Goal: Task Accomplishment & Management: Use online tool/utility

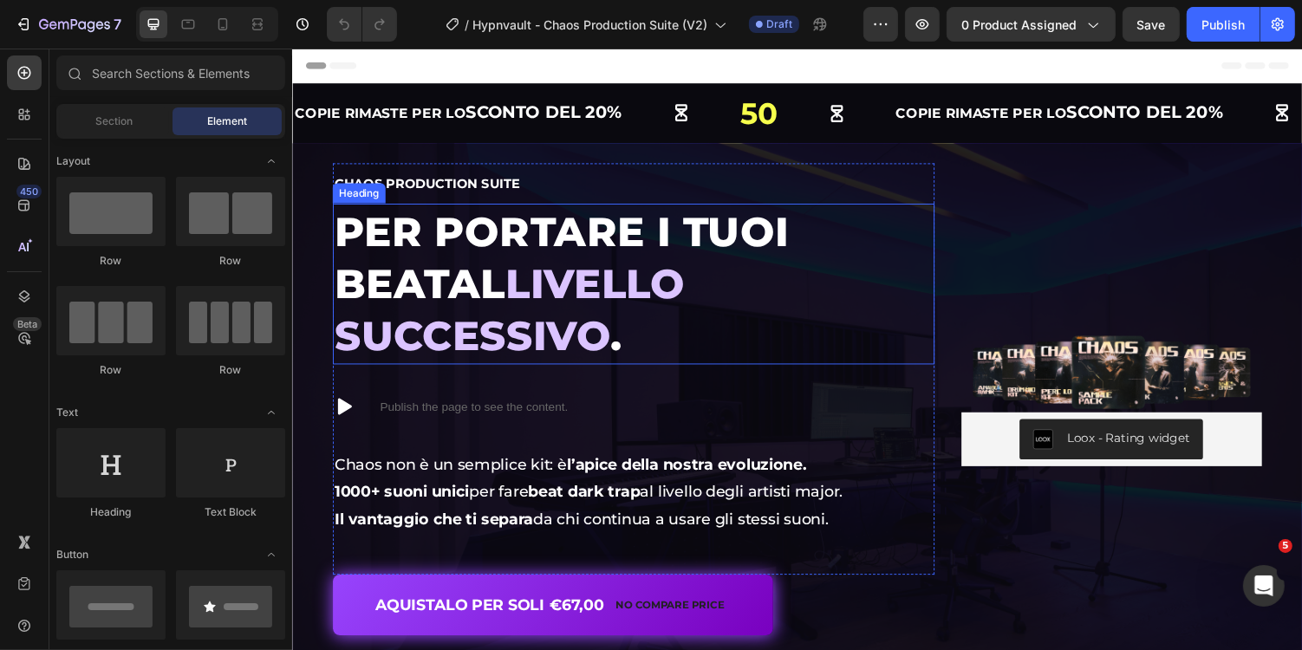
click at [643, 276] on span "livello successivo" at bounding box center [514, 316] width 361 height 104
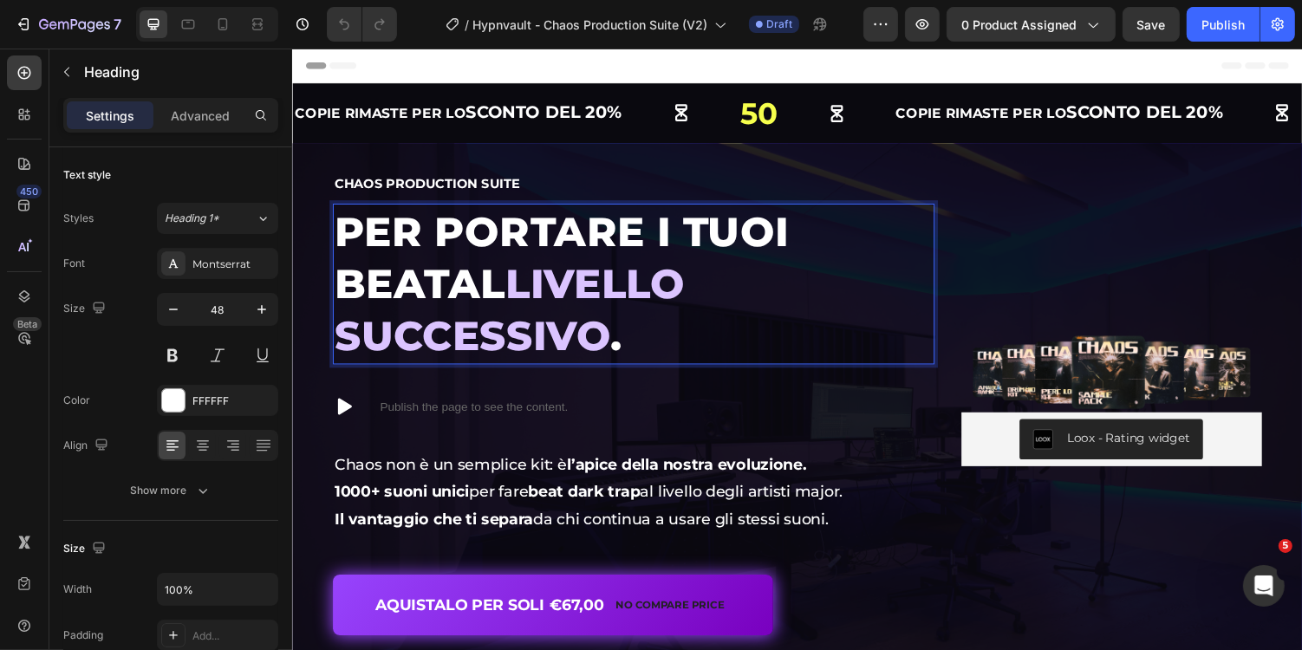
click at [412, 288] on span "livello successivo" at bounding box center [514, 316] width 361 height 104
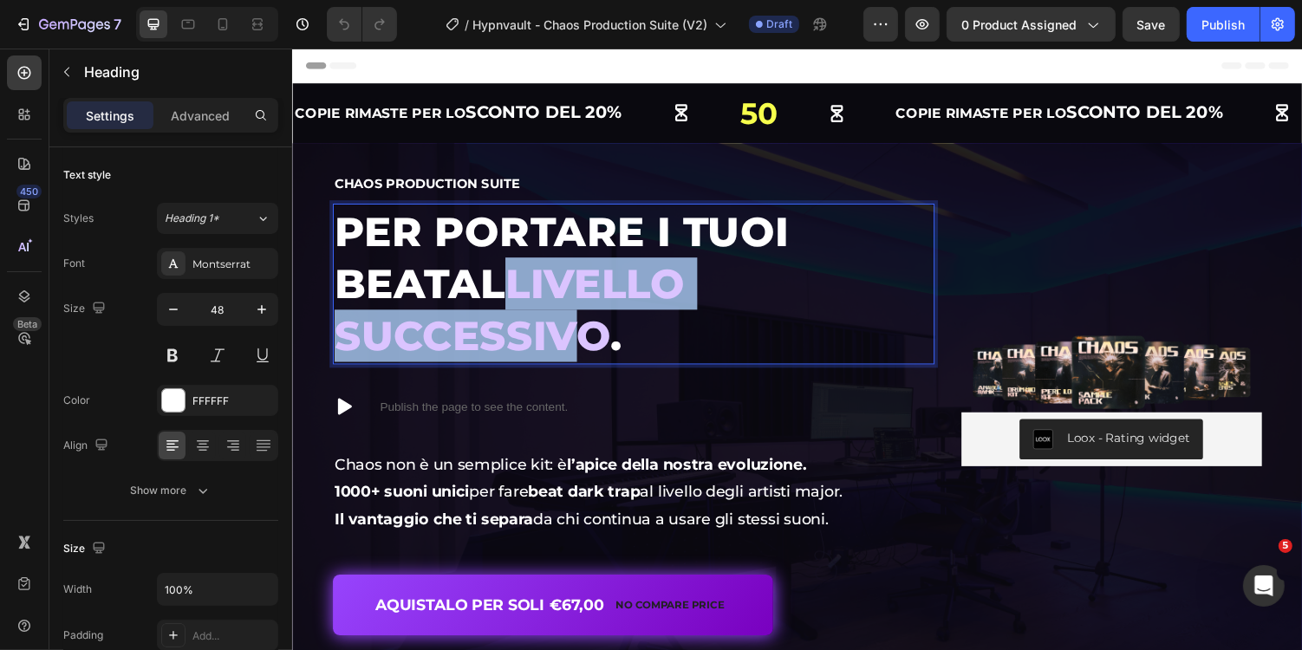
click at [696, 286] on span "livello successivo" at bounding box center [514, 316] width 361 height 104
click at [889, 288] on p "Per portare i tuoi beat al livello successivo ." at bounding box center [642, 290] width 616 height 162
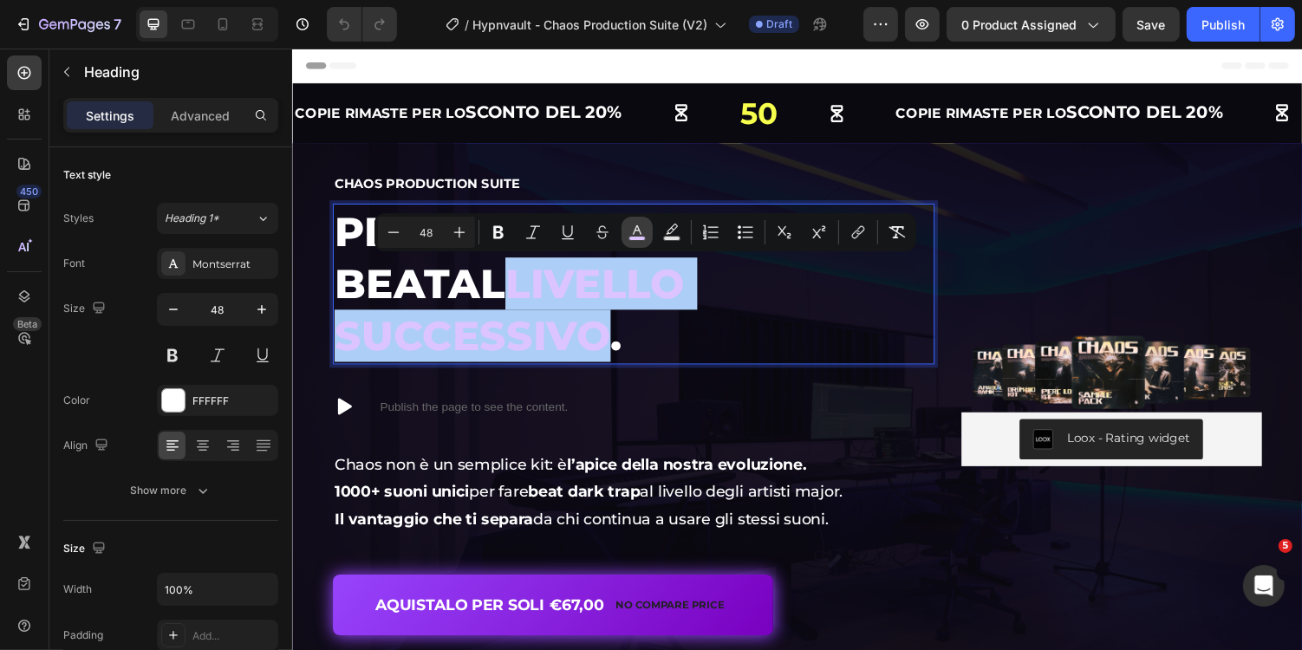
click at [630, 231] on icon "Editor contextual toolbar" at bounding box center [636, 232] width 17 height 17
type input "DBC4FF"
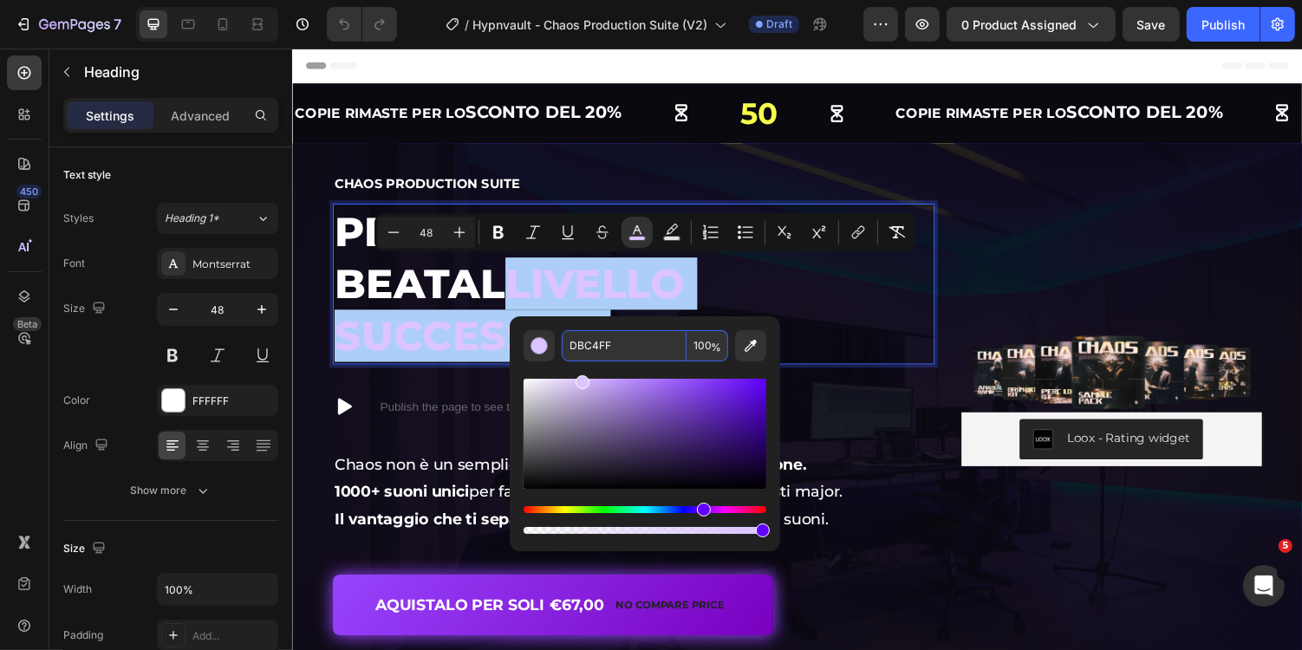
click at [646, 347] on input "DBC4FF" at bounding box center [624, 345] width 125 height 31
paste input "4C3A2D"
type input "4C3A2D"
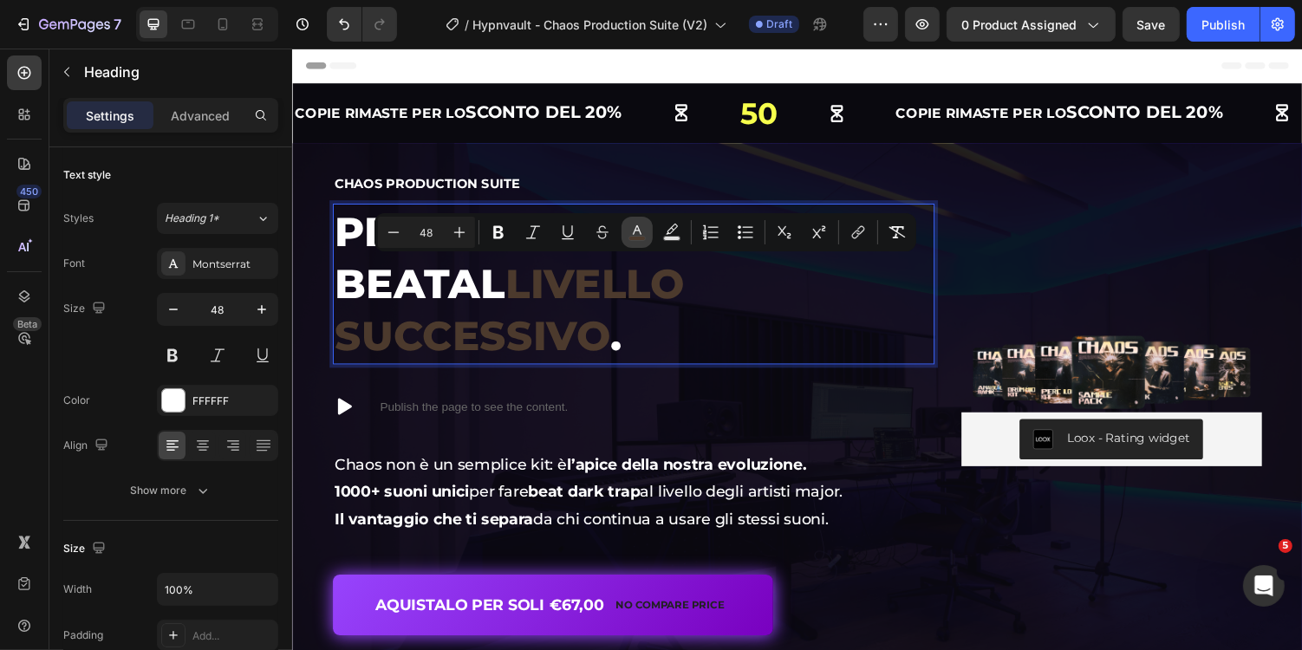
click at [629, 228] on icon "Editor contextual toolbar" at bounding box center [636, 232] width 17 height 17
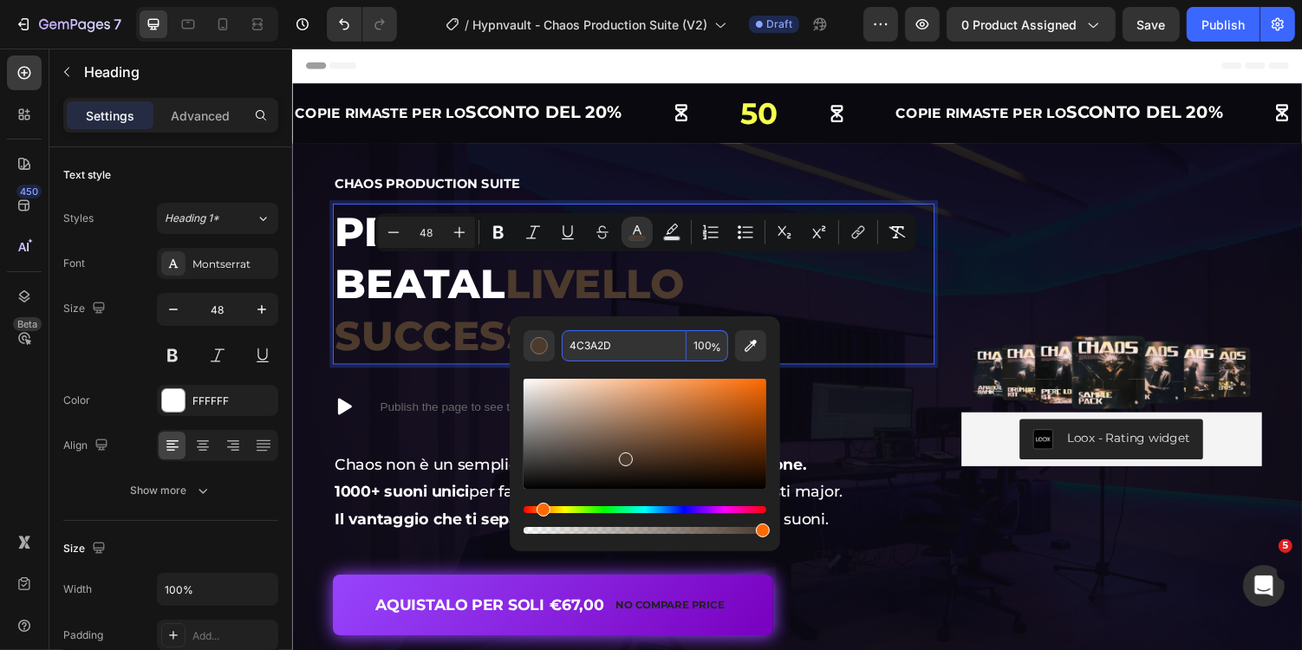
click at [624, 342] on input "4C3A2D" at bounding box center [624, 345] width 125 height 31
paste input "D4A65A"
type input "D4A65A"
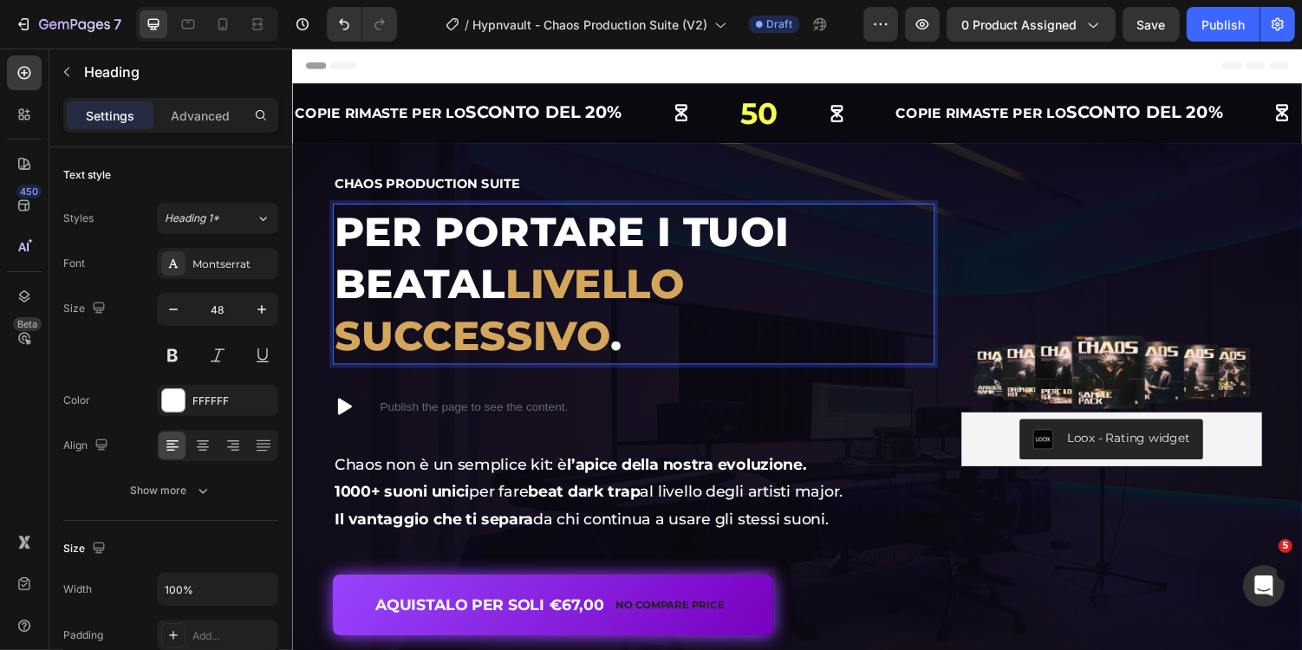
click at [896, 315] on p "Per portare i tuoi beat al livello successivo ." at bounding box center [642, 290] width 616 height 162
click at [419, 299] on span "livello successivo" at bounding box center [514, 316] width 361 height 104
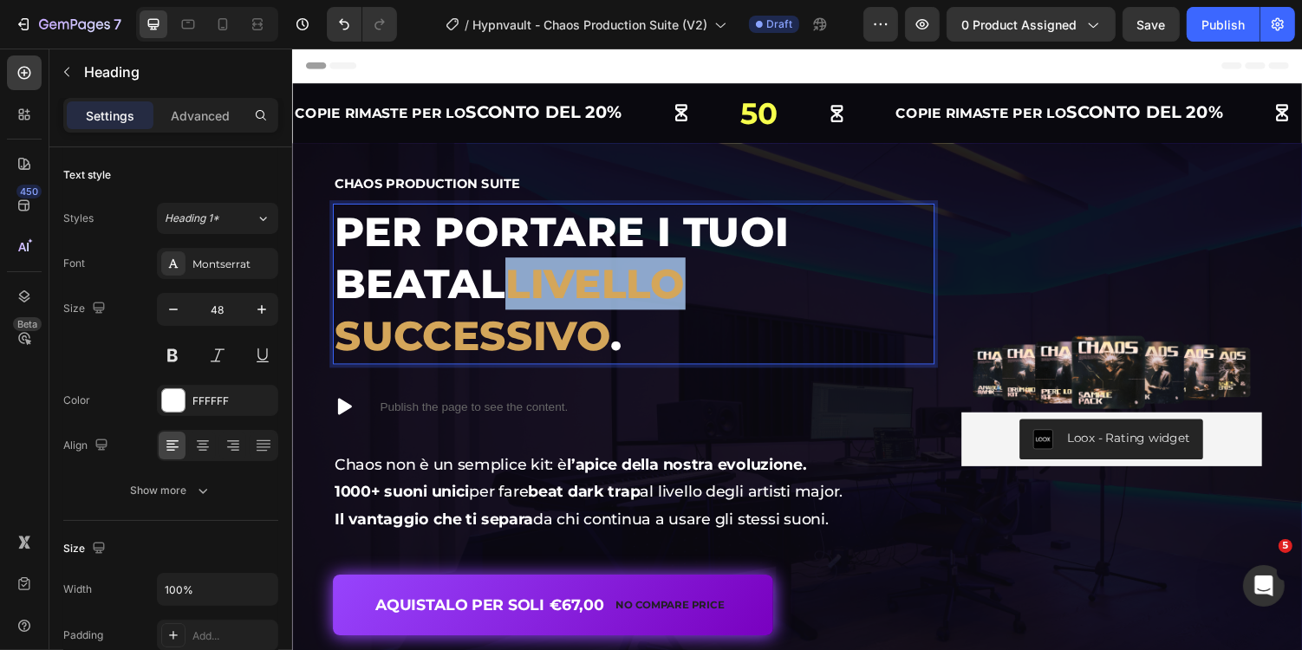
click at [419, 299] on span "livello successivo" at bounding box center [514, 316] width 361 height 104
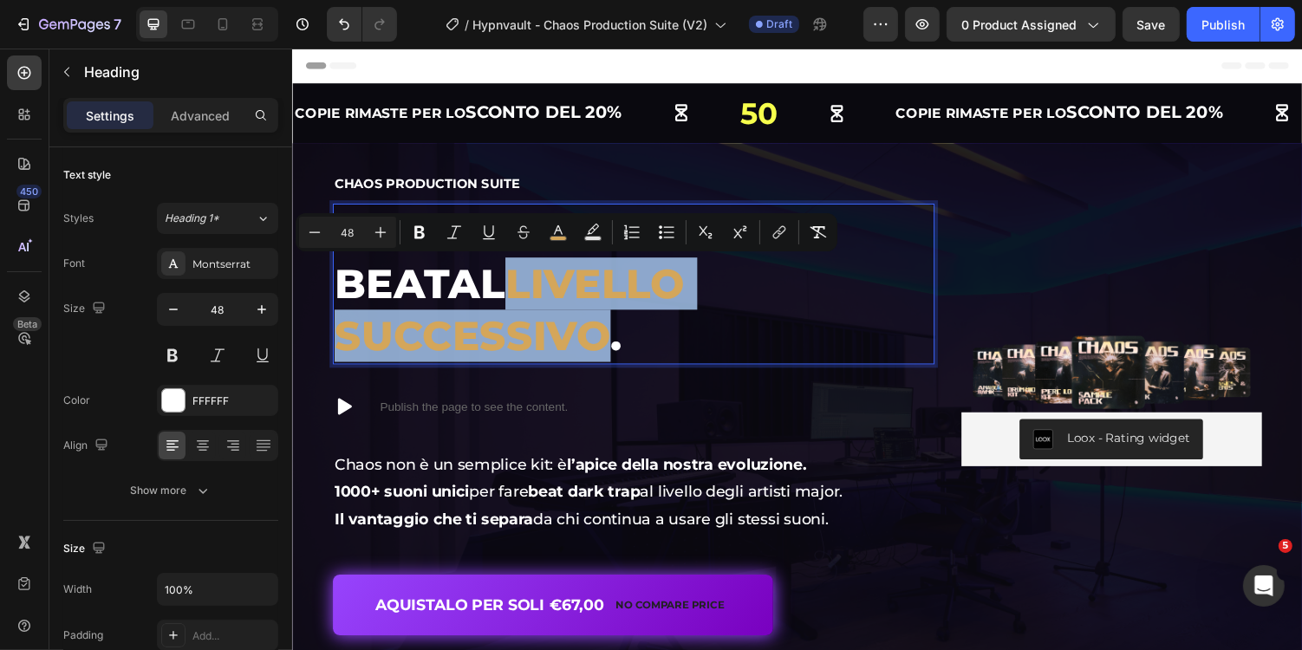
click at [696, 291] on span "livello successivo" at bounding box center [514, 316] width 361 height 104
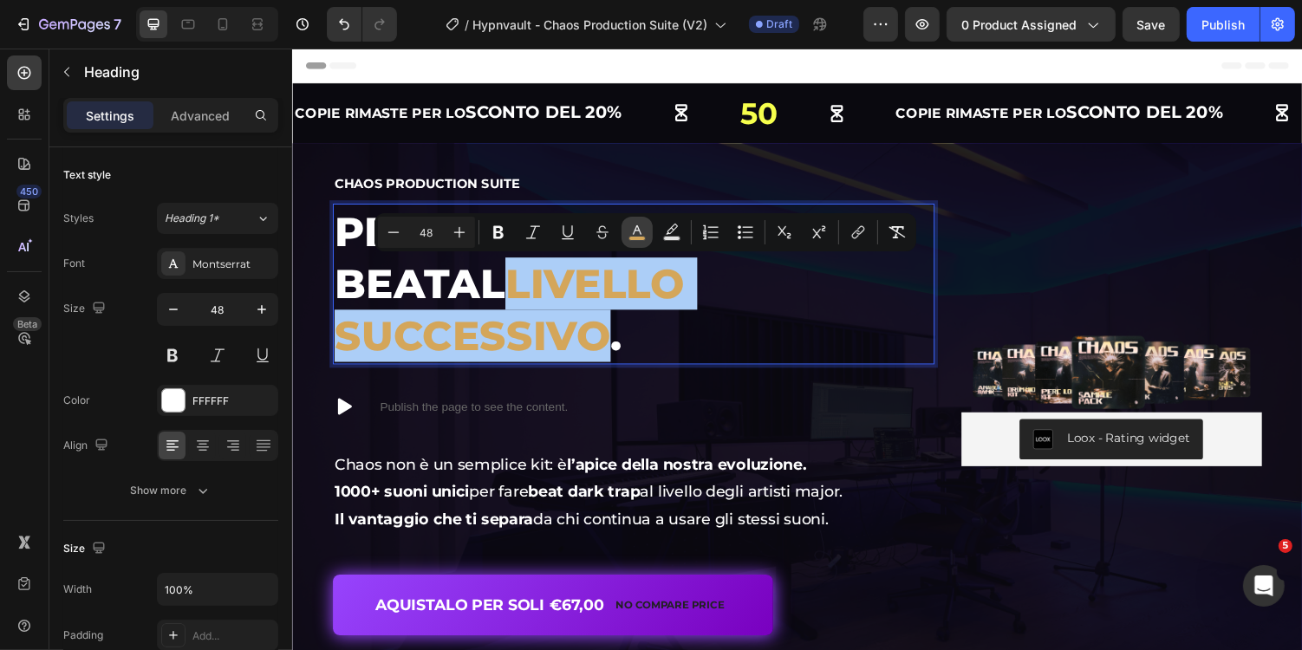
click at [627, 237] on button "color" at bounding box center [636, 232] width 31 height 31
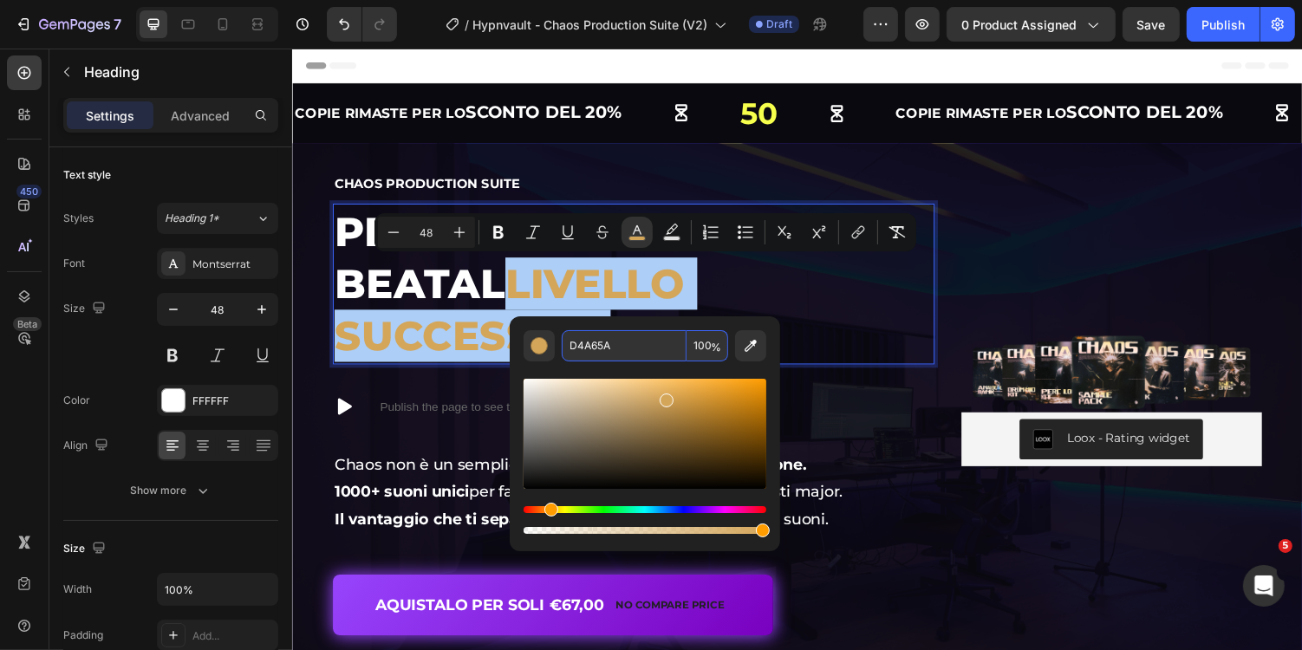
click at [618, 351] on input "D4A65A" at bounding box center [624, 345] width 125 height 31
paste input "E8B6A6"
type input "E8B6A6"
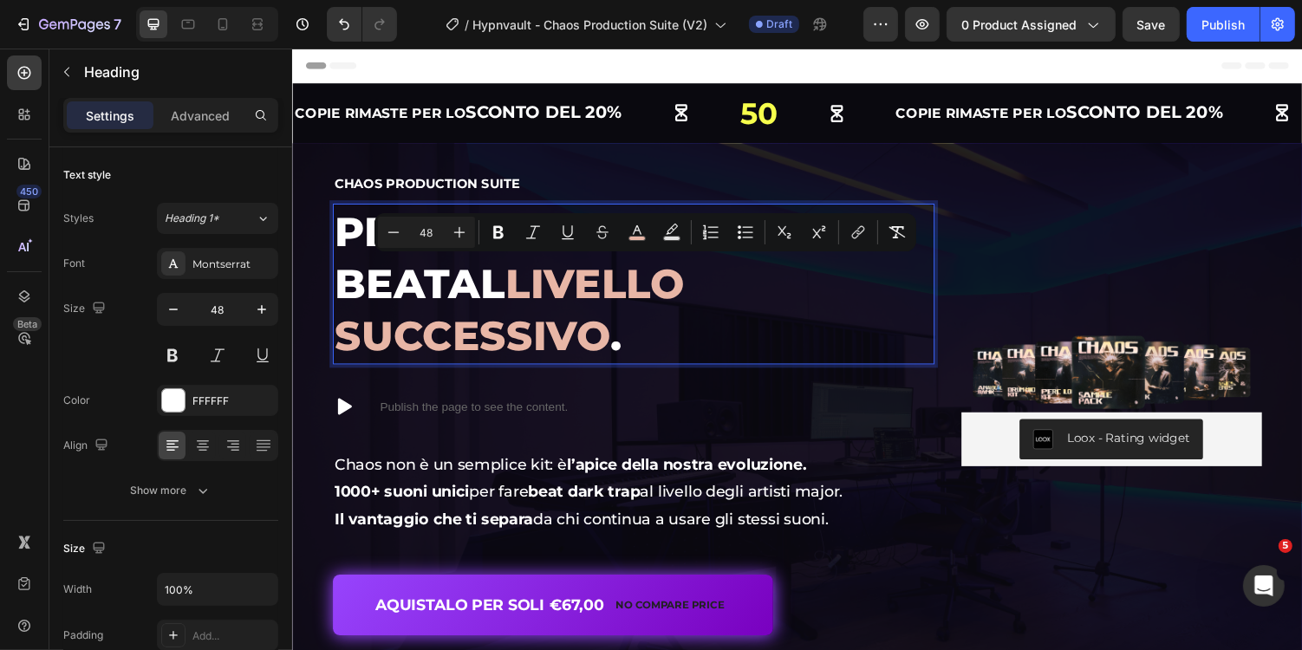
click at [652, 236] on div "Minus 48 Plus Bold Italic Underline Strikethrough color Text Background Color N…" at bounding box center [645, 232] width 535 height 31
click at [639, 237] on rect "Editor contextual toolbar" at bounding box center [637, 239] width 16 height 4
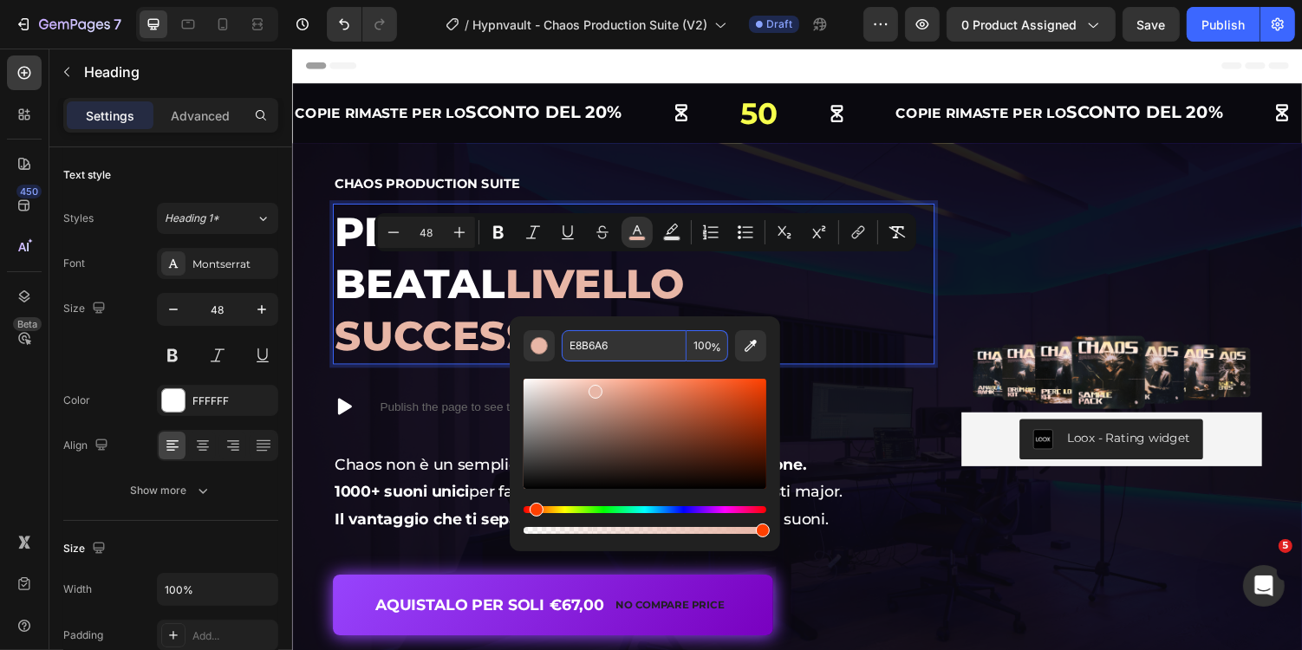
click at [624, 352] on input "E8B6A6" at bounding box center [624, 345] width 125 height 31
paste input "B8A3D9"
type input "B8A3D9"
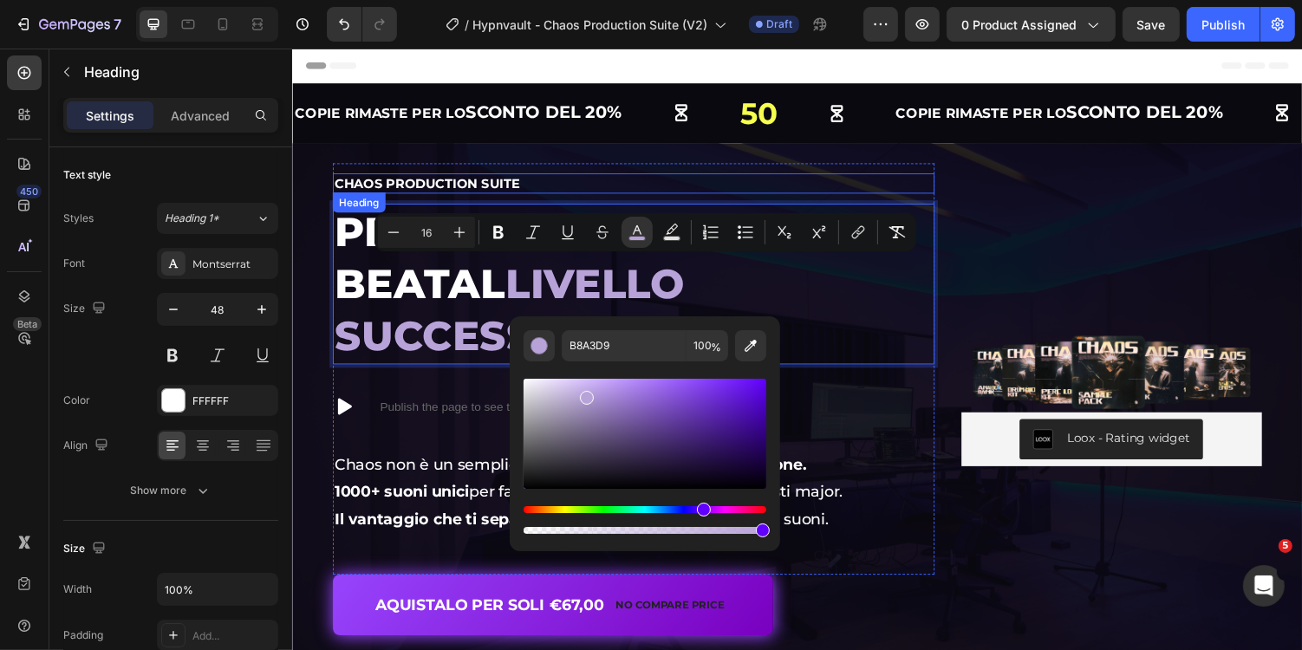
click at [596, 172] on div "Chaos Production Suite Heading Per portare i tuoi beat al livello successivo . …" at bounding box center [643, 378] width 620 height 424
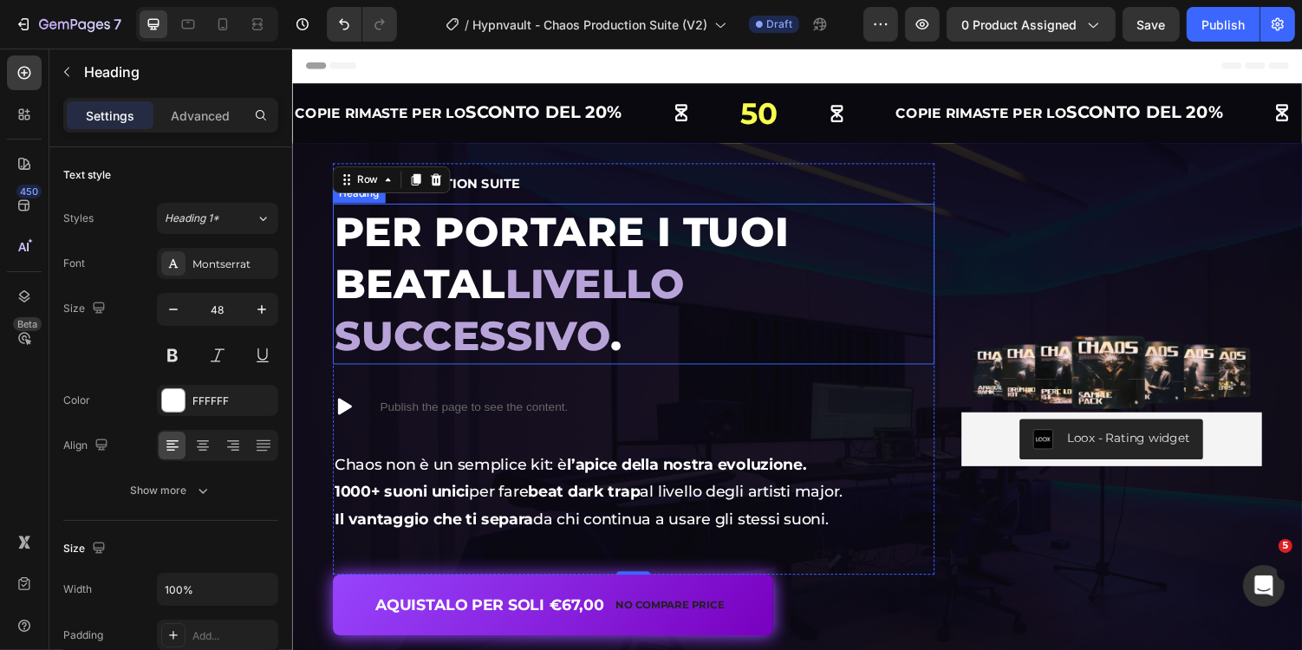
click at [536, 286] on span "livello successivo" at bounding box center [514, 316] width 361 height 104
click at [538, 295] on span "livello successivo" at bounding box center [514, 316] width 361 height 104
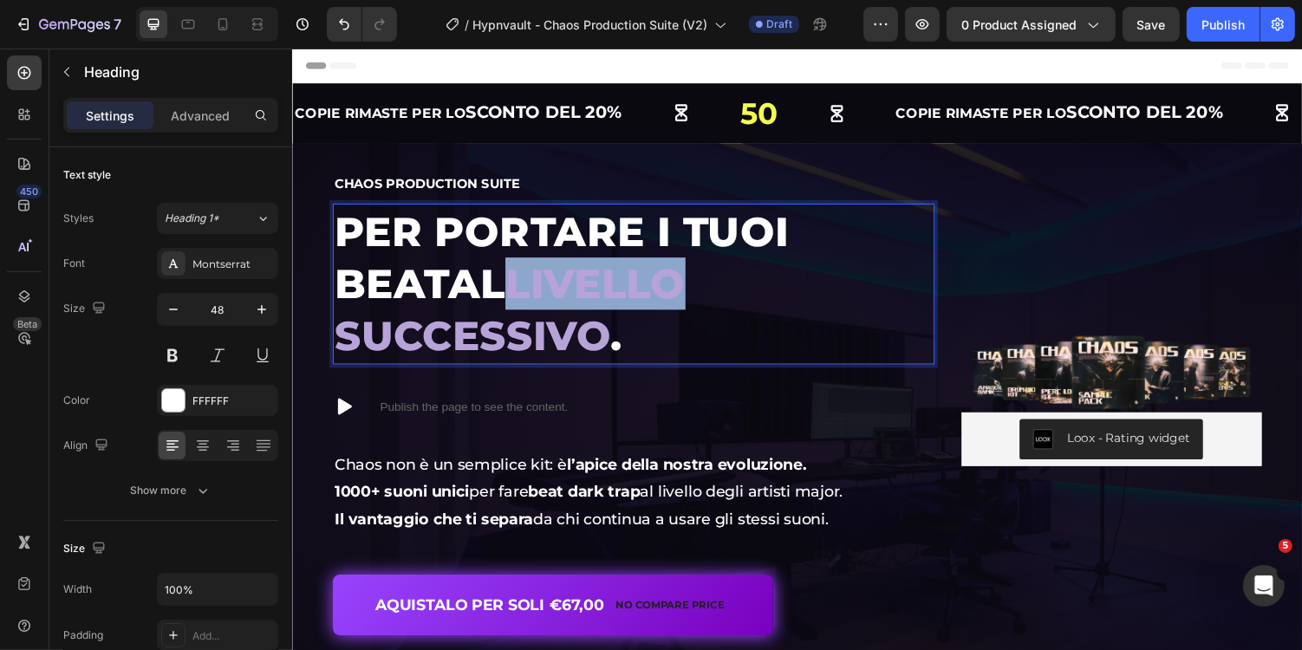
click at [538, 295] on span "livello successivo" at bounding box center [514, 316] width 361 height 104
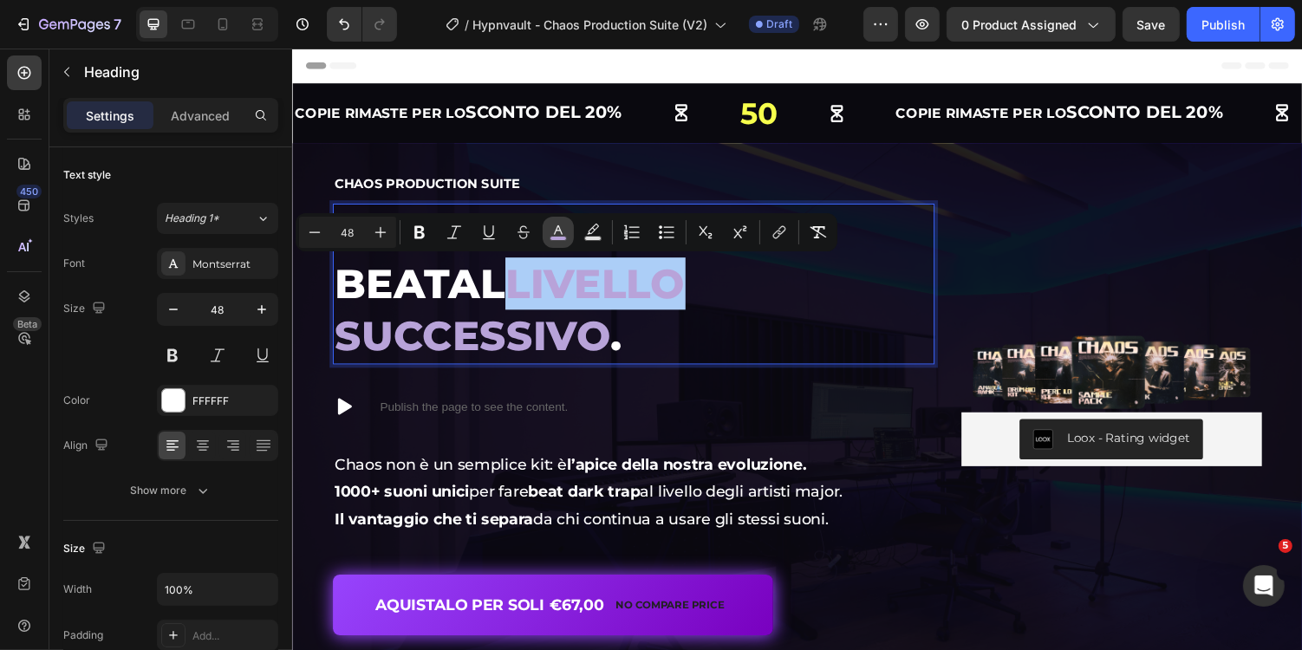
click at [563, 233] on icon "Editor contextual toolbar" at bounding box center [557, 232] width 17 height 17
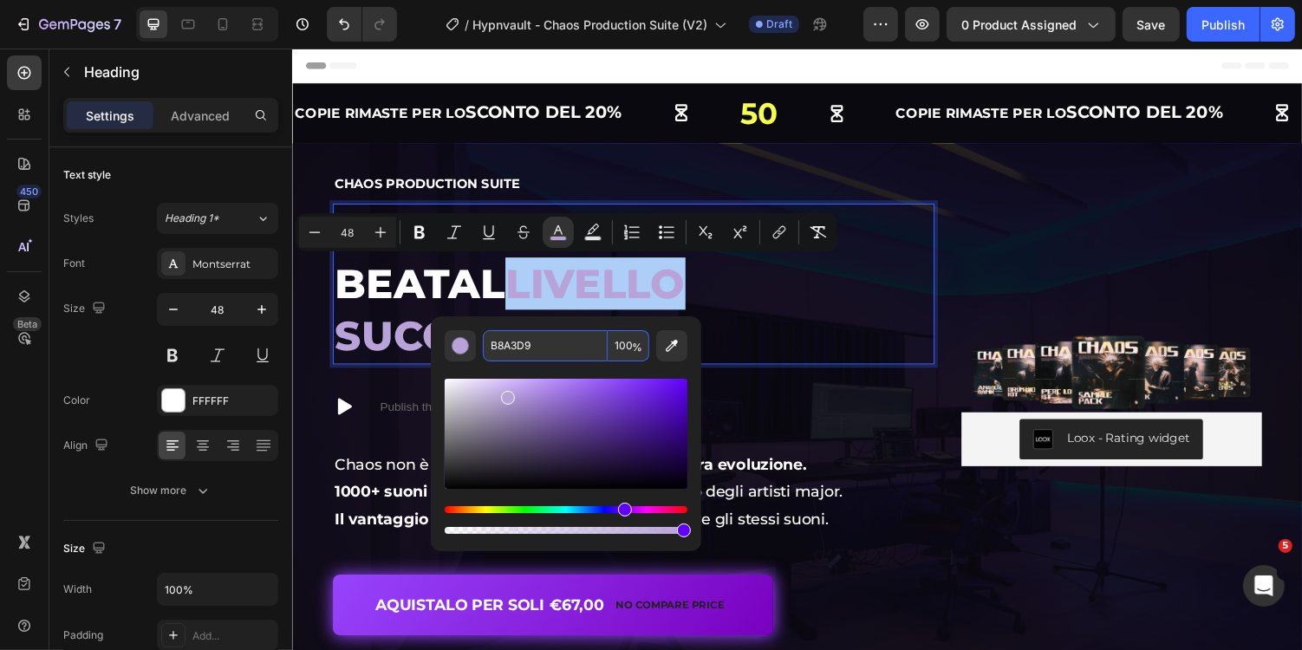
click at [566, 349] on input "B8A3D9" at bounding box center [545, 345] width 125 height 31
paste input "E2DED7"
type input "E2DED7"
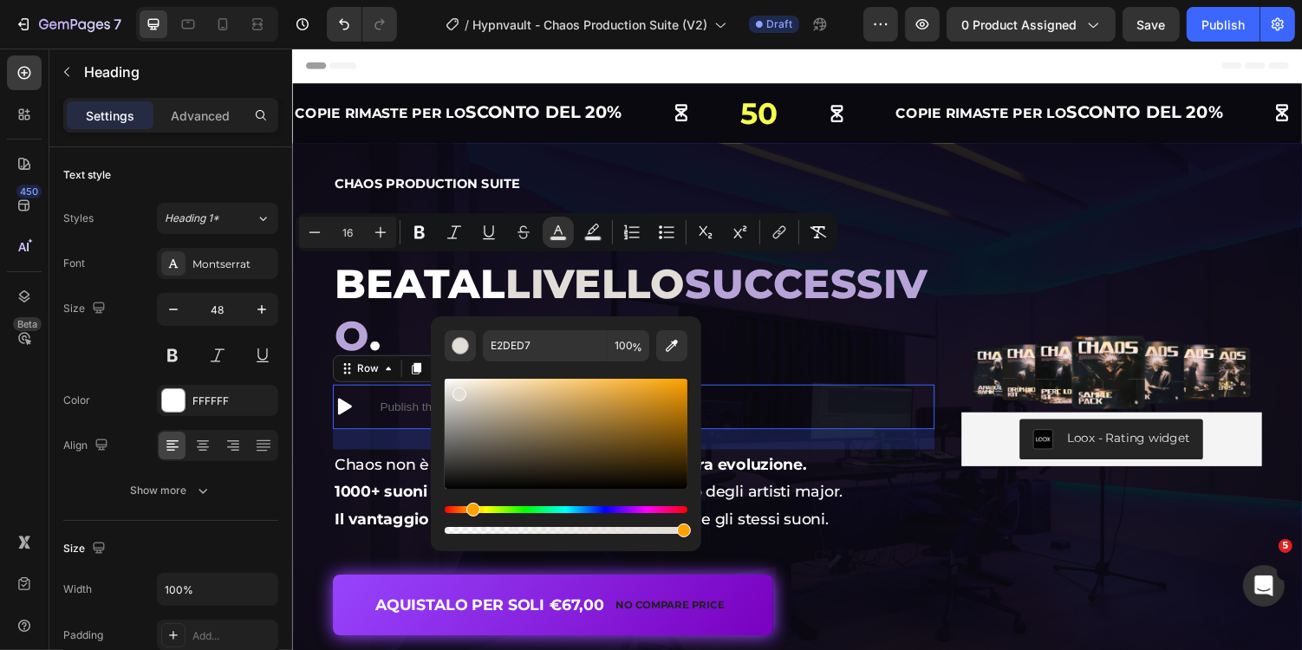
click at [789, 393] on div "Icon Publish the page to see the content. Custom Code Row 24" at bounding box center [643, 416] width 620 height 46
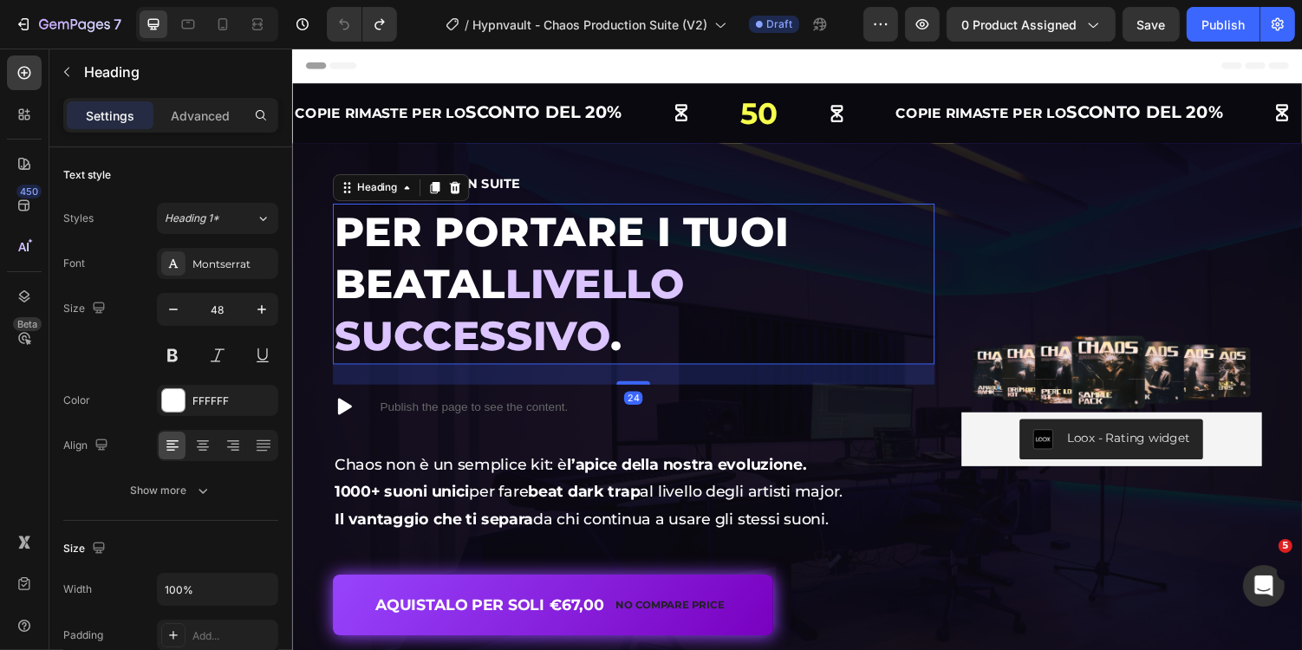
click at [696, 302] on span "livello successivo" at bounding box center [514, 316] width 361 height 104
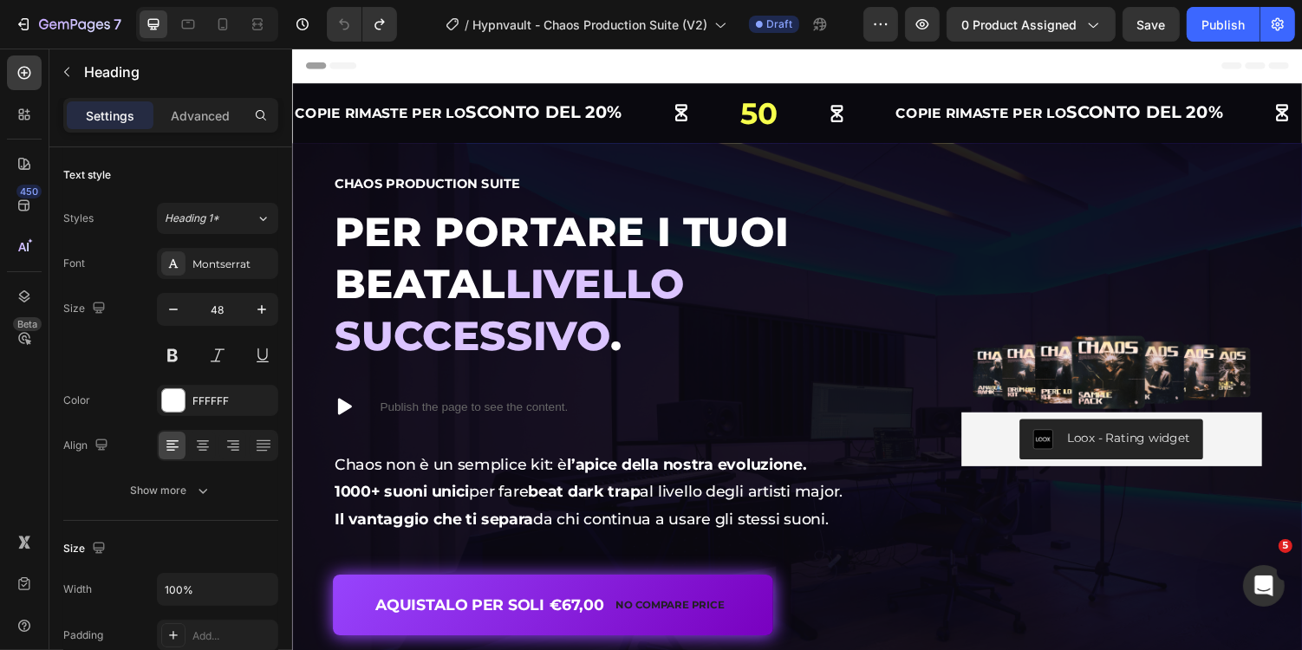
click at [411, 295] on span "livello successivo" at bounding box center [514, 316] width 361 height 104
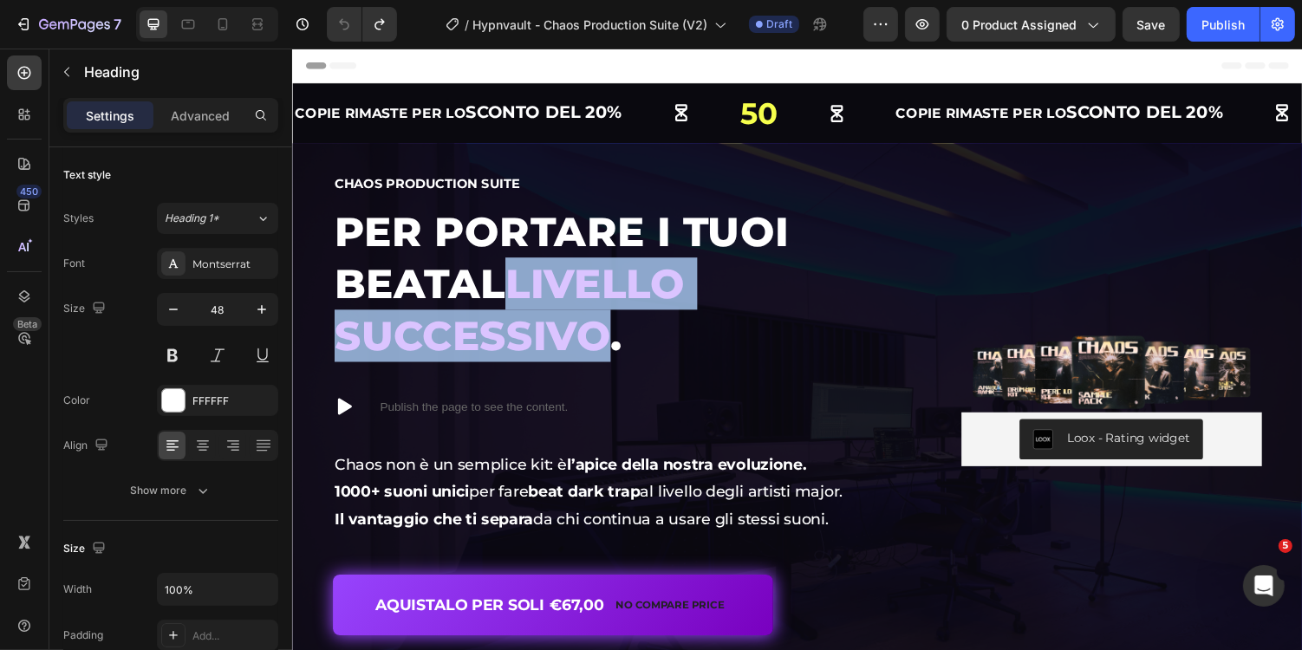
click at [696, 293] on span "livello successivo" at bounding box center [514, 316] width 361 height 104
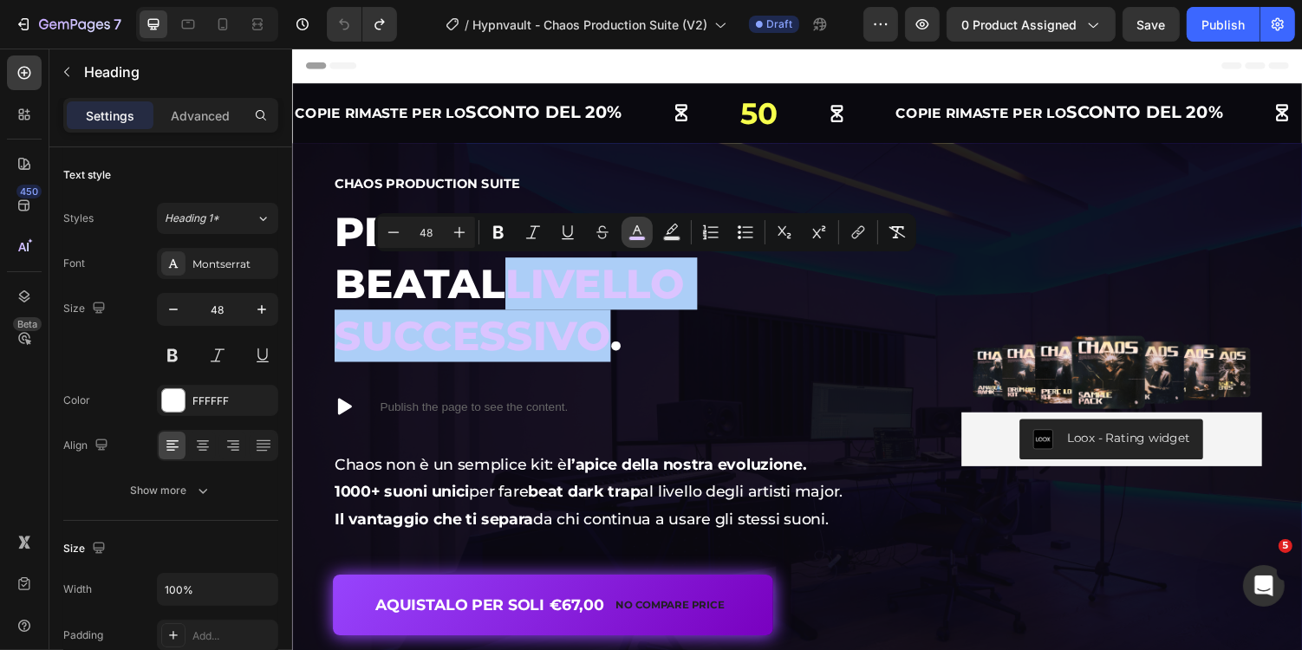
click at [642, 229] on icon "Editor contextual toolbar" at bounding box center [636, 232] width 17 height 17
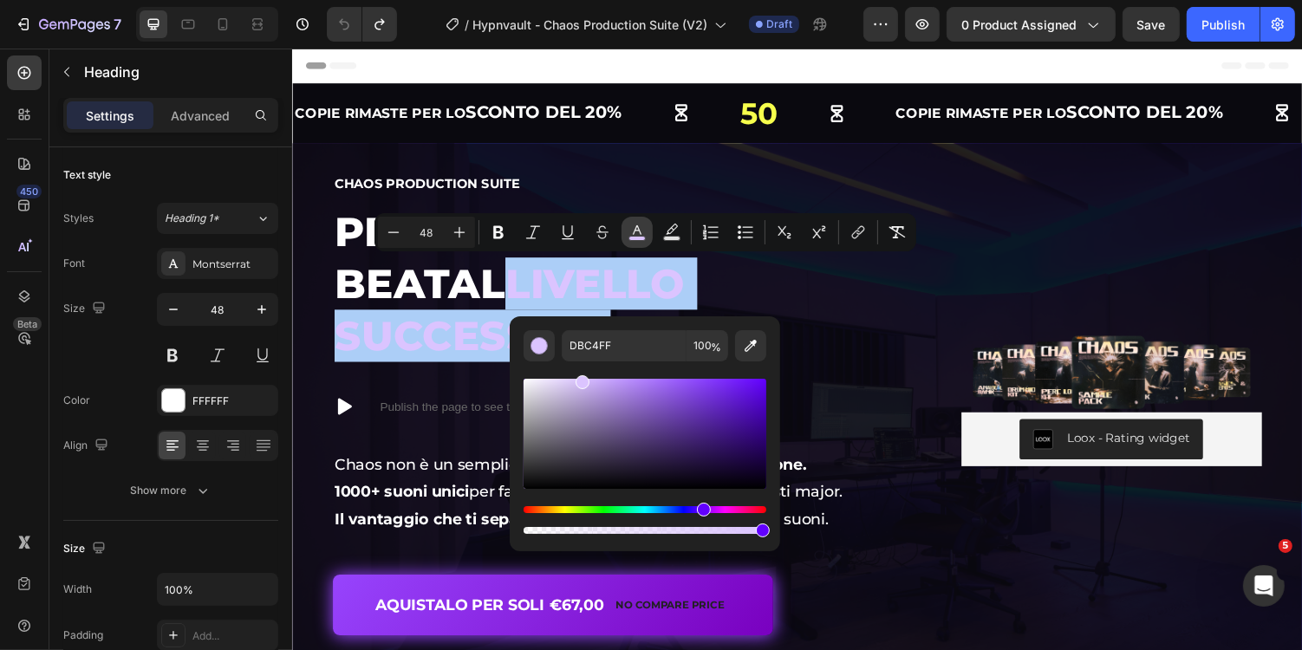
click at [642, 229] on icon "Editor contextual toolbar" at bounding box center [636, 232] width 17 height 17
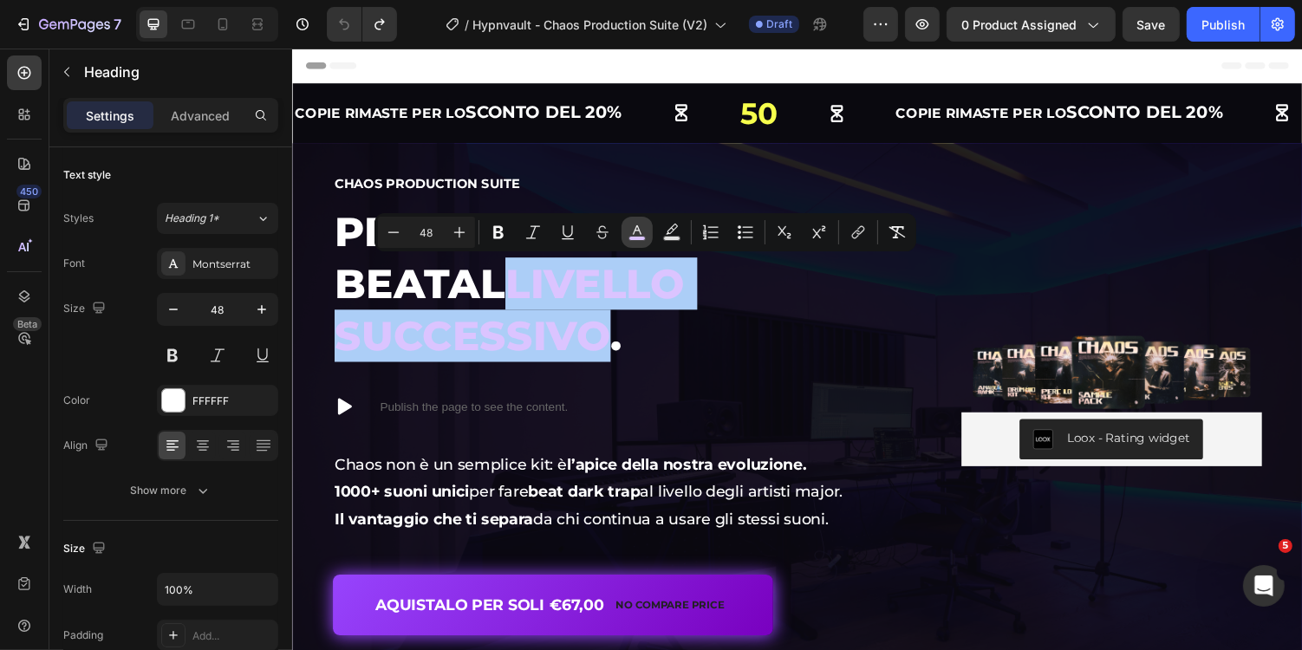
click at [642, 232] on icon "Editor contextual toolbar" at bounding box center [636, 232] width 17 height 17
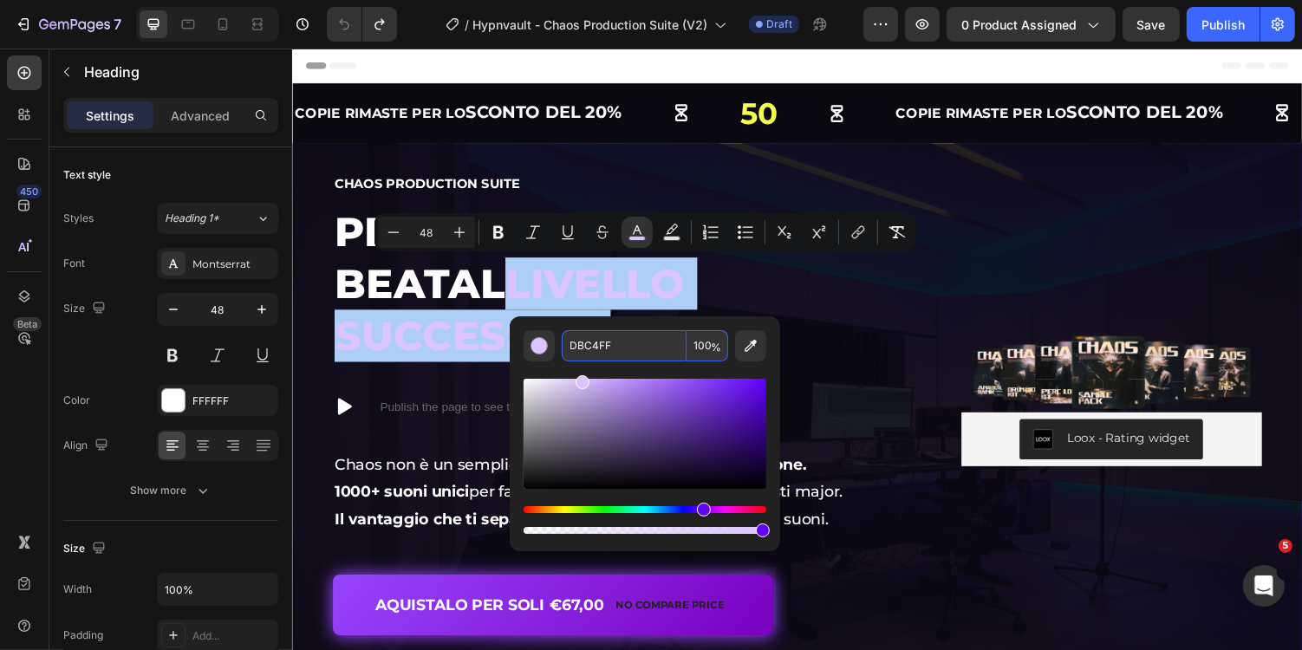
click at [627, 346] on input "DBC4FF" at bounding box center [624, 345] width 125 height 31
paste input "E6C85E"
type input "E6C85E"
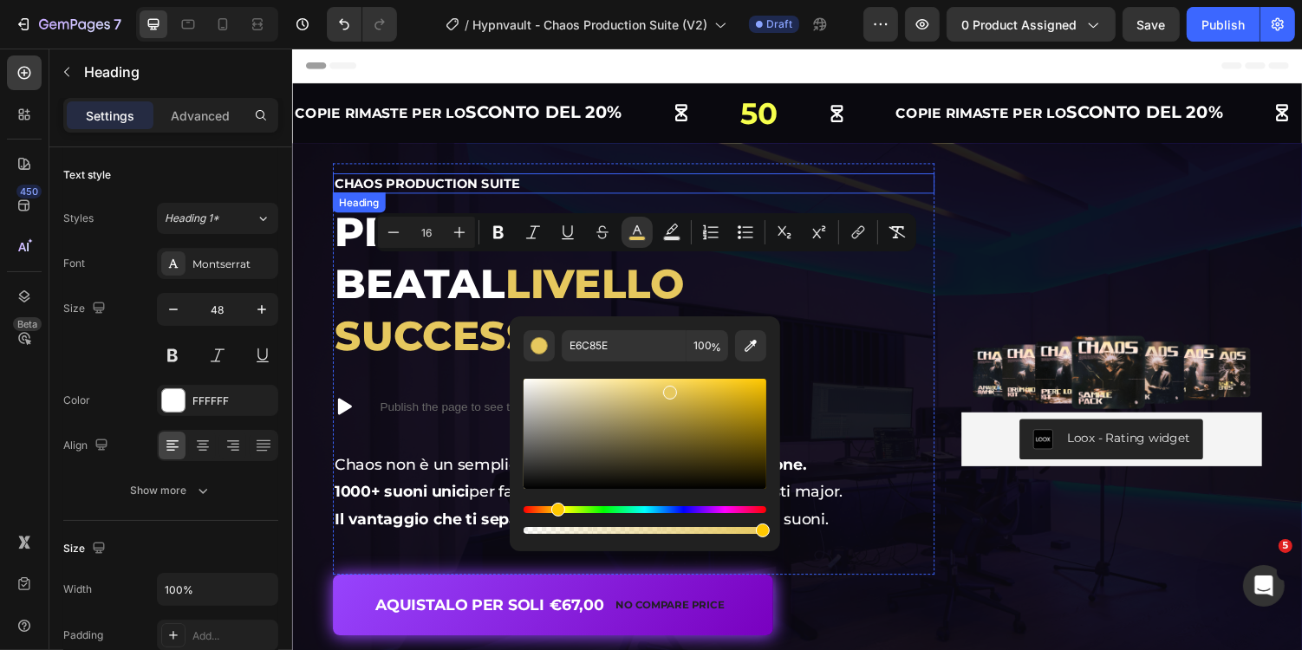
click at [645, 171] on div "Chaos Production Suite Heading Per portare i tuoi beat al livello successivo . …" at bounding box center [643, 378] width 620 height 424
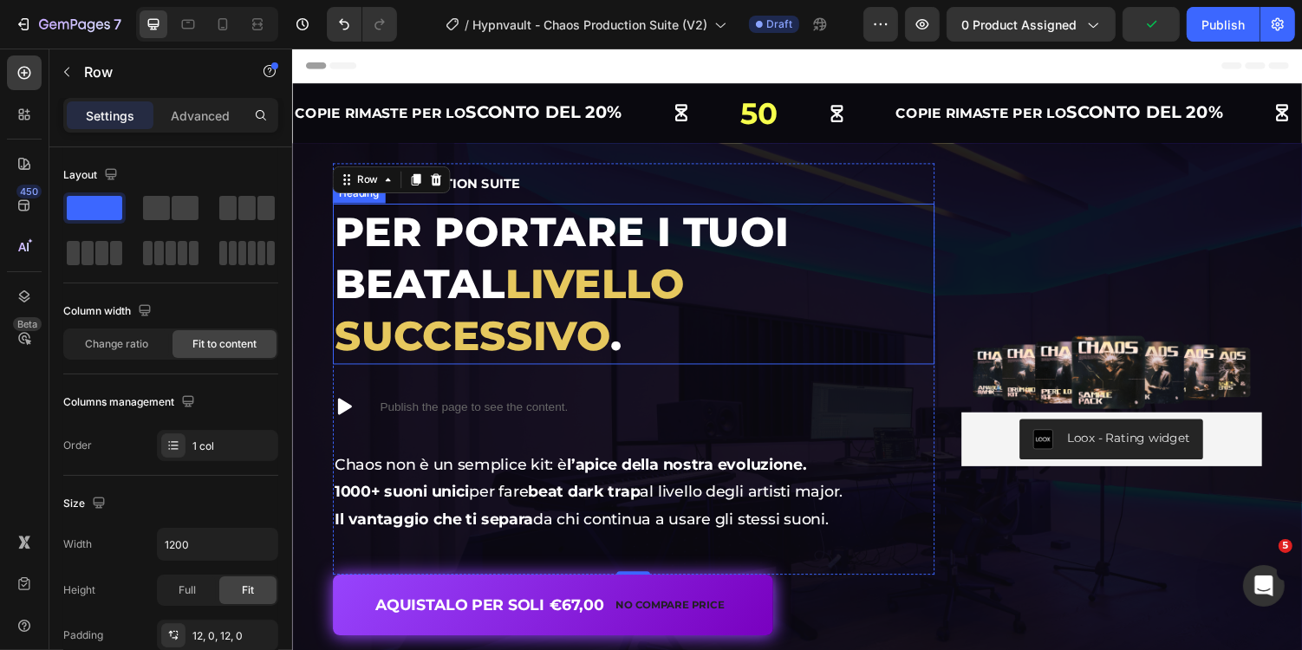
click at [461, 292] on span "livello successivo" at bounding box center [514, 316] width 361 height 104
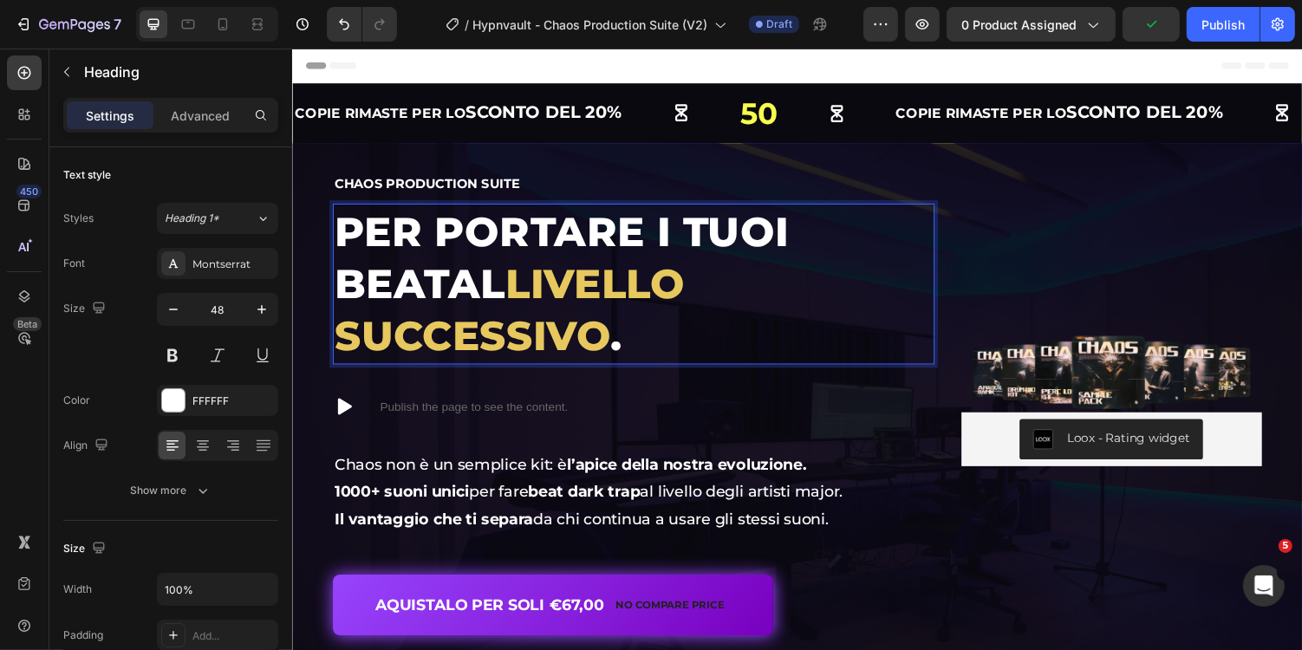
click at [491, 288] on span "livello successivo" at bounding box center [514, 316] width 361 height 104
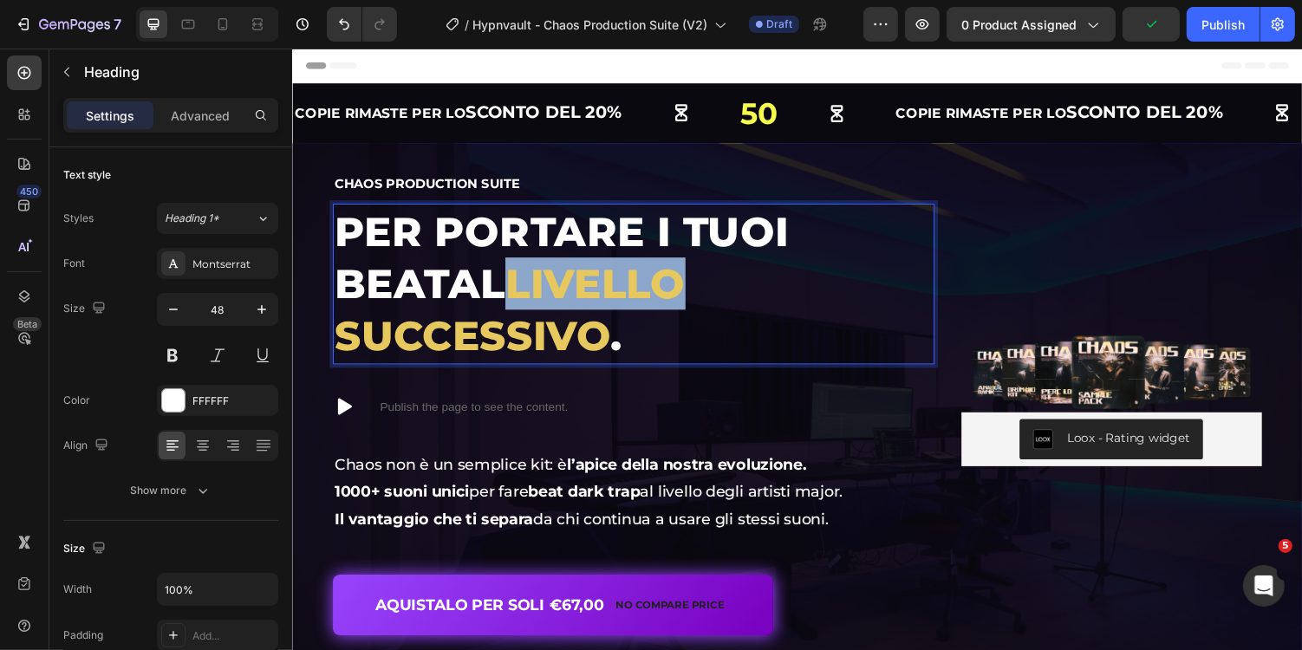
click at [491, 288] on span "livello successivo" at bounding box center [514, 316] width 361 height 104
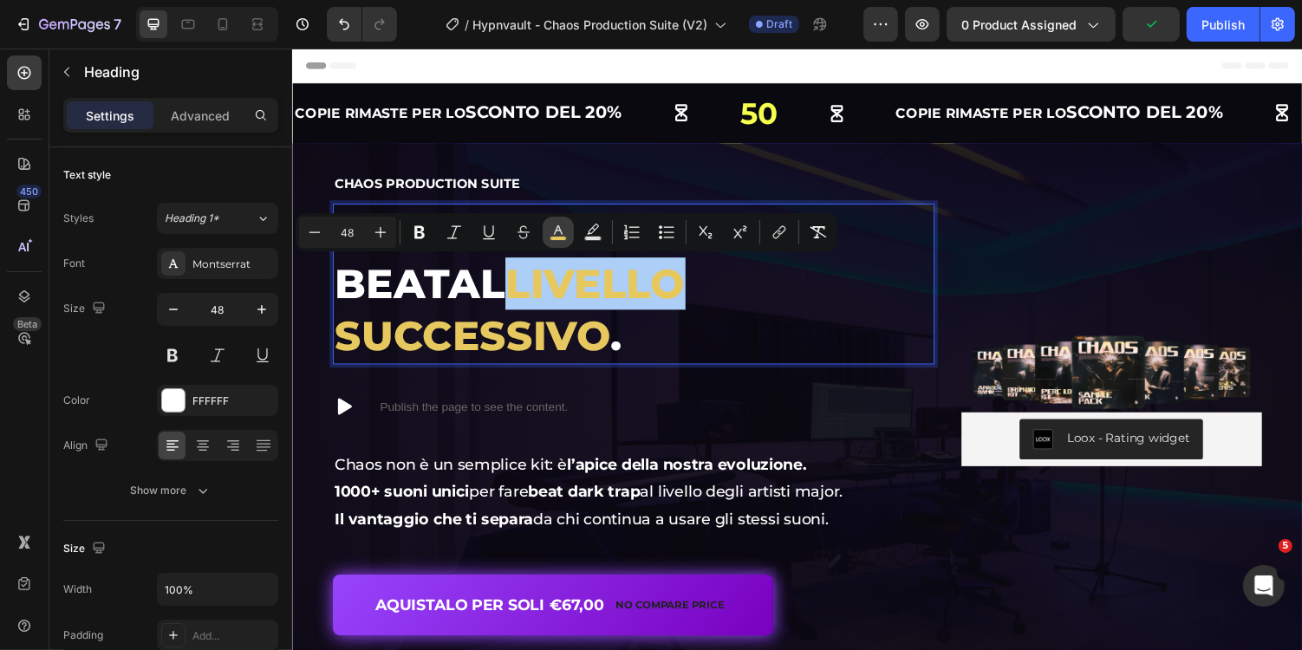
click at [558, 230] on icon "Editor contextual toolbar" at bounding box center [557, 232] width 17 height 17
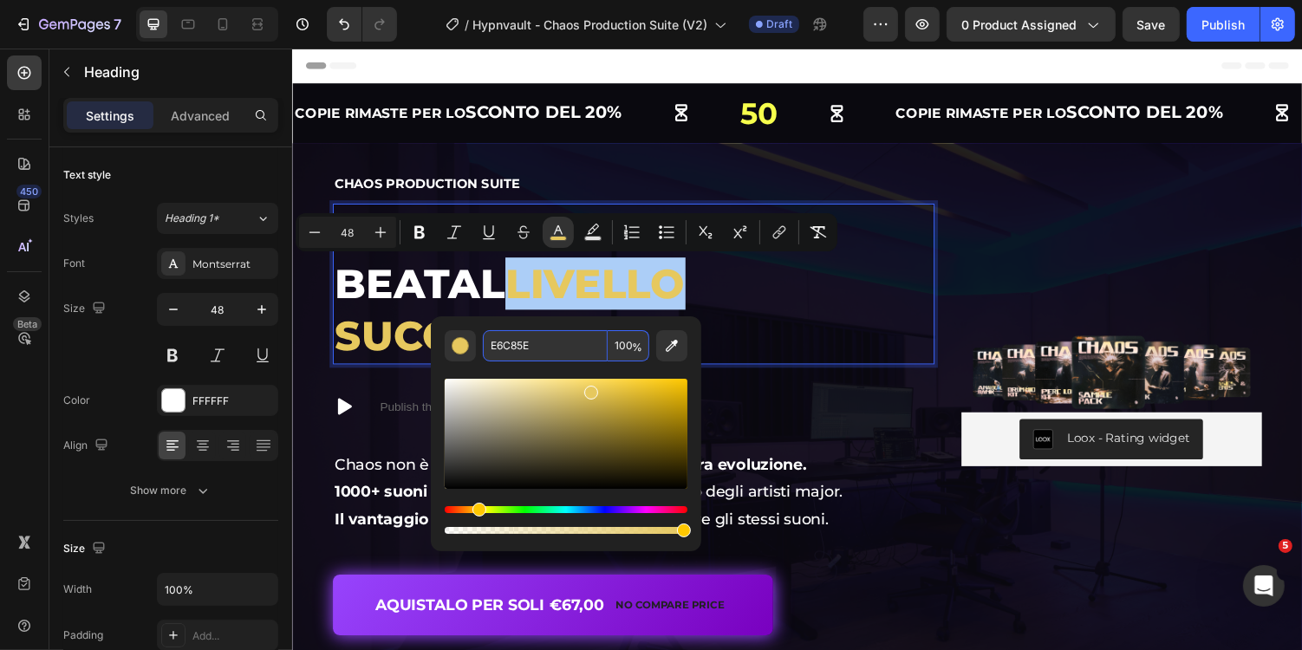
click at [562, 344] on input "E6C85E" at bounding box center [545, 345] width 125 height 31
paste input "C26A3D"
type input "C26A3D"
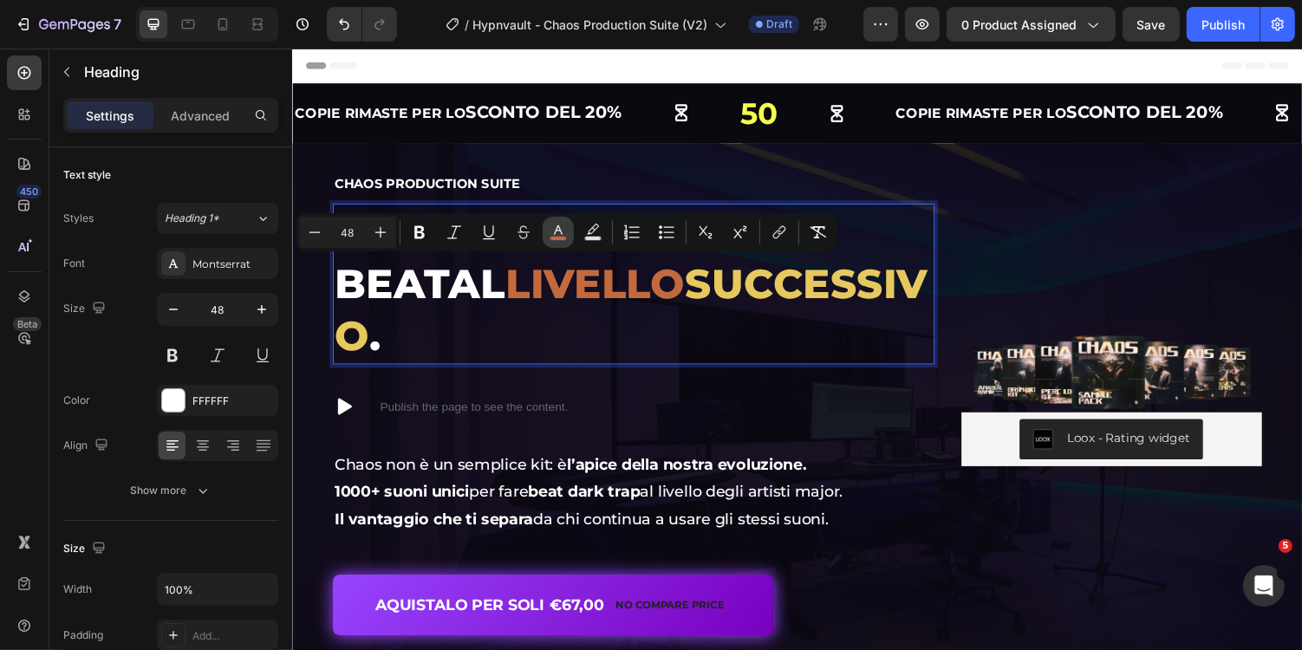
click at [552, 222] on button "color" at bounding box center [557, 232] width 31 height 31
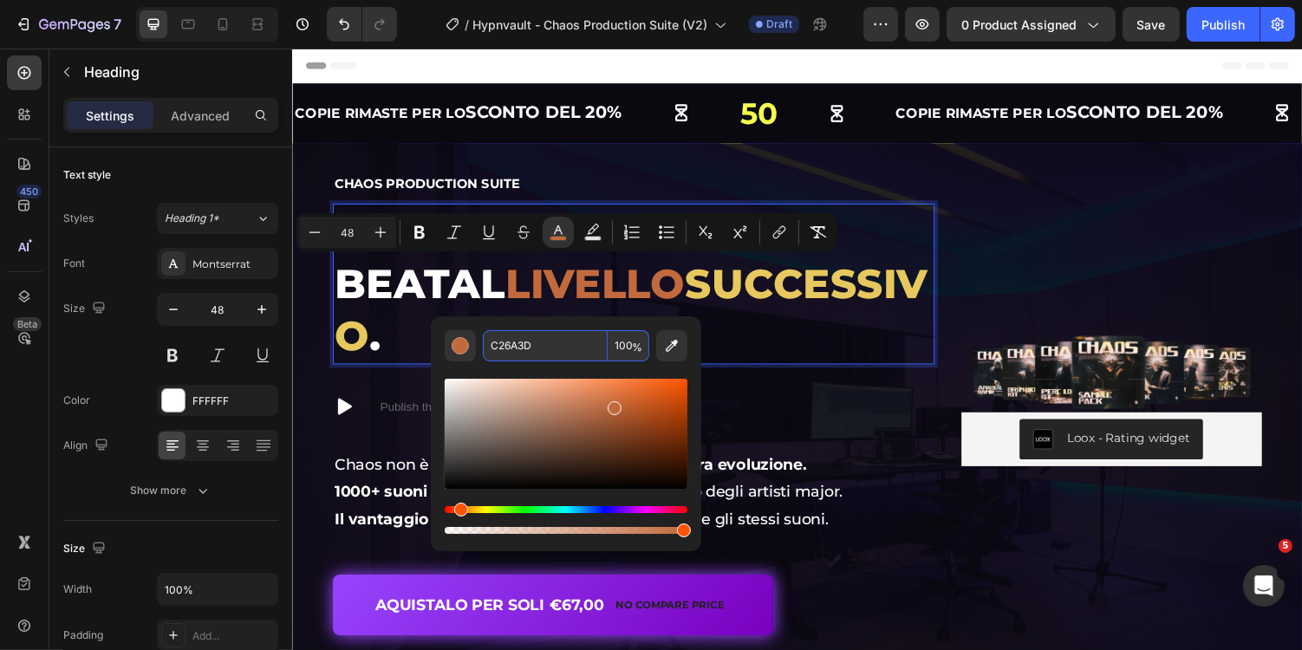
click at [558, 356] on input "C26A3D" at bounding box center [545, 345] width 125 height 31
paste input "A98A3C"
type input "A98A3C"
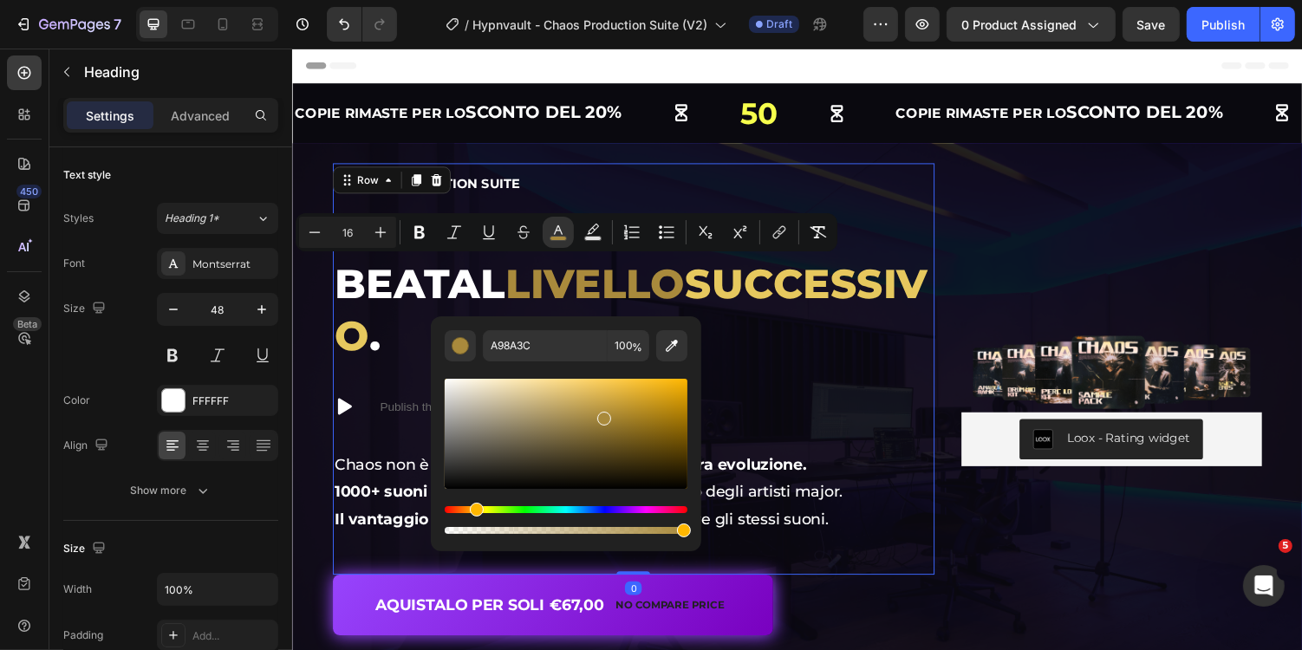
click at [472, 169] on div "Chaos Production Suite Heading Per portare i tuoi beat al livello successivo . …" at bounding box center [643, 378] width 620 height 424
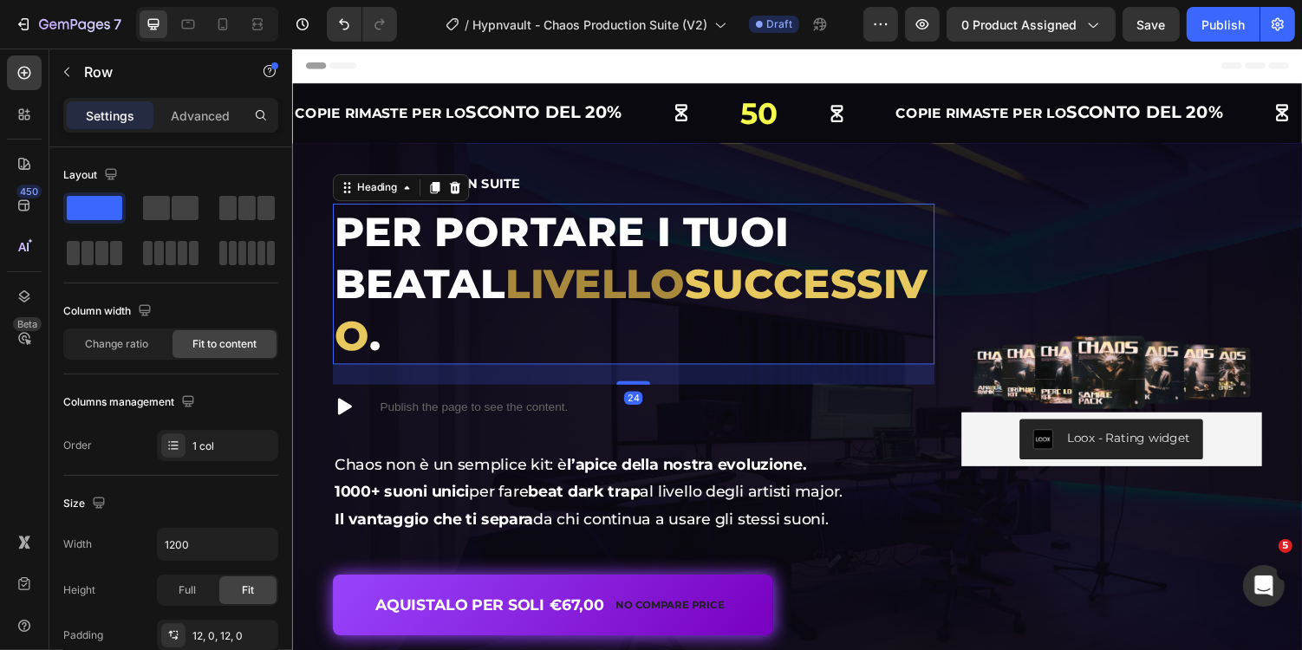
click at [510, 302] on span "livello" at bounding box center [602, 289] width 185 height 50
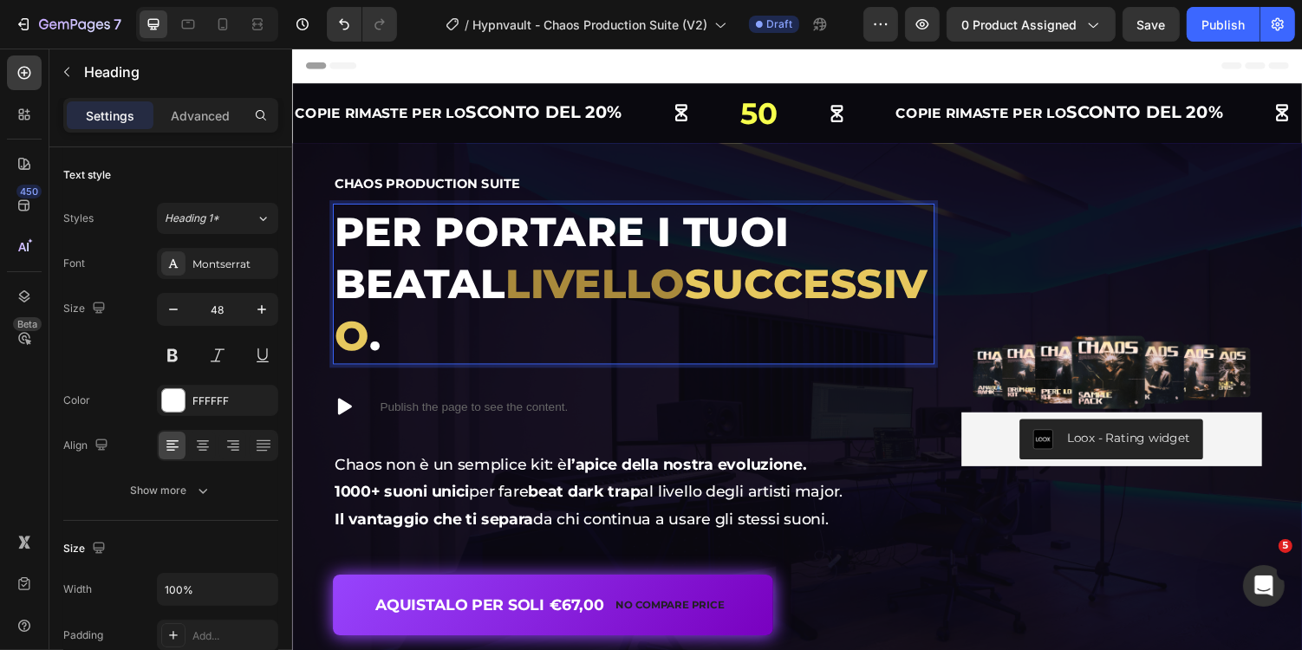
click at [514, 291] on span "livello" at bounding box center [602, 289] width 185 height 50
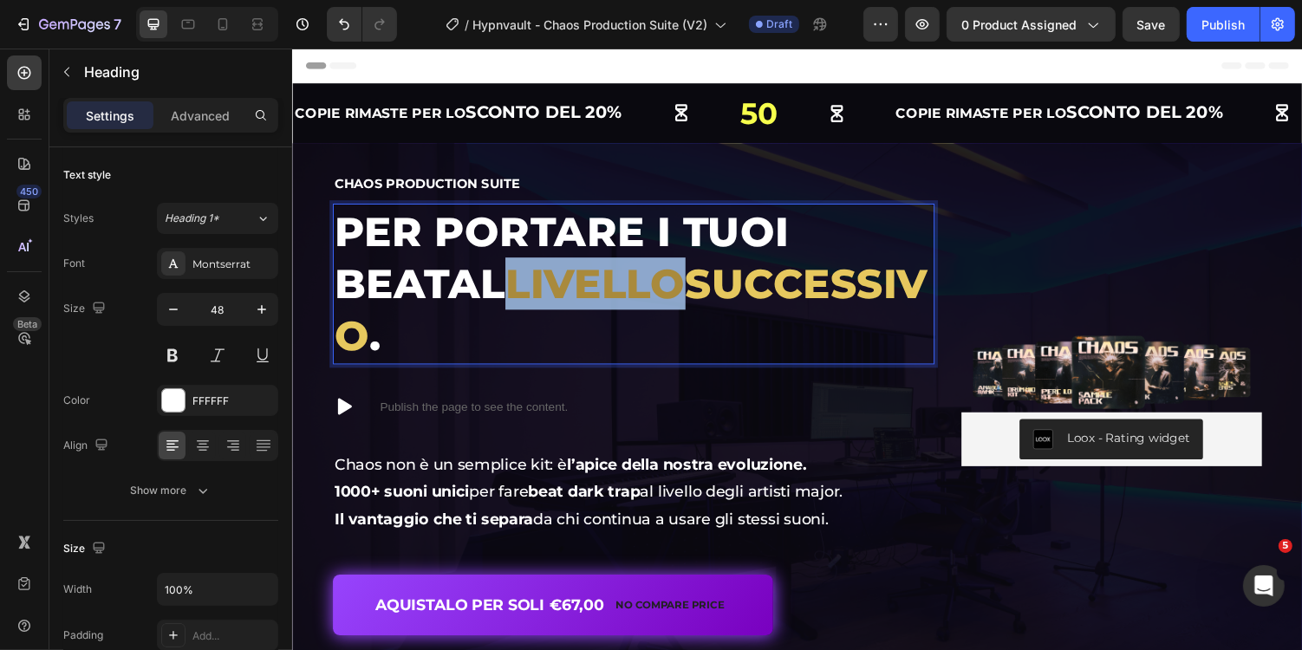
click at [514, 291] on span "livello" at bounding box center [602, 289] width 185 height 50
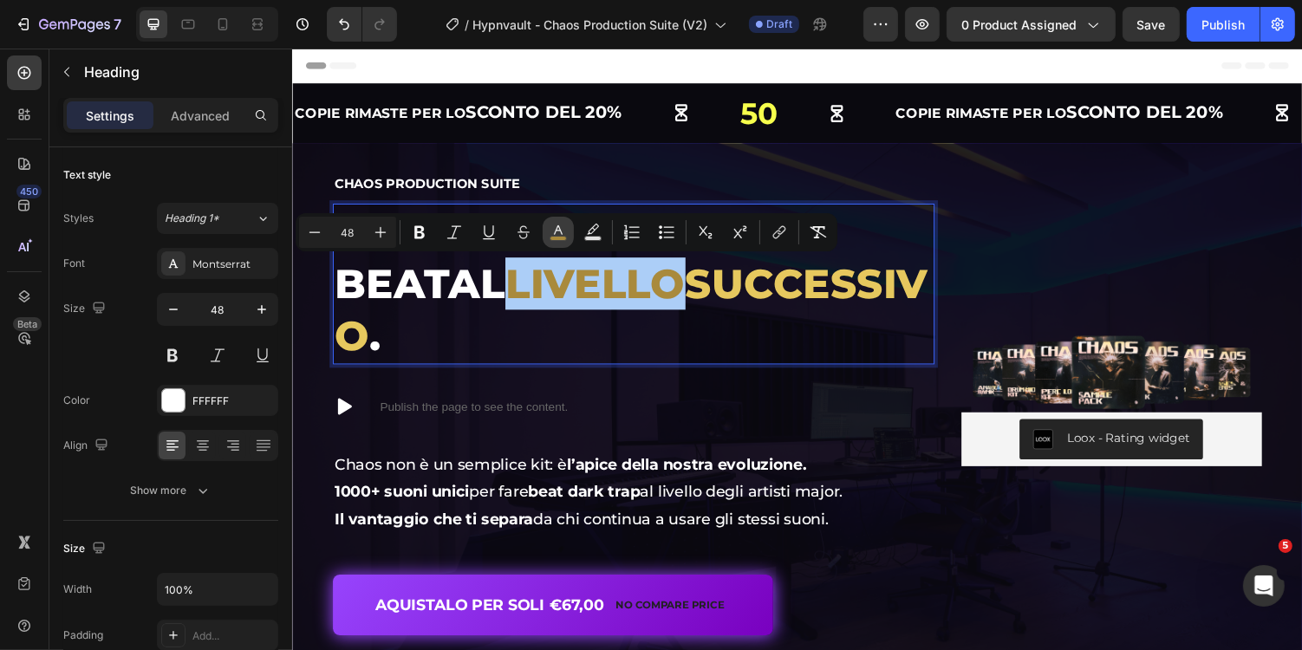
click at [555, 229] on icon "Editor contextual toolbar" at bounding box center [558, 230] width 9 height 10
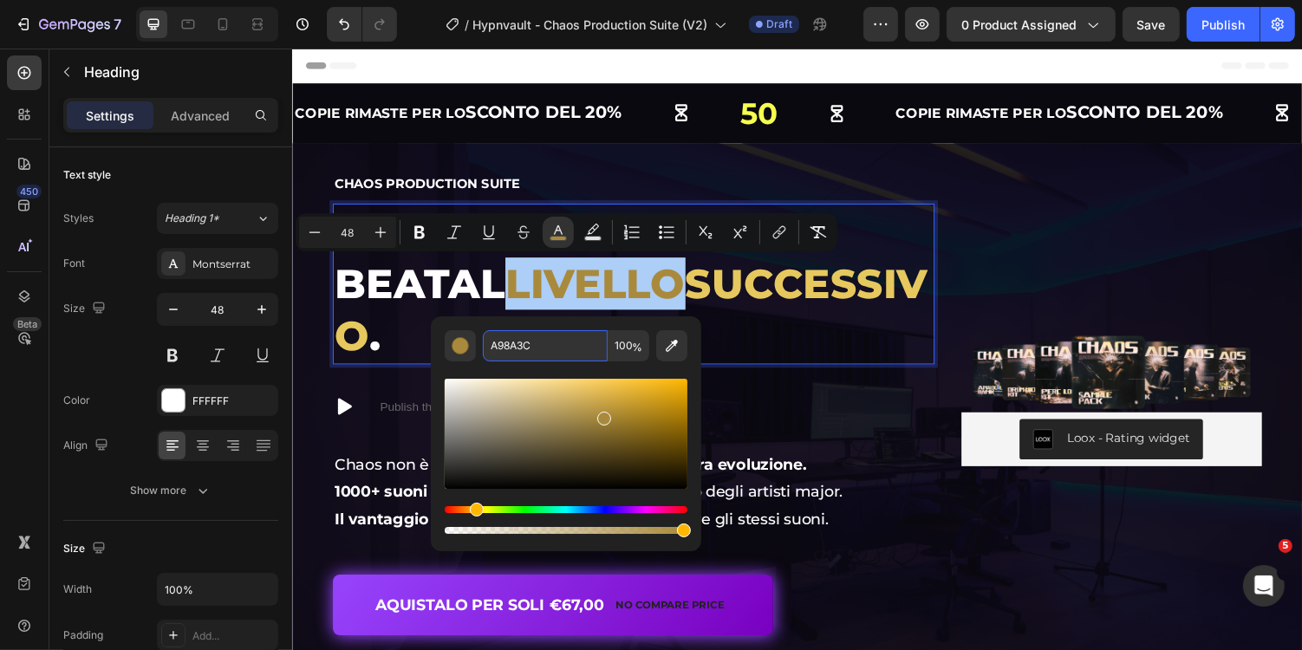
click at [544, 354] on input "A98A3C" at bounding box center [545, 345] width 125 height 31
paste input "F68A1E"
type input "F68A1E"
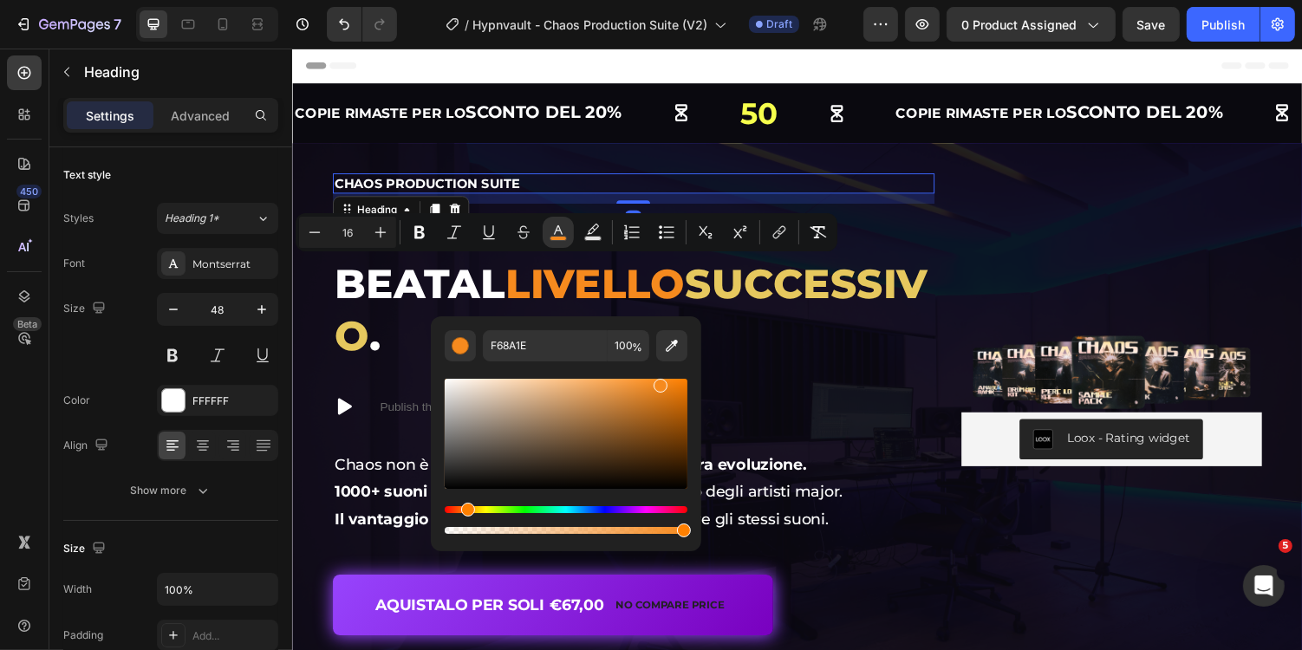
click at [558, 184] on h2 "Chaos Production Suite" at bounding box center [643, 186] width 620 height 21
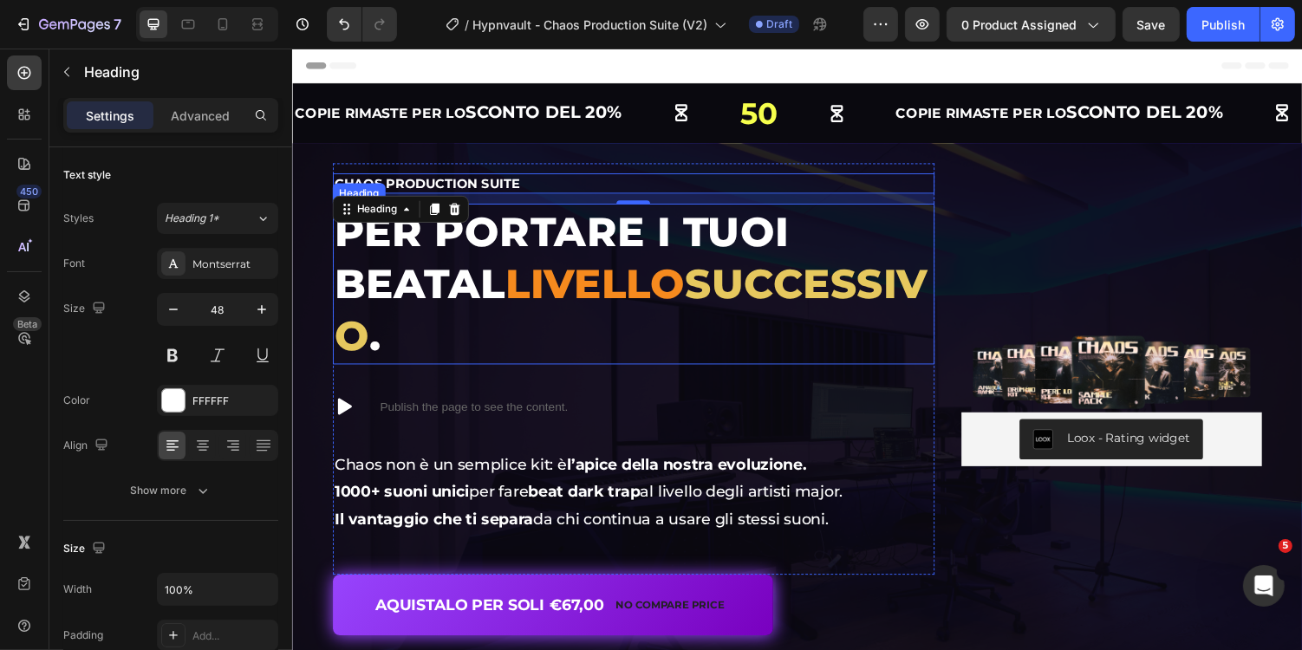
click at [510, 302] on span "livello" at bounding box center [602, 289] width 185 height 50
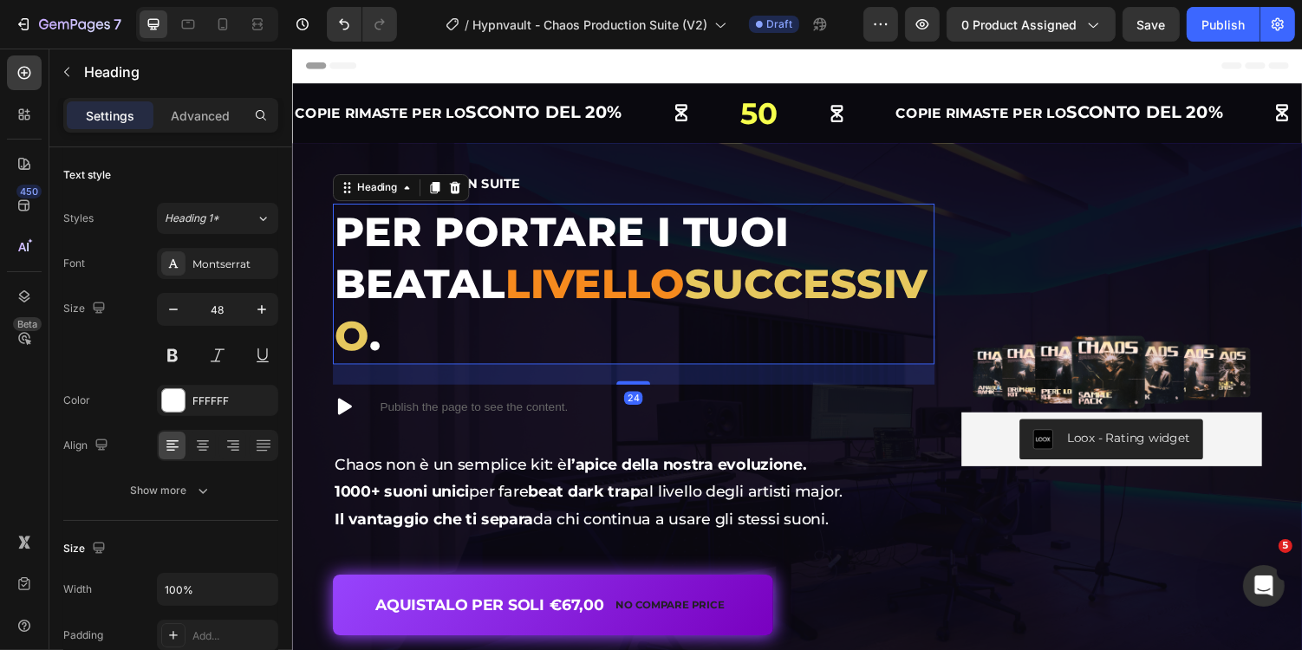
click at [510, 298] on span "livello" at bounding box center [602, 289] width 185 height 50
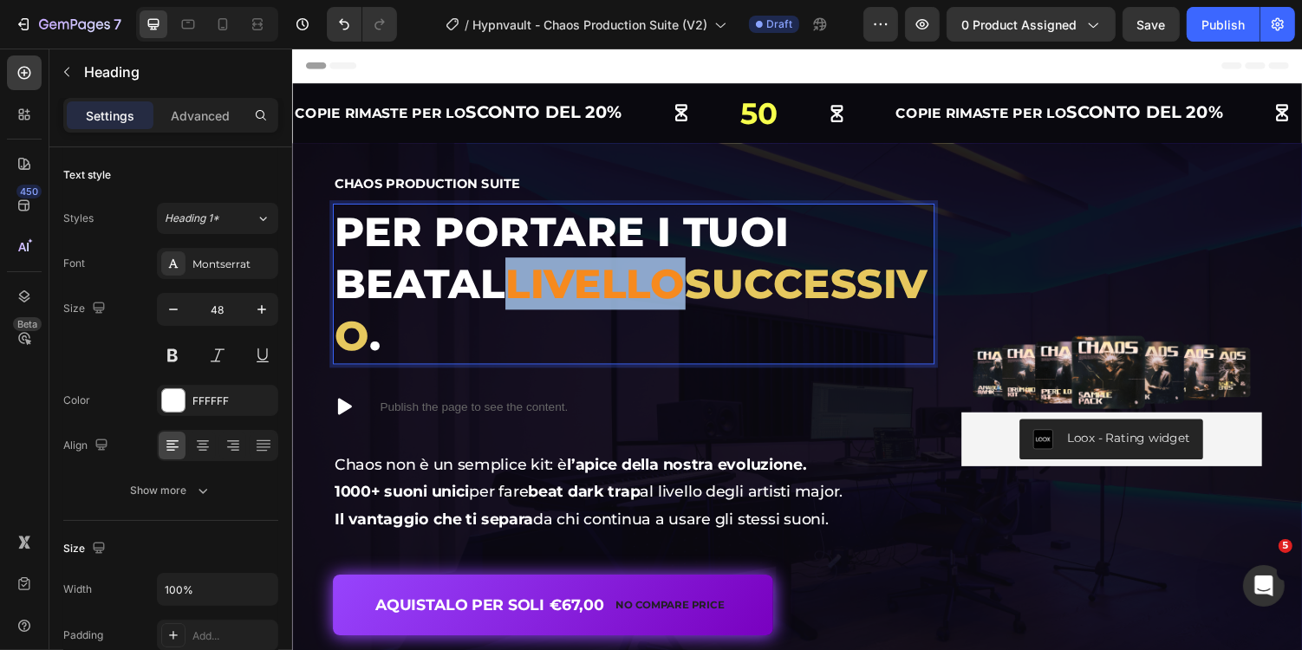
click at [510, 298] on span "livello" at bounding box center [602, 289] width 185 height 50
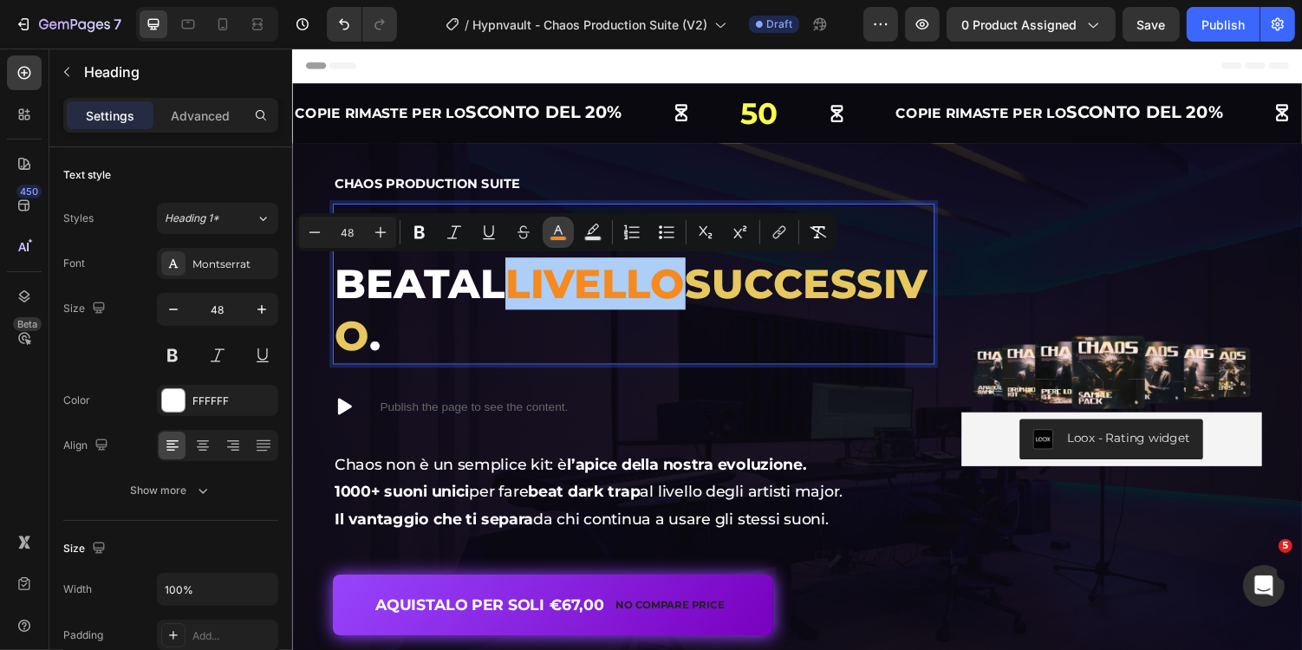
click at [551, 239] on rect "Editor contextual toolbar" at bounding box center [558, 239] width 16 height 4
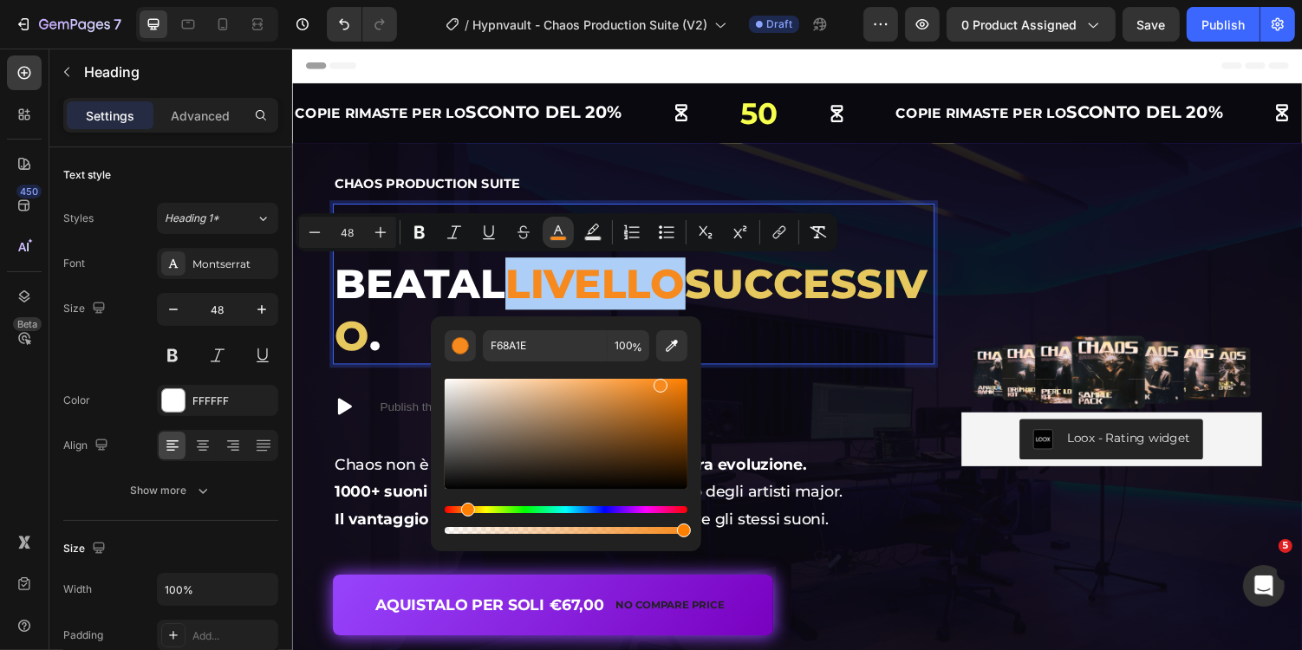
click at [540, 329] on div "F68A1E 100 %" at bounding box center [566, 426] width 270 height 221
click at [549, 344] on input "F68A1E" at bounding box center [545, 345] width 125 height 31
paste input "D9D970"
type input "D9D970"
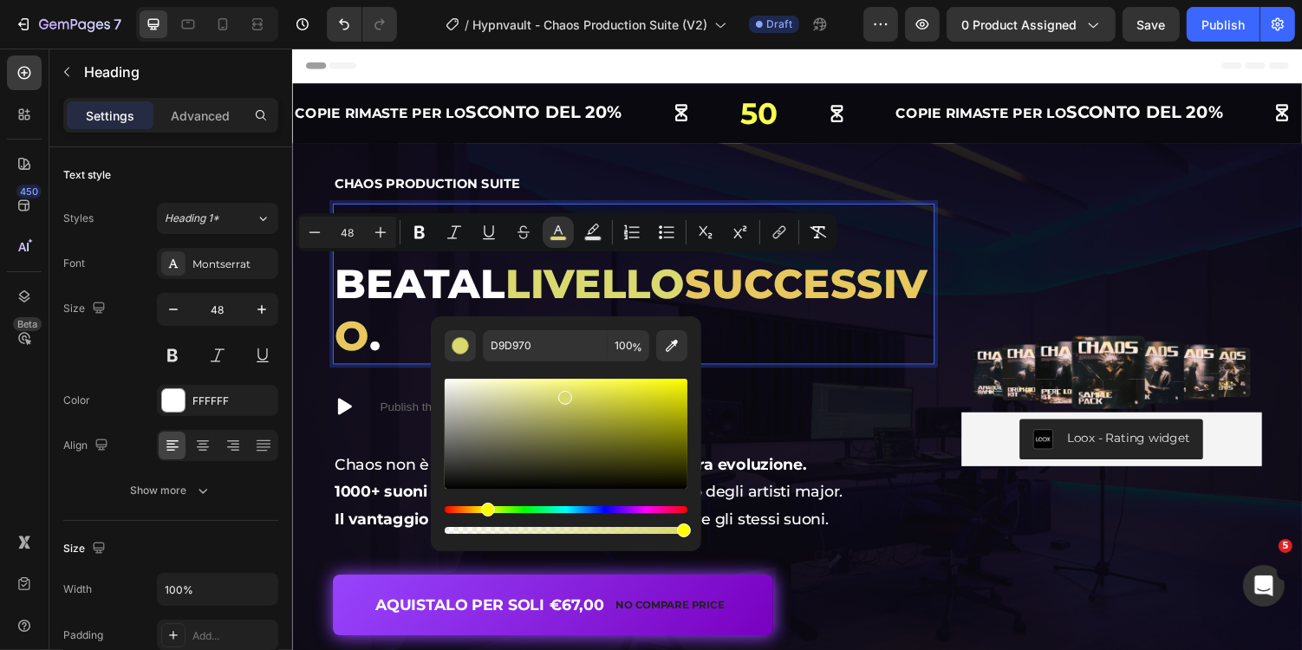
click at [698, 337] on div "D9D970 100 %" at bounding box center [566, 426] width 270 height 221
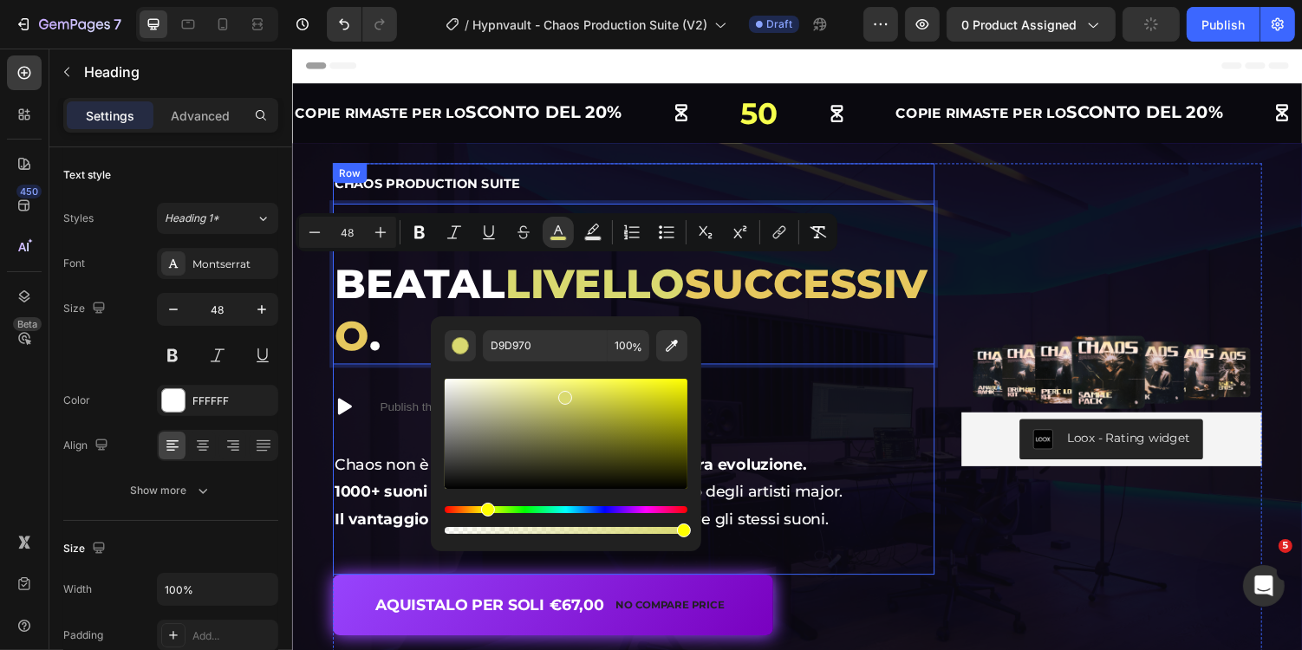
click at [702, 308] on span "successivo" at bounding box center [639, 316] width 611 height 104
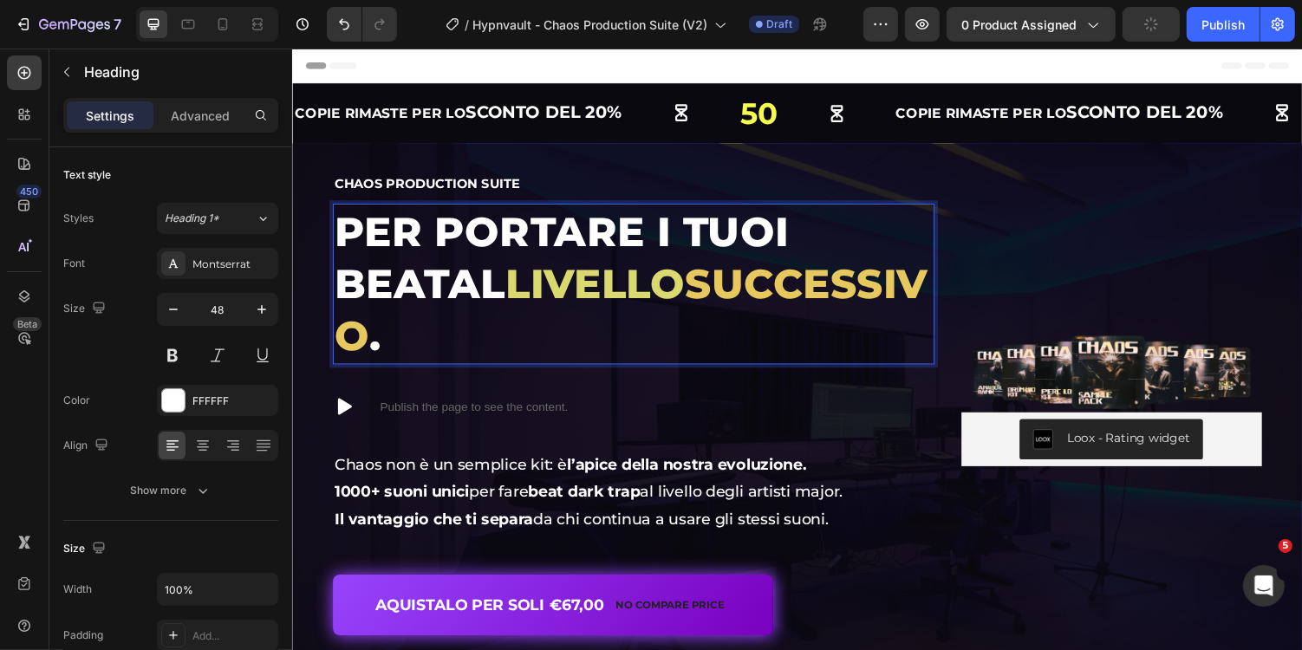
click at [702, 308] on span "successivo" at bounding box center [639, 316] width 611 height 104
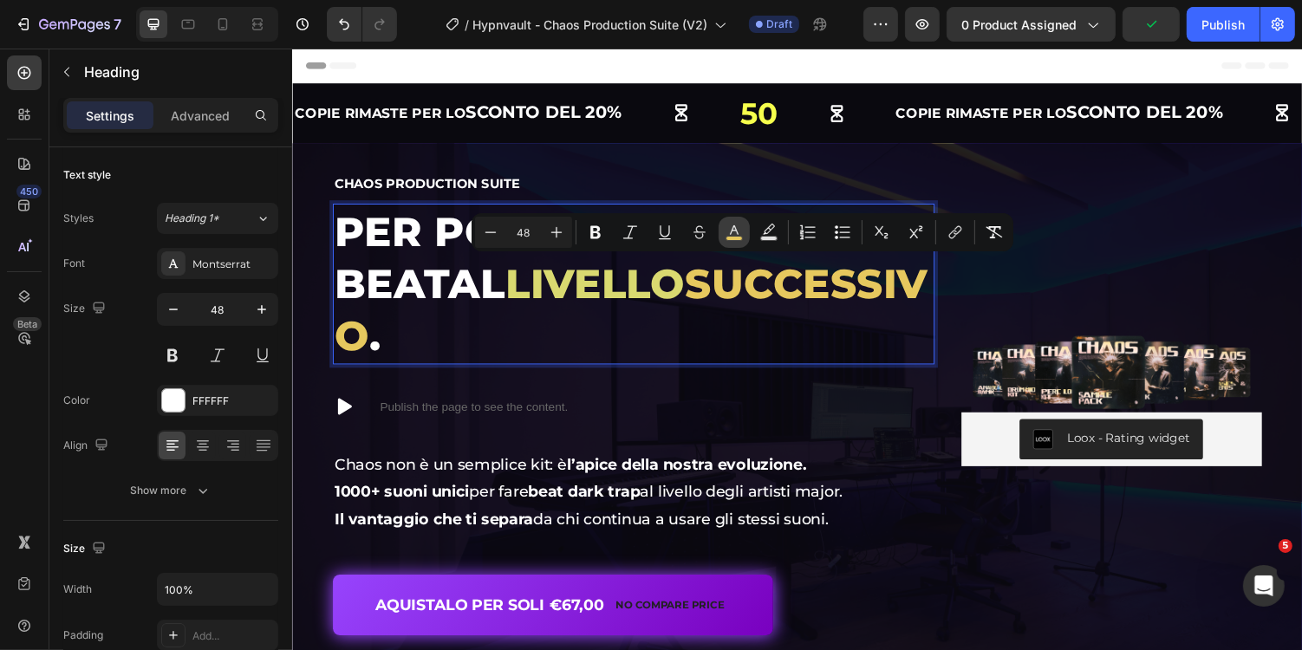
click at [737, 231] on icon "Editor contextual toolbar" at bounding box center [733, 232] width 17 height 17
type input "E6C85E"
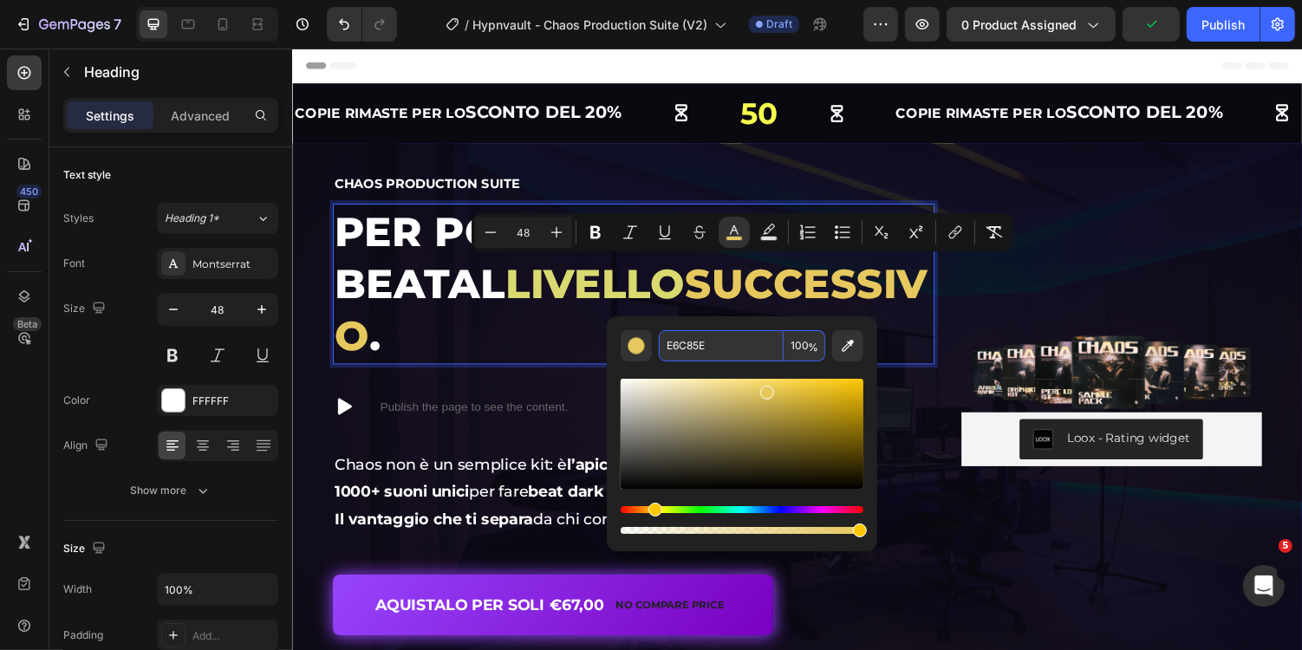
click at [718, 348] on input "E6C85E" at bounding box center [721, 345] width 125 height 31
paste input "D9D970"
type input "D9D970"
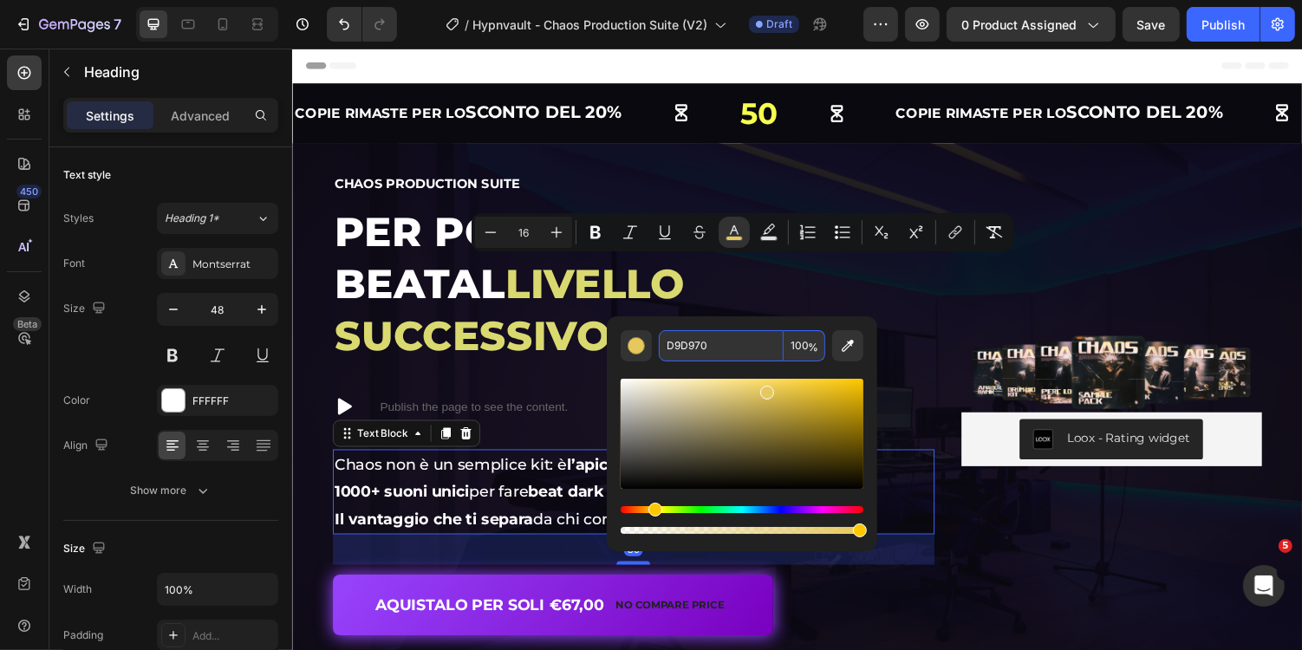
click at [949, 490] on p "1000+ suoni unici per fare beat dark trap al livello degli artisti major." at bounding box center [642, 504] width 616 height 28
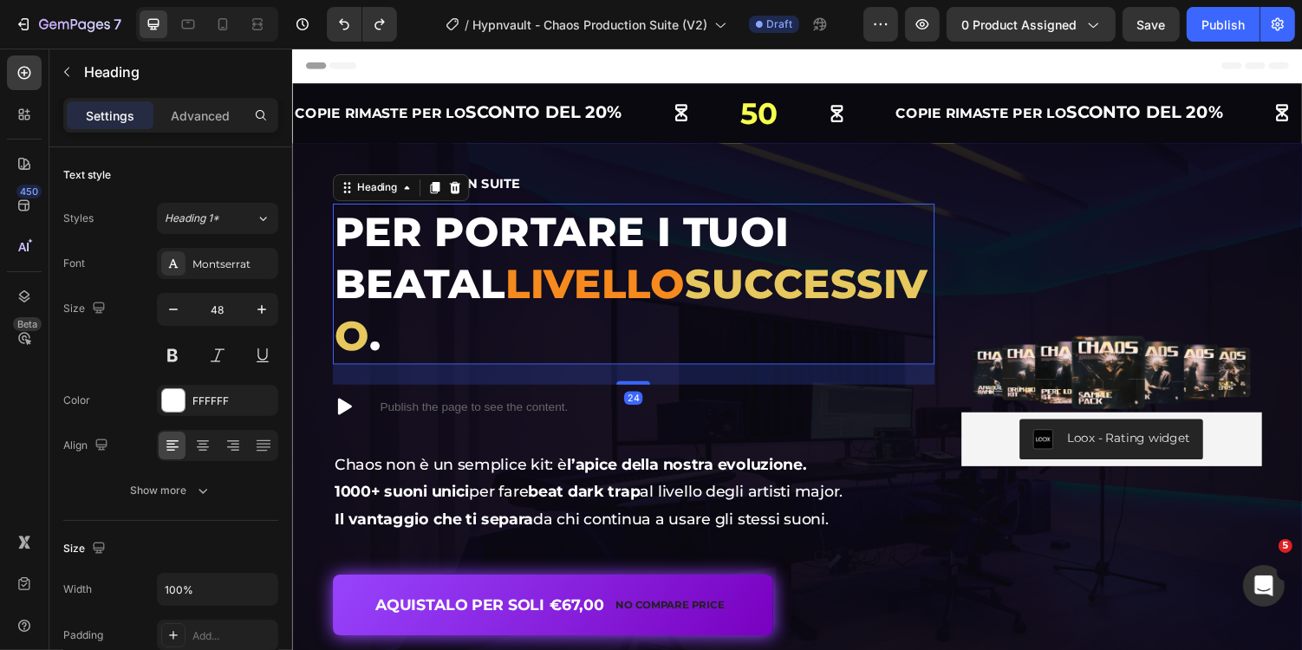
click at [510, 275] on span "livello" at bounding box center [602, 289] width 185 height 50
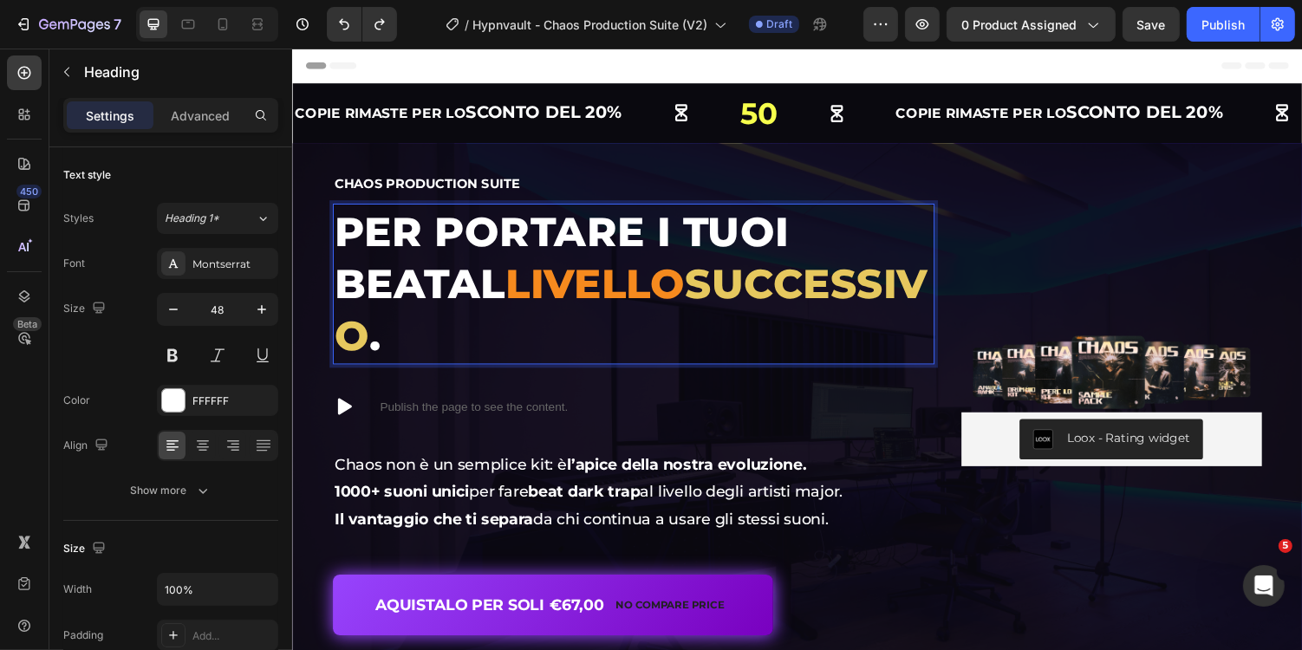
click at [523, 292] on span "livello" at bounding box center [602, 289] width 185 height 50
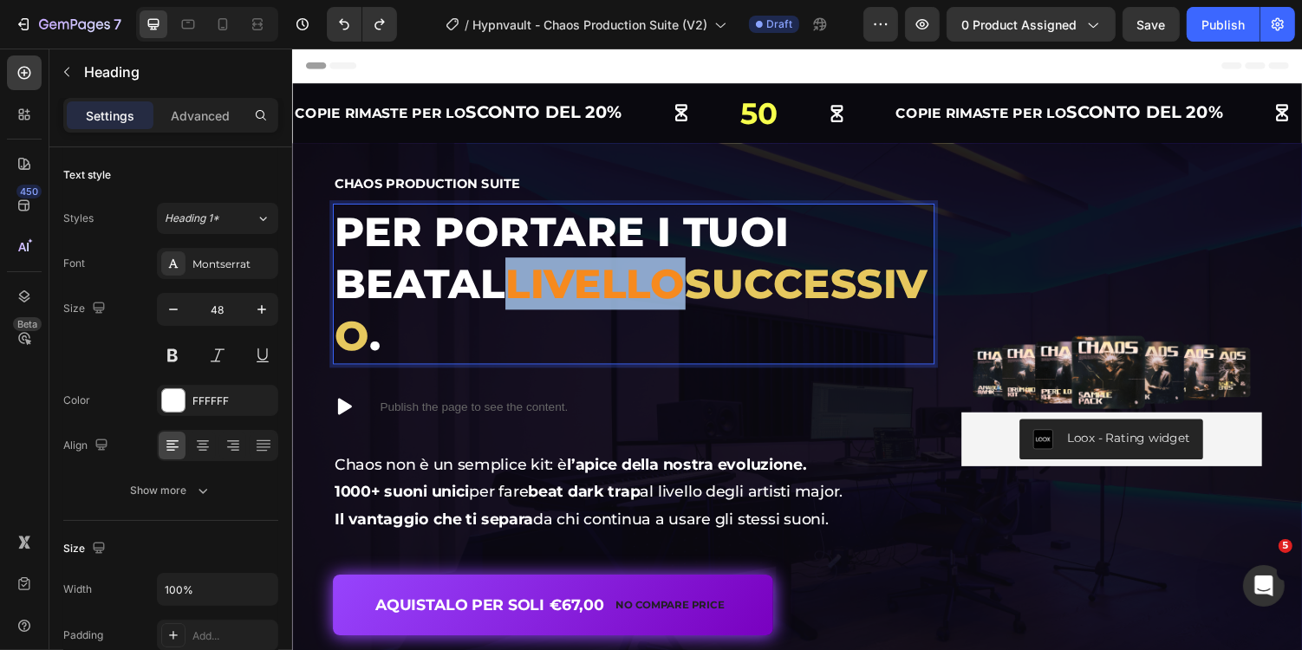
click at [523, 292] on span "livello" at bounding box center [602, 289] width 185 height 50
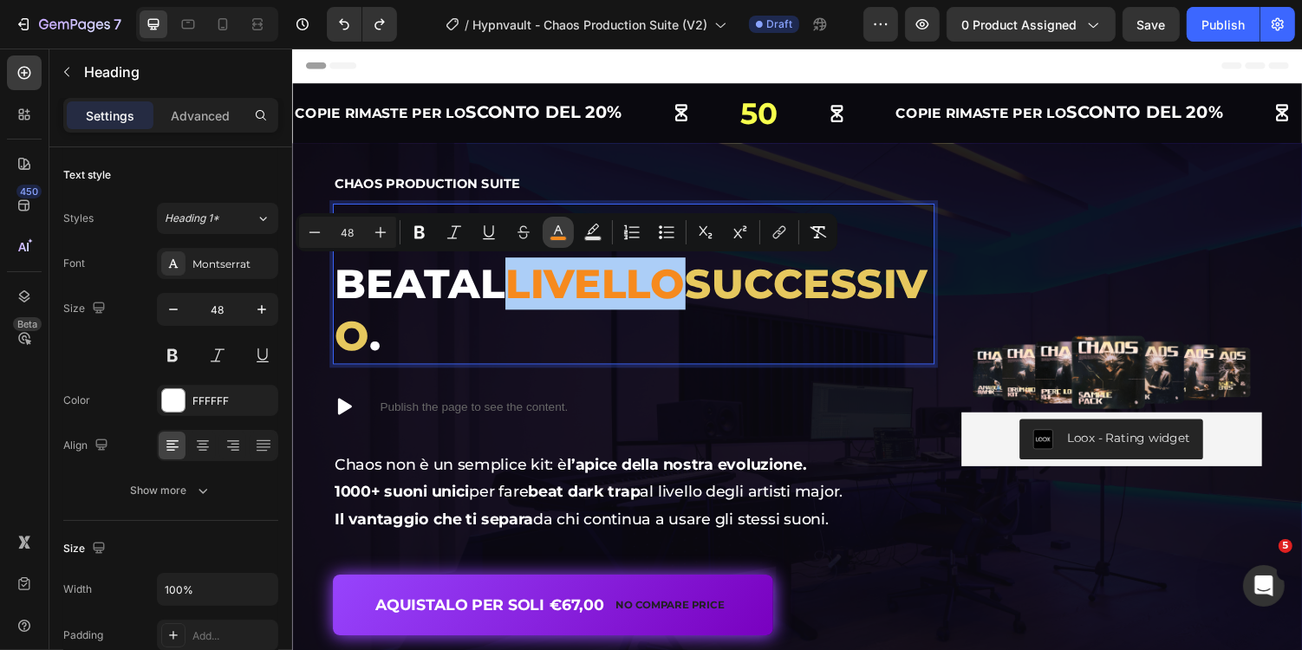
click at [559, 239] on rect "Editor contextual toolbar" at bounding box center [558, 239] width 16 height 4
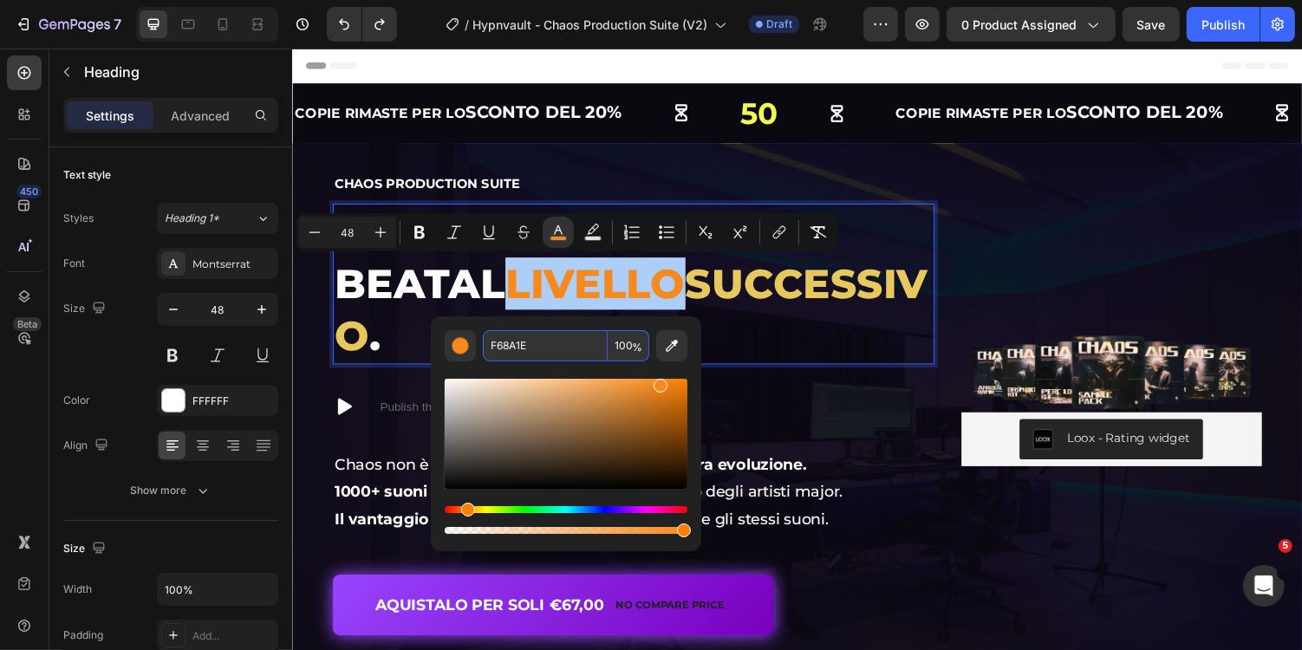
click at [565, 342] on input "F68A1E" at bounding box center [545, 345] width 125 height 31
paste input "D9D970"
type input "D9D970"
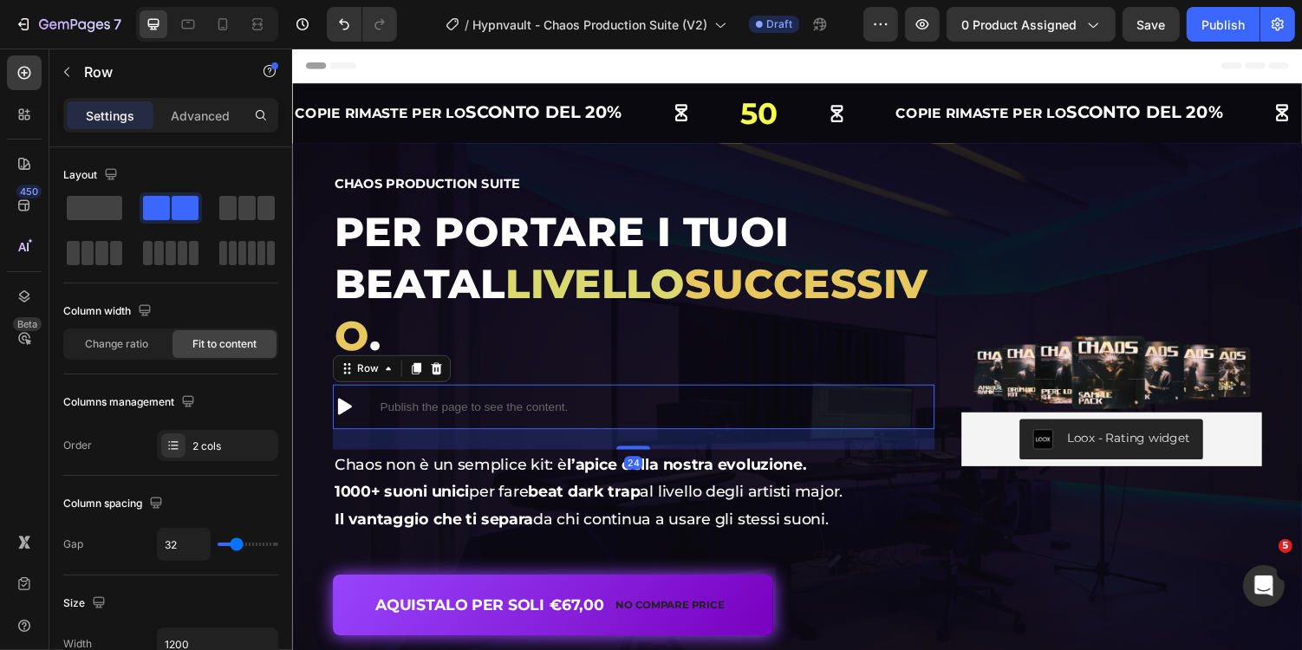
click at [761, 393] on div "Icon Publish the page to see the content. Custom Code Row 24" at bounding box center [643, 416] width 620 height 46
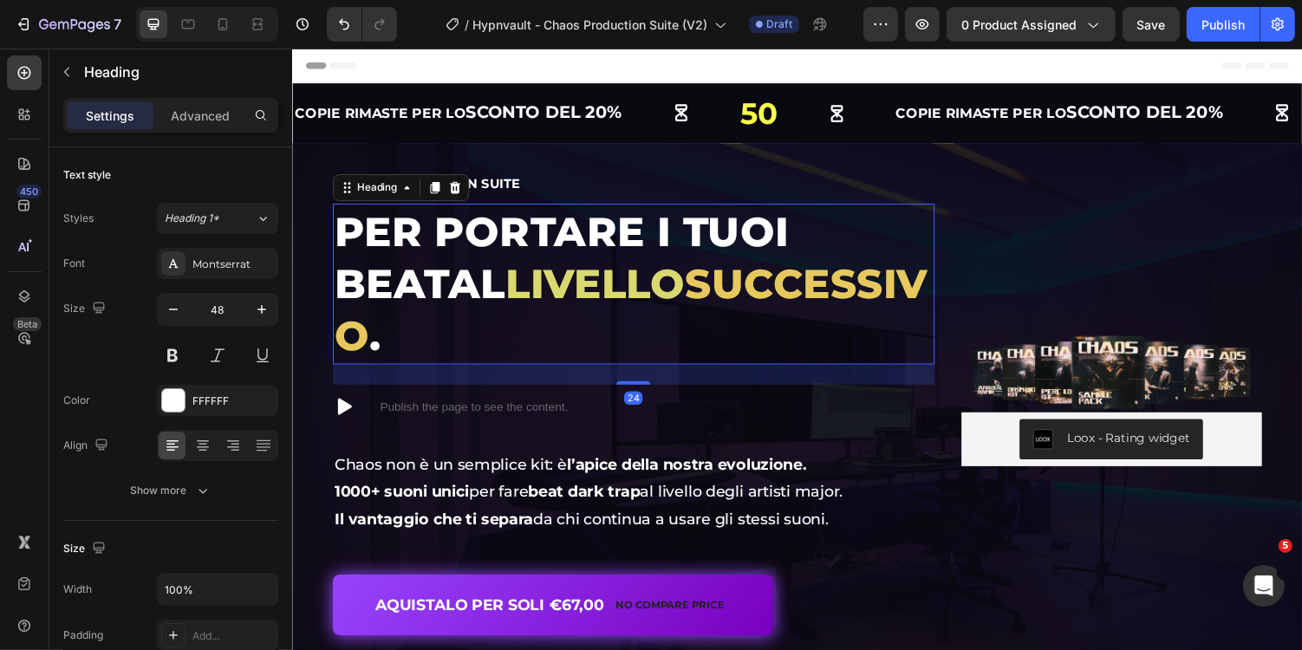
click at [648, 302] on span "successivo" at bounding box center [639, 316] width 611 height 104
click at [690, 300] on span "successivo" at bounding box center [639, 316] width 611 height 104
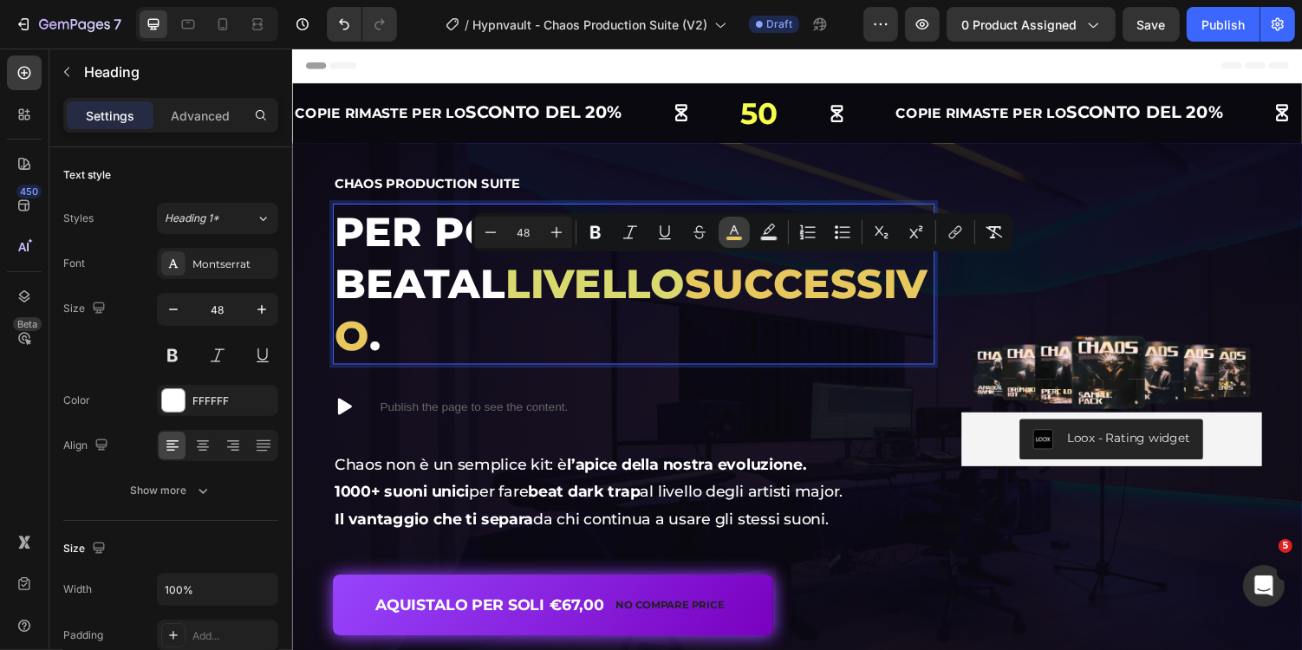
click at [738, 231] on icon "Editor contextual toolbar" at bounding box center [733, 232] width 17 height 17
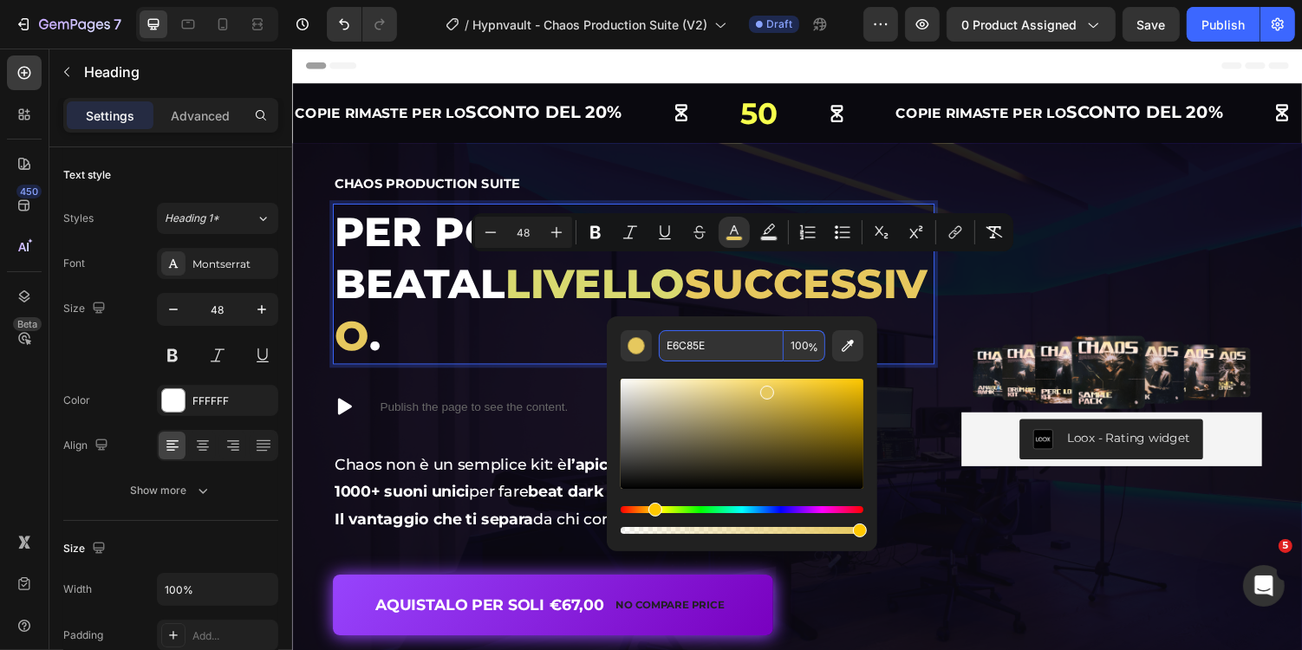
click at [719, 359] on input "E6C85E" at bounding box center [721, 345] width 125 height 31
paste input "D9D970"
type input "D9D970"
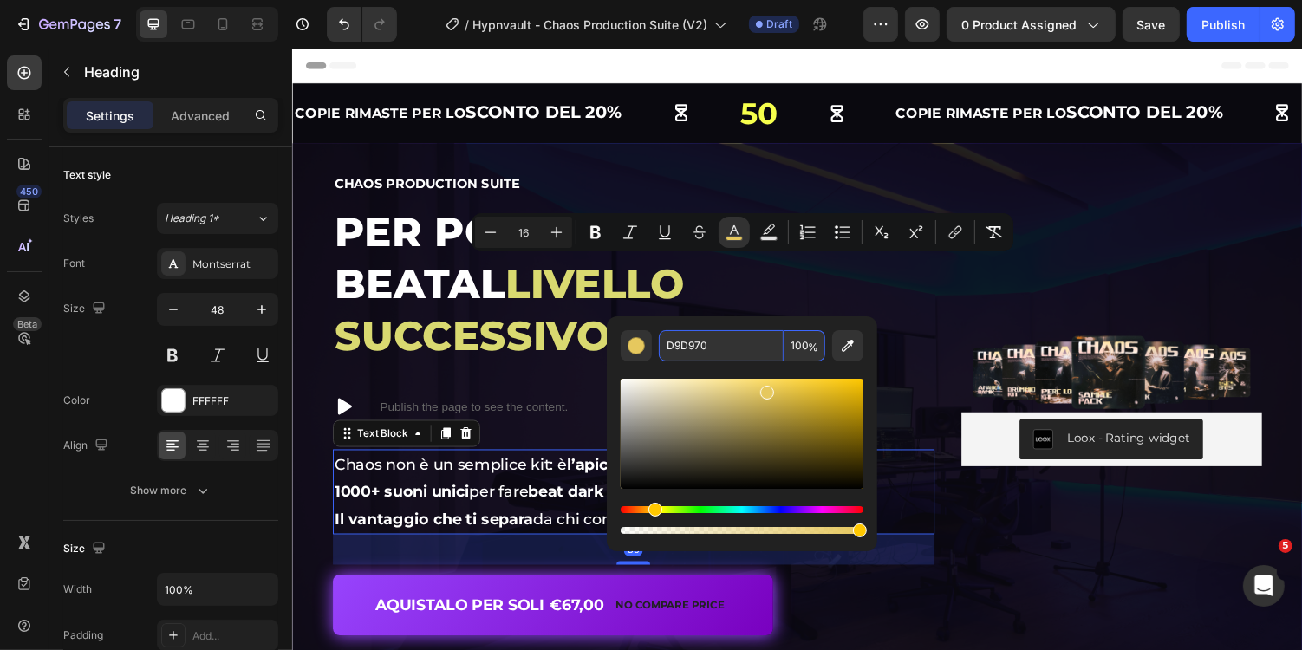
click at [945, 518] on p "Il vantaggio che ti separa da chi continua a usare gli stessi suoni." at bounding box center [642, 532] width 616 height 28
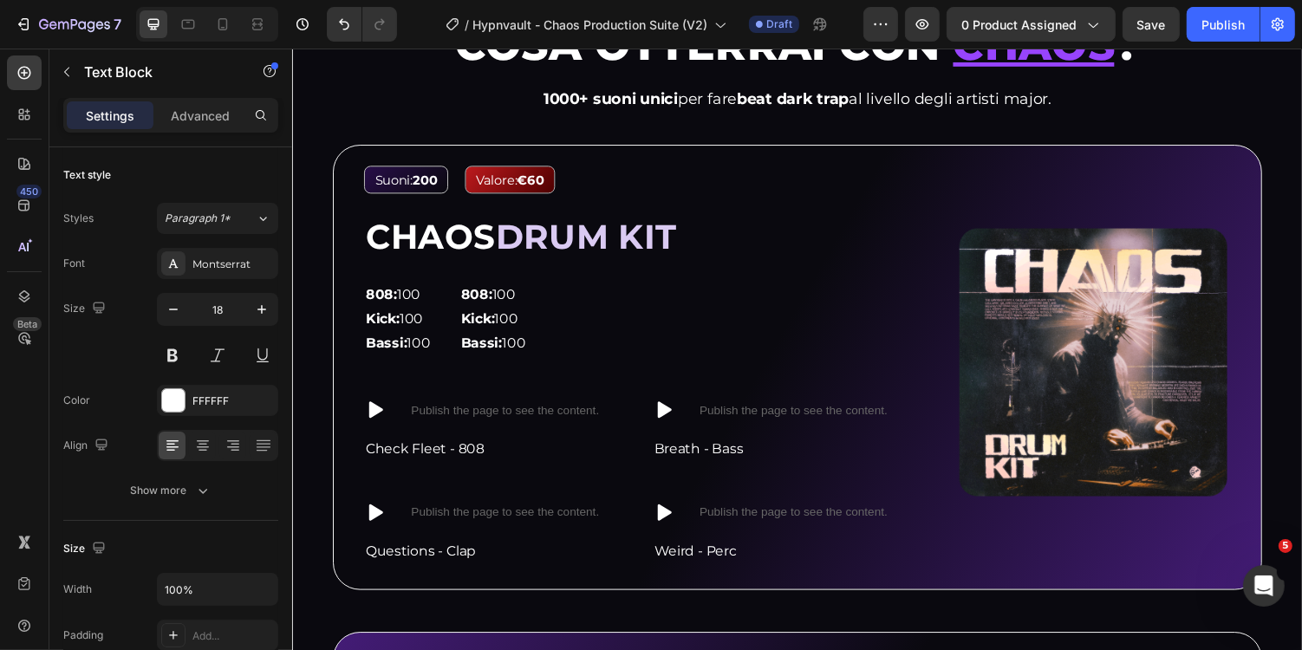
scroll to position [1564, 0]
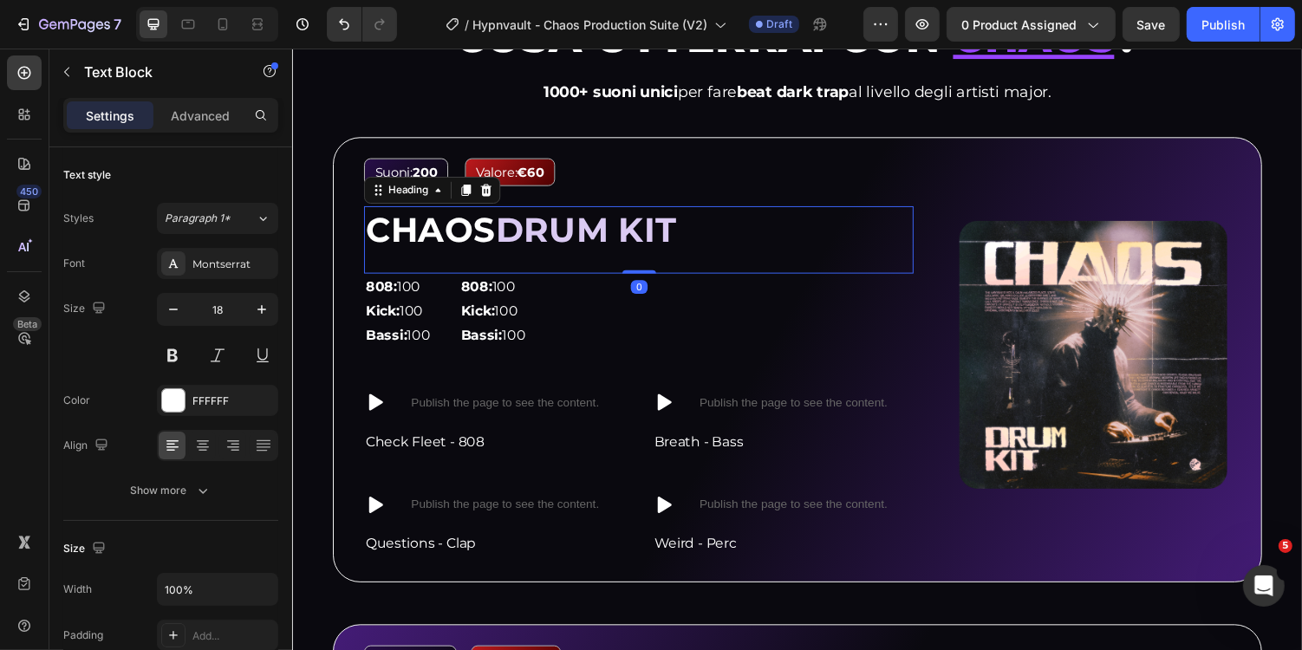
click at [586, 235] on span "DRUM KIT" at bounding box center [594, 233] width 186 height 42
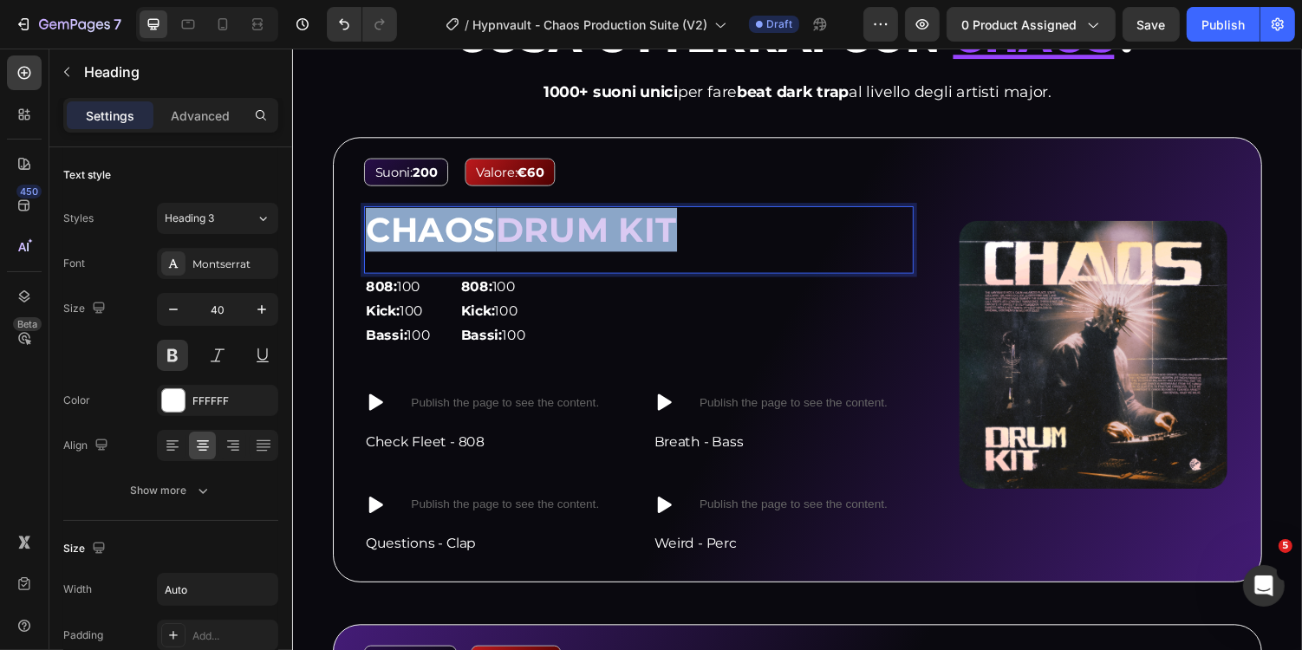
click at [586, 235] on span "DRUM KIT" at bounding box center [594, 233] width 186 height 42
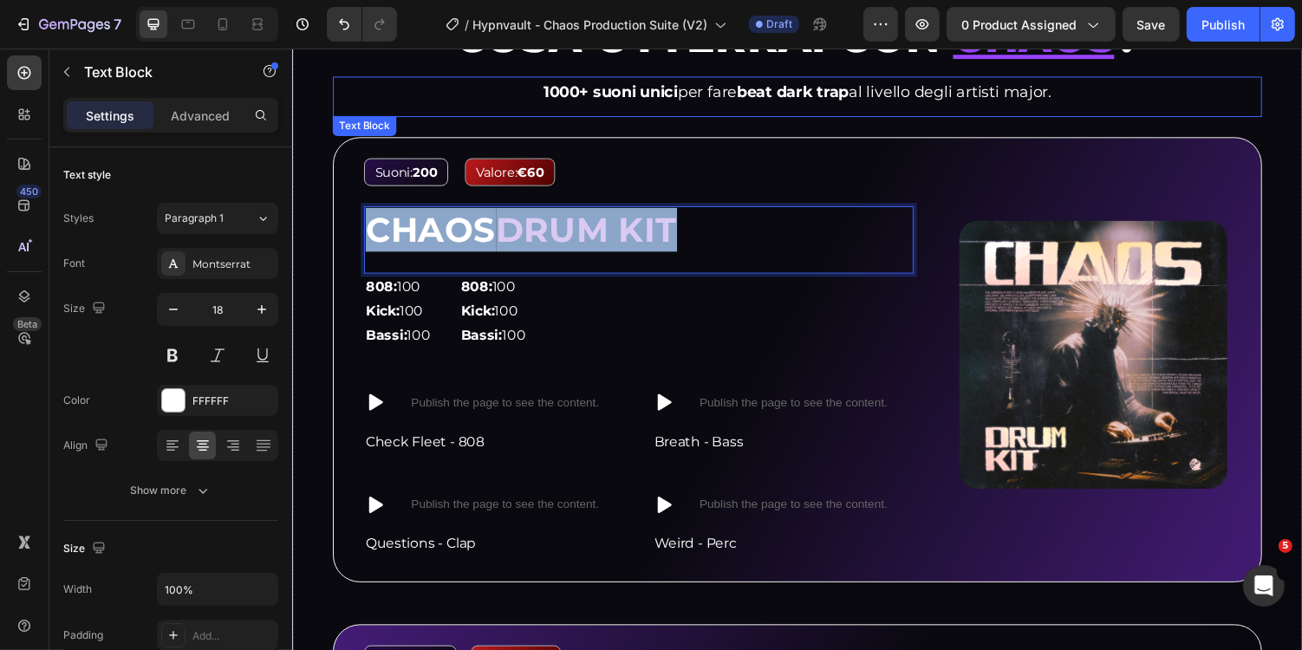
click at [463, 108] on div "1000+ suoni unici per fare beat dark trap al livello degli artisti major. Text …" at bounding box center [811, 97] width 957 height 42
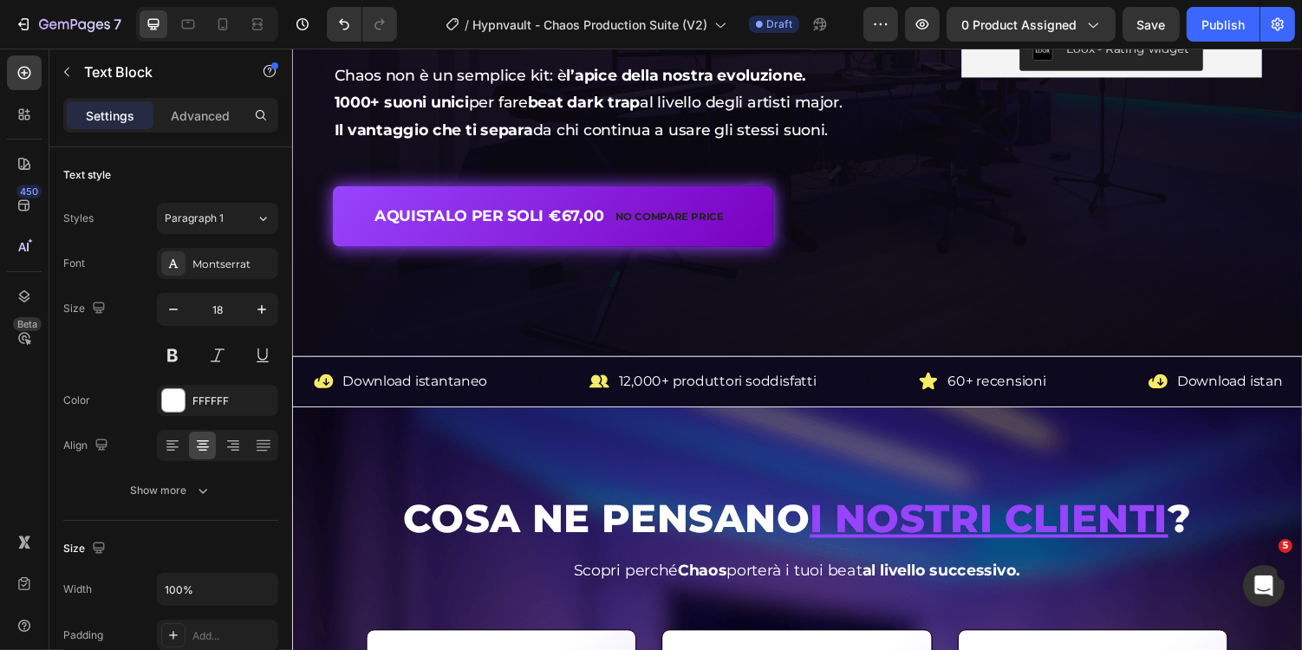
scroll to position [0, 0]
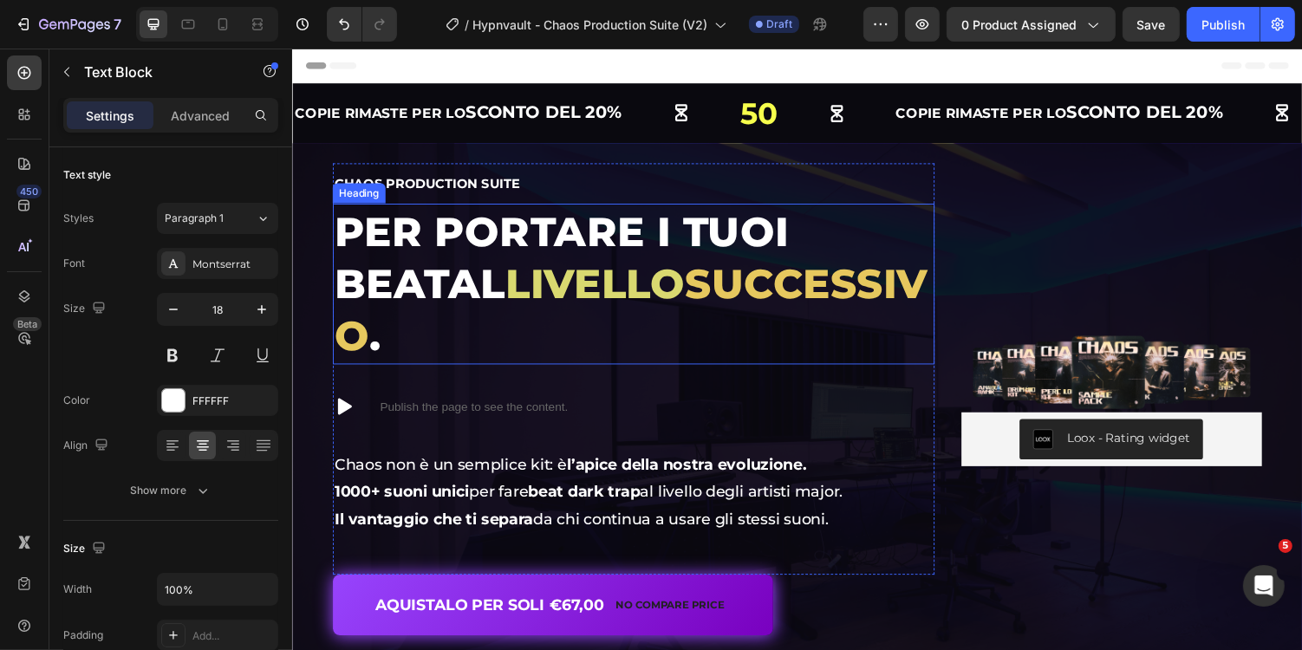
click at [476, 251] on h1 "Per portare i tuoi beat al livello successivo ." at bounding box center [643, 290] width 620 height 166
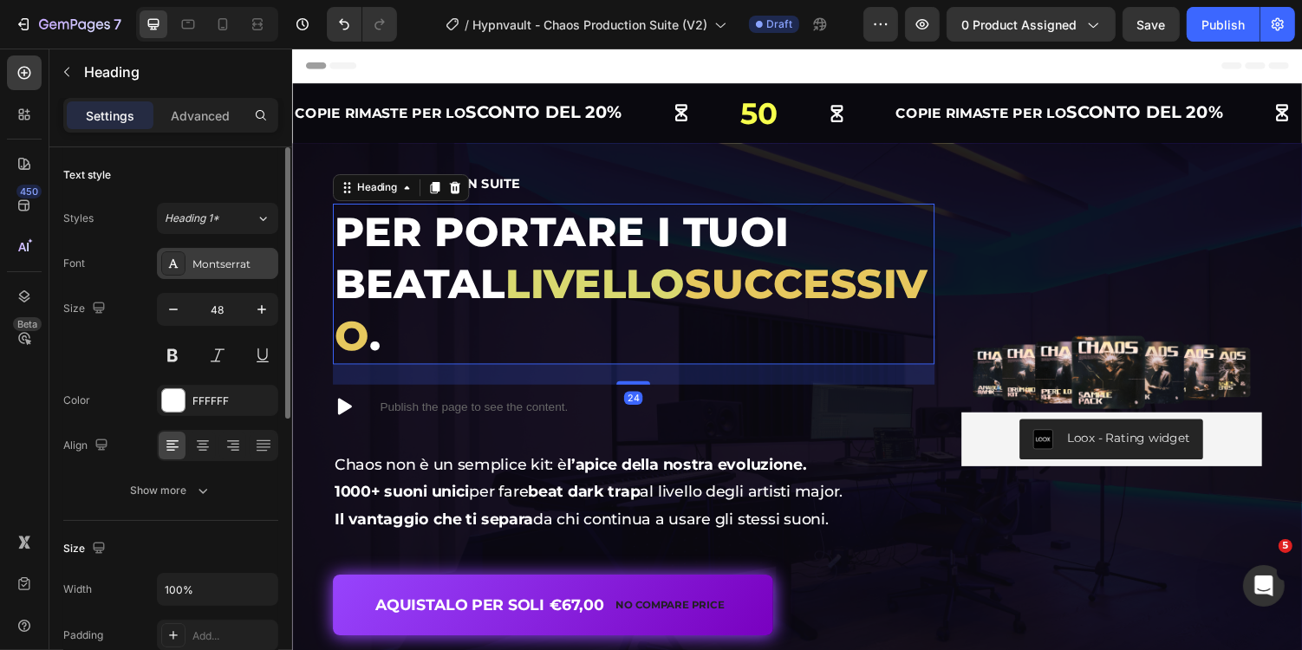
click at [215, 261] on div "Montserrat" at bounding box center [232, 264] width 81 height 16
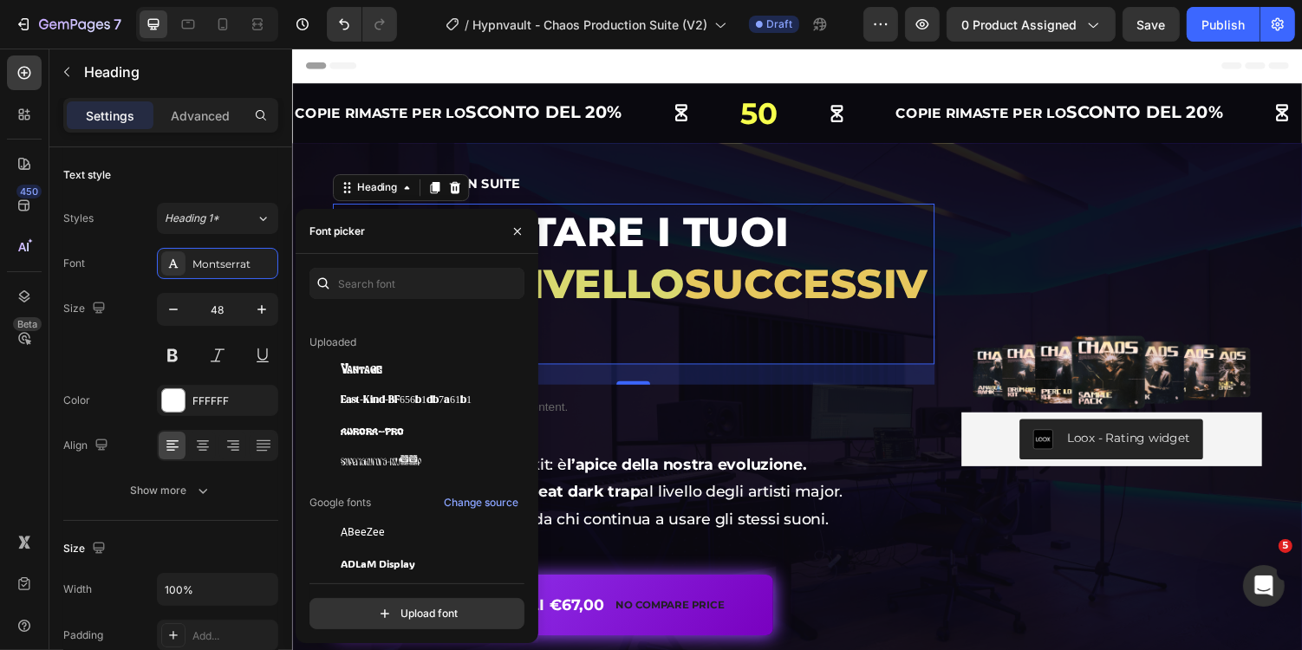
scroll to position [159, 0]
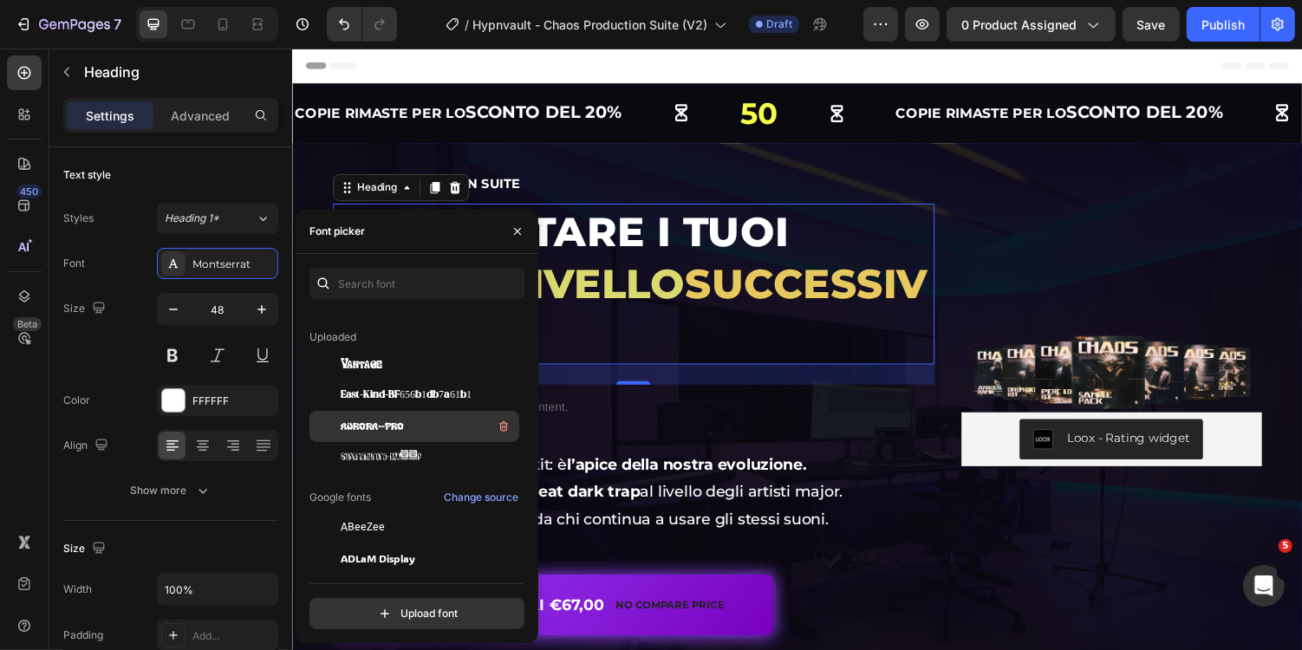
click at [414, 428] on div "AURORA-PRO" at bounding box center [428, 426] width 175 height 21
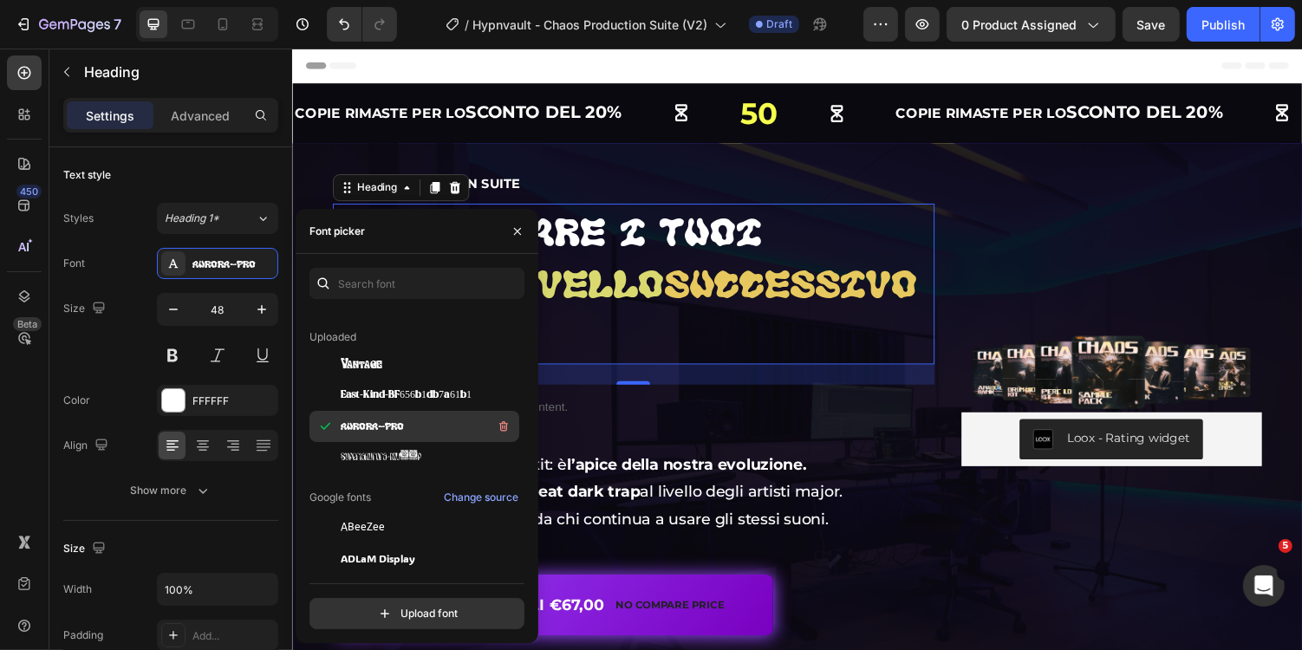
scroll to position [240, 0]
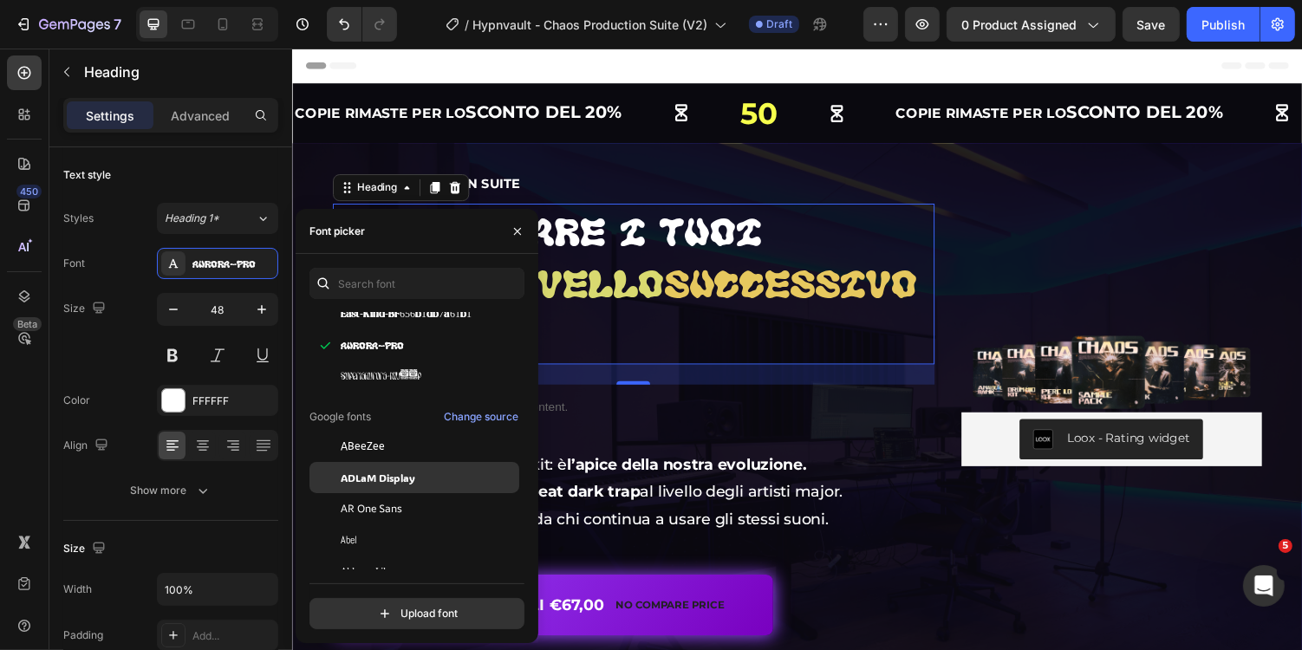
click at [402, 479] on span "ADLaM Display" at bounding box center [378, 478] width 75 height 16
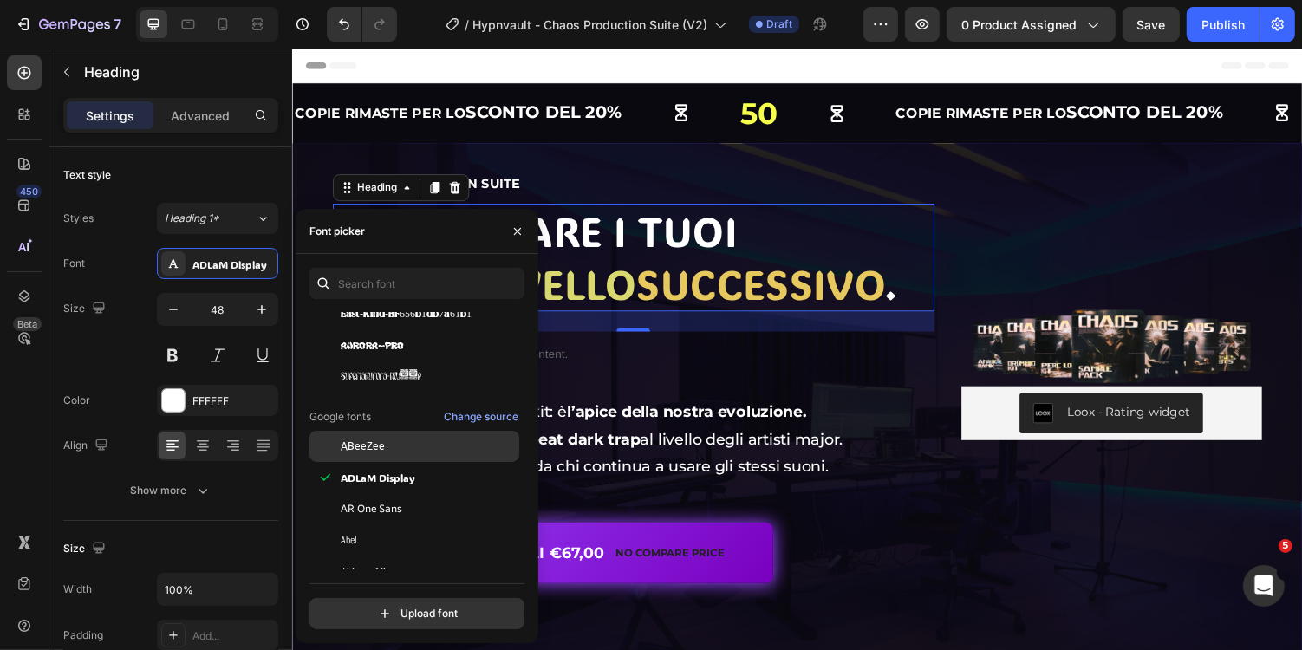
click at [402, 441] on div "ABeeZee" at bounding box center [428, 446] width 175 height 16
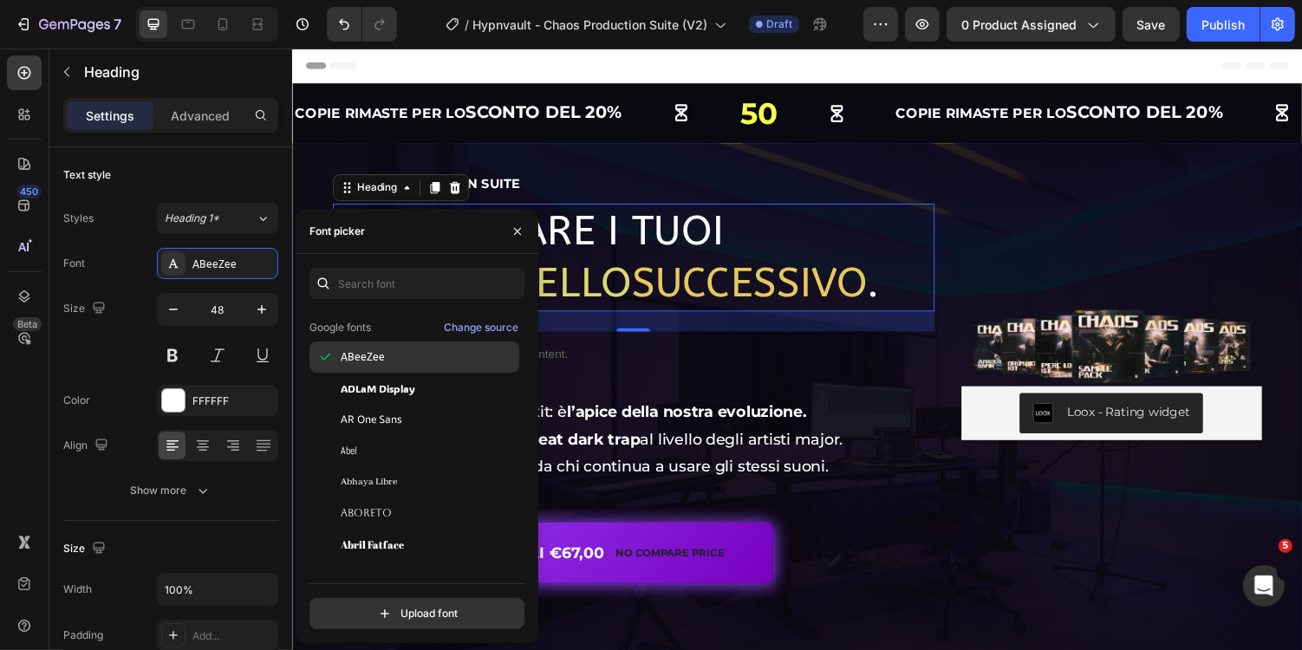
scroll to position [329, 0]
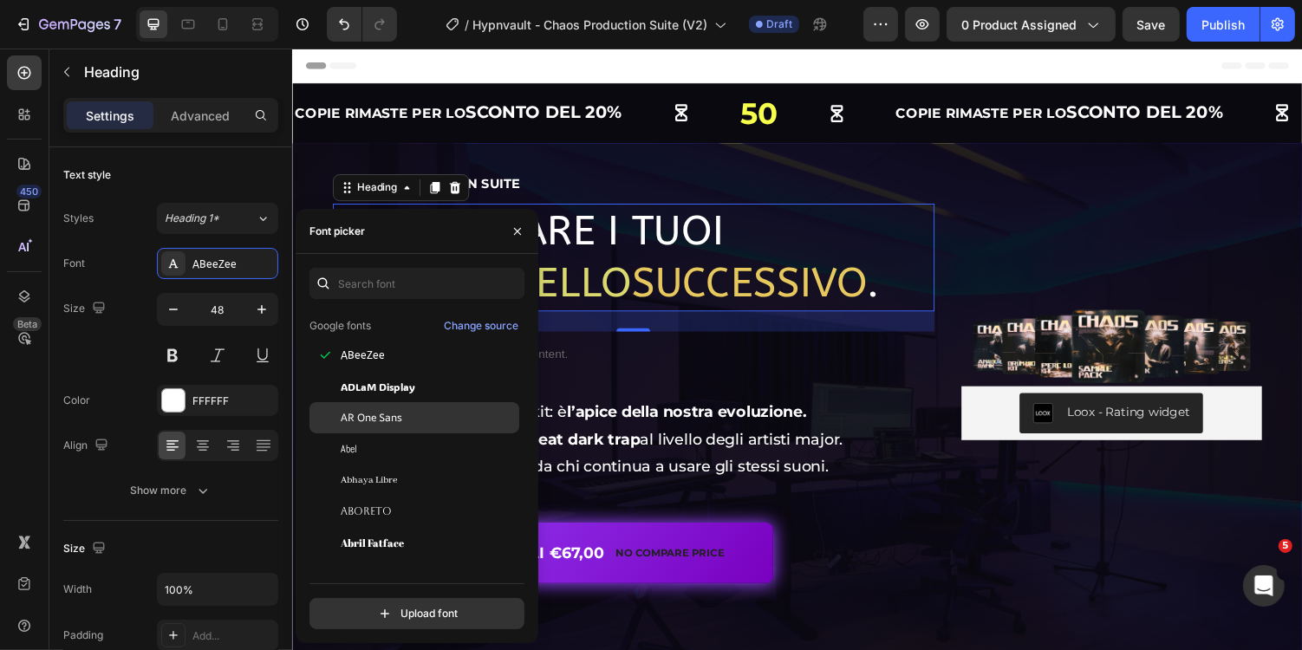
click at [406, 424] on div "AR One Sans" at bounding box center [428, 418] width 175 height 16
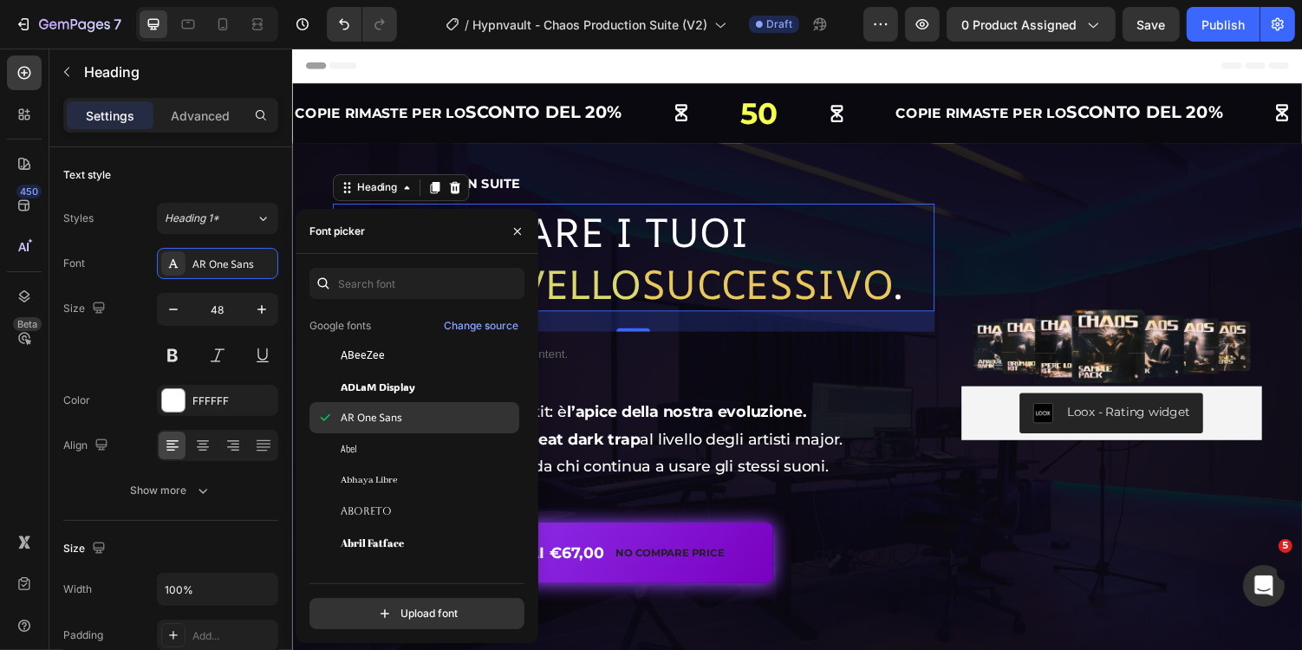
scroll to position [376, 0]
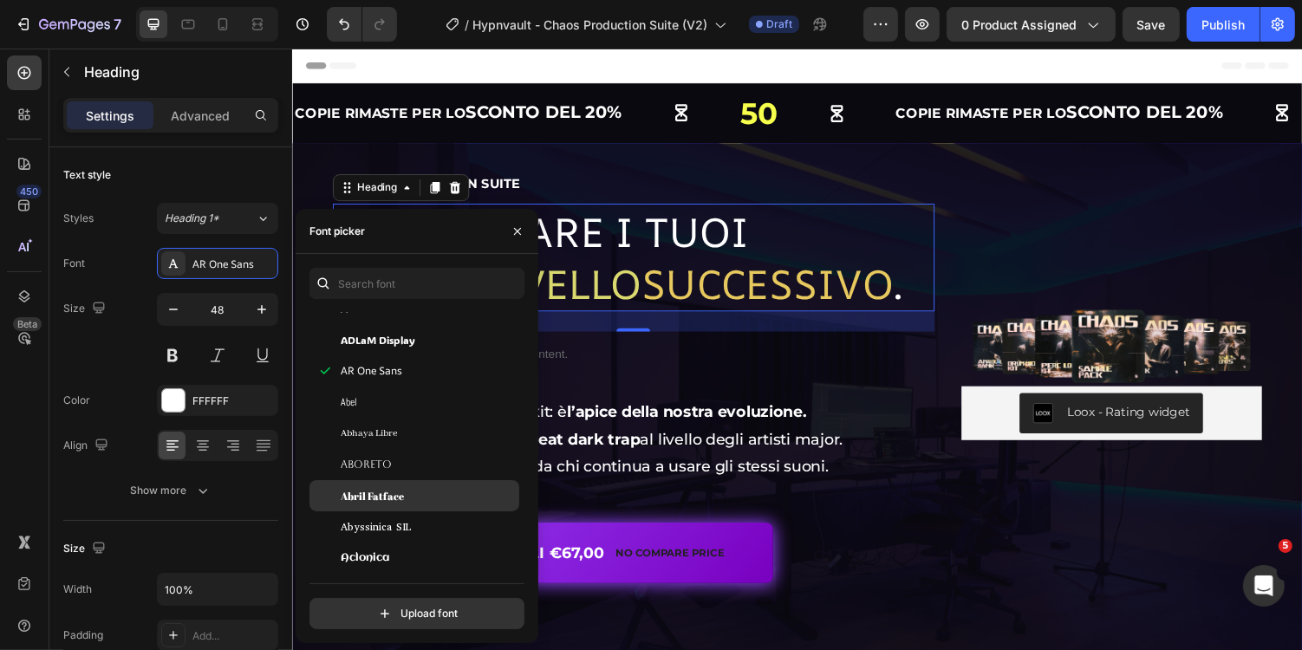
click at [404, 484] on div "Abril Fatface" at bounding box center [414, 495] width 210 height 31
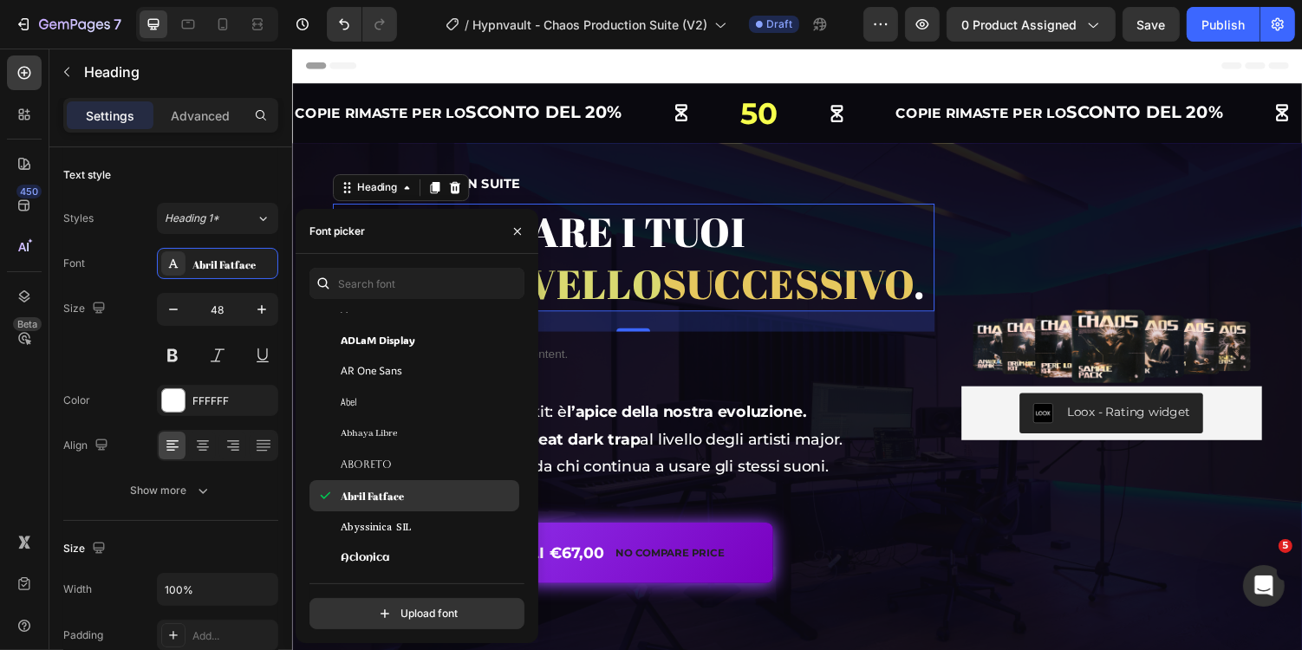
scroll to position [451, 0]
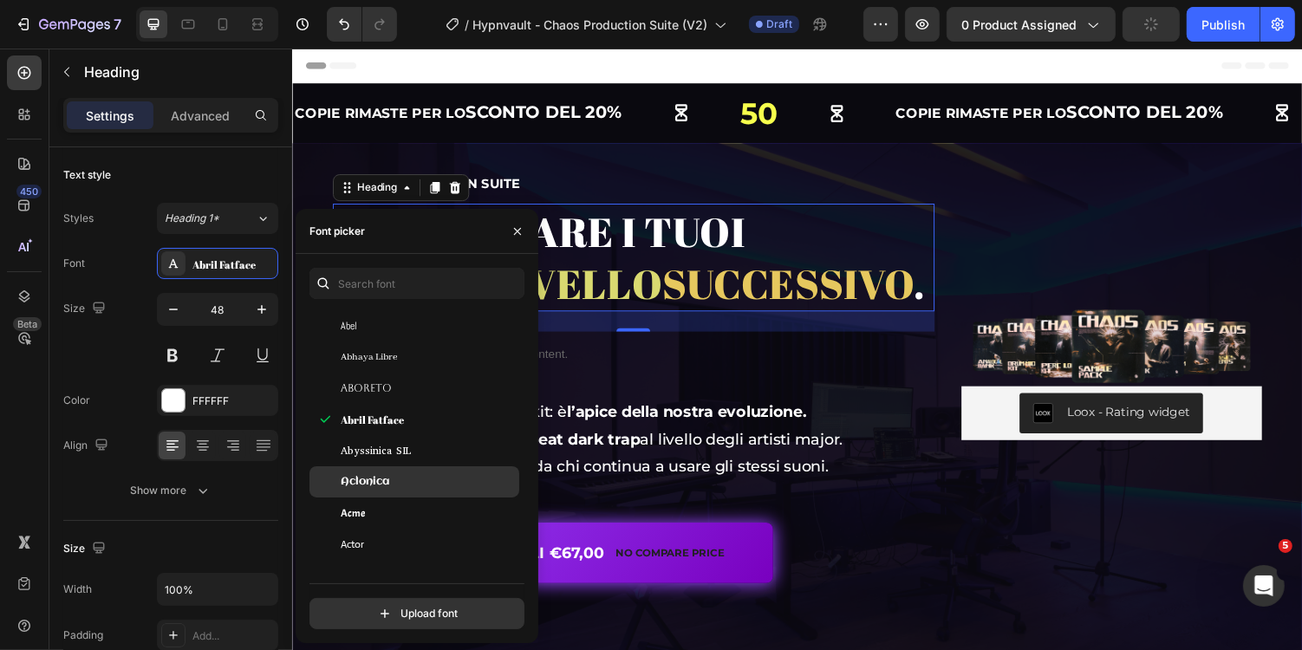
click at [404, 490] on div "Aclonica" at bounding box center [414, 481] width 210 height 31
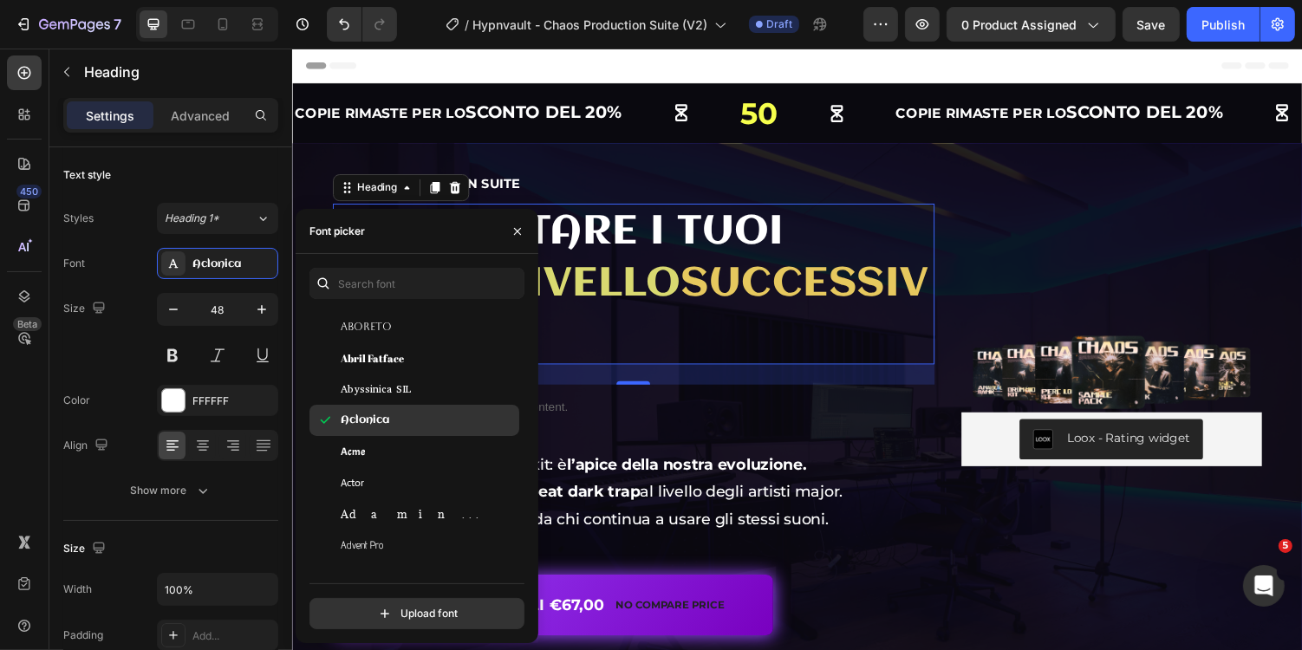
scroll to position [535, 0]
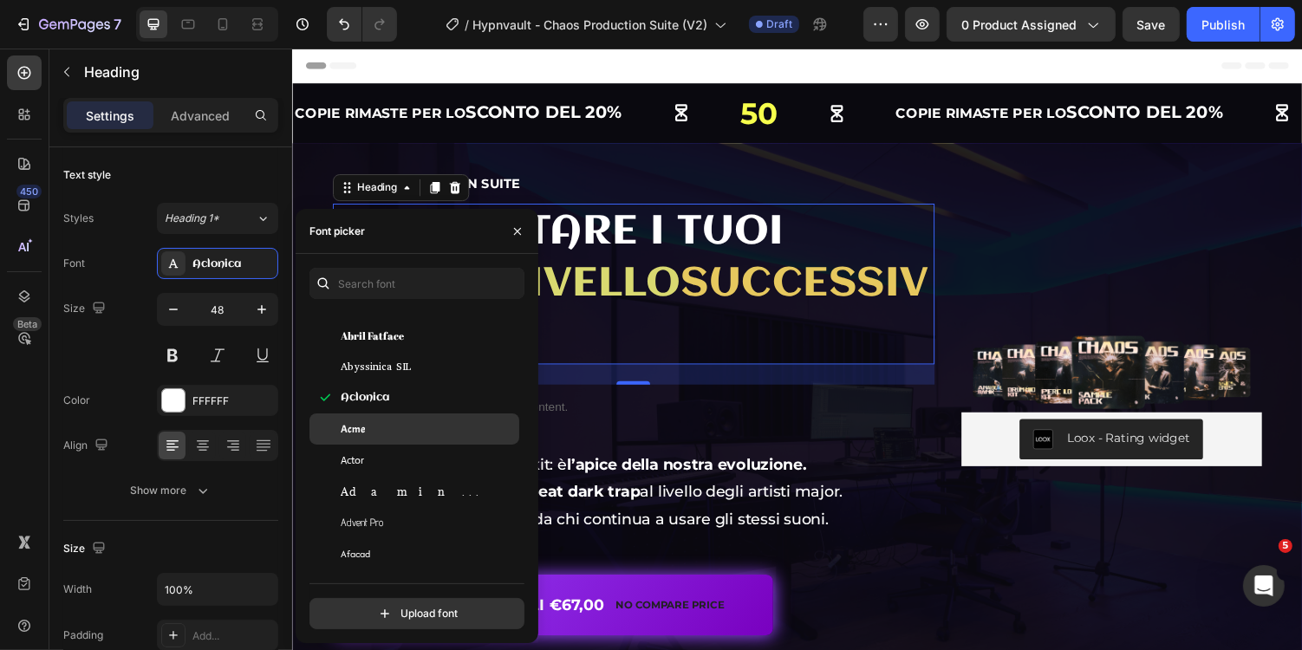
click at [404, 426] on div "Acme" at bounding box center [428, 429] width 175 height 16
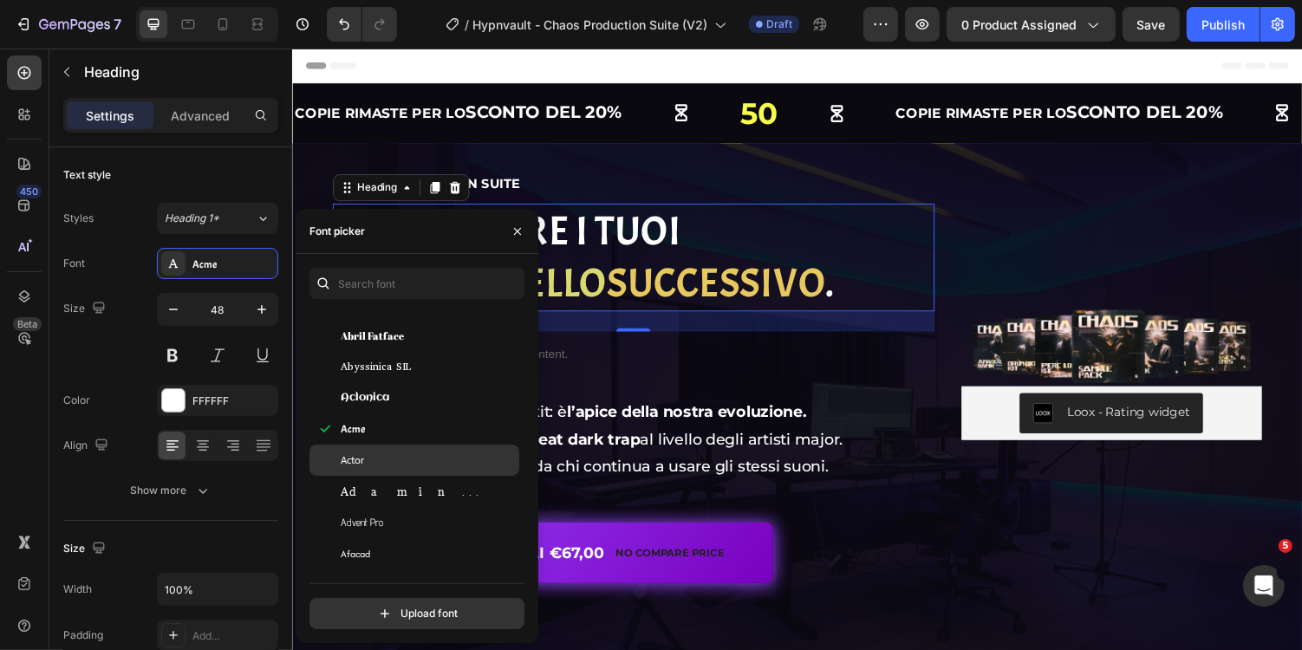
click at [401, 464] on div "Actor" at bounding box center [428, 460] width 175 height 16
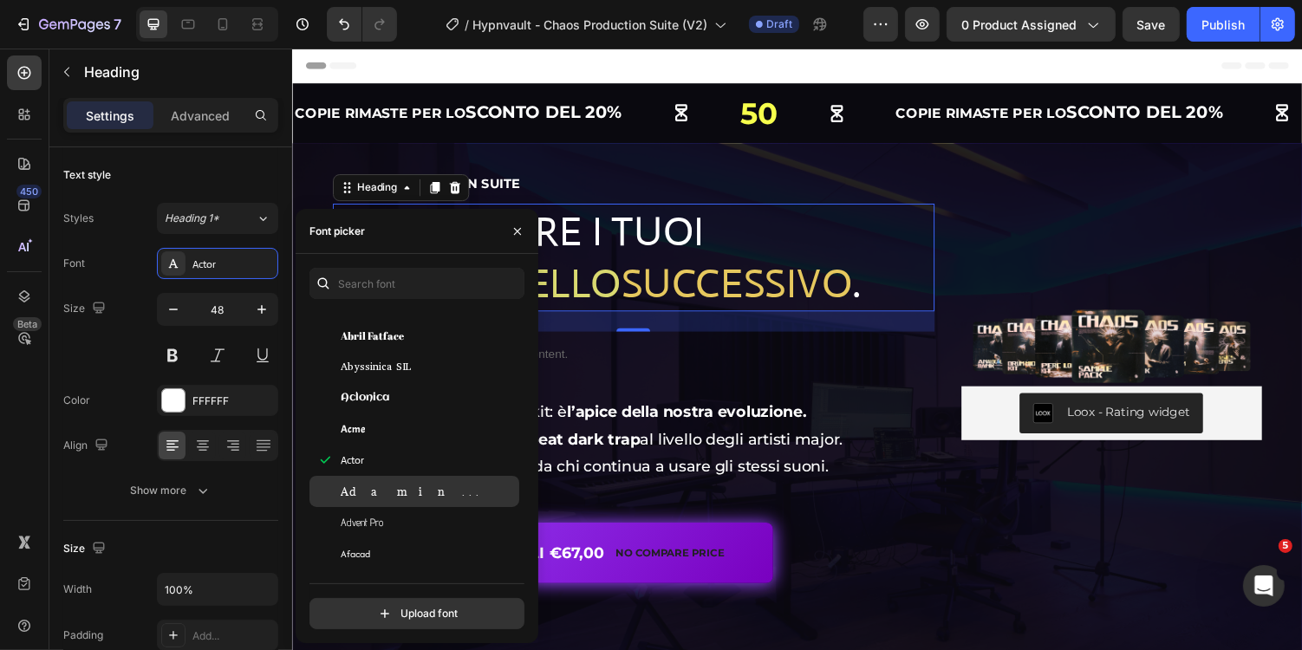
click at [405, 489] on div "Adamina" at bounding box center [428, 492] width 175 height 16
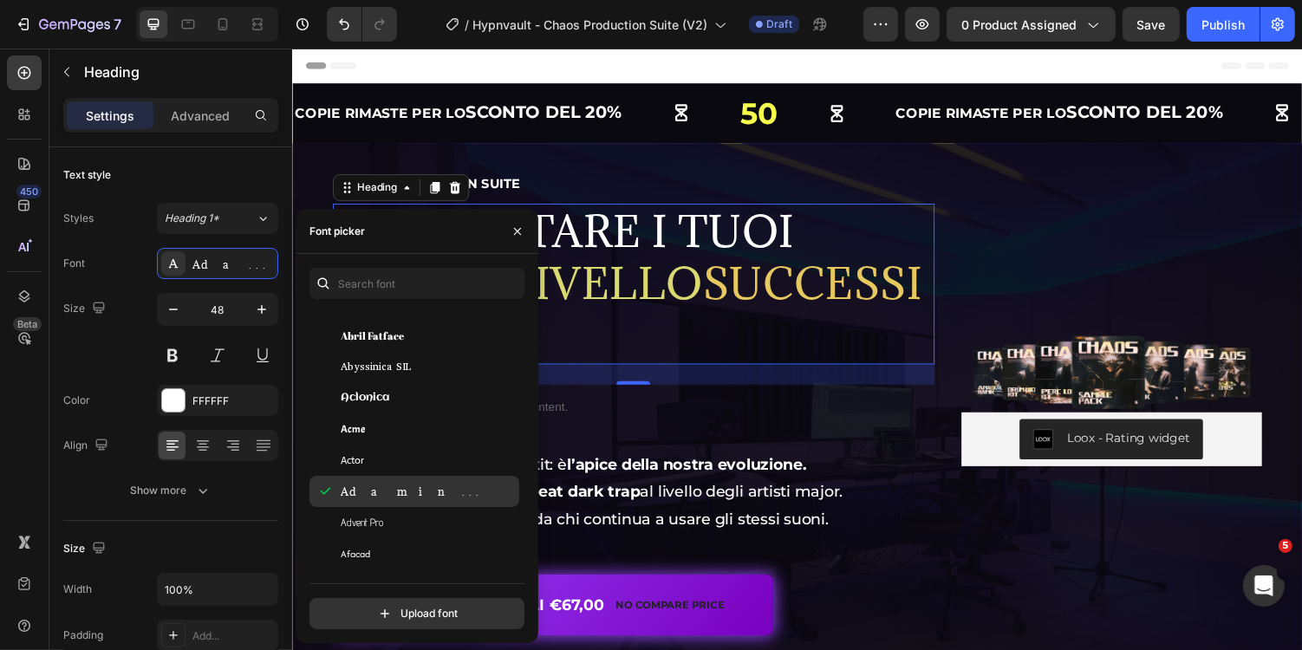
scroll to position [625, 0]
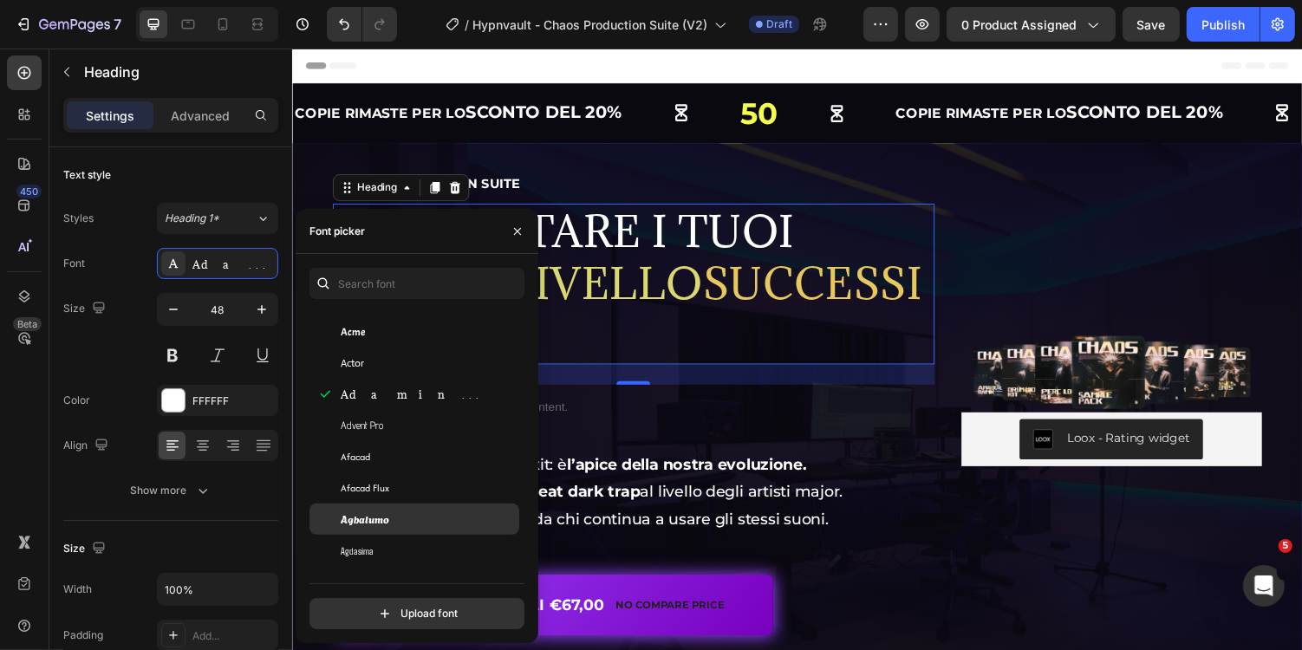
click at [404, 506] on div "Agbalumo" at bounding box center [414, 518] width 210 height 31
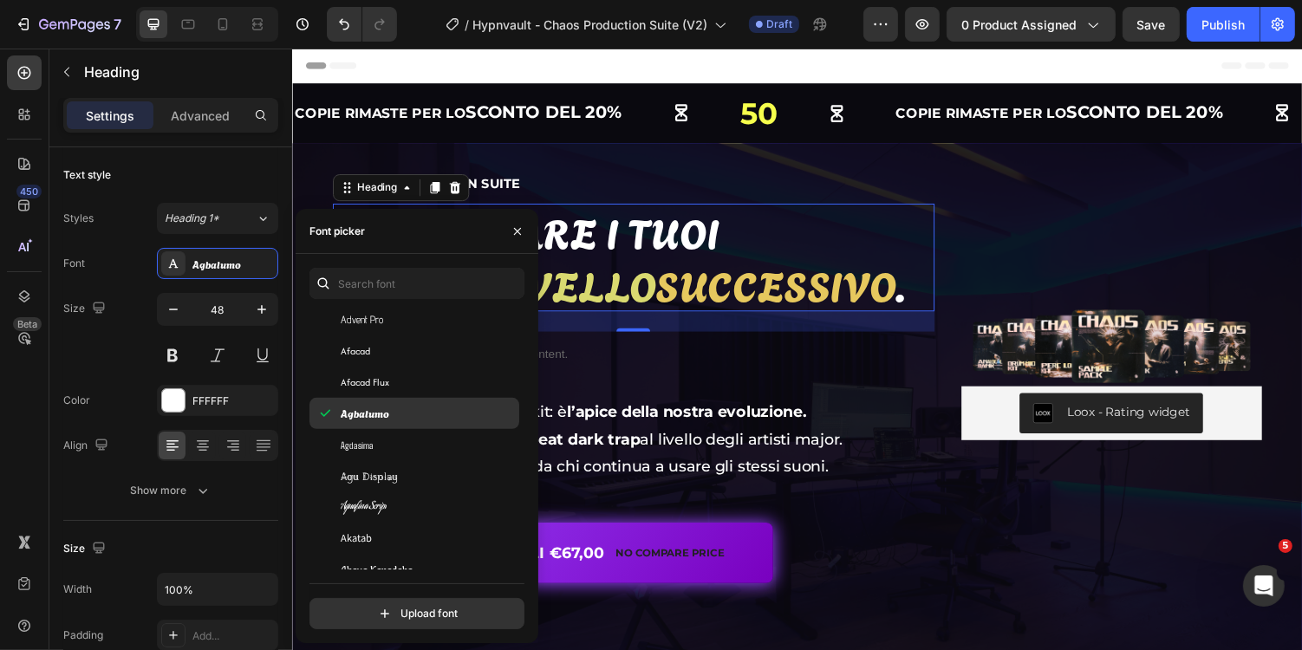
scroll to position [733, 0]
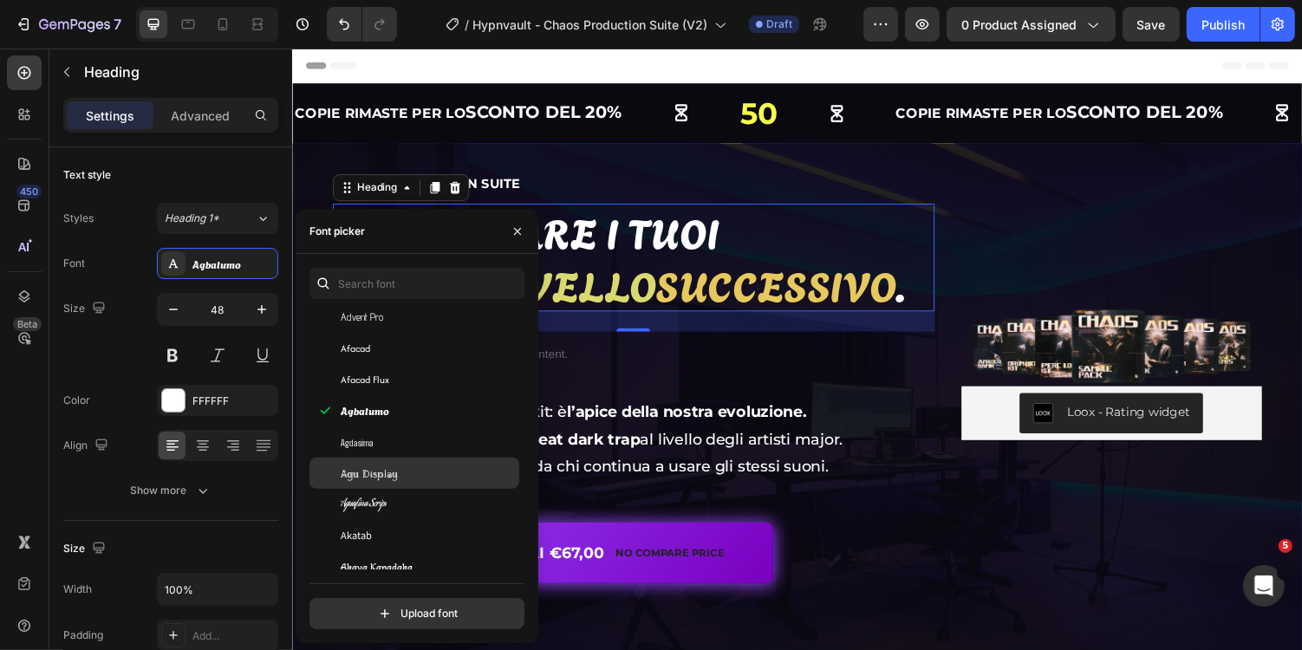
click at [404, 473] on div "Agu Display" at bounding box center [428, 473] width 175 height 16
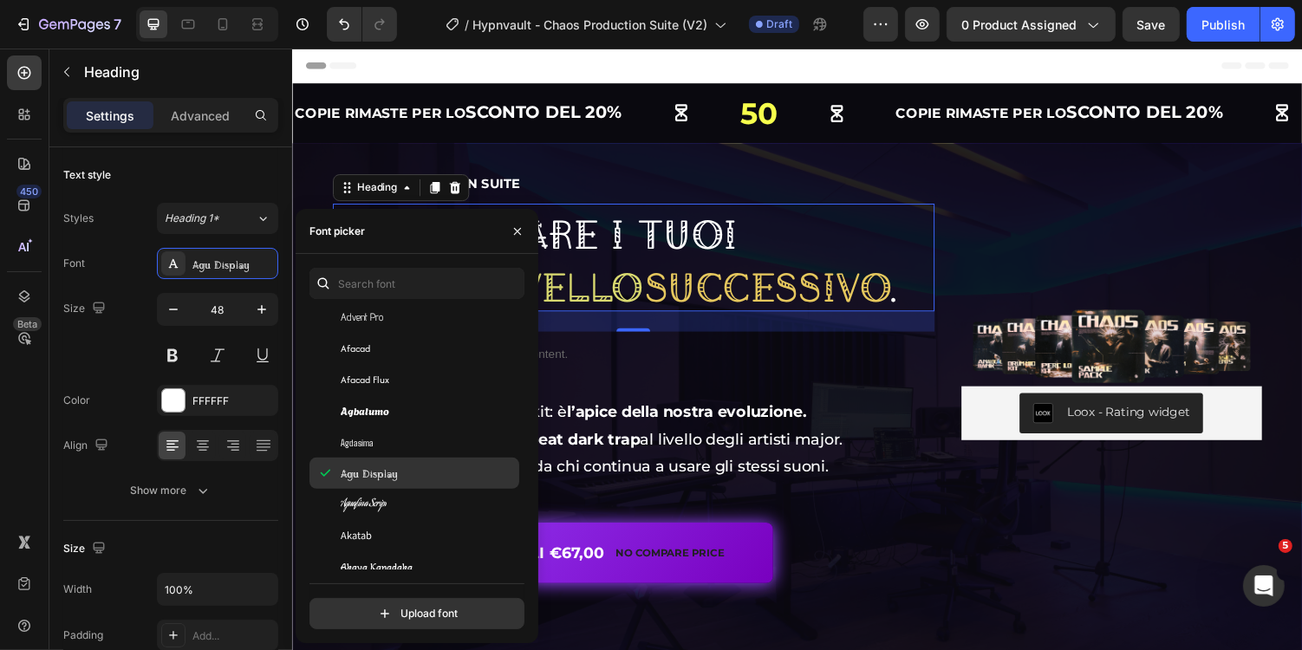
scroll to position [815, 0]
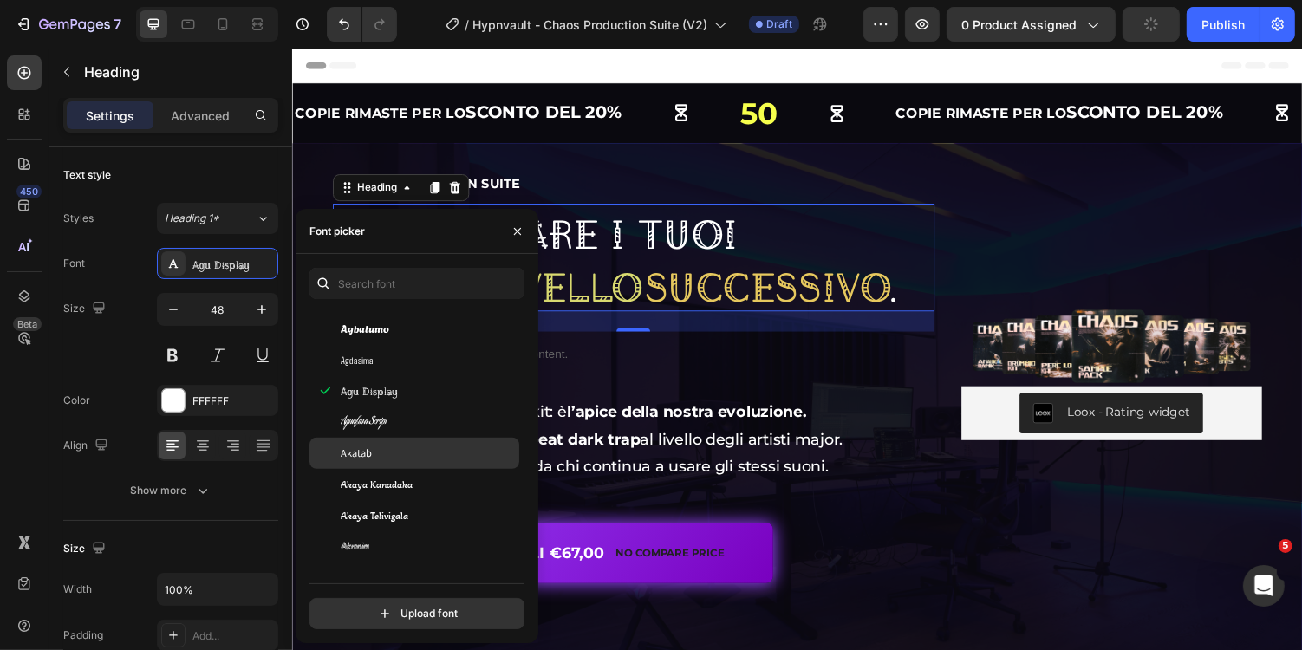
click at [404, 449] on div "Akatab" at bounding box center [428, 453] width 175 height 16
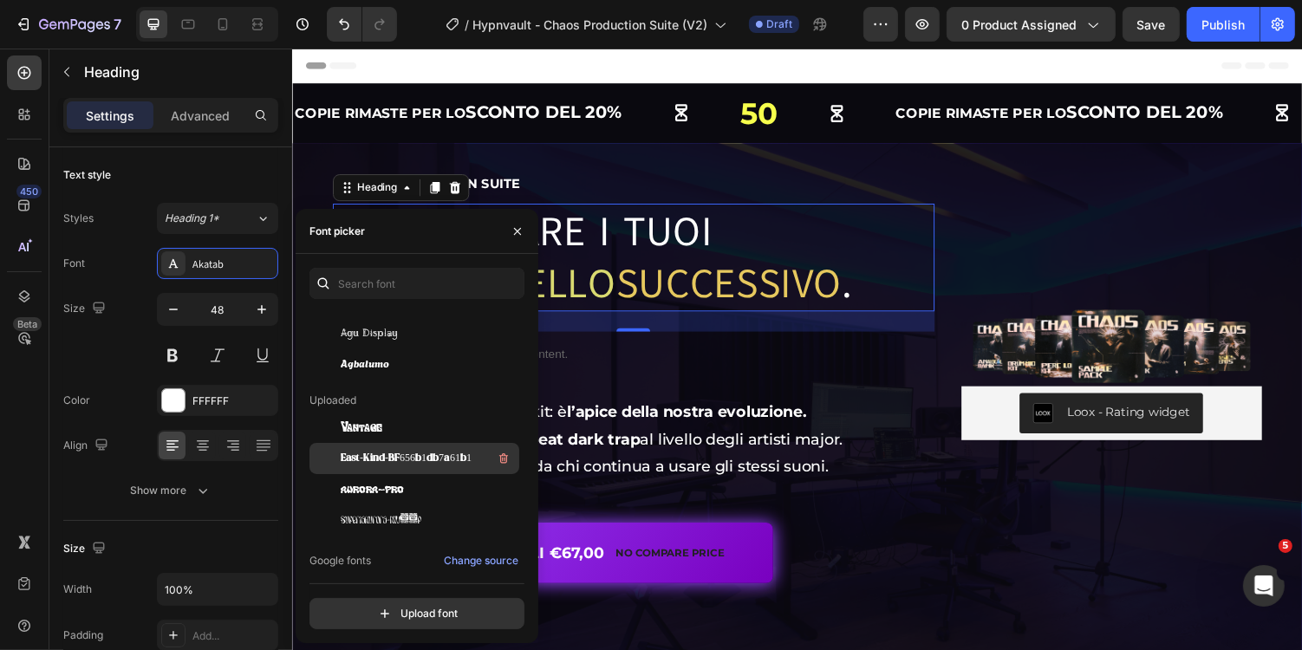
scroll to position [0, 0]
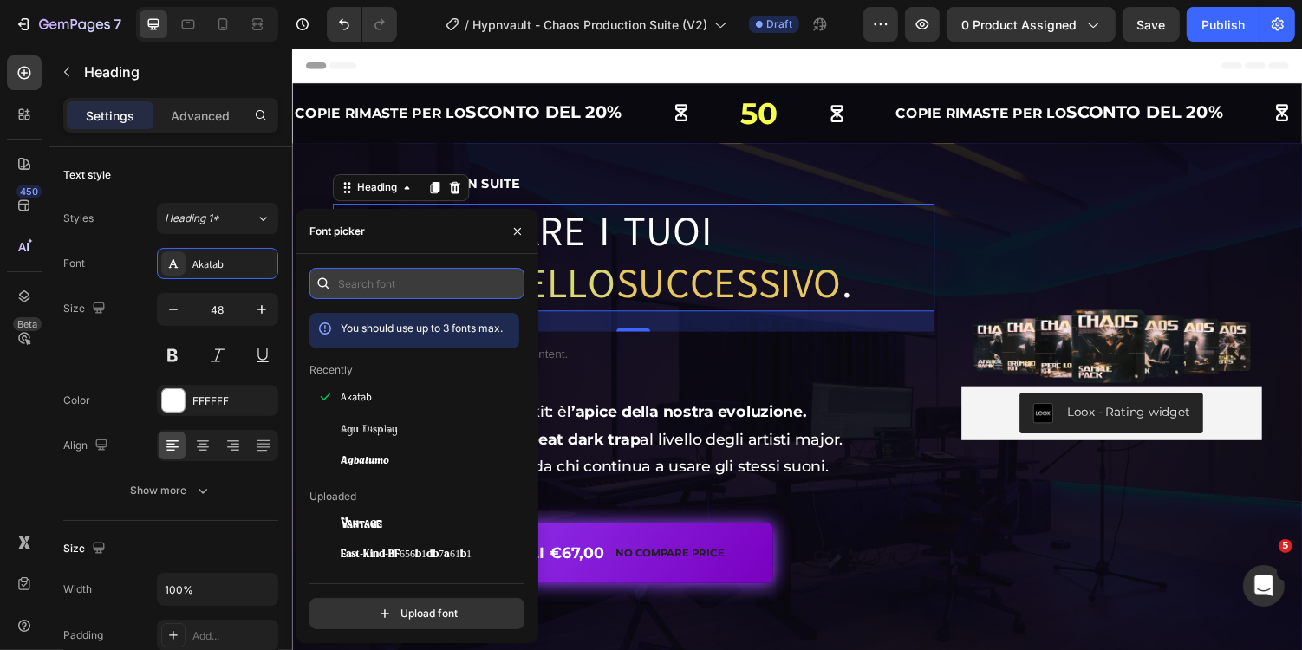
click at [419, 282] on input "text" at bounding box center [416, 283] width 215 height 31
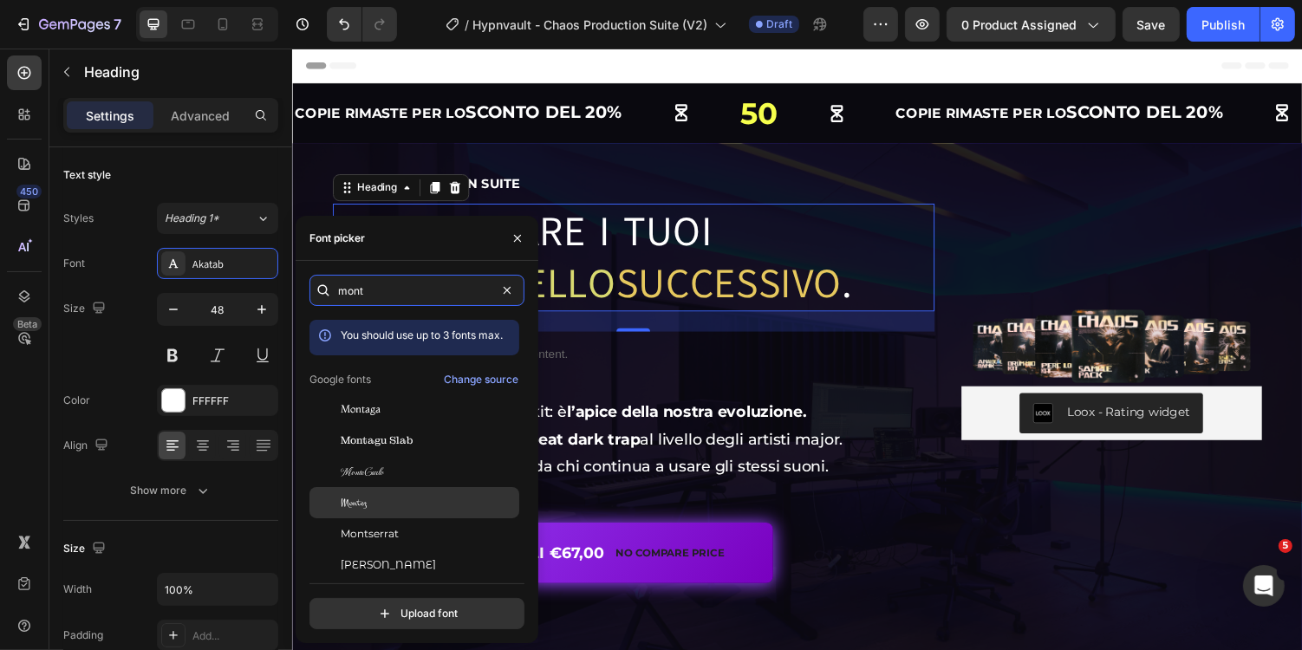
scroll to position [42, 0]
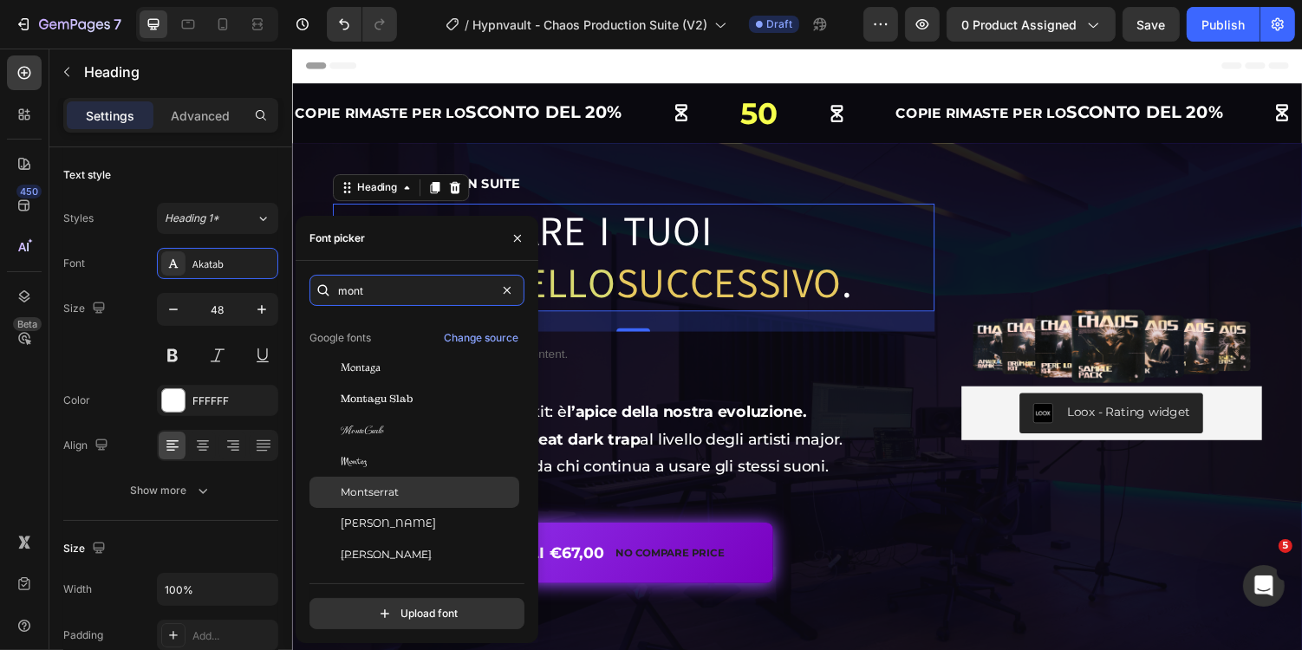
type input "mont"
click at [421, 492] on div "Montserrat" at bounding box center [428, 492] width 175 height 16
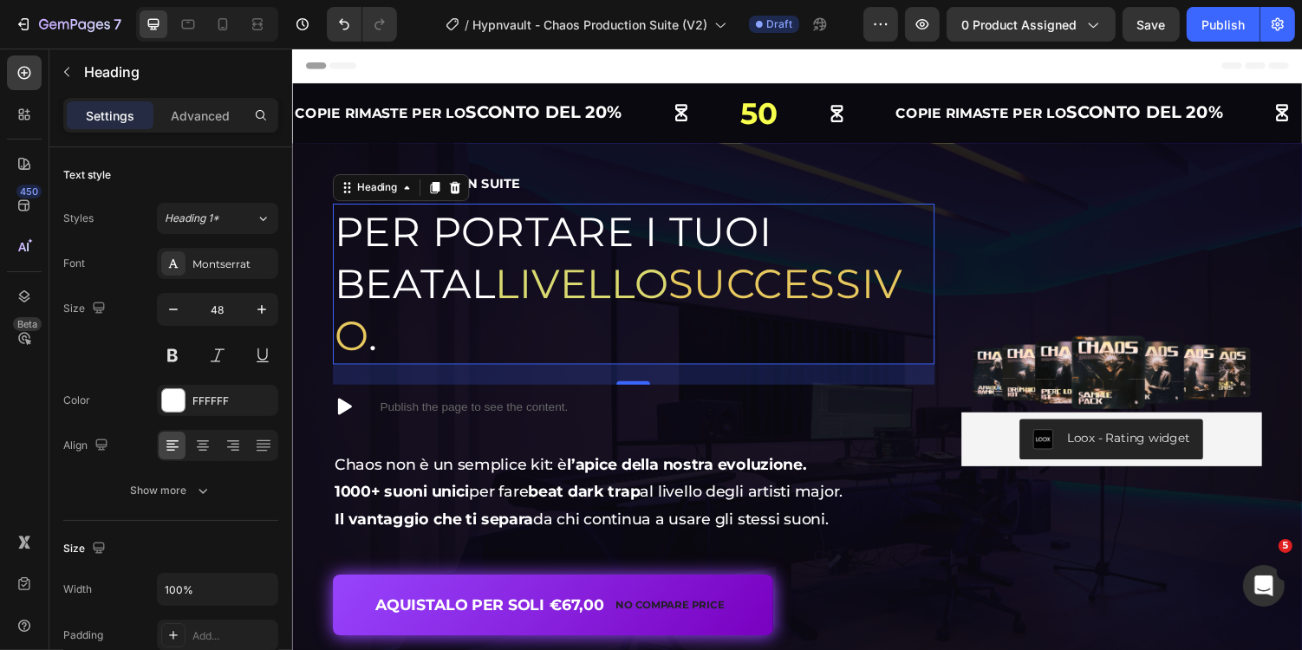
click at [634, 269] on span "successivo" at bounding box center [626, 316] width 585 height 104
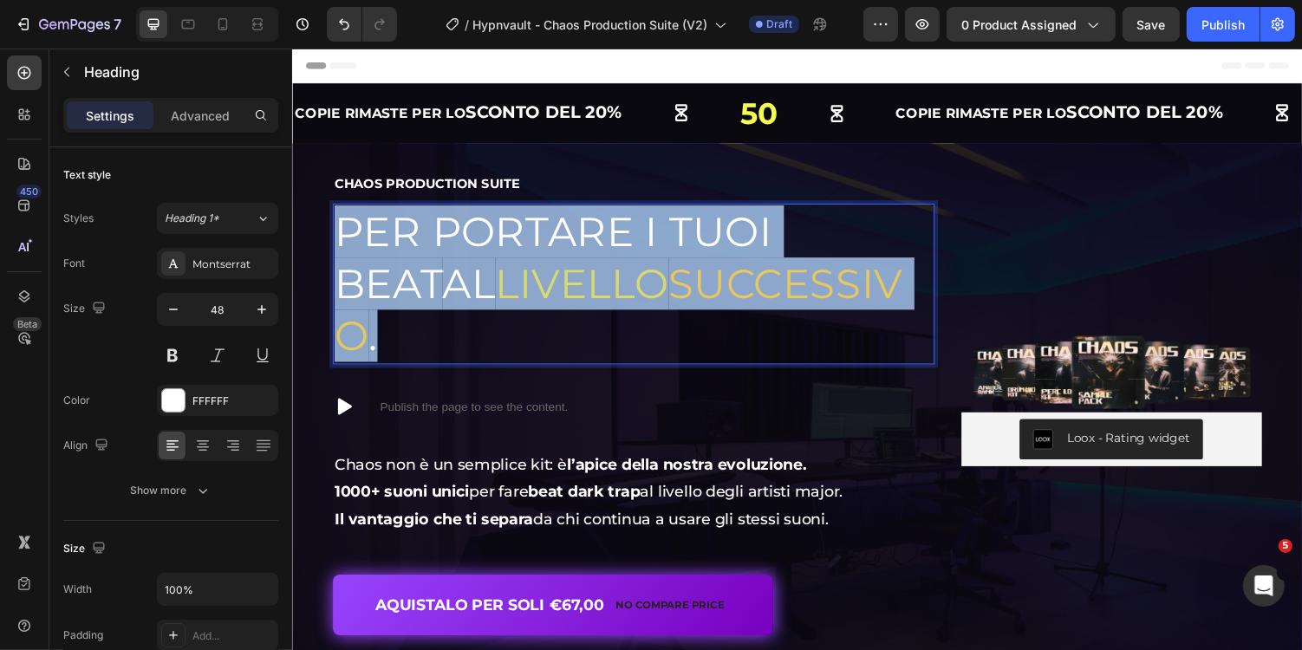
click at [634, 269] on span "successivo" at bounding box center [626, 316] width 585 height 104
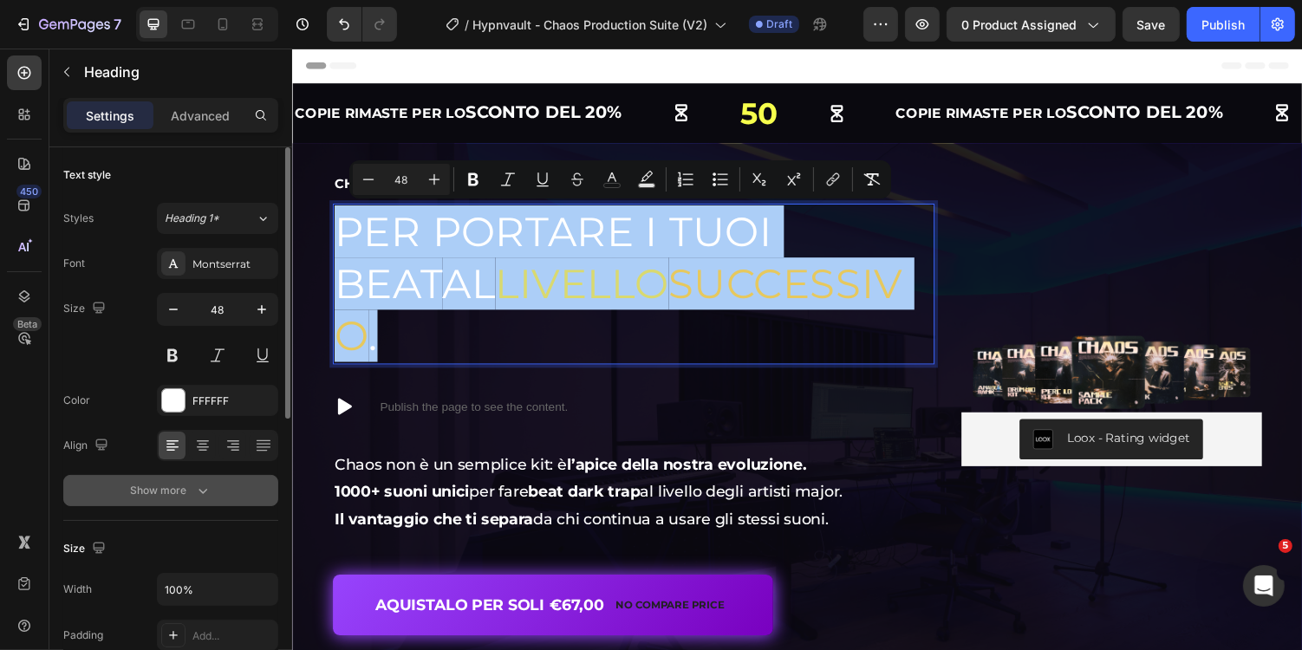
click at [192, 484] on div "Show more" at bounding box center [171, 490] width 81 height 17
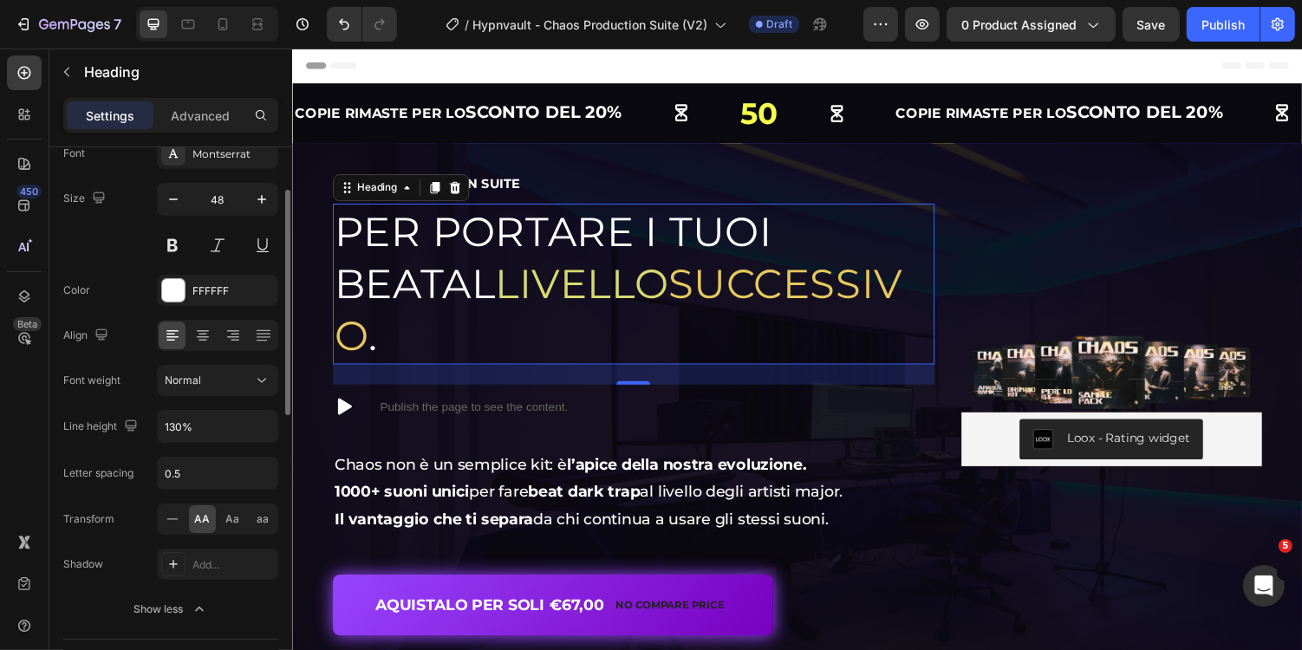
scroll to position [116, 0]
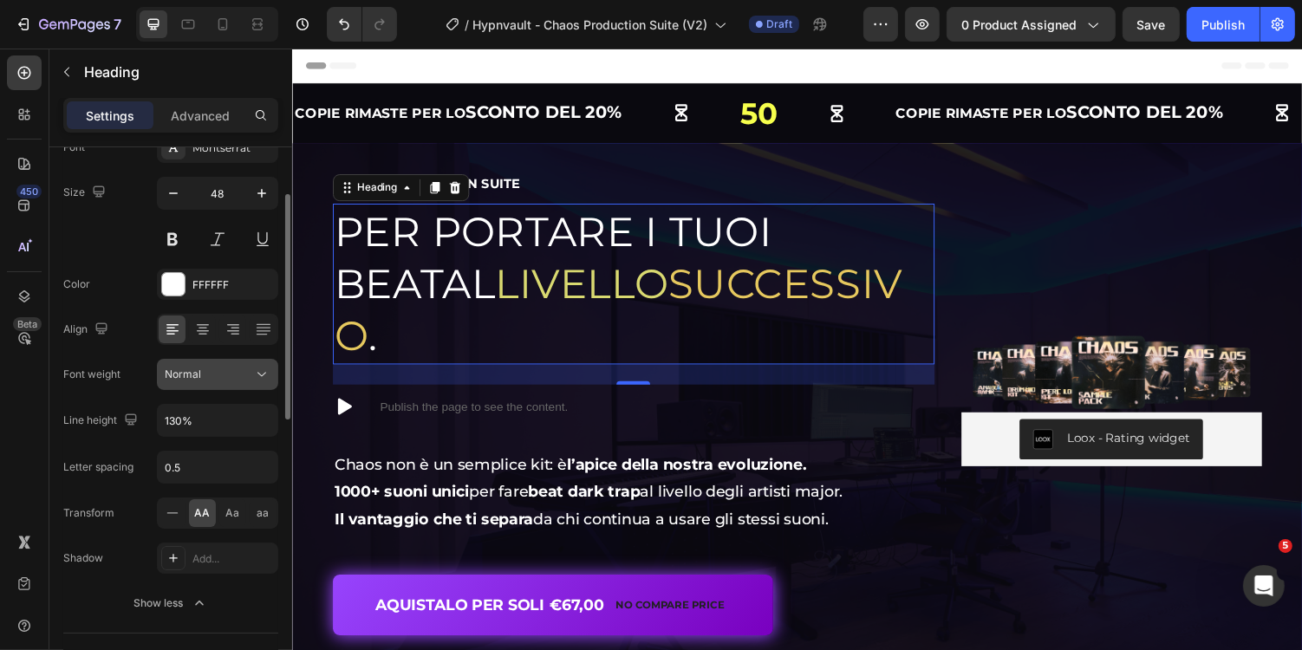
click at [218, 367] on div "Normal" at bounding box center [209, 375] width 88 height 16
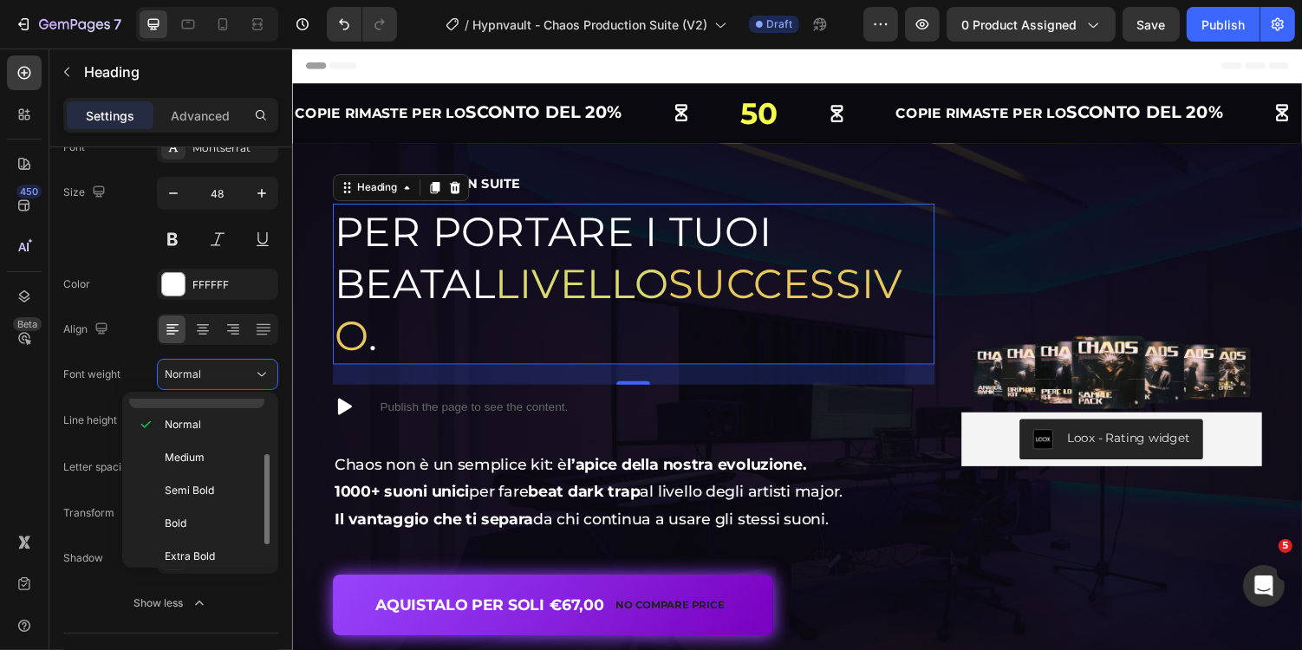
scroll to position [94, 0]
click at [215, 544] on p "Extra Bold" at bounding box center [211, 552] width 92 height 16
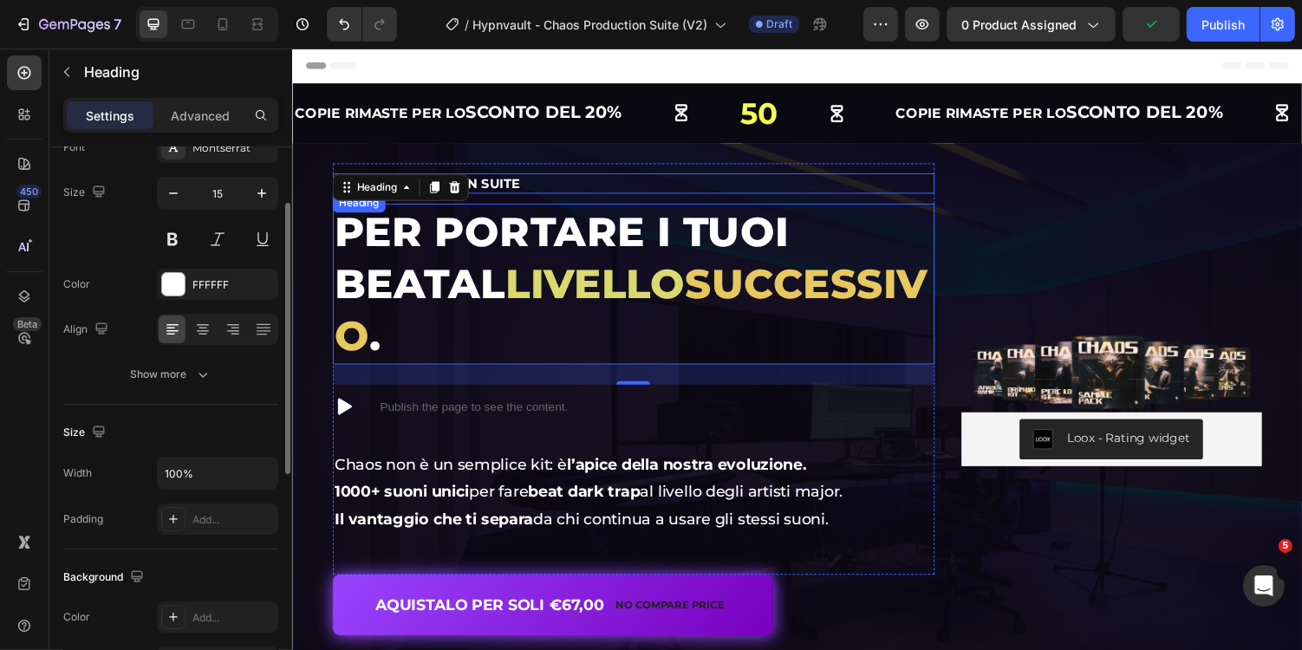
click at [716, 182] on h2 "Chaos Production Suite" at bounding box center [643, 186] width 620 height 21
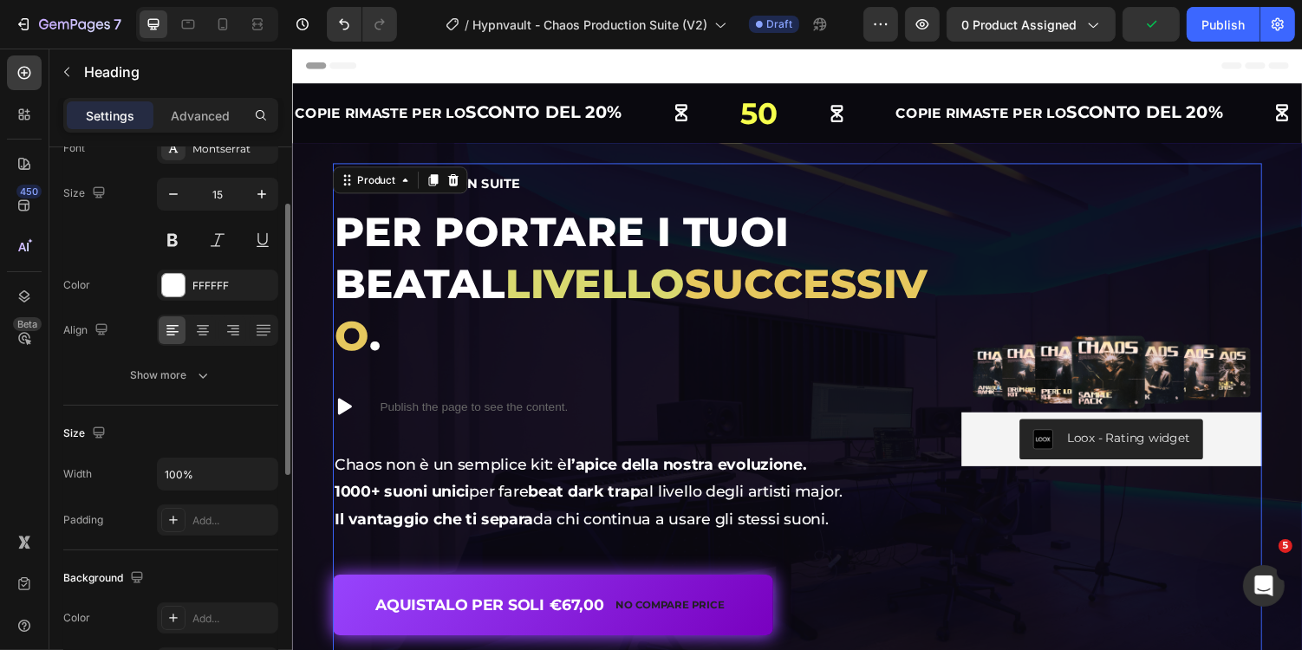
click at [981, 180] on div "Image Loox - Rating widget Loox" at bounding box center [1134, 409] width 309 height 486
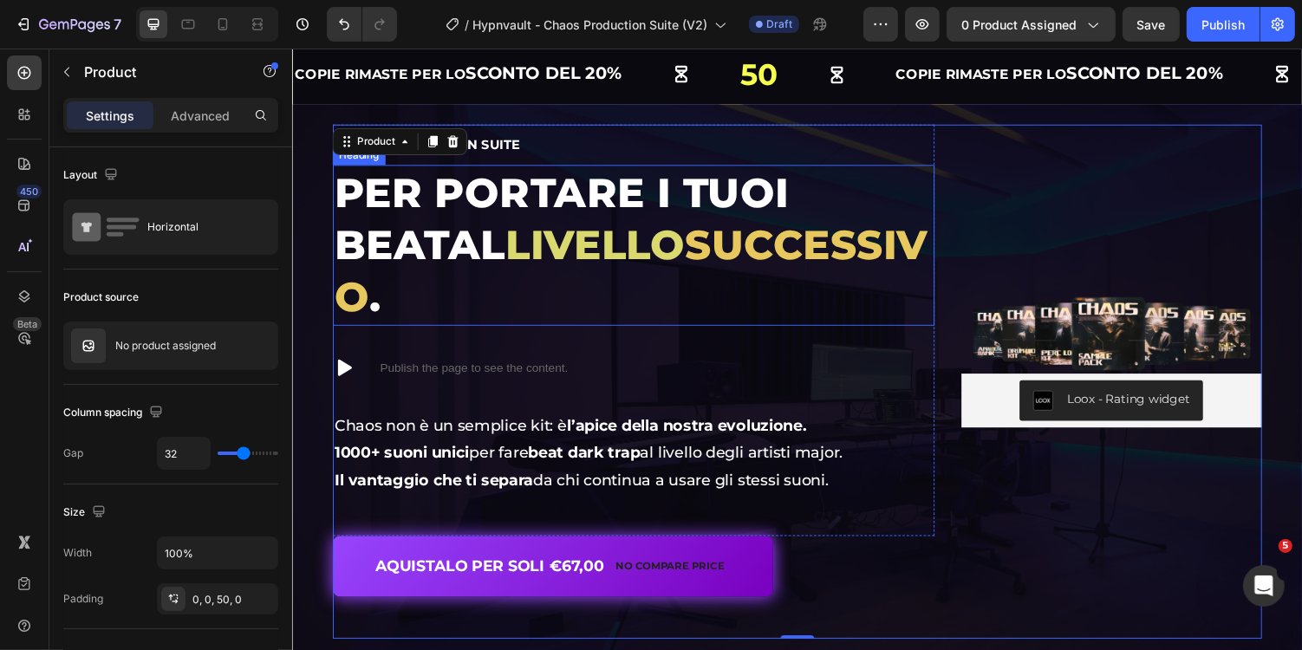
scroll to position [50, 0]
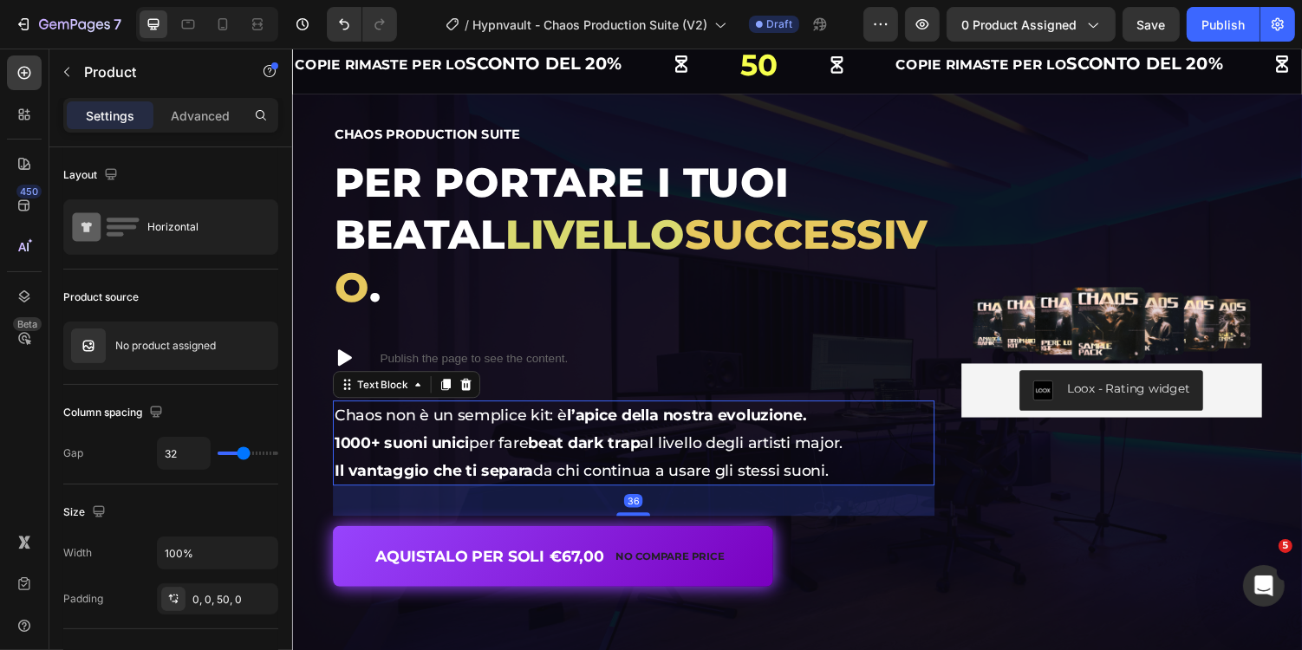
click at [501, 412] on p "Chaos non è un semplice kit: è l’[PERSON_NAME] nostra evoluzione." at bounding box center [642, 426] width 616 height 28
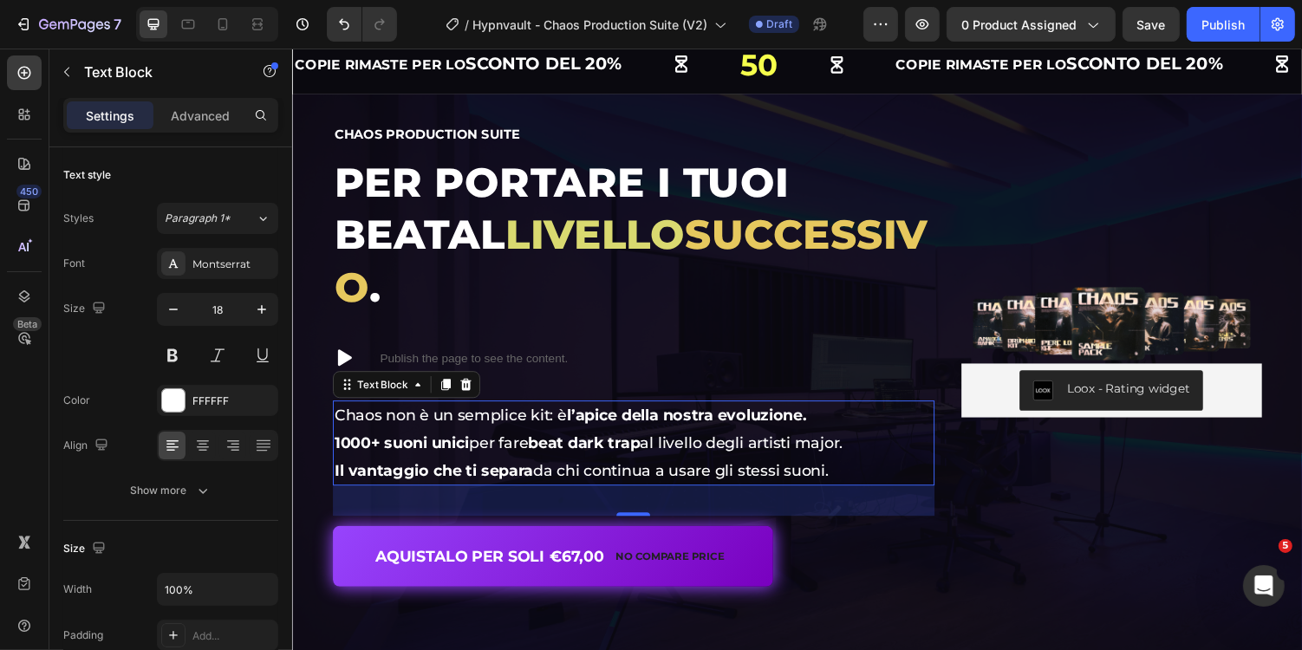
click at [516, 412] on p "Chaos non è un semplice kit: è l’[PERSON_NAME] nostra evoluzione." at bounding box center [642, 426] width 616 height 28
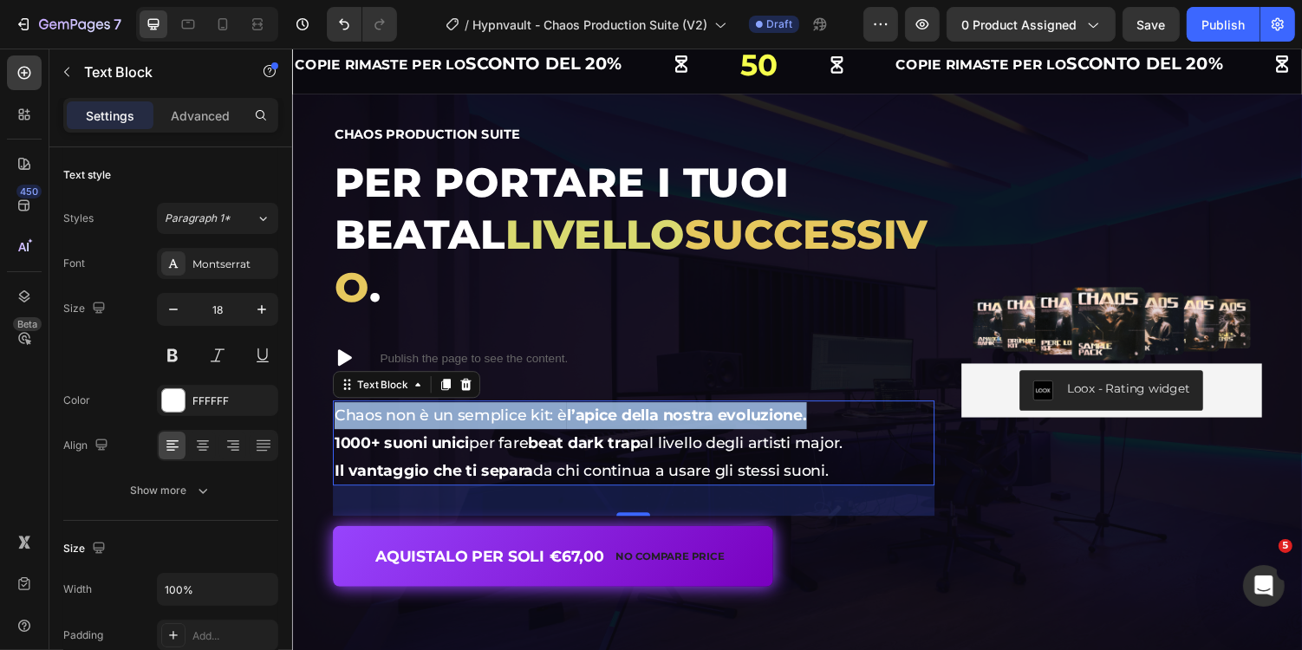
click at [516, 412] on p "Chaos non è un semplice kit: è l’[PERSON_NAME] nostra evoluzione." at bounding box center [642, 426] width 616 height 28
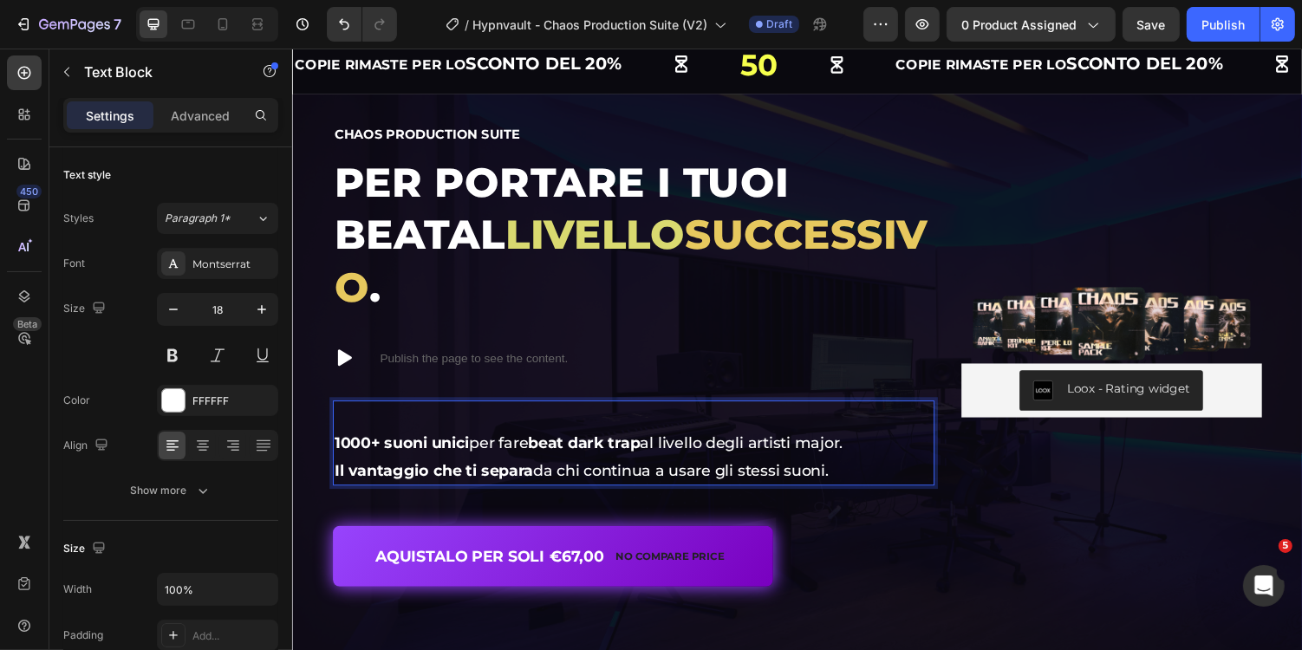
click at [339, 444] on strong "1000+ suoni unici" at bounding box center [403, 453] width 139 height 19
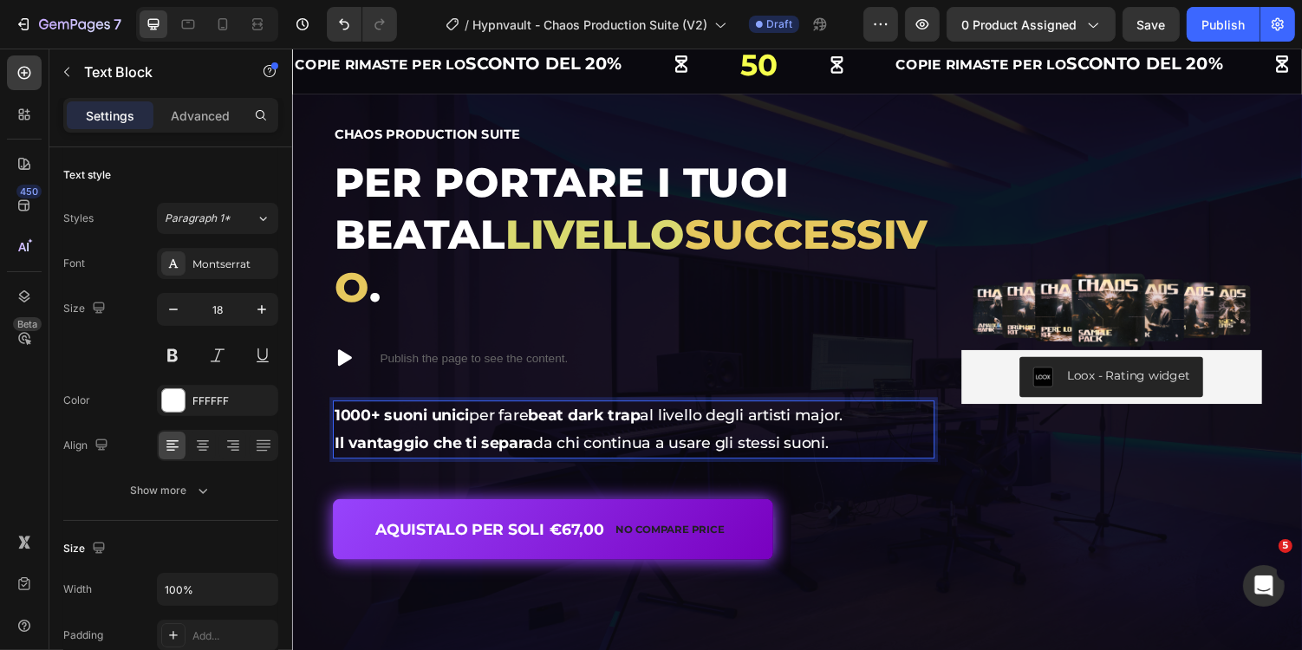
click at [903, 412] on p "1000+ suoni unici per fare beat dark trap al livello degli artisti major." at bounding box center [642, 426] width 616 height 28
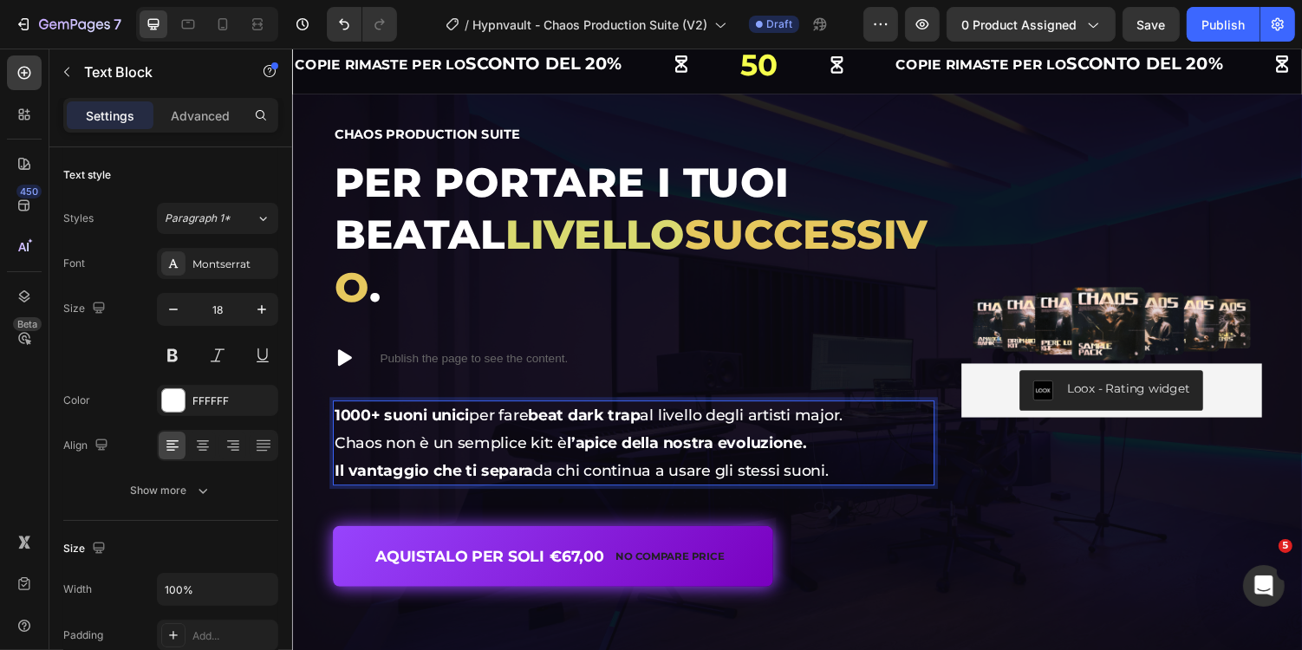
click at [473, 416] on strong "1000+ suoni unici" at bounding box center [403, 425] width 139 height 19
click at [337, 416] on strong "1000+ suoni unici" at bounding box center [403, 425] width 139 height 19
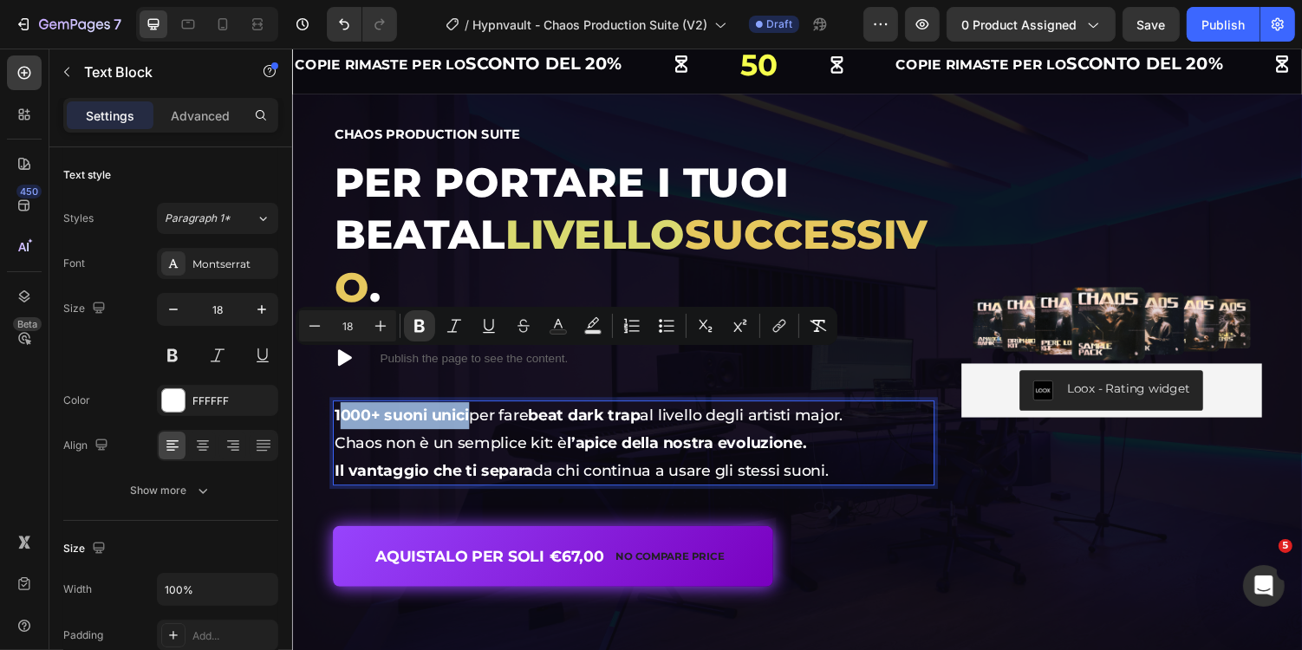
click at [337, 416] on strong "1000+ suoni unici" at bounding box center [403, 425] width 139 height 19
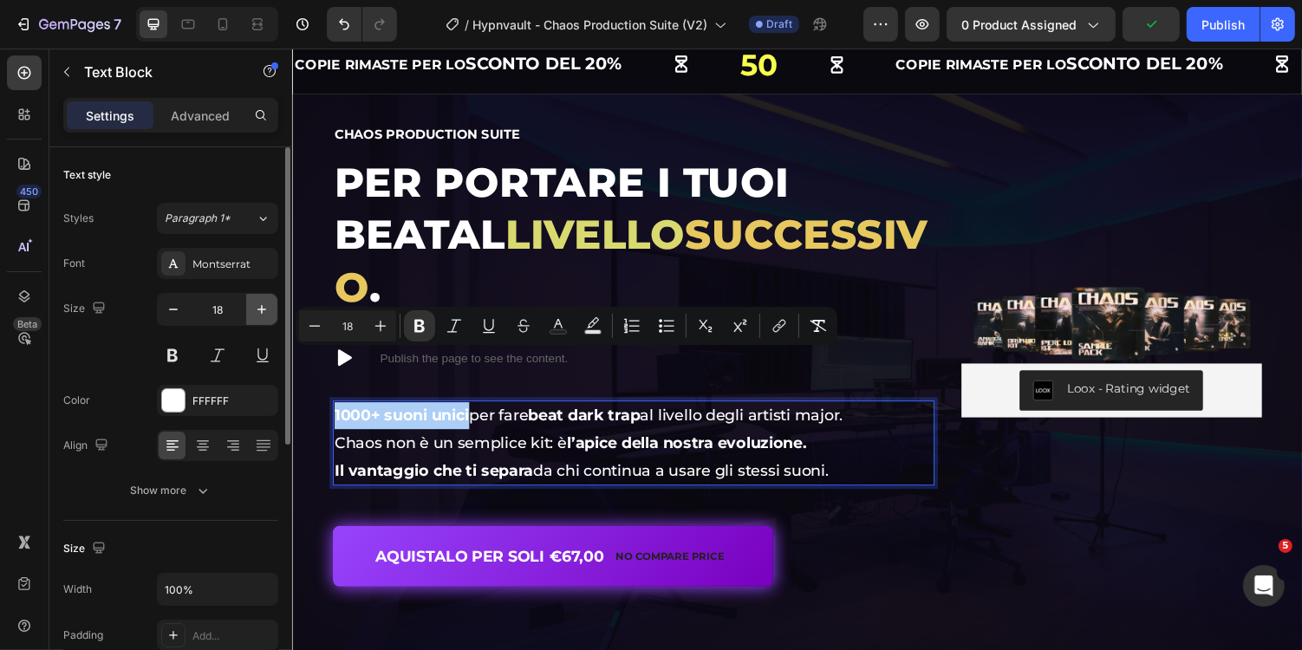
click at [272, 313] on button "button" at bounding box center [261, 309] width 31 height 31
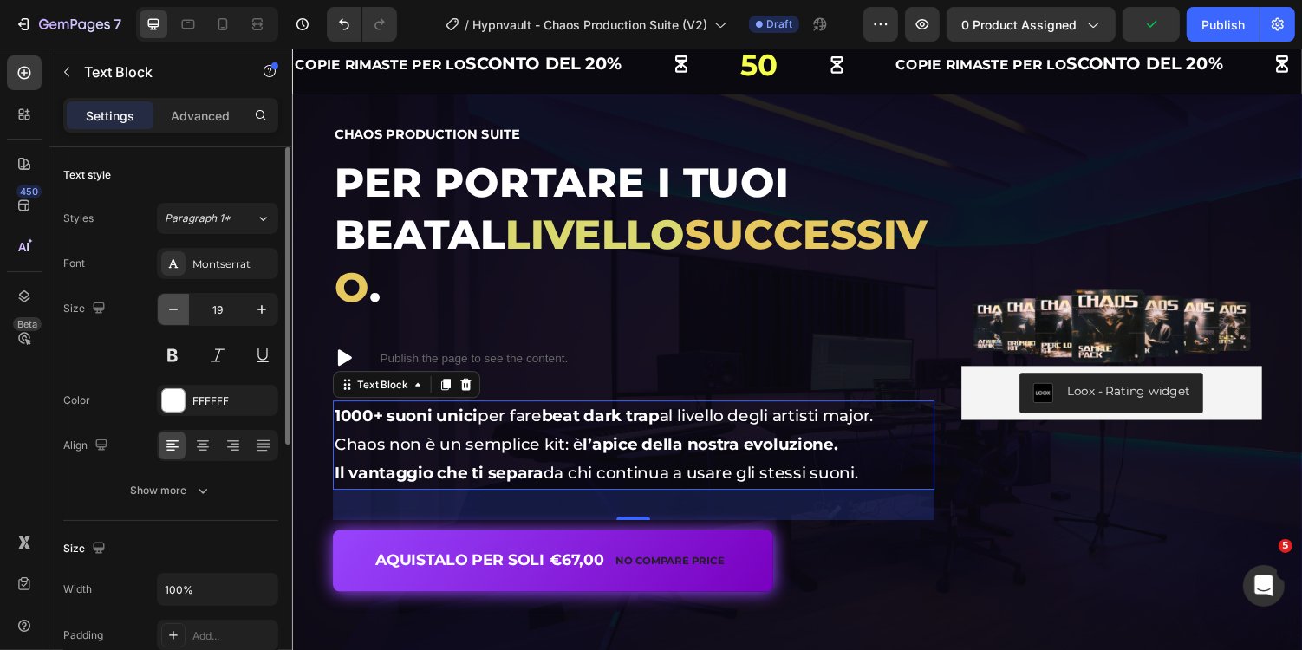
click at [183, 315] on button "button" at bounding box center [173, 309] width 31 height 31
type input "18"
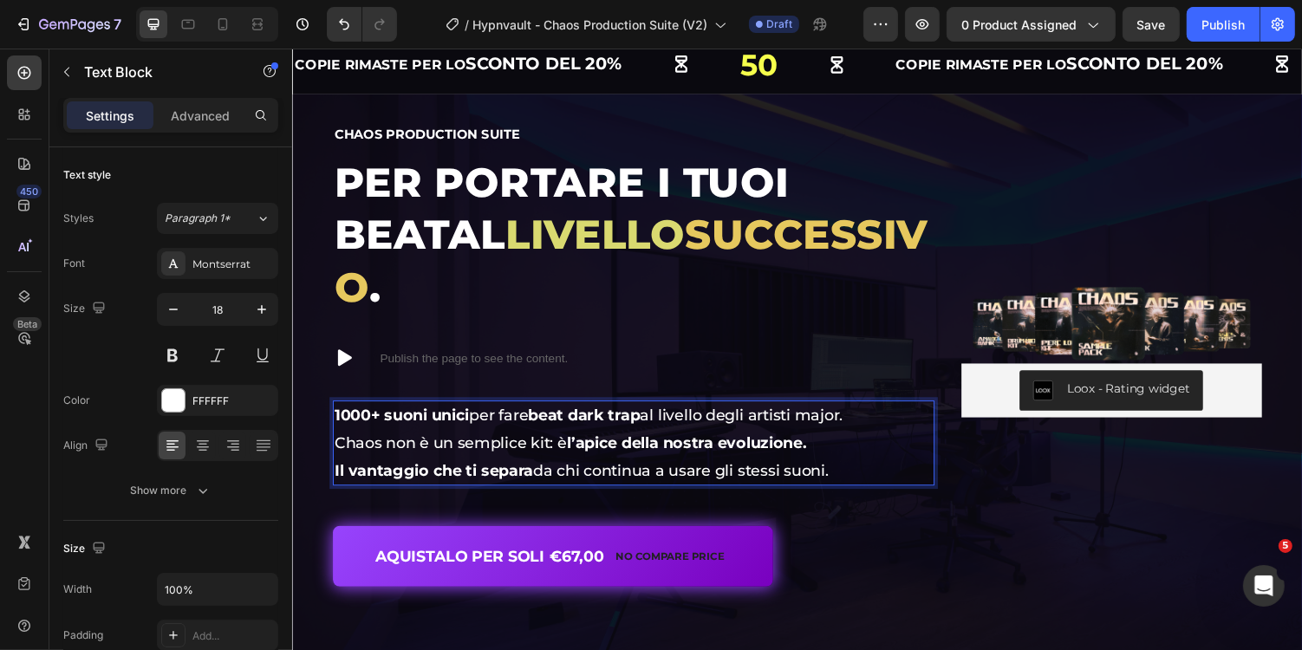
click at [481, 412] on p "1000+ suoni unici per fare beat dark trap al livello degli artisti major." at bounding box center [642, 426] width 616 height 28
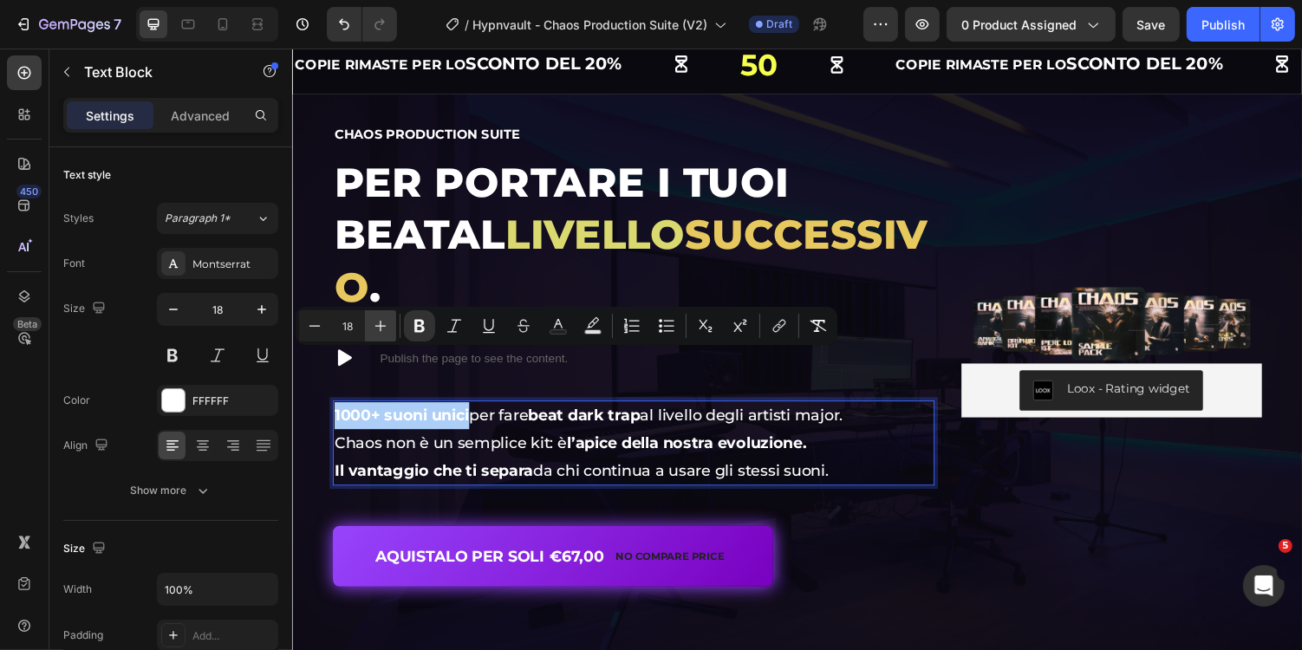
click at [389, 329] on button "Plus" at bounding box center [380, 325] width 31 height 31
type input "20"
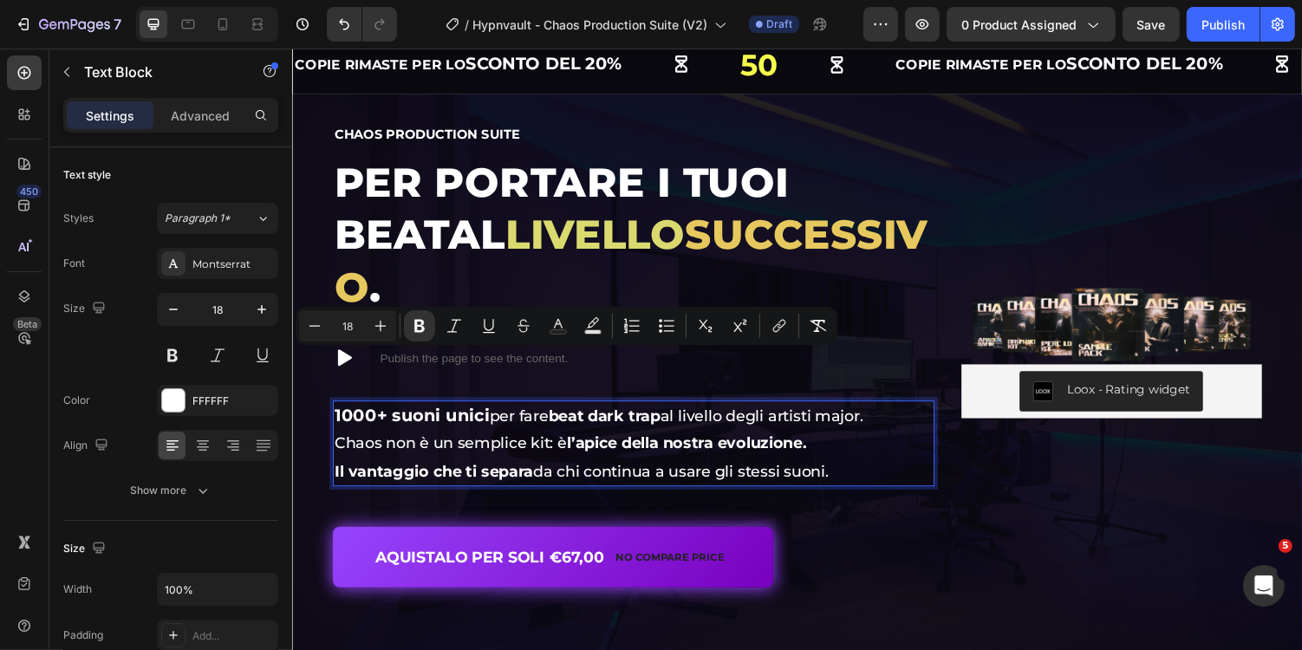
click at [567, 440] on p "Chaos non è un semplice kit: è l’[PERSON_NAME] nostra evoluzione." at bounding box center [642, 454] width 616 height 28
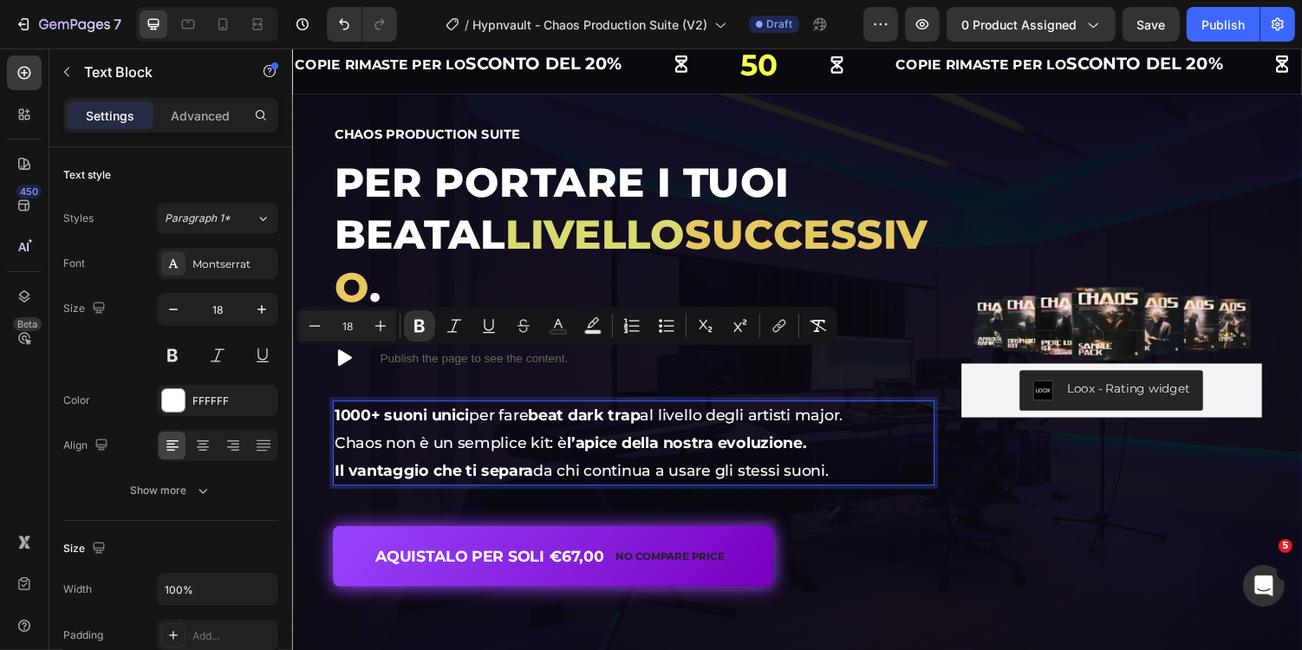
click at [648, 468] on p "Il vantaggio che ti separa da chi continua a usare gli stessi suoni." at bounding box center [642, 482] width 616 height 28
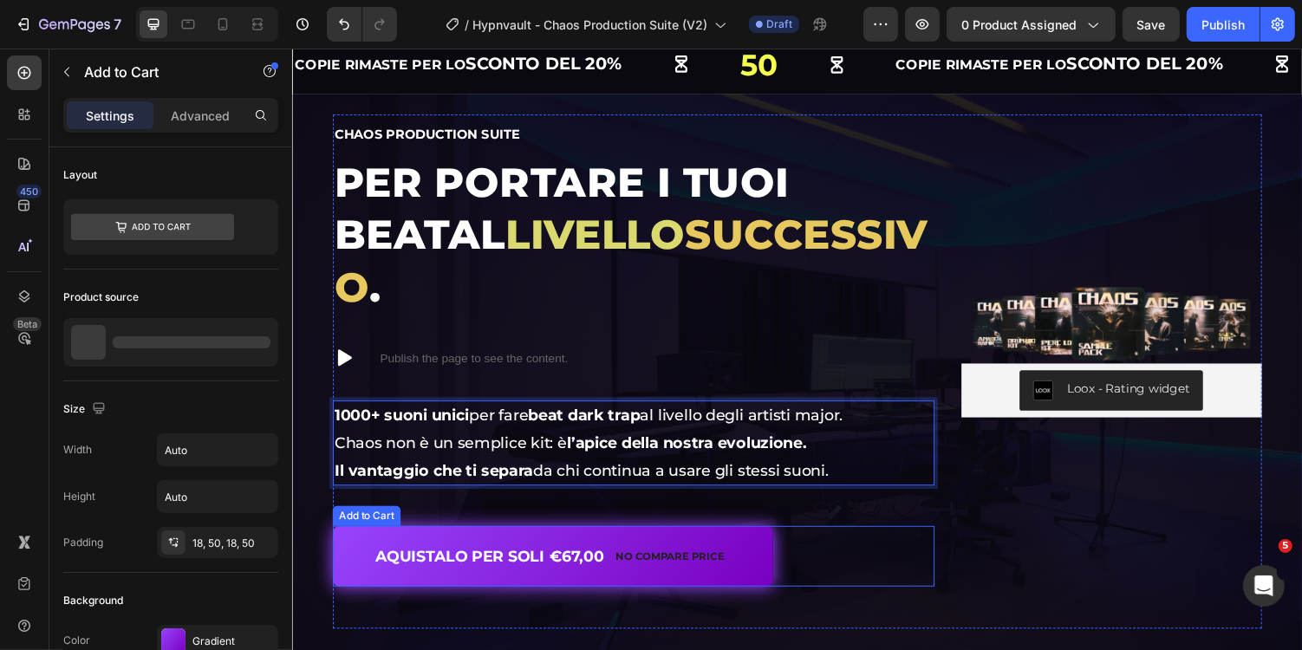
click at [902, 539] on div "AQUISTALO PER SOLI €67,00 No compare price Add to Cart" at bounding box center [643, 570] width 620 height 62
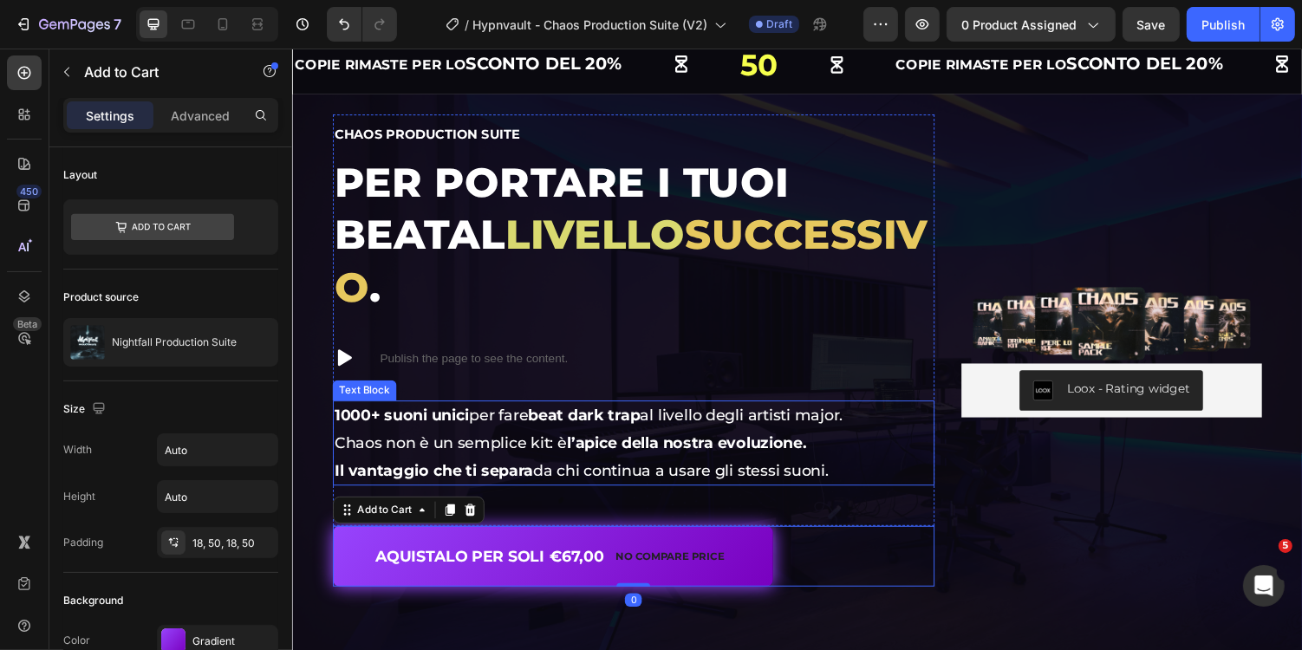
click at [805, 468] on p "Il vantaggio che ti separa da chi continua a usare gli stessi suoni." at bounding box center [642, 482] width 616 height 28
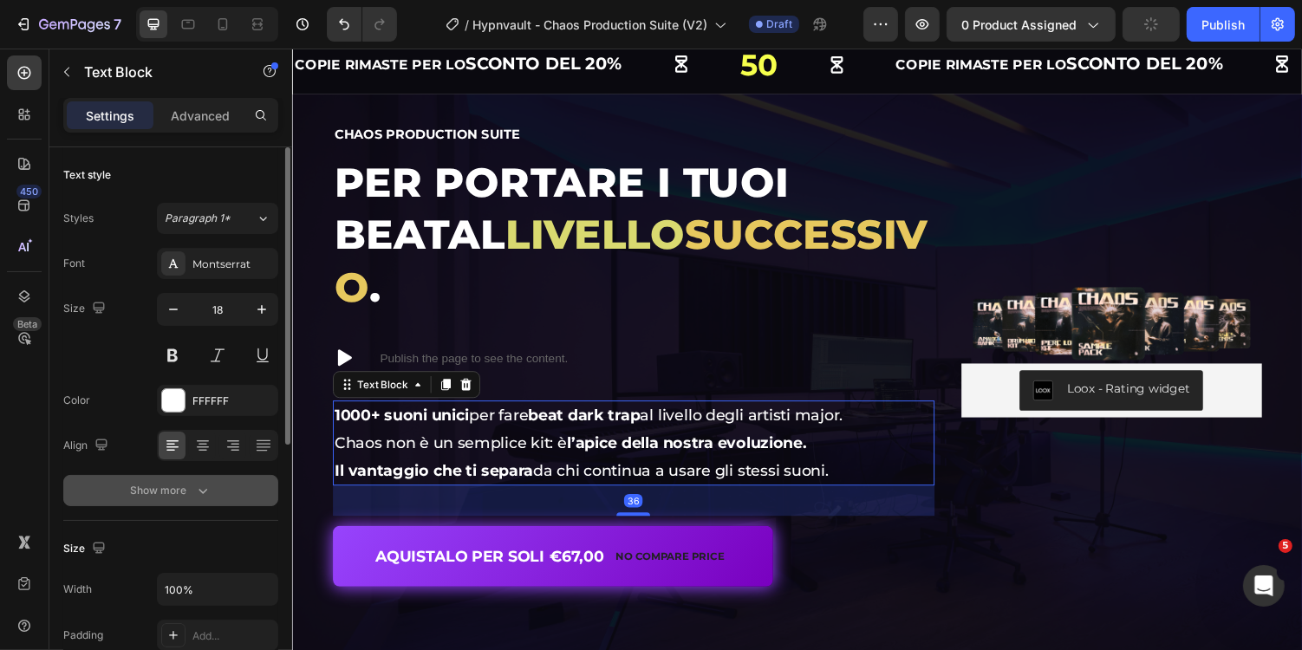
click at [192, 485] on div "Show more" at bounding box center [171, 490] width 81 height 17
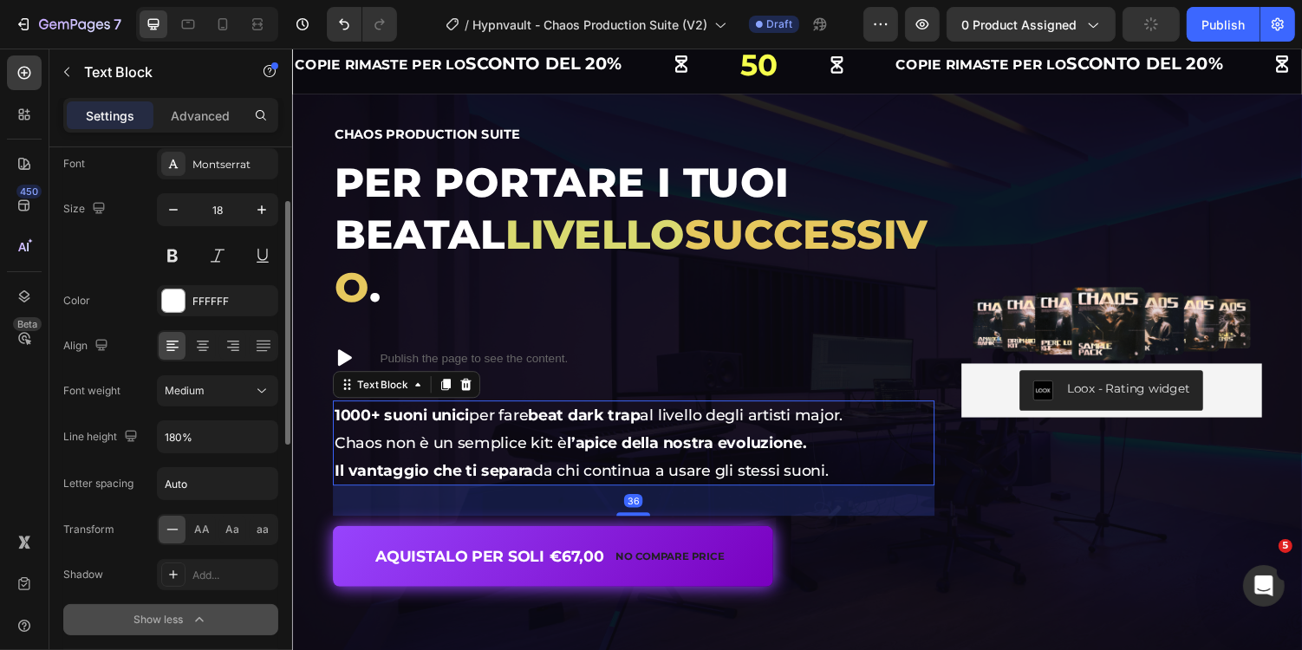
scroll to position [116, 0]
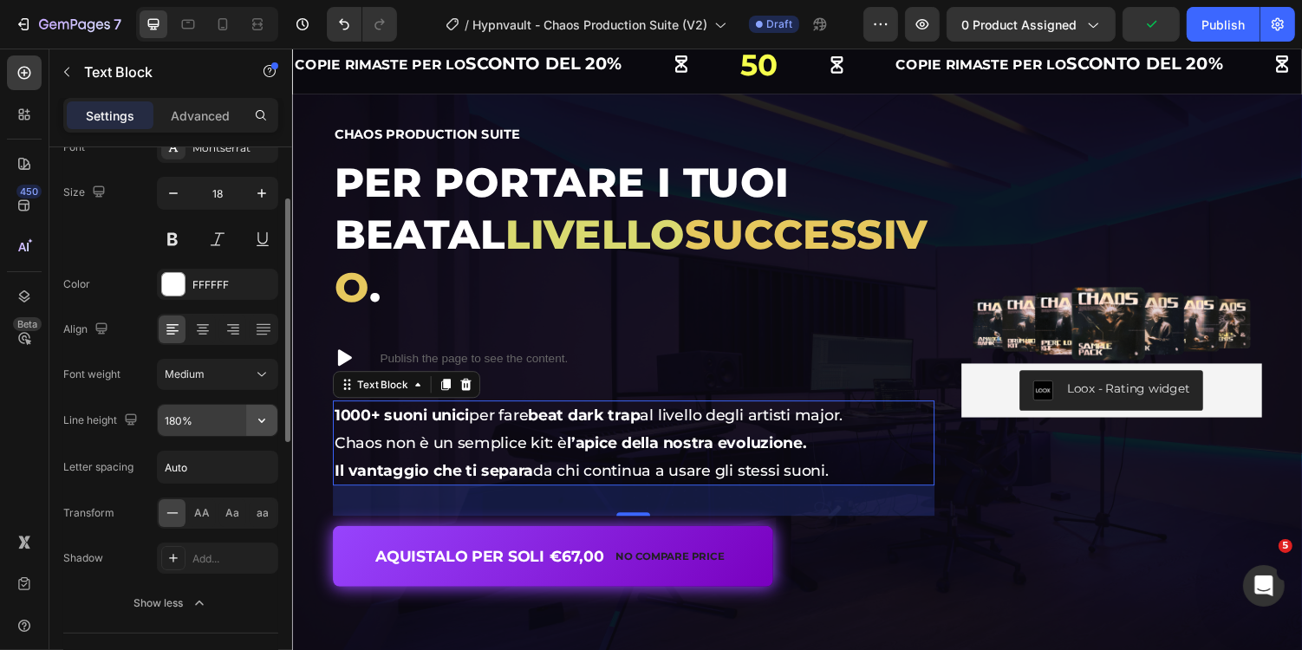
click at [263, 427] on button "button" at bounding box center [261, 420] width 31 height 31
click at [115, 399] on div "Font Montserrat Size 18 Color FFFFFF Align Font weight Medium Line height 180% …" at bounding box center [170, 375] width 215 height 487
click at [210, 367] on div "Medium" at bounding box center [209, 375] width 88 height 16
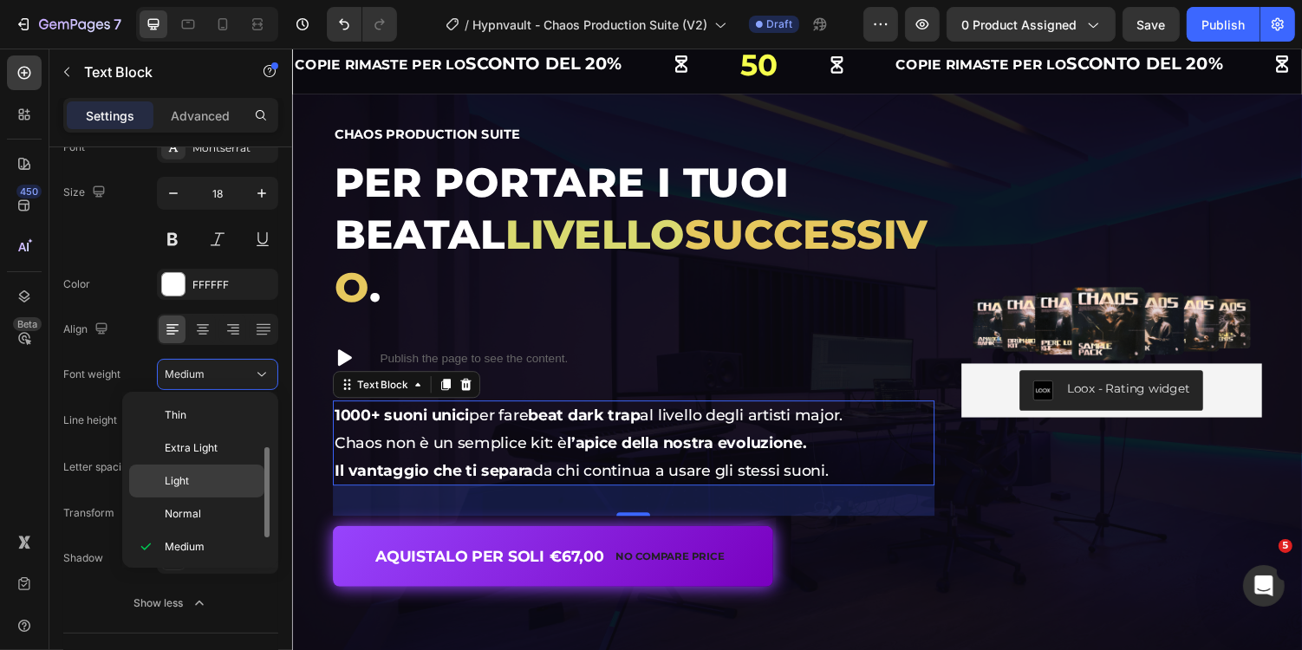
scroll to position [31, 0]
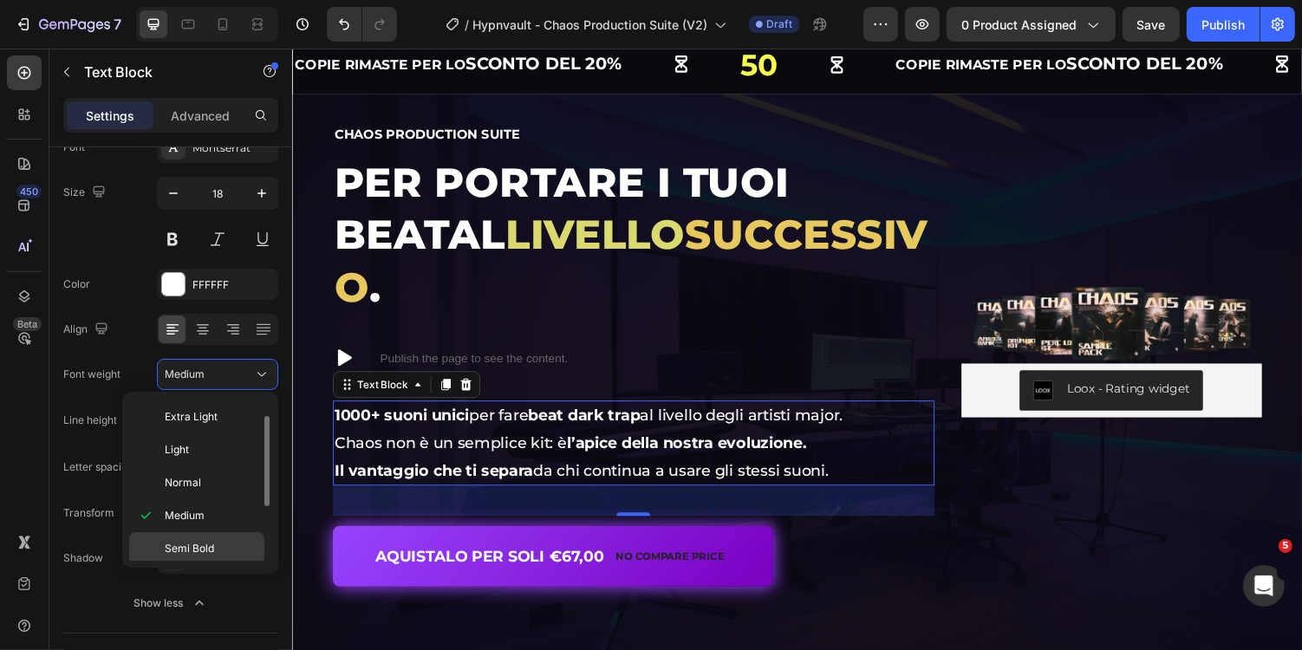
click at [211, 541] on span "Semi Bold" at bounding box center [189, 549] width 49 height 16
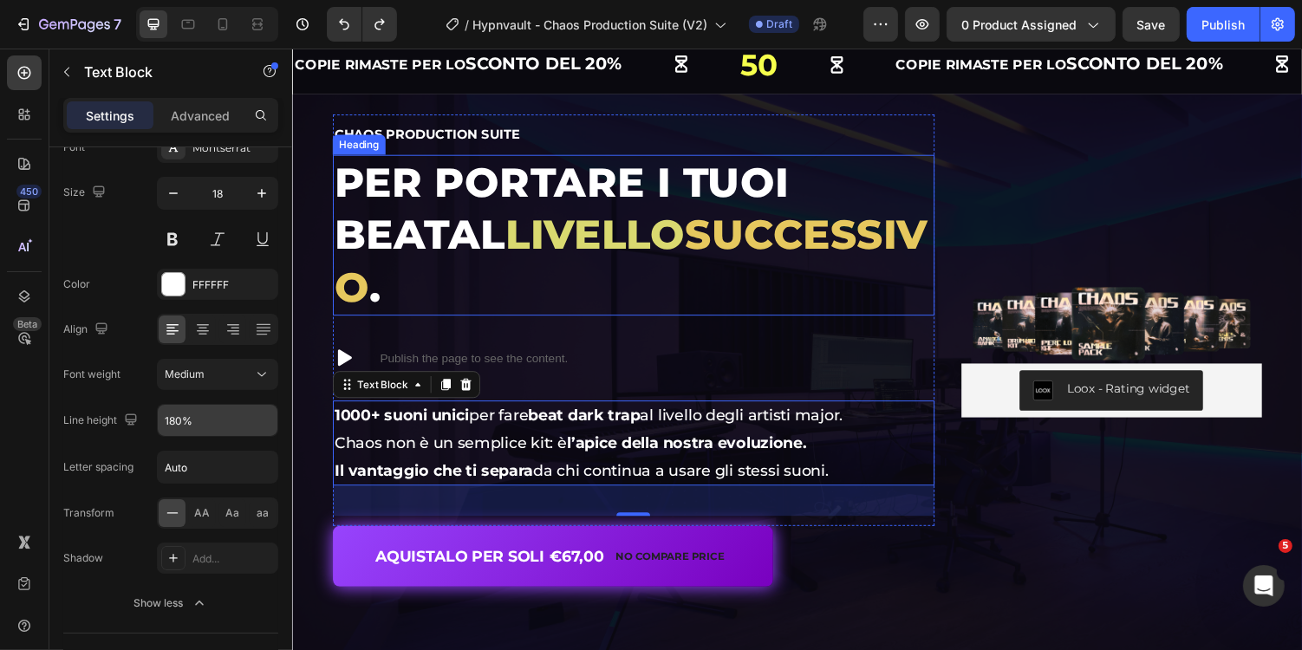
click at [617, 237] on span "successivo" at bounding box center [639, 266] width 611 height 104
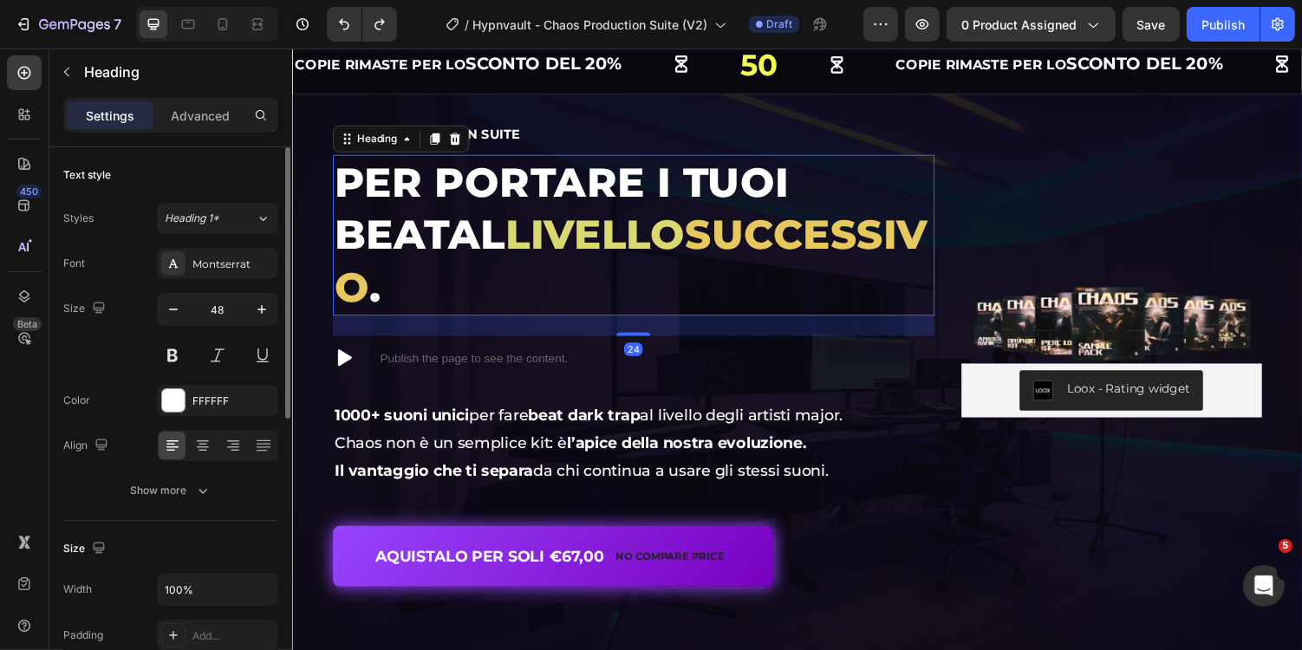
scroll to position [0, 0]
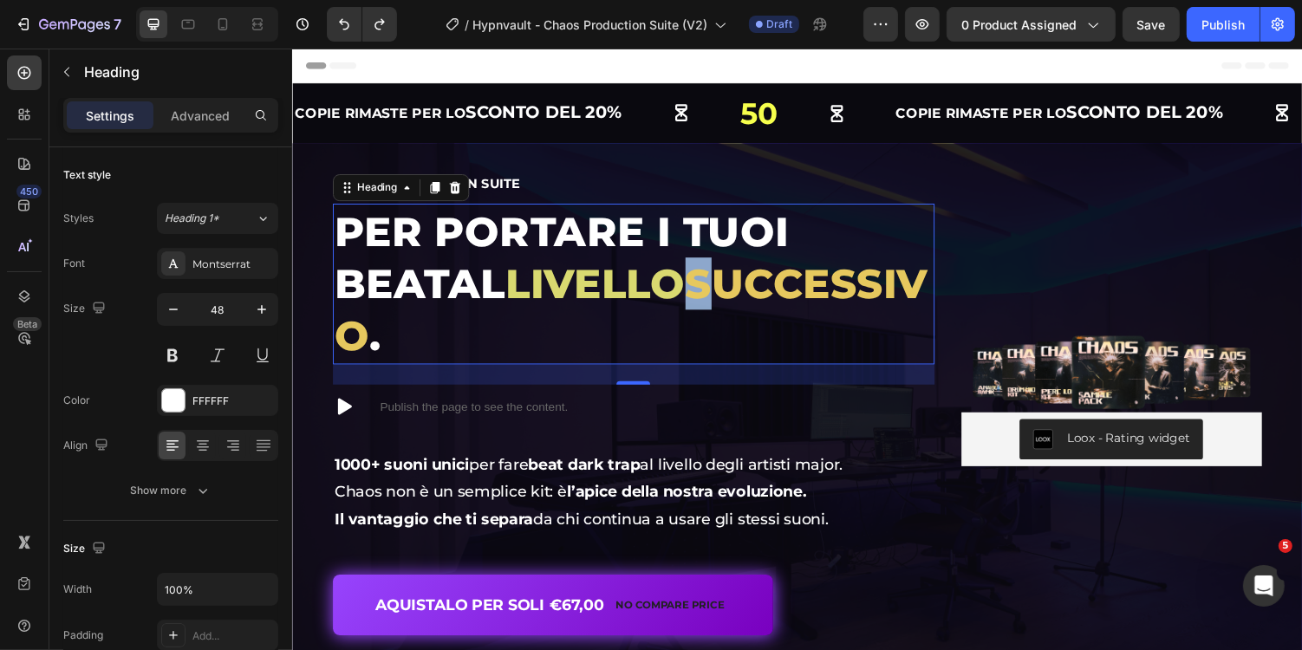
click at [575, 286] on span "livello" at bounding box center [602, 289] width 185 height 50
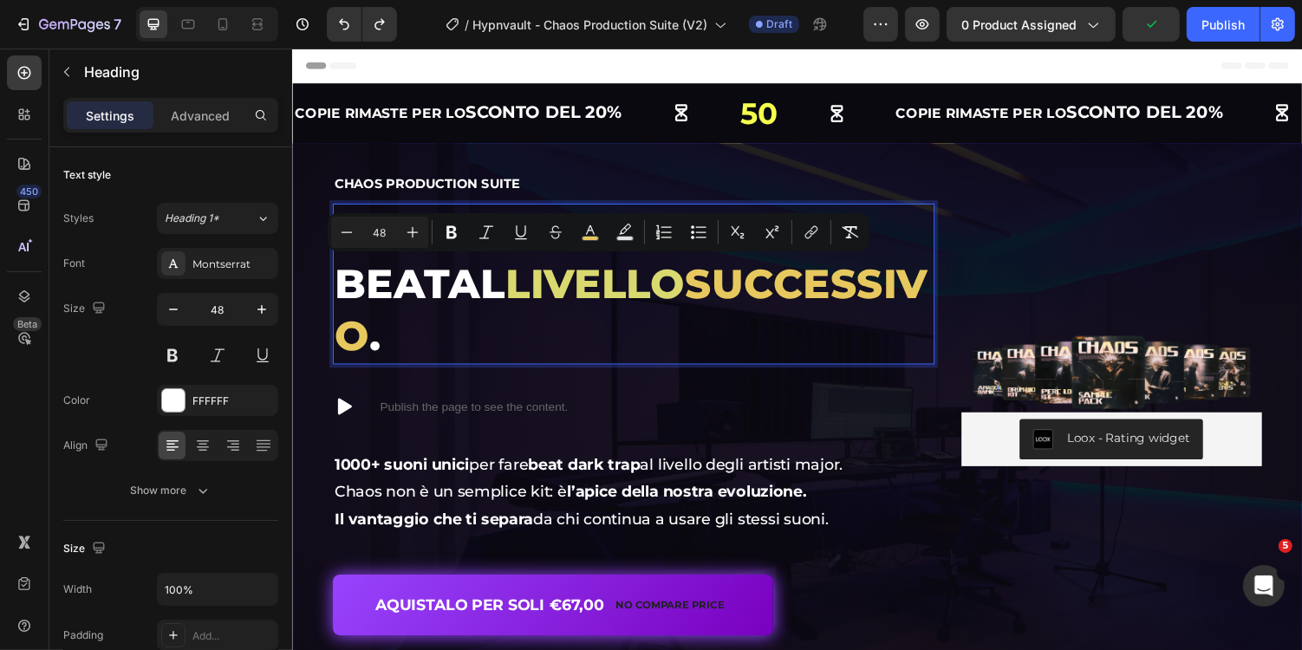
click at [519, 293] on span "livello" at bounding box center [602, 289] width 185 height 50
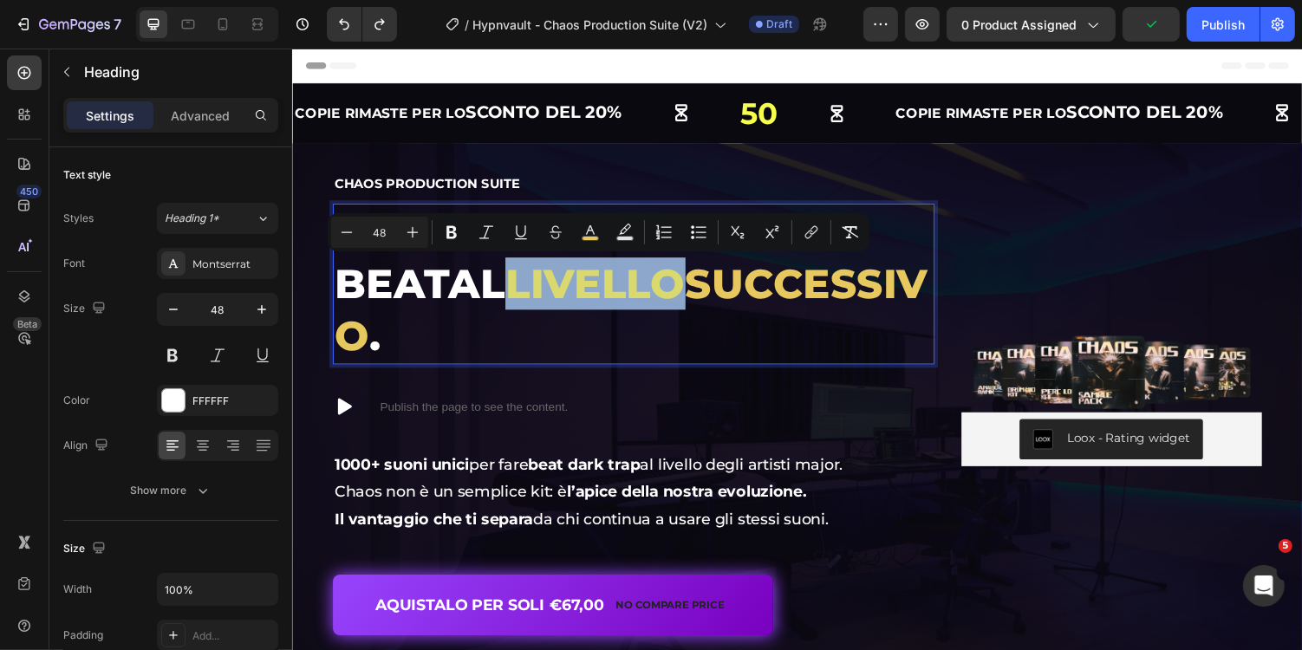
click at [519, 293] on span "livello" at bounding box center [602, 289] width 185 height 50
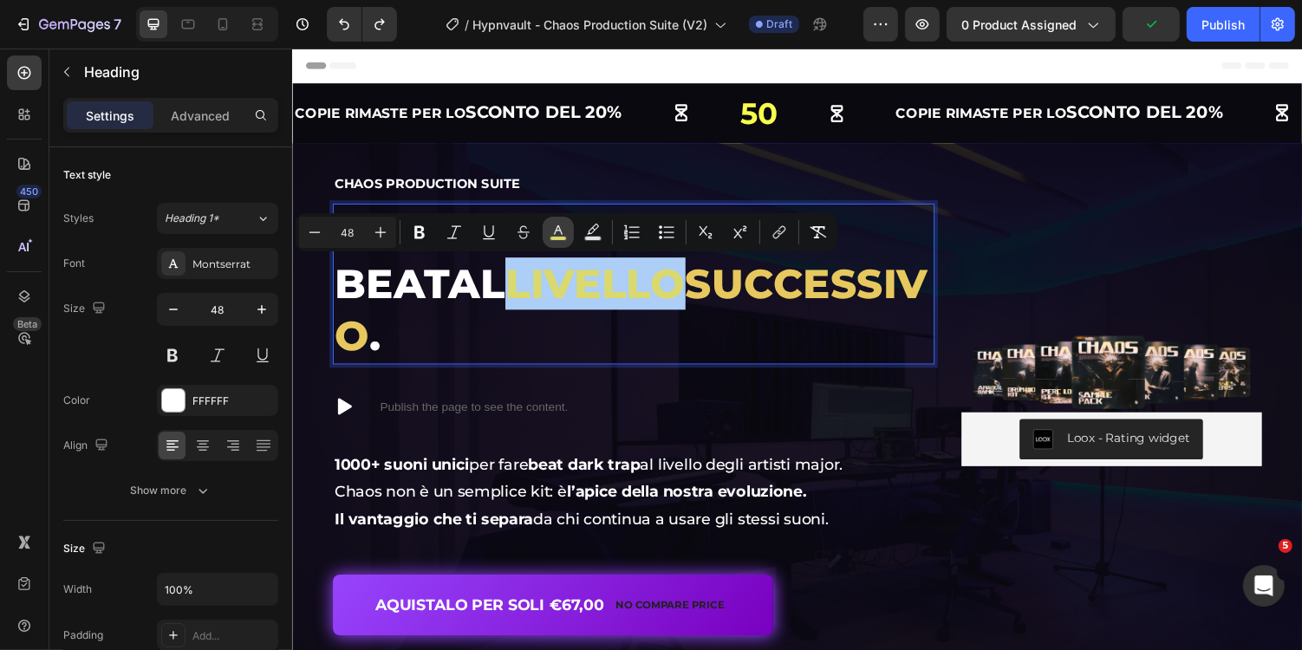
click at [570, 243] on button "color" at bounding box center [557, 232] width 31 height 31
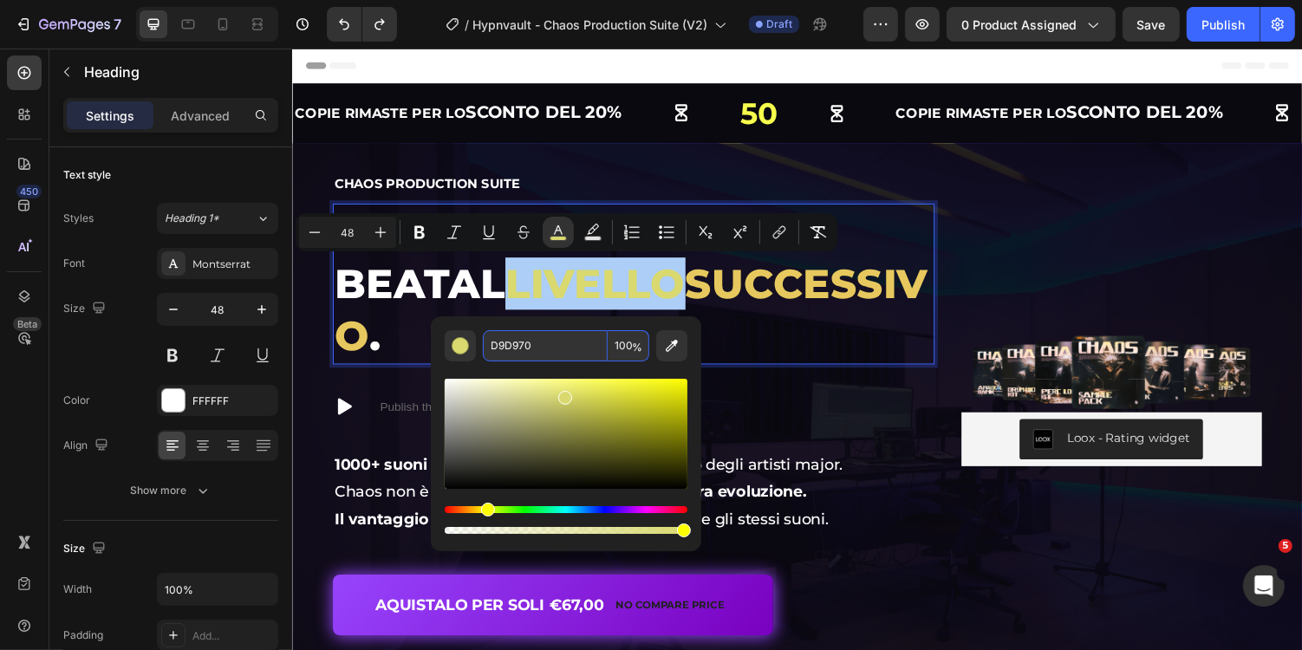
click at [576, 340] on input "D9D970" at bounding box center [545, 345] width 125 height 31
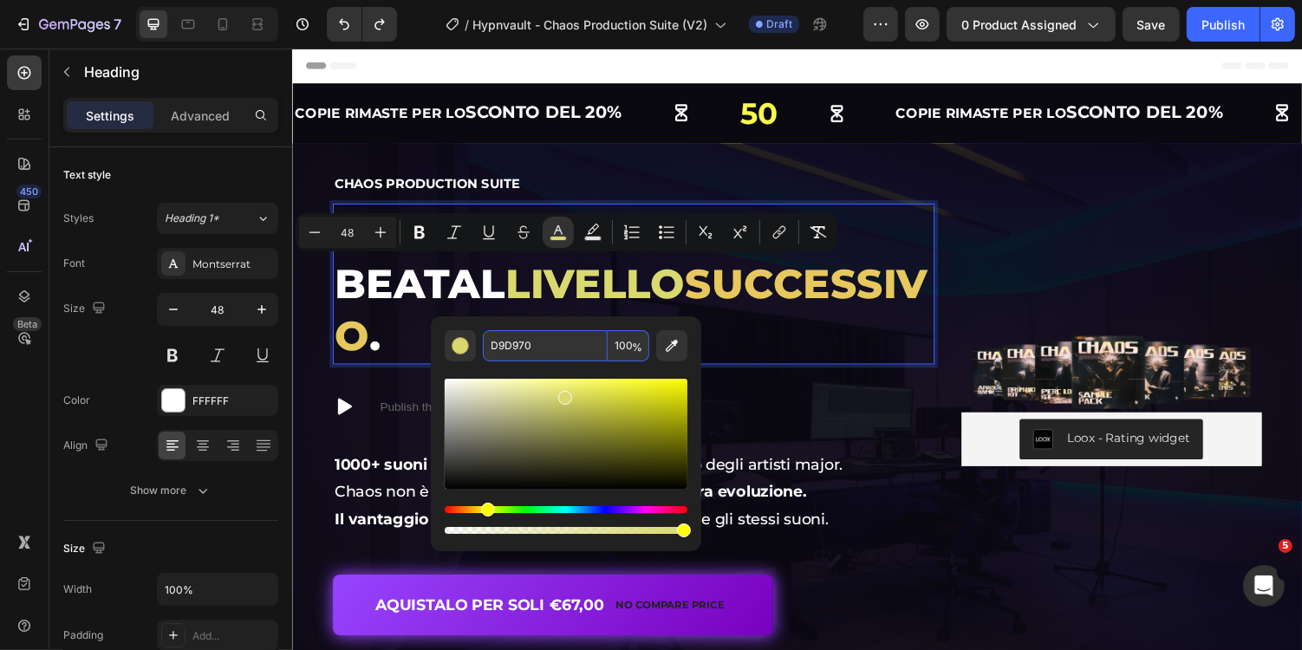
click at [645, 315] on p "Per portare i tuoi beat al livello successivo ." at bounding box center [642, 290] width 616 height 162
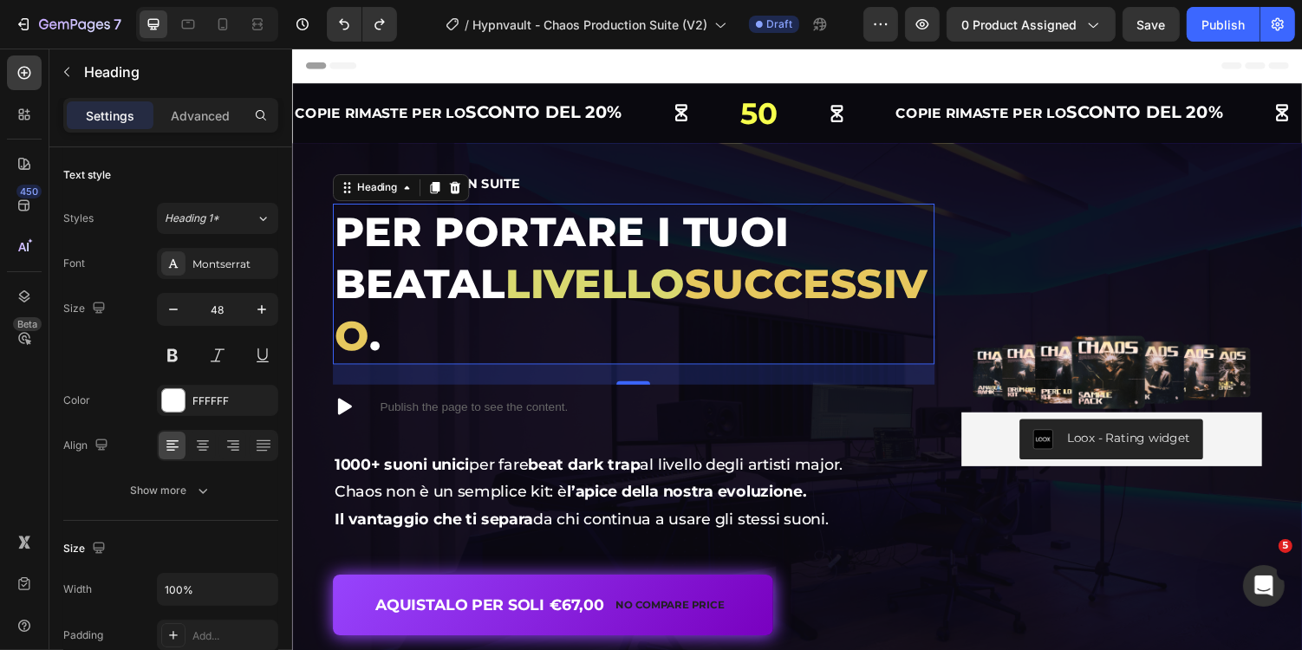
click at [645, 315] on p "Per portare i tuoi beat al livello successivo ." at bounding box center [642, 290] width 616 height 162
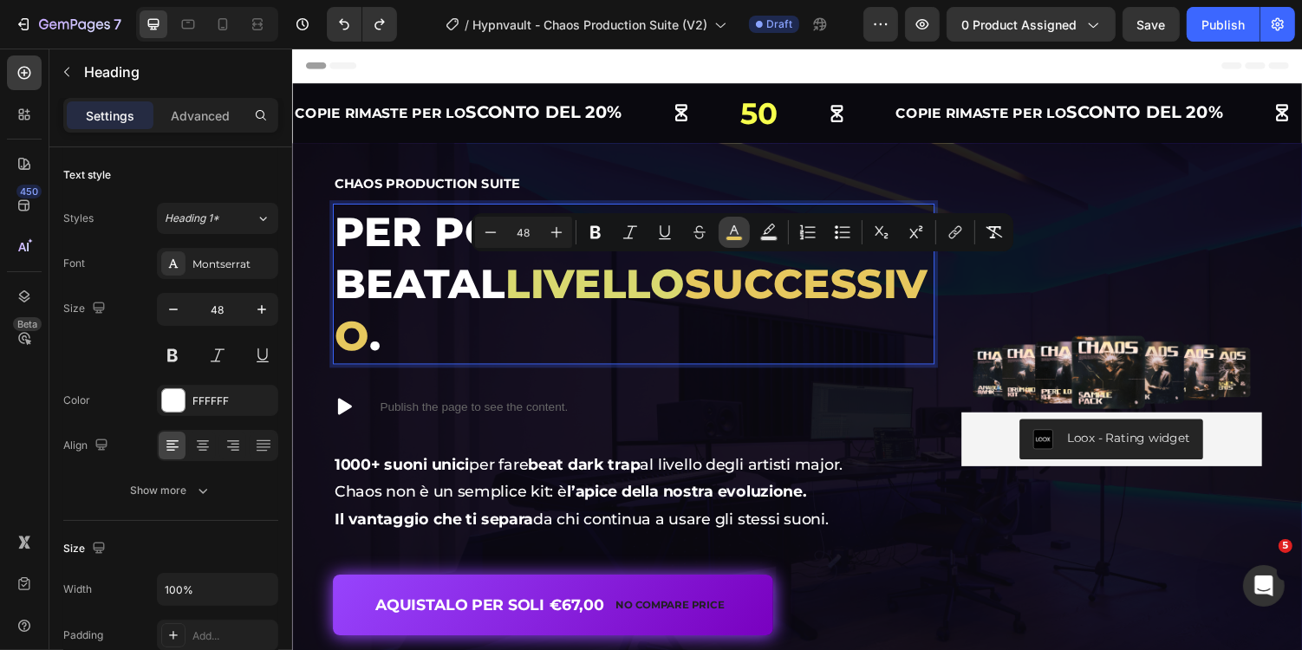
click at [744, 223] on button "color" at bounding box center [733, 232] width 31 height 31
type input "E6C85E"
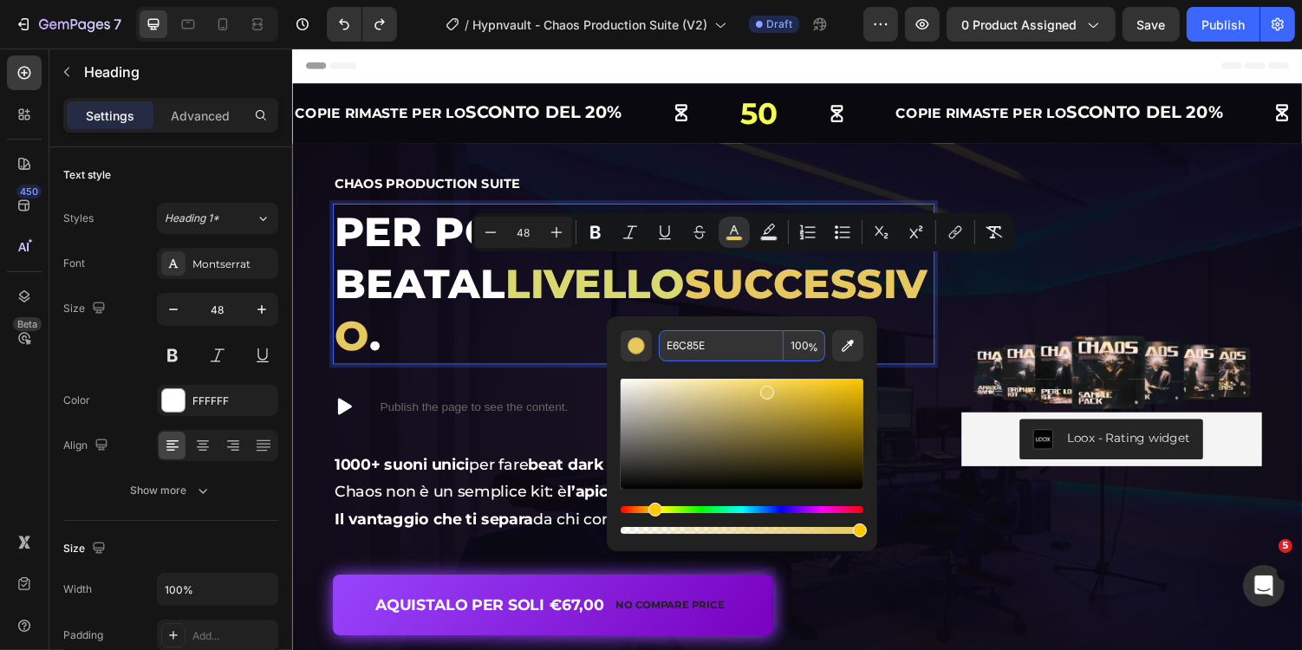
click at [718, 347] on input "E6C85E" at bounding box center [721, 345] width 125 height 31
paste input "D9D970"
type input "D9D970"
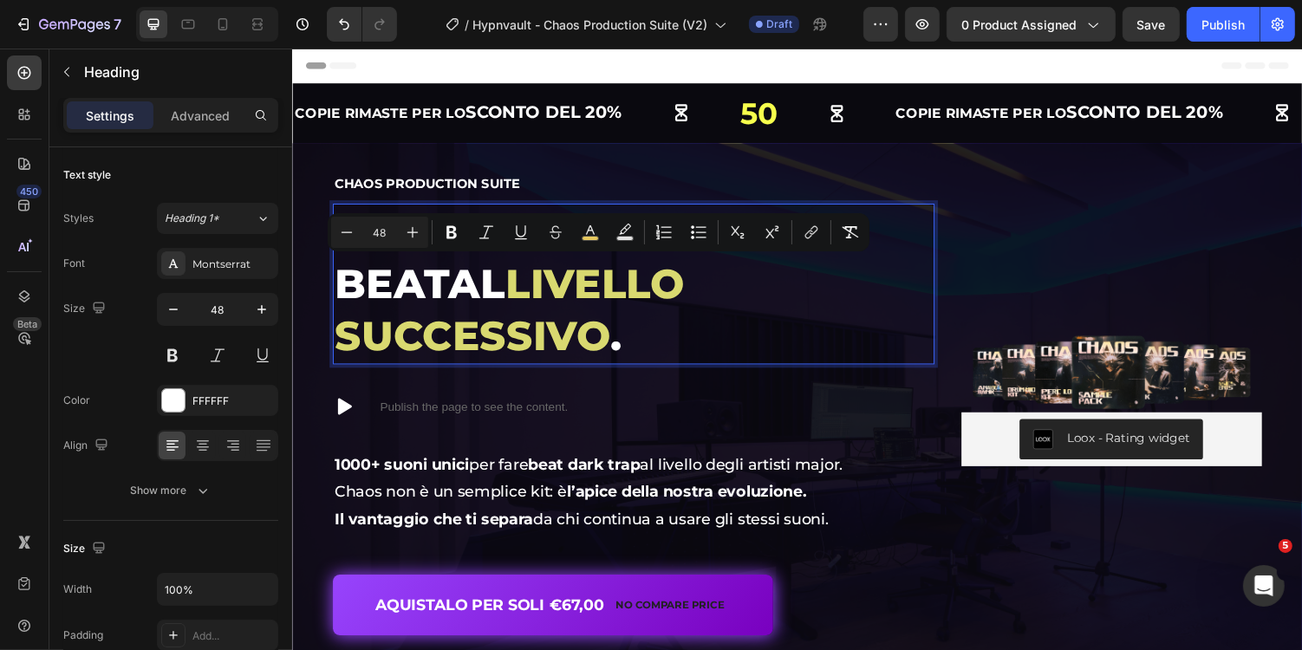
click at [696, 299] on span "Rich Text Editor. Editing area: main" at bounding box center [696, 289] width 0 height 50
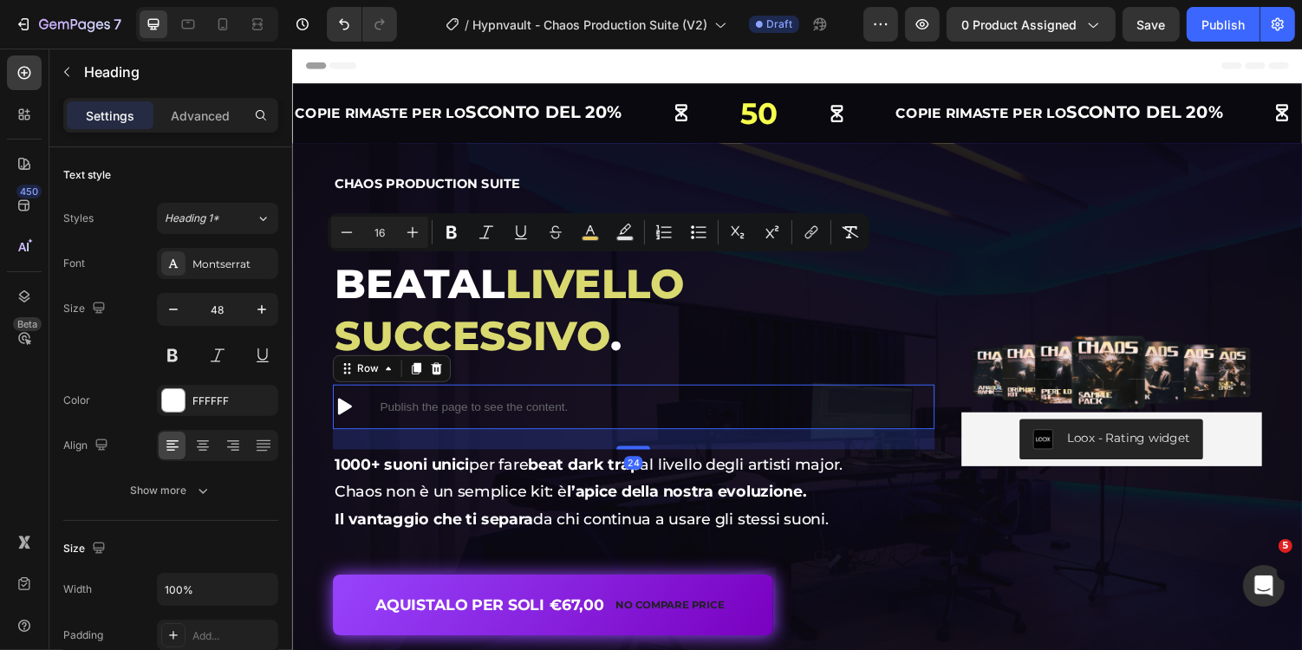
click at [708, 393] on div "Icon Publish the page to see the content. Custom Code Row 24" at bounding box center [643, 416] width 620 height 46
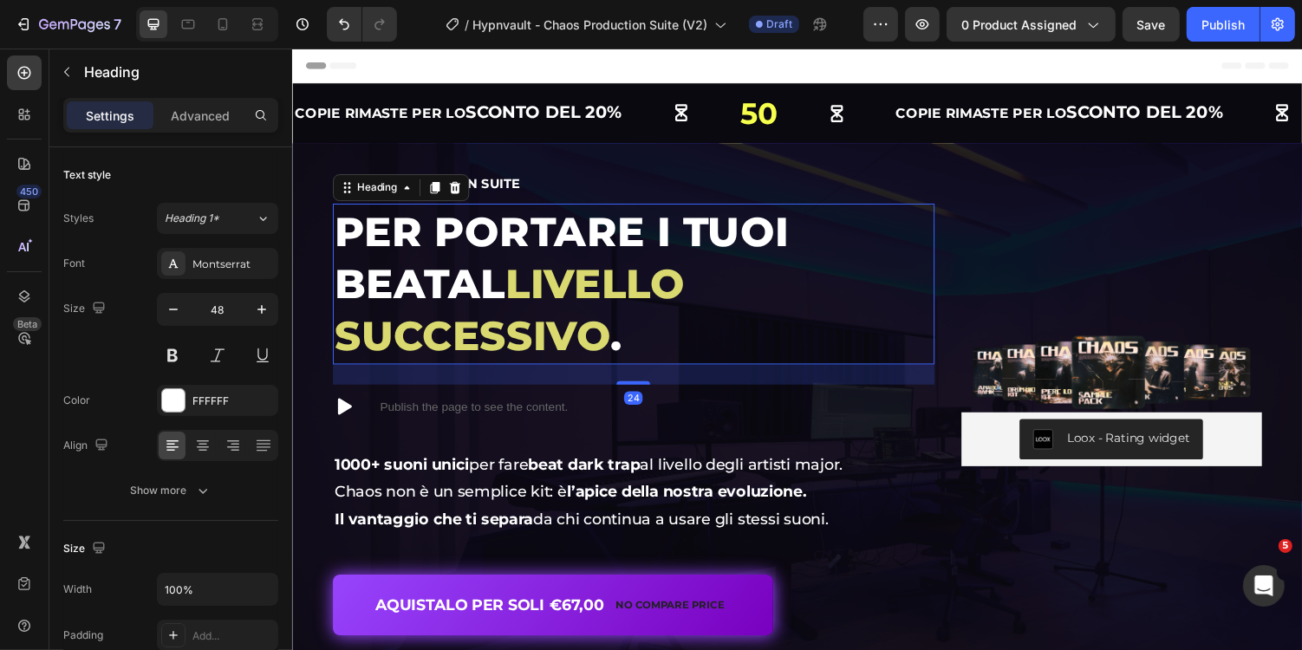
click at [544, 264] on span "livello" at bounding box center [602, 289] width 185 height 50
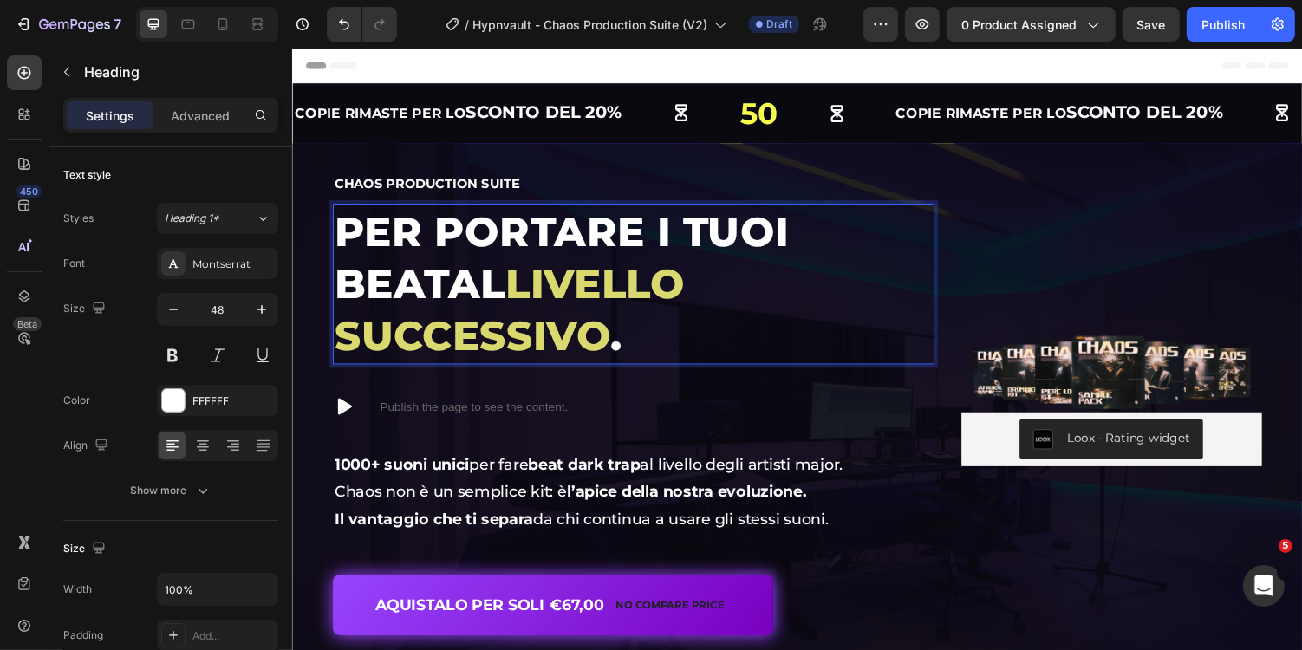
click at [510, 289] on span "livello" at bounding box center [602, 289] width 185 height 50
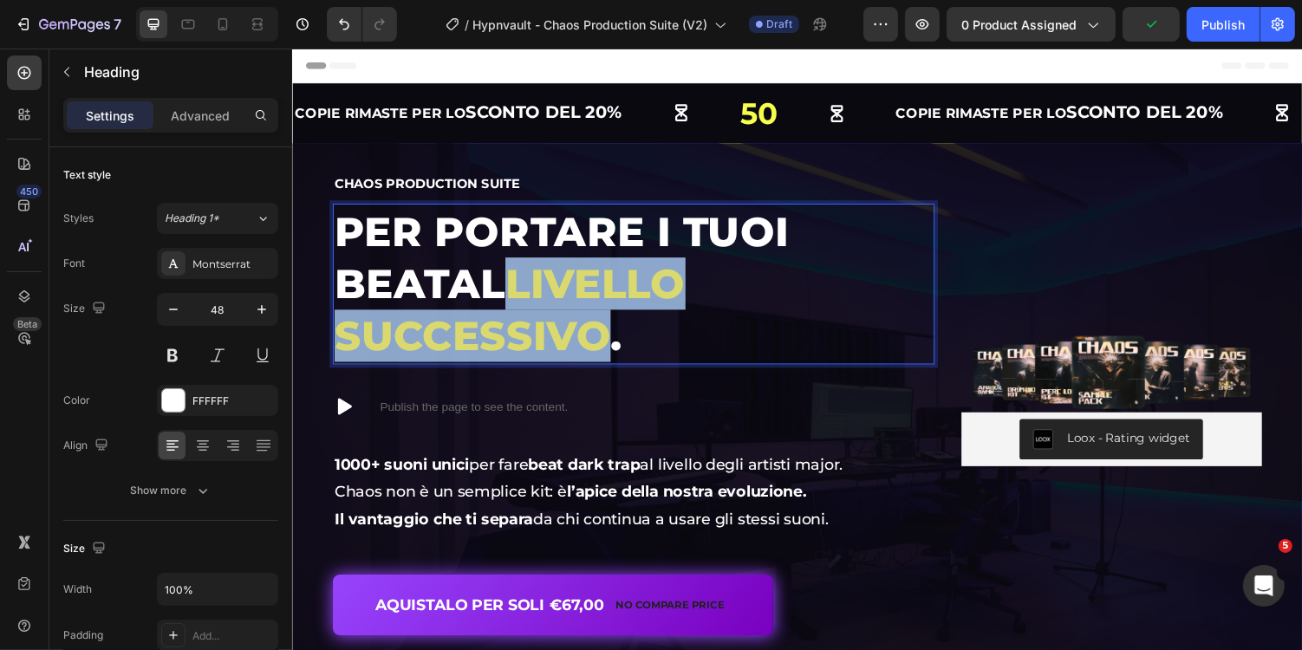
click at [619, 318] on span "successivo" at bounding box center [476, 343] width 284 height 50
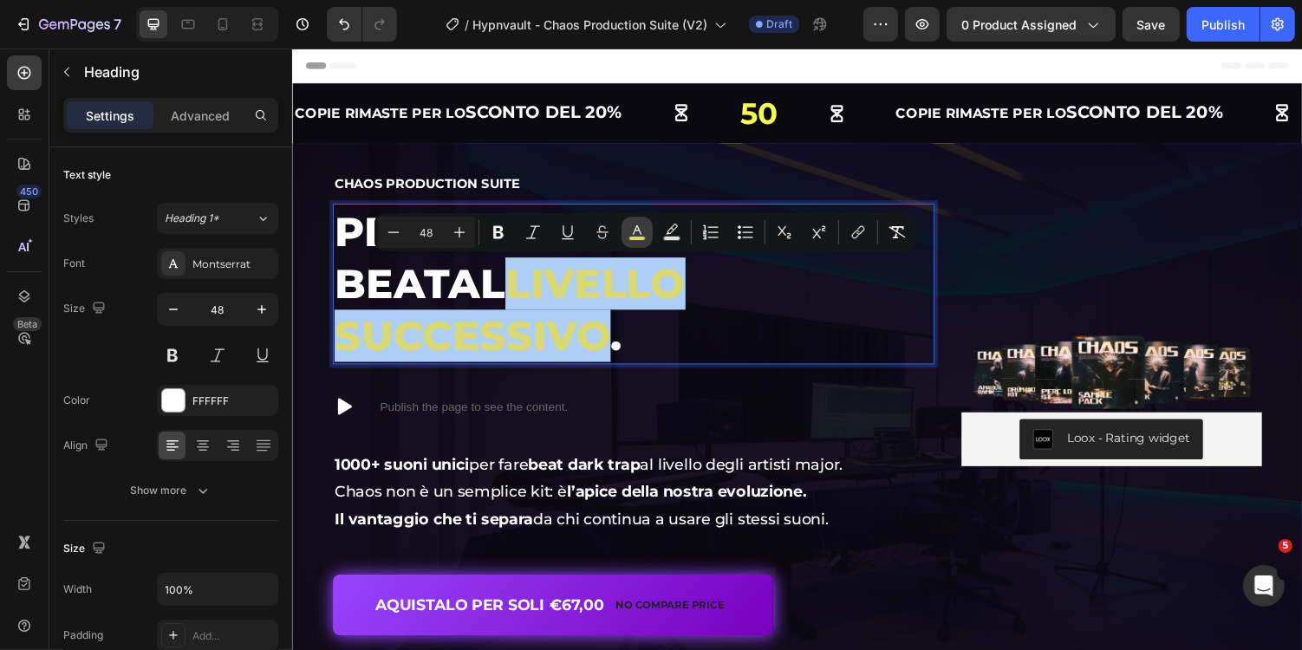
click at [636, 235] on icon "Editor contextual toolbar" at bounding box center [636, 232] width 17 height 17
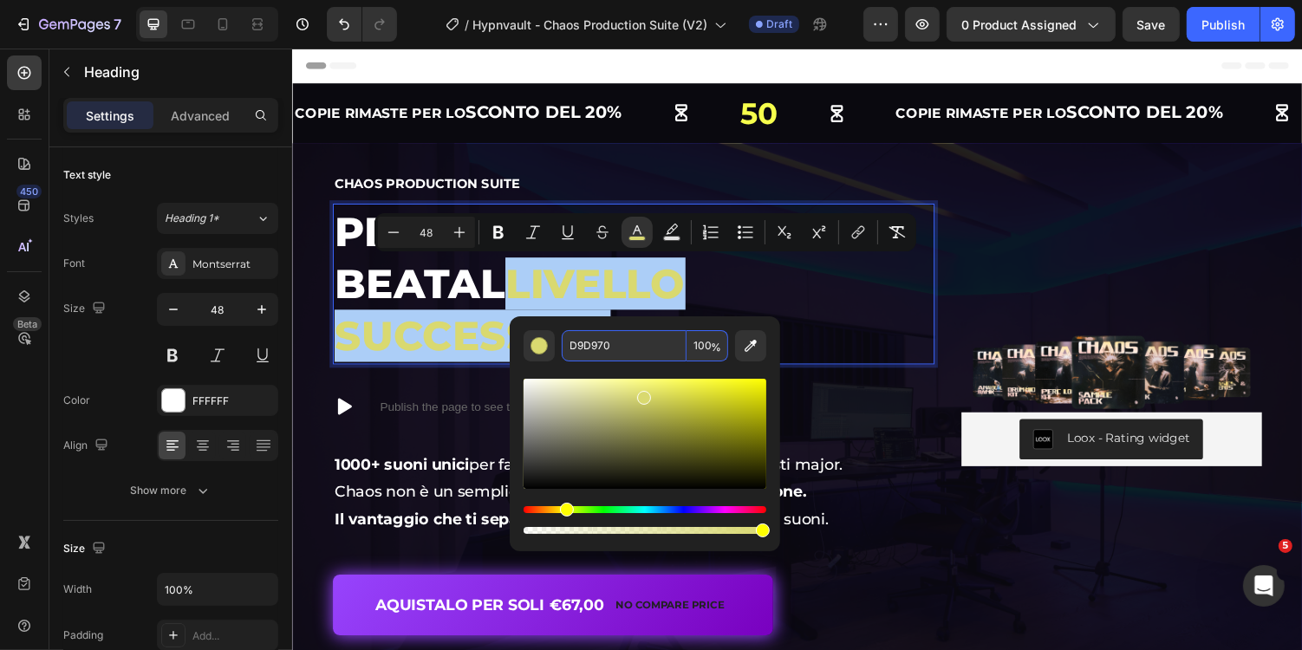
click at [627, 354] on input "D9D970" at bounding box center [624, 345] width 125 height 31
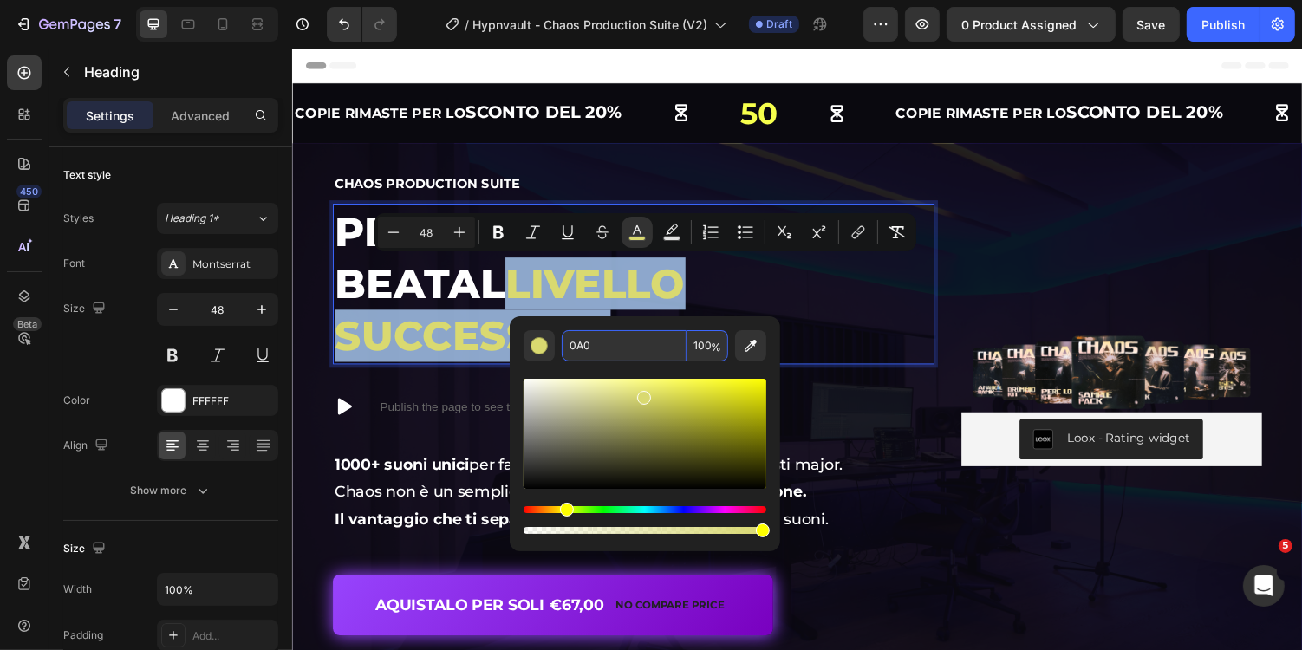
type input "00AA00"
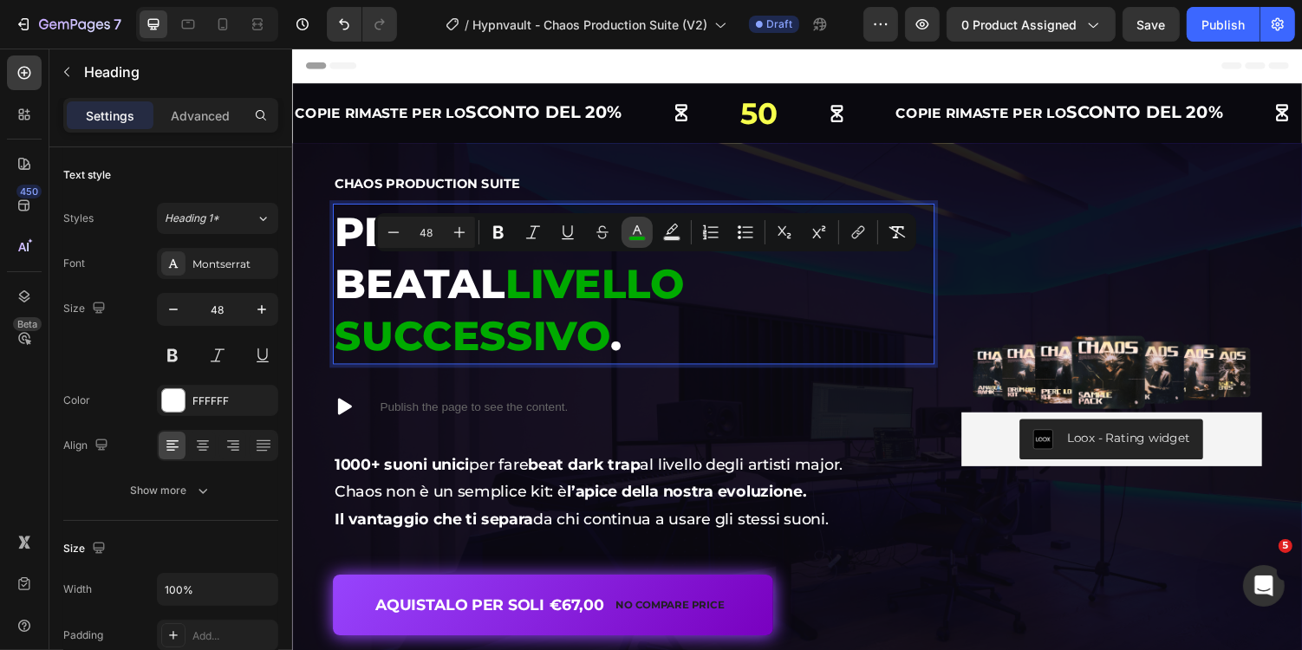
click at [634, 233] on icon "Editor contextual toolbar" at bounding box center [636, 232] width 17 height 17
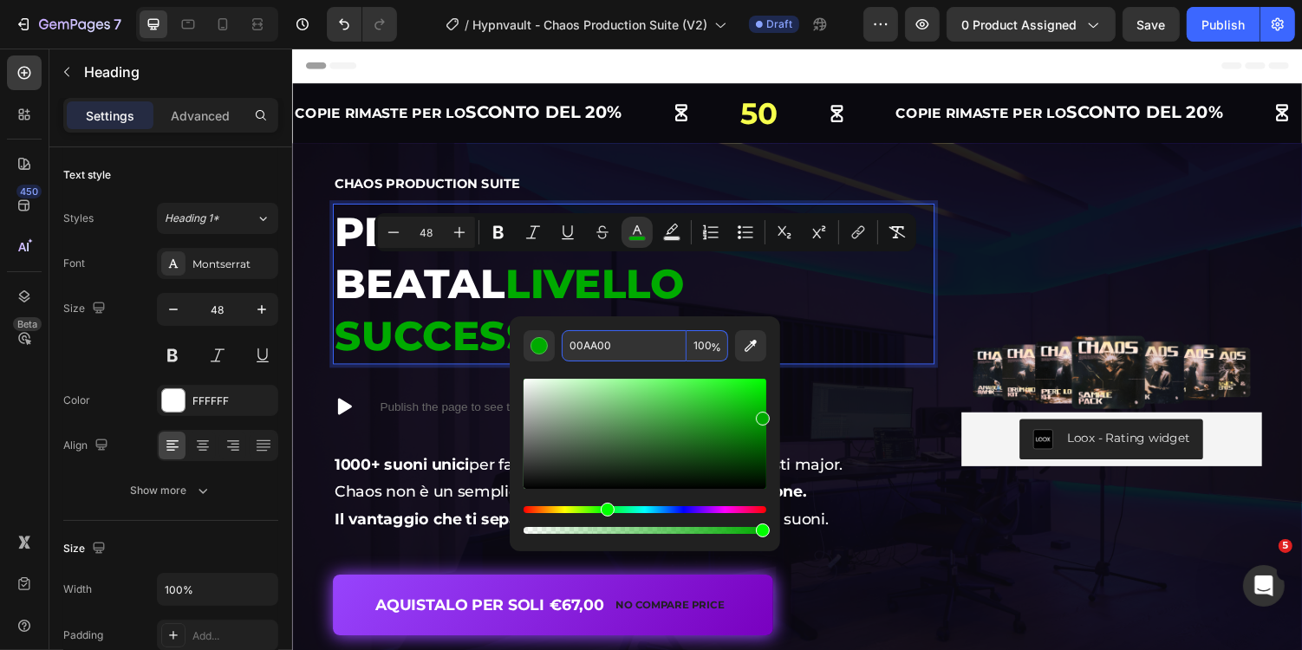
click at [640, 341] on input "00AA00" at bounding box center [624, 345] width 125 height 31
type input "0A090F"
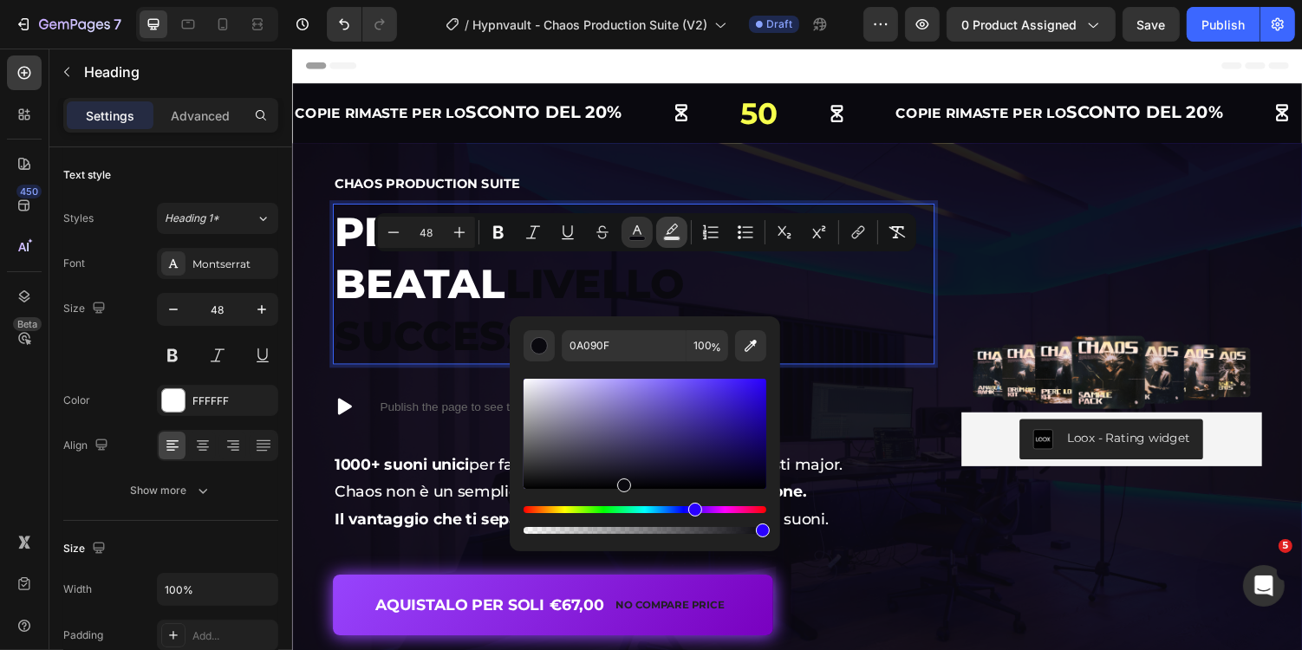
click at [668, 224] on icon "Editor contextual toolbar" at bounding box center [671, 232] width 17 height 17
type input "000000"
type input "77"
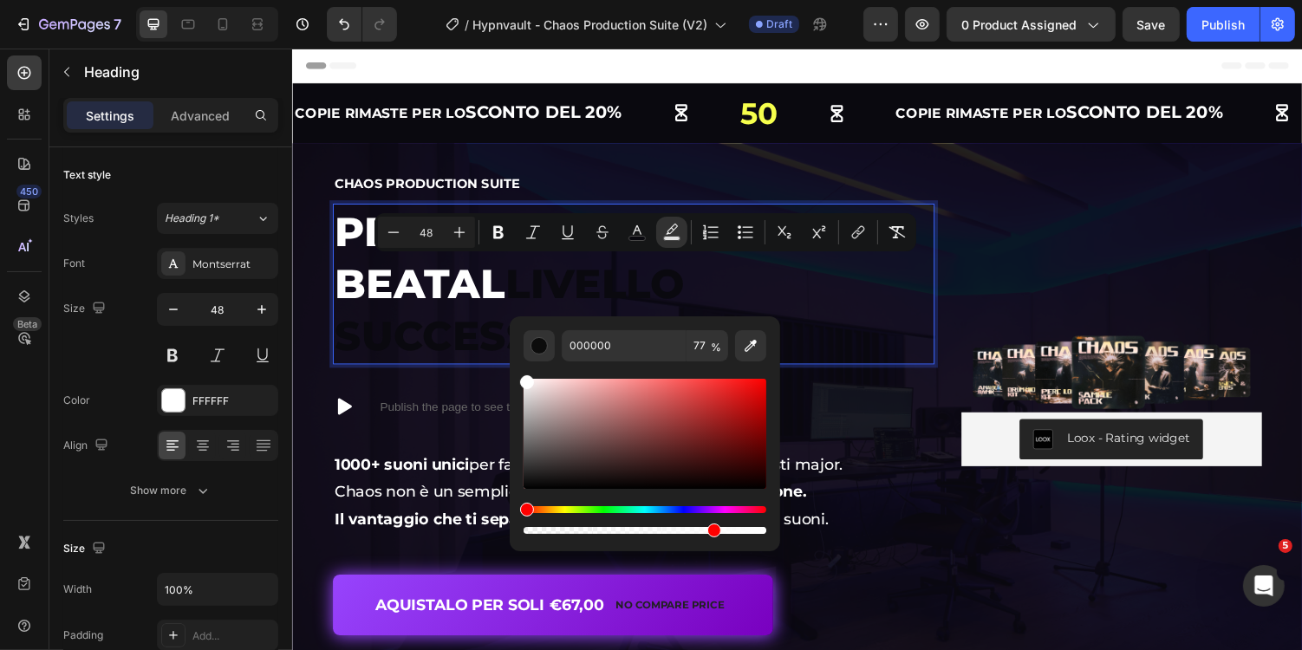
drag, startPoint x: 860, startPoint y: 444, endPoint x: 501, endPoint y: 333, distance: 375.5
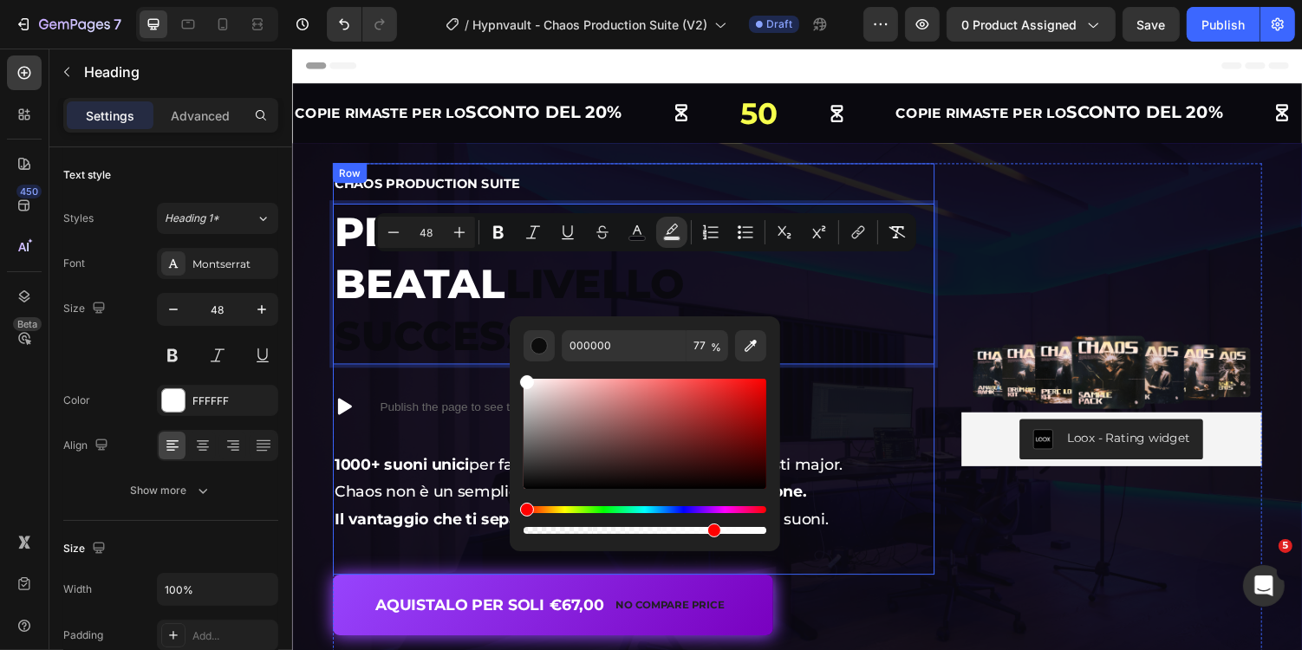
type input "FFFFFF"
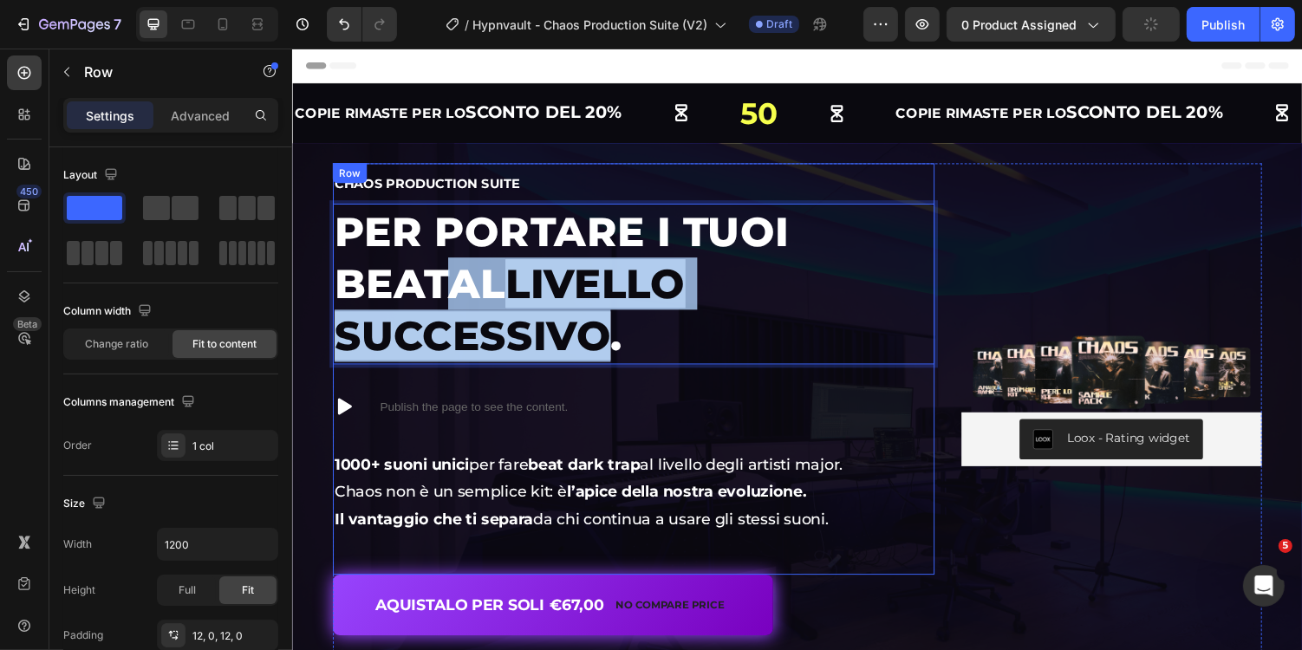
drag, startPoint x: 1055, startPoint y: 365, endPoint x: 813, endPoint y: 336, distance: 244.3
click at [813, 336] on div "Chaos Production Suite Heading Per portare i tuoi beat al livello successivo . …" at bounding box center [643, 377] width 620 height 403
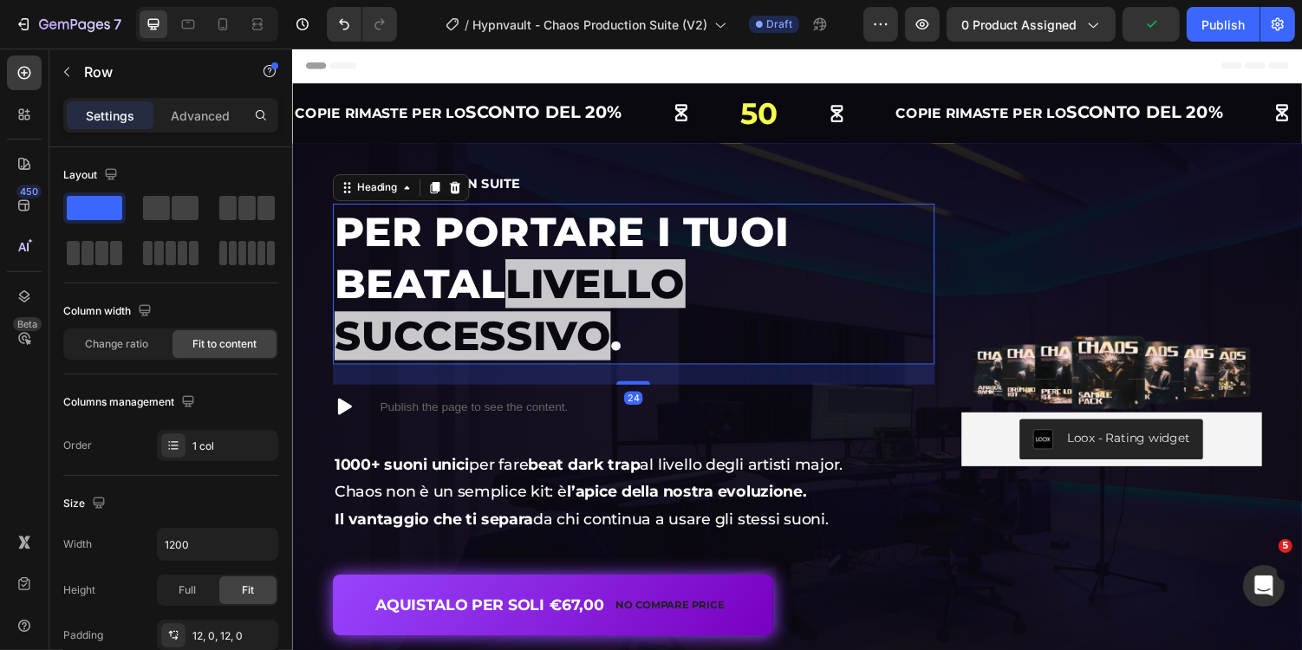
click at [696, 307] on span "livello successivo" at bounding box center [514, 316] width 361 height 104
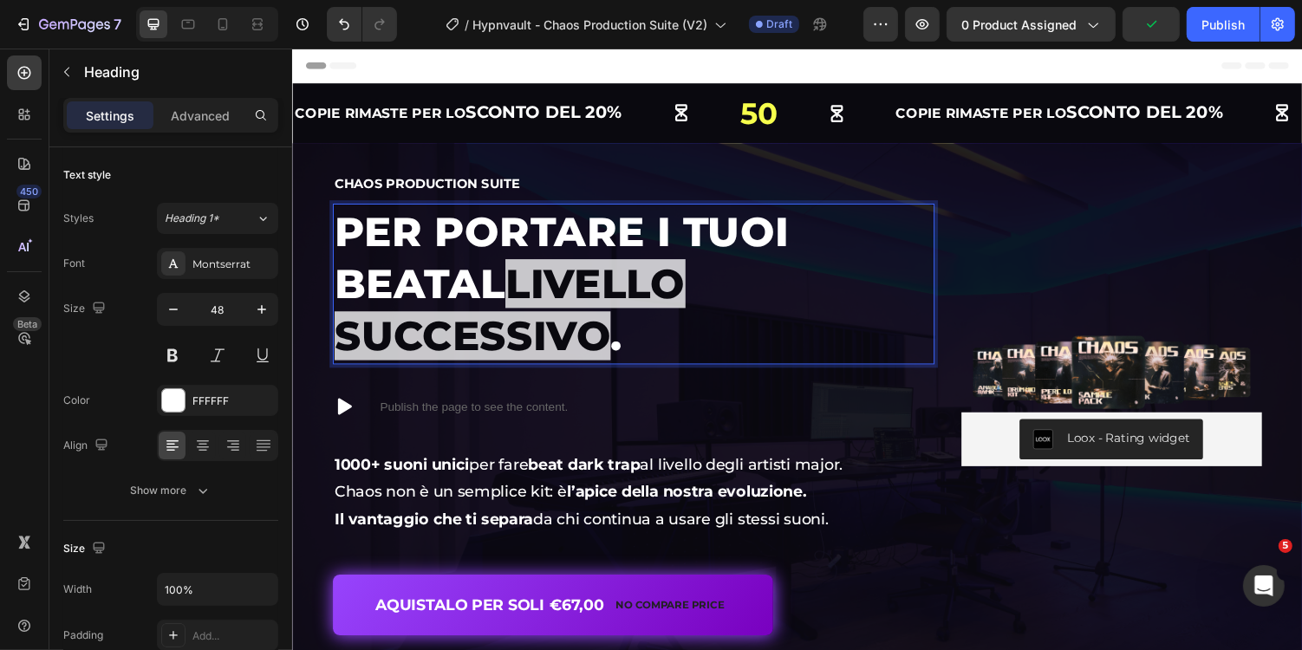
click at [696, 298] on span "livello successivo" at bounding box center [514, 316] width 361 height 104
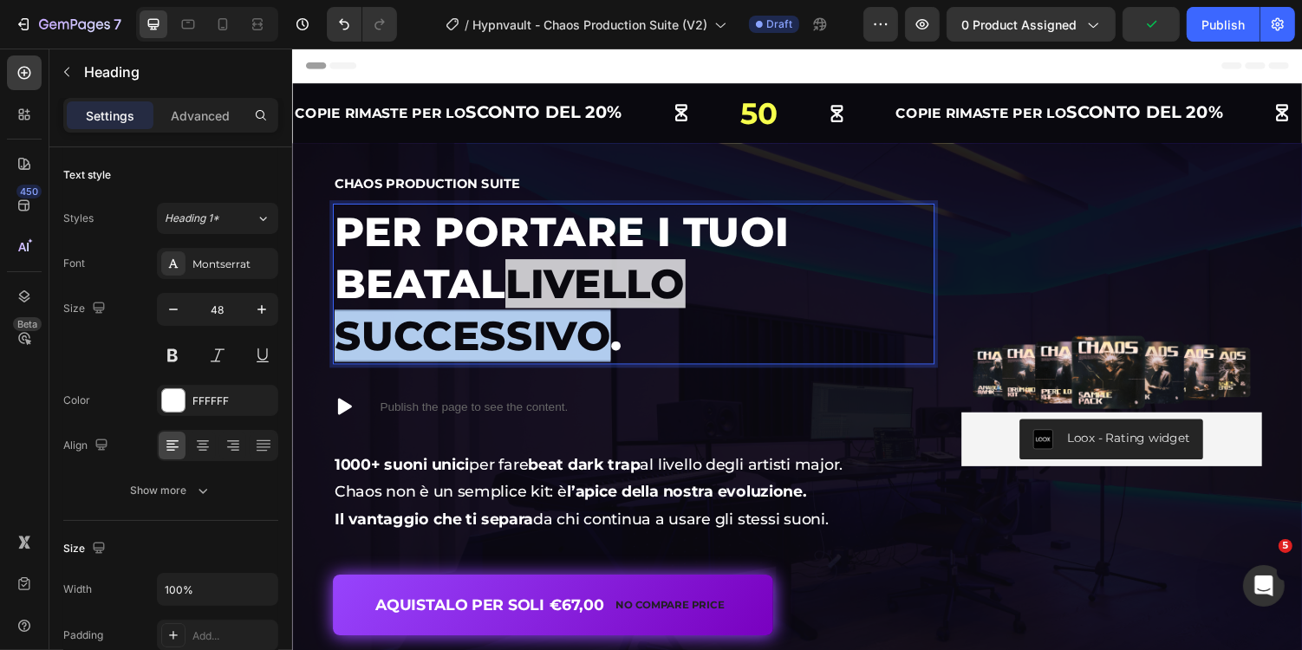
click at [696, 298] on span "livello successivo" at bounding box center [514, 316] width 361 height 104
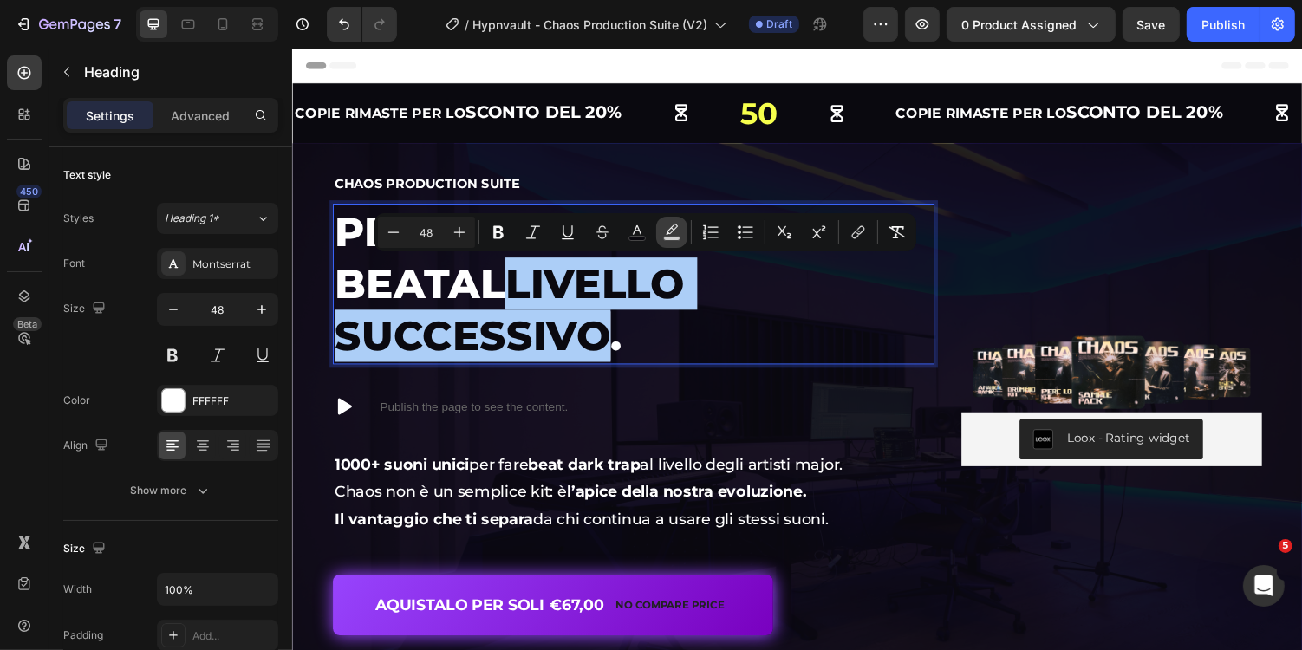
click at [676, 230] on icon "Editor contextual toolbar" at bounding box center [671, 232] width 17 height 17
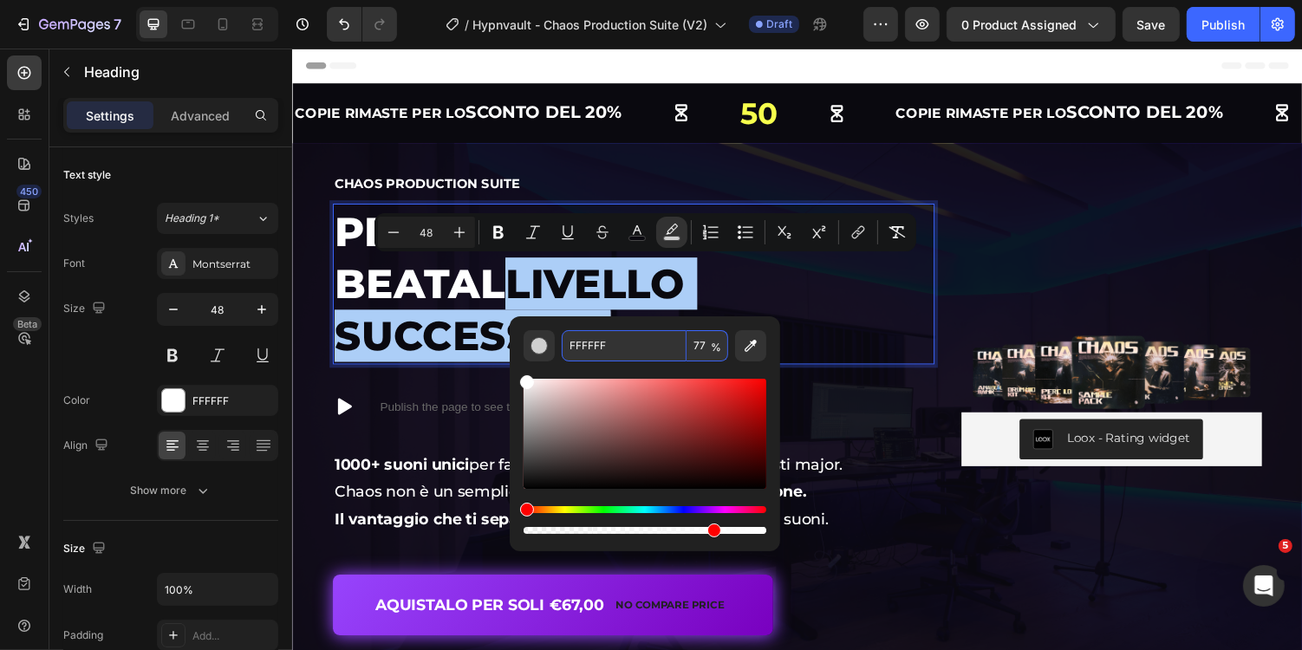
click at [700, 346] on input "77" at bounding box center [707, 345] width 42 height 31
type input "100"
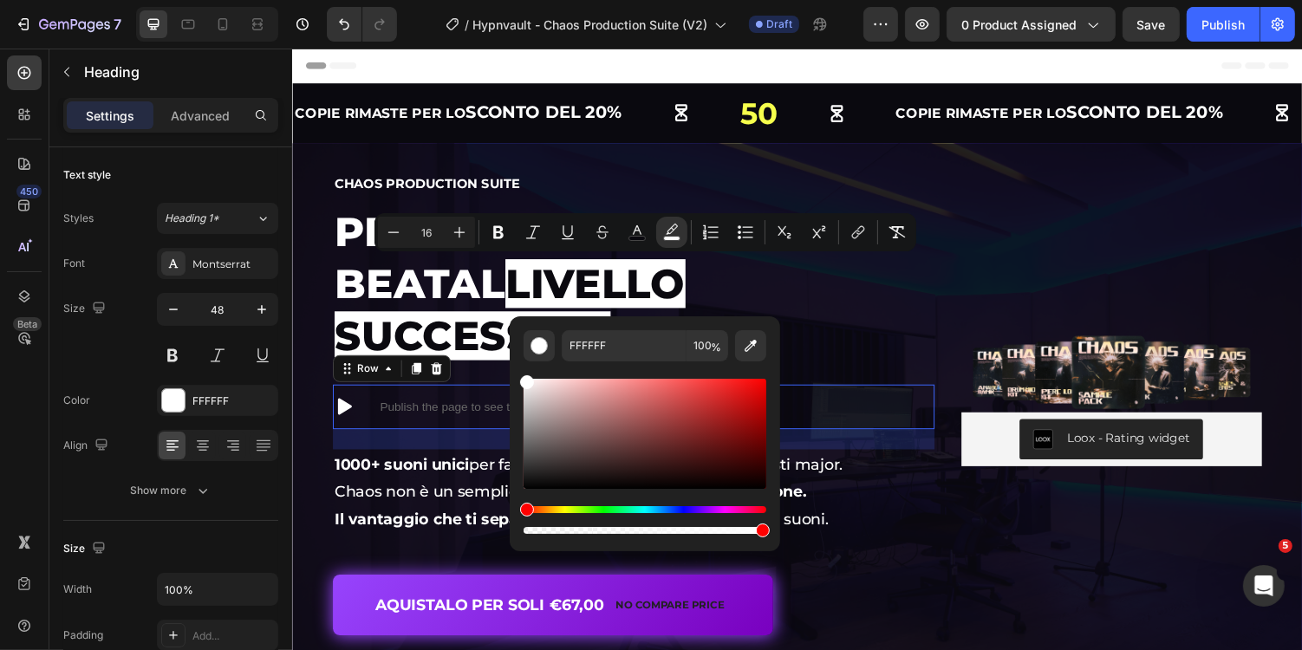
click at [897, 393] on div "Icon Publish the page to see the content. Custom Code Row 24" at bounding box center [643, 416] width 620 height 46
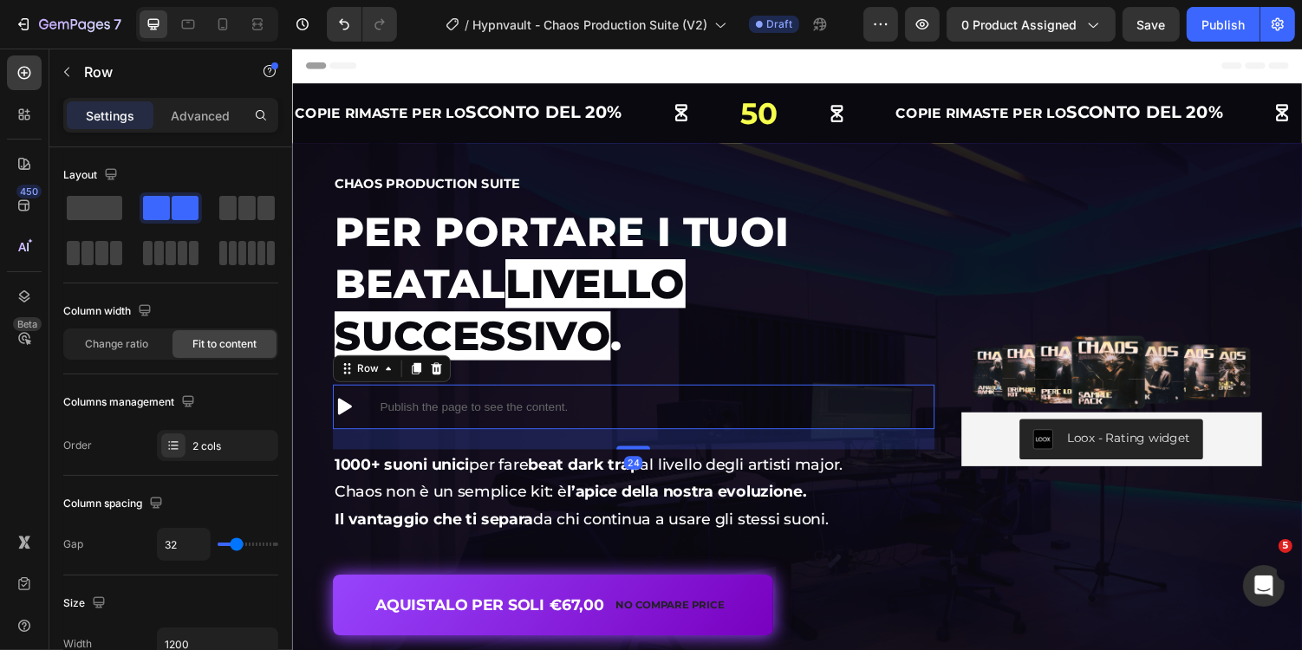
click at [907, 518] on p "Il vantaggio che ti separa da chi continua a usare gli stessi suoni." at bounding box center [642, 532] width 616 height 28
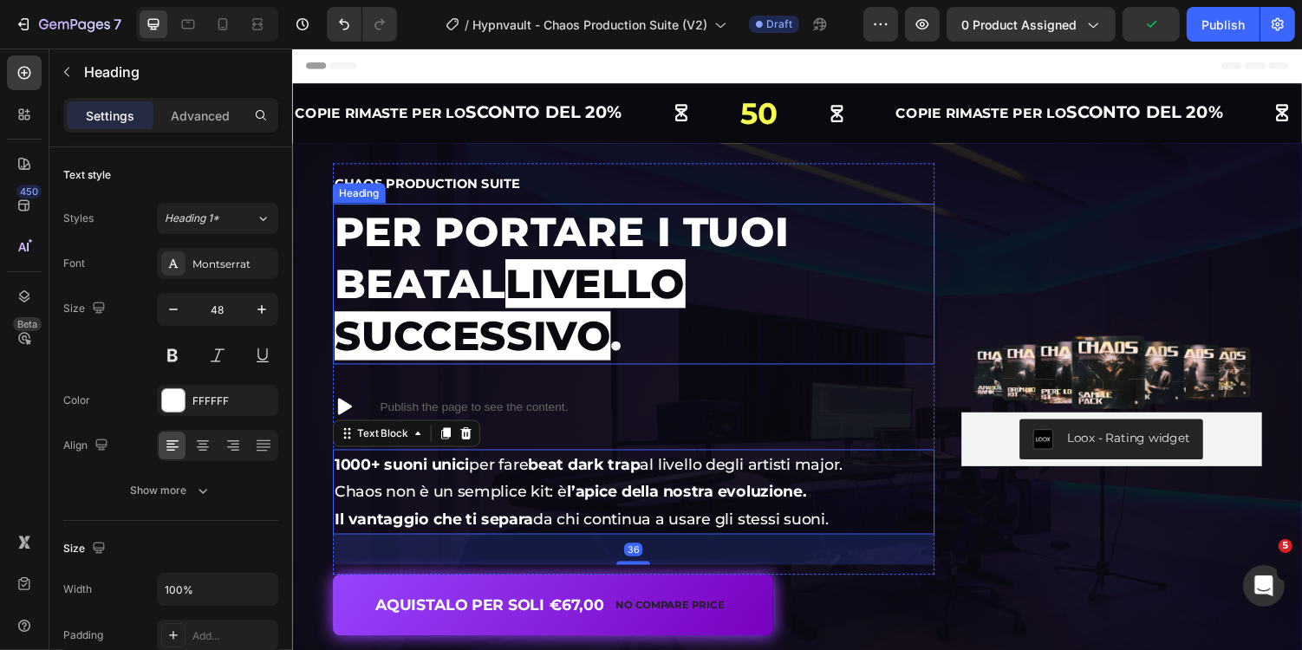
click at [696, 293] on span "livello successivo" at bounding box center [514, 316] width 361 height 104
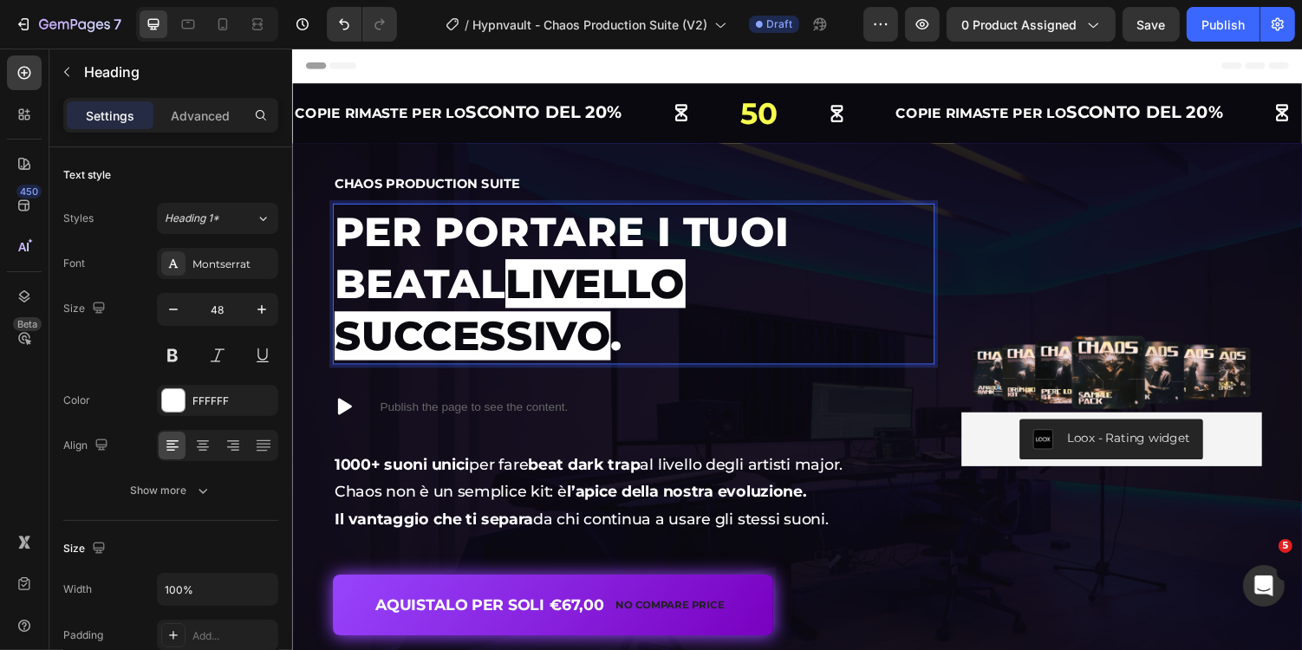
click at [412, 283] on span "livello successivo" at bounding box center [514, 316] width 361 height 104
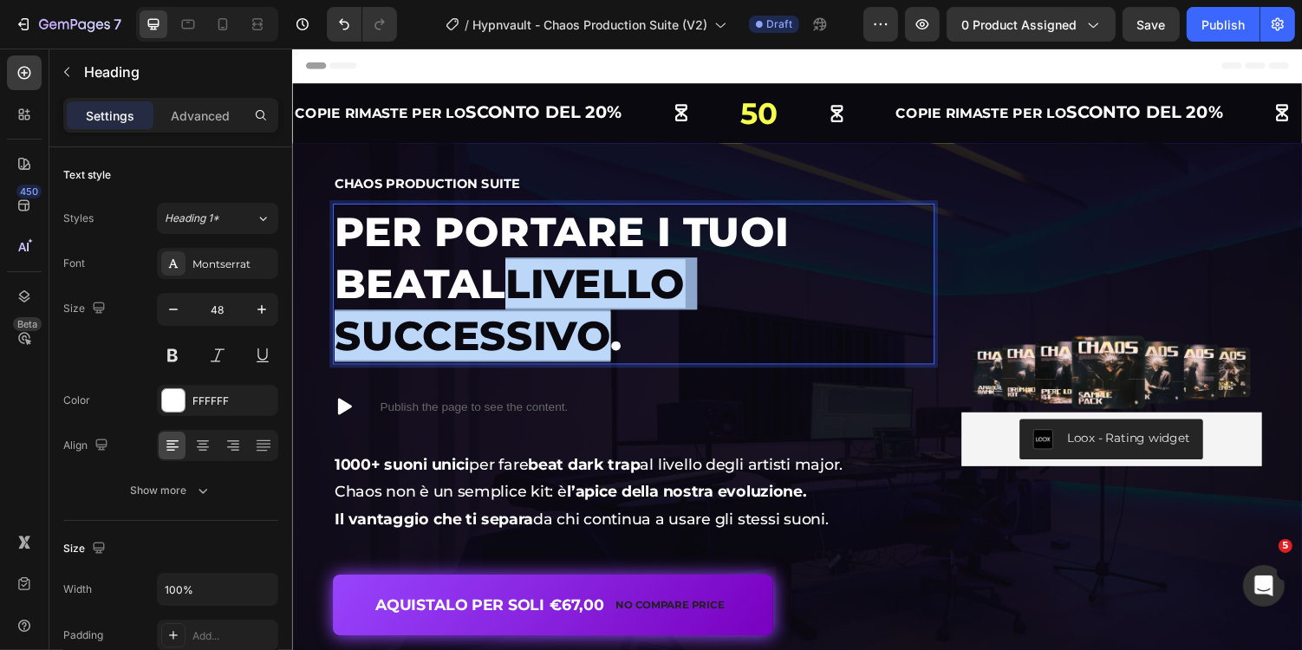
click at [696, 298] on span "livello successivo" at bounding box center [514, 316] width 361 height 104
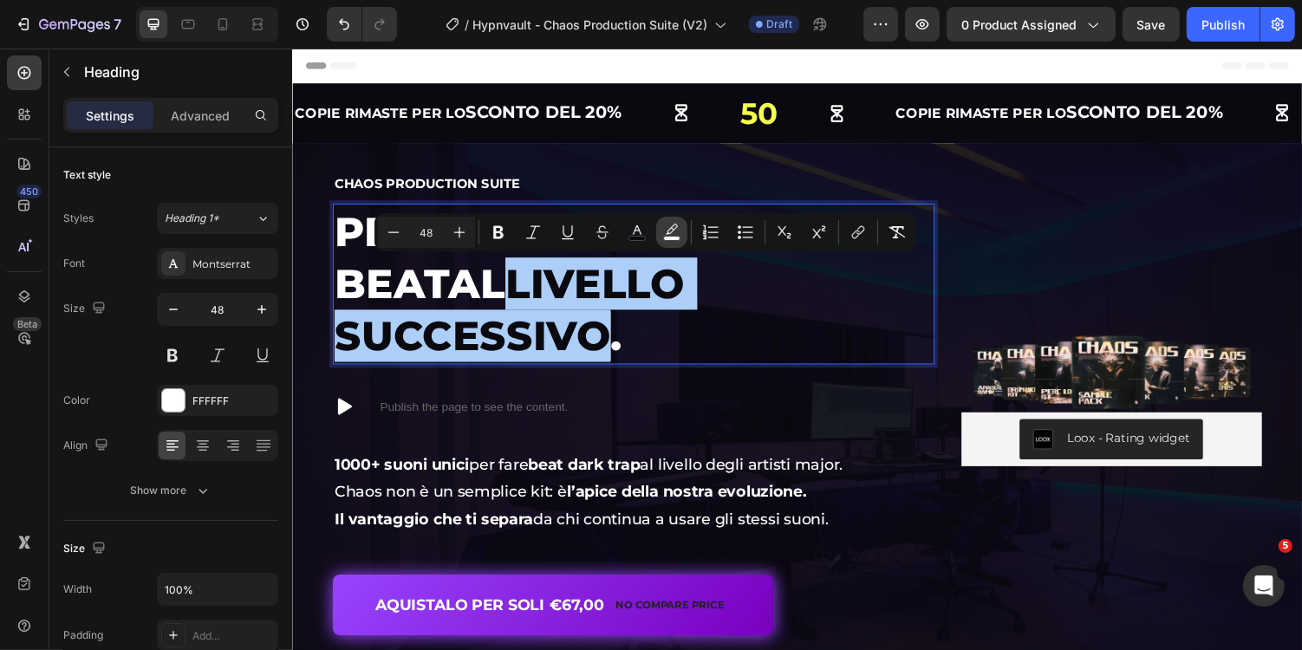
click at [665, 230] on icon "Editor contextual toolbar" at bounding box center [671, 232] width 17 height 17
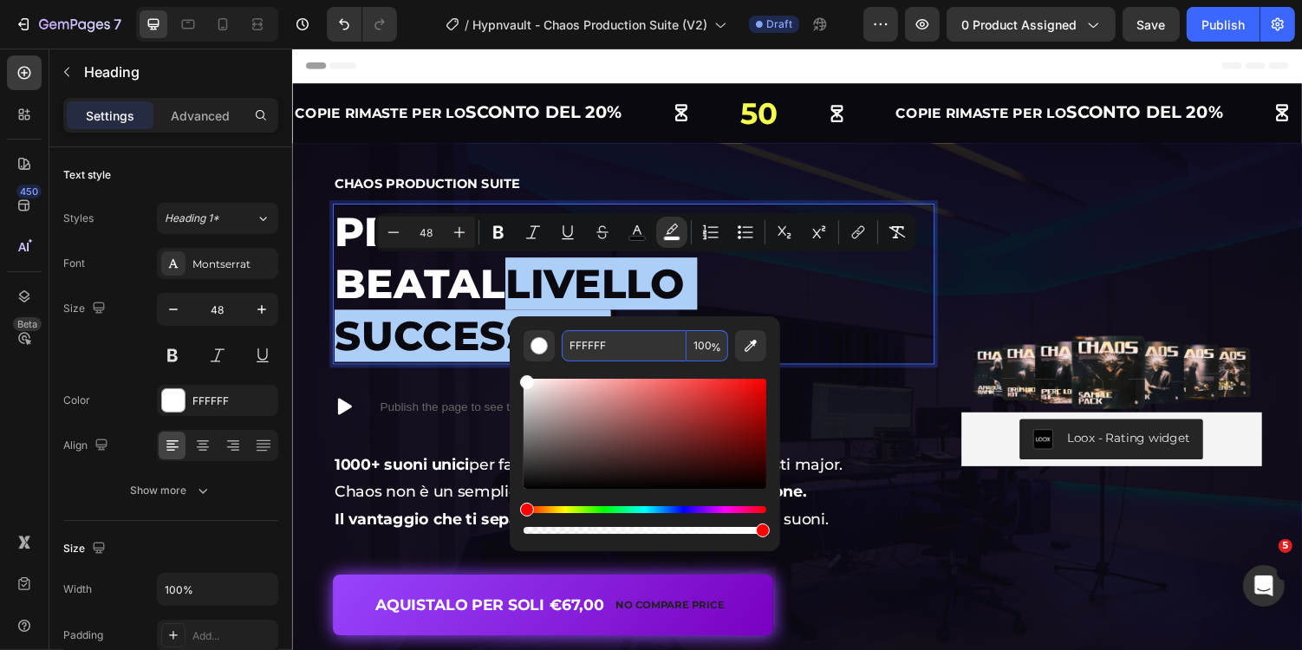
click at [613, 347] on input "FFFFFF" at bounding box center [624, 345] width 125 height 31
type input "DACAF2"
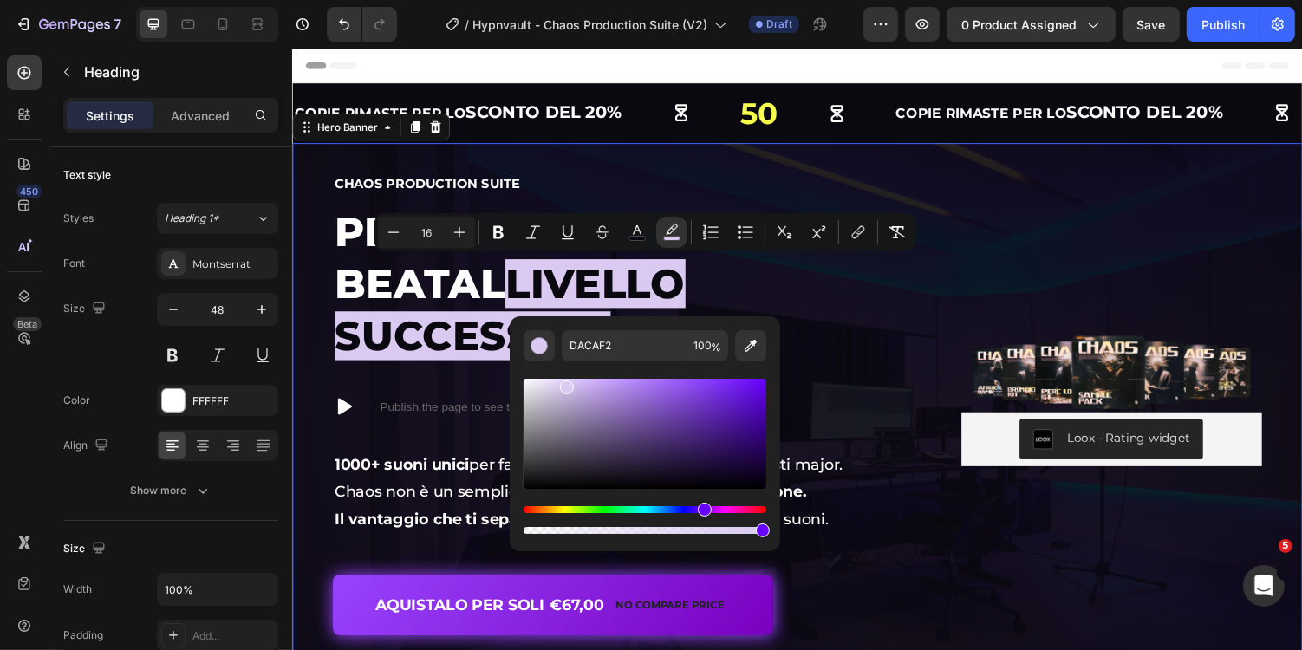
click at [652, 163] on div "Image Loox - Rating widget Loox Chaos Production Suite Heading Per portare i tu…" at bounding box center [811, 430] width 1040 height 571
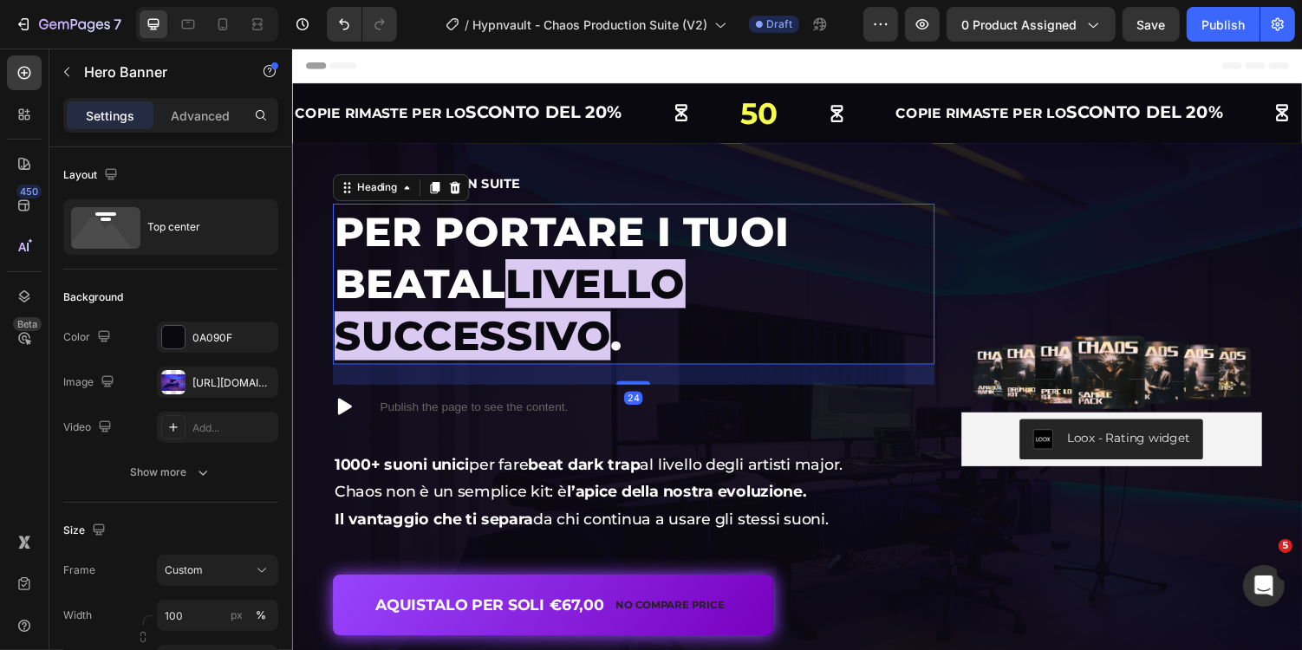
click at [461, 278] on span "livello successivo" at bounding box center [514, 316] width 361 height 104
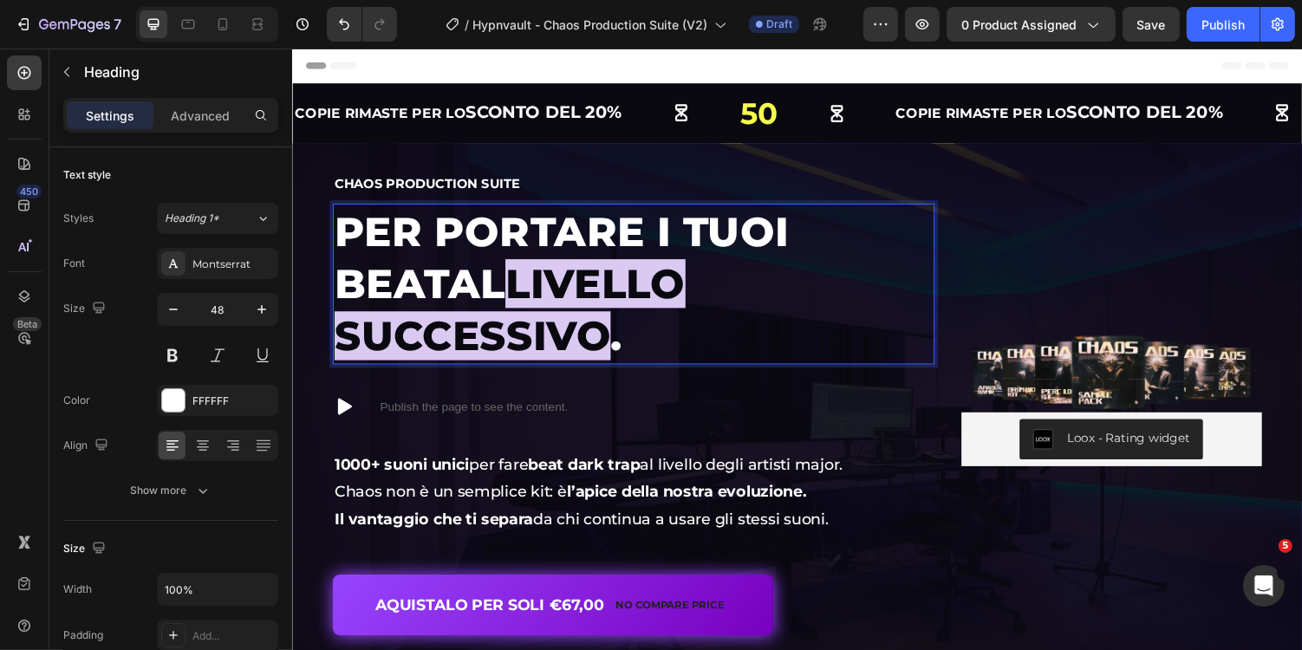
click at [410, 295] on span "livello successivo" at bounding box center [514, 316] width 361 height 104
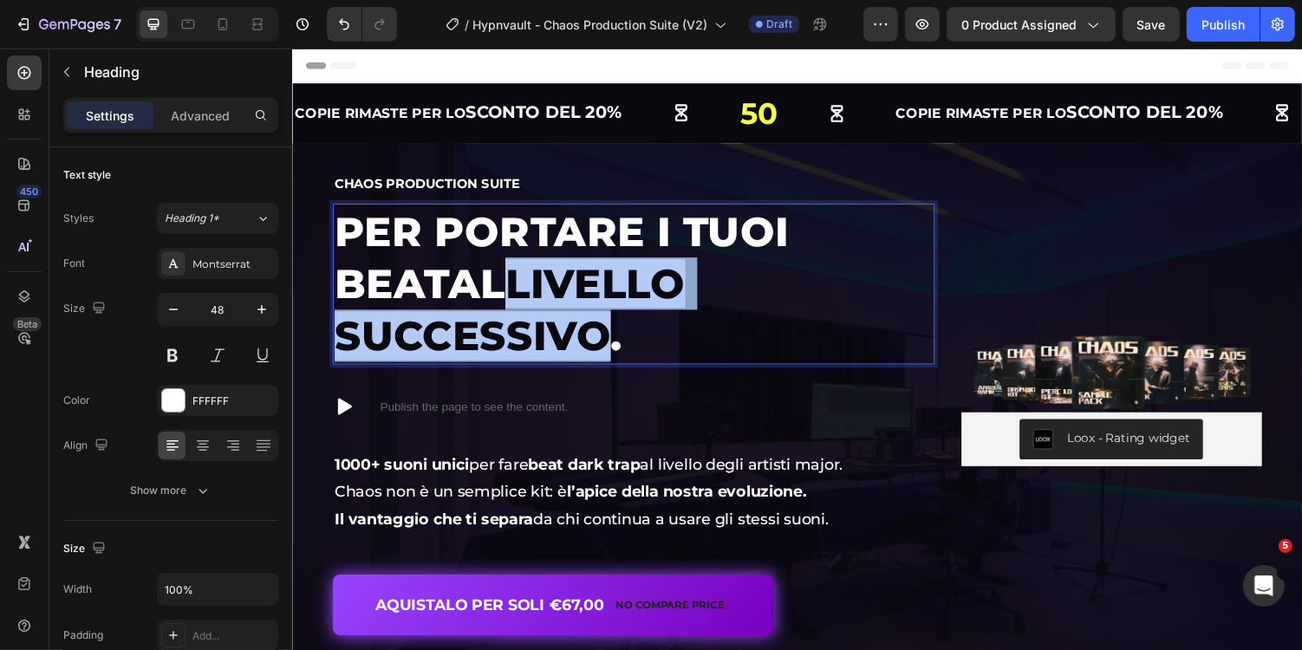
click at [696, 292] on span "livello successivo" at bounding box center [514, 316] width 361 height 104
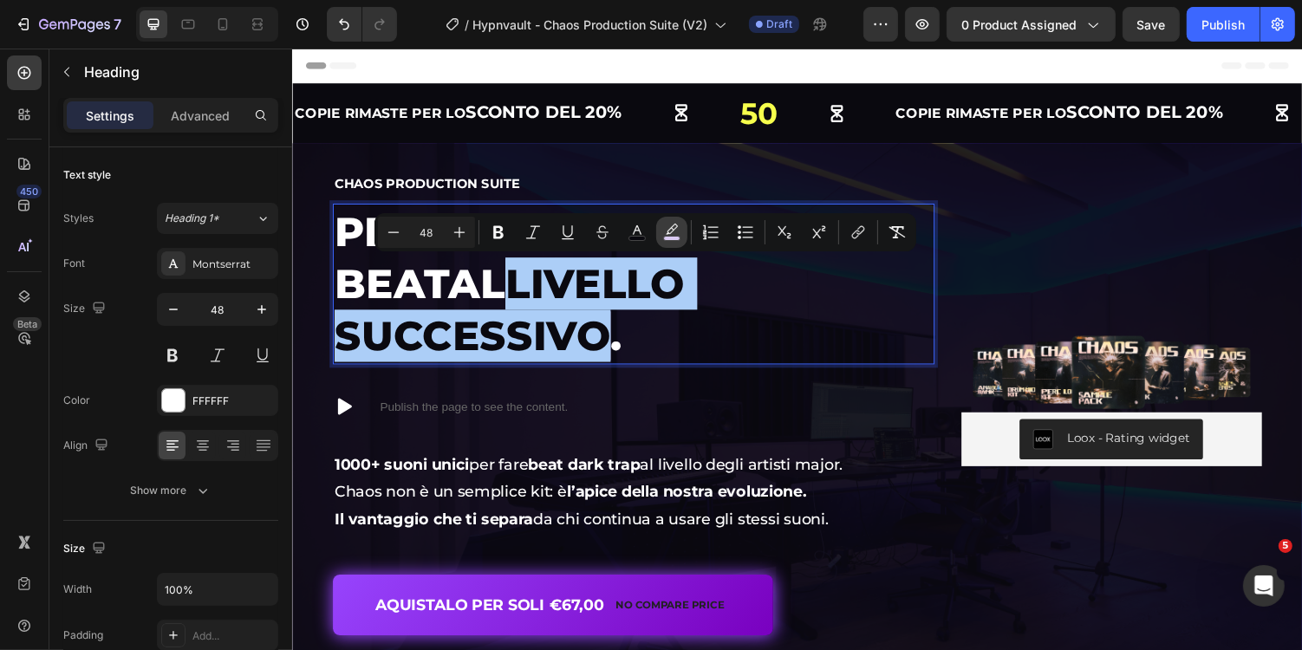
click at [665, 231] on icon "Editor contextual toolbar" at bounding box center [671, 232] width 17 height 17
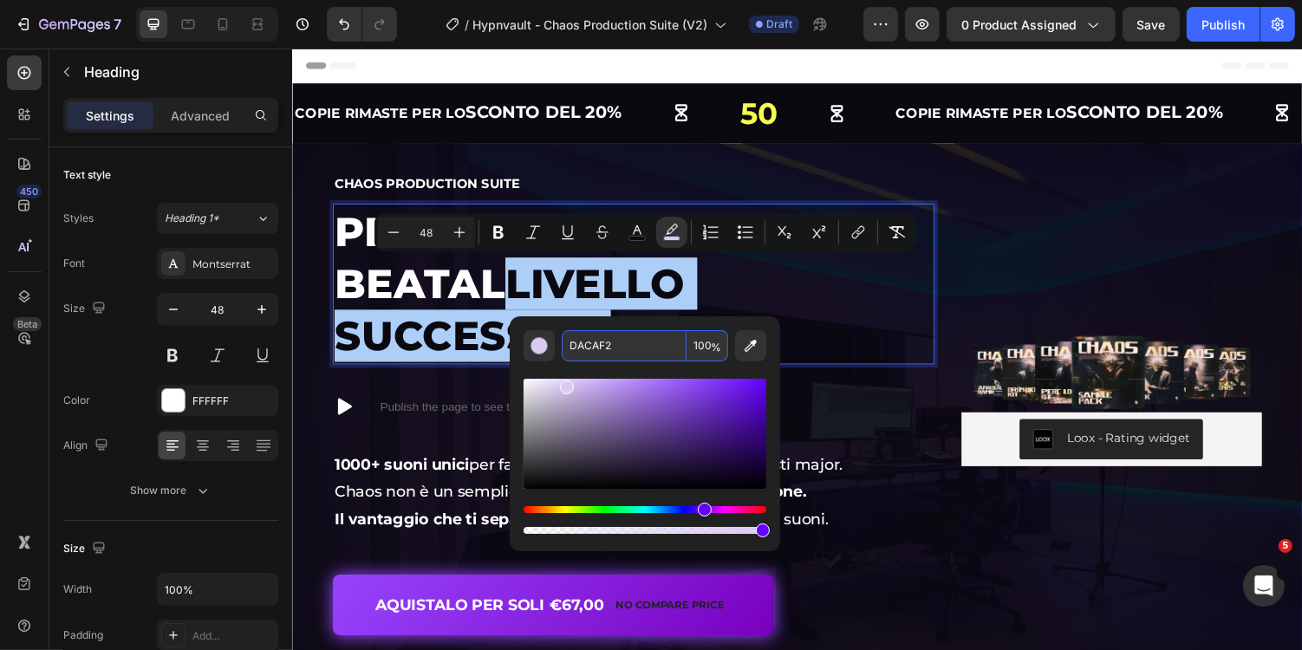
click at [635, 352] on input "DACAF2" at bounding box center [624, 345] width 125 height 31
paste input "9D970"
type input "D9D970"
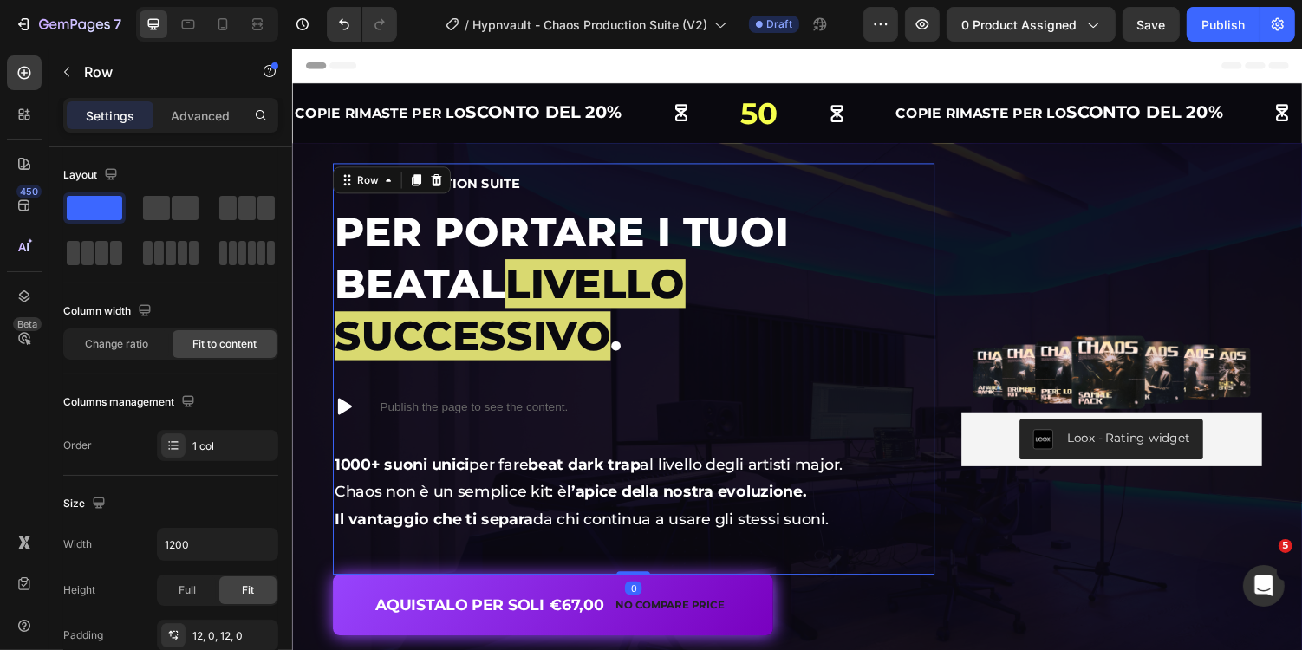
click at [722, 166] on div "Chaos Production Suite Heading Per portare i tuoi beat al livello successivo . …" at bounding box center [643, 378] width 620 height 424
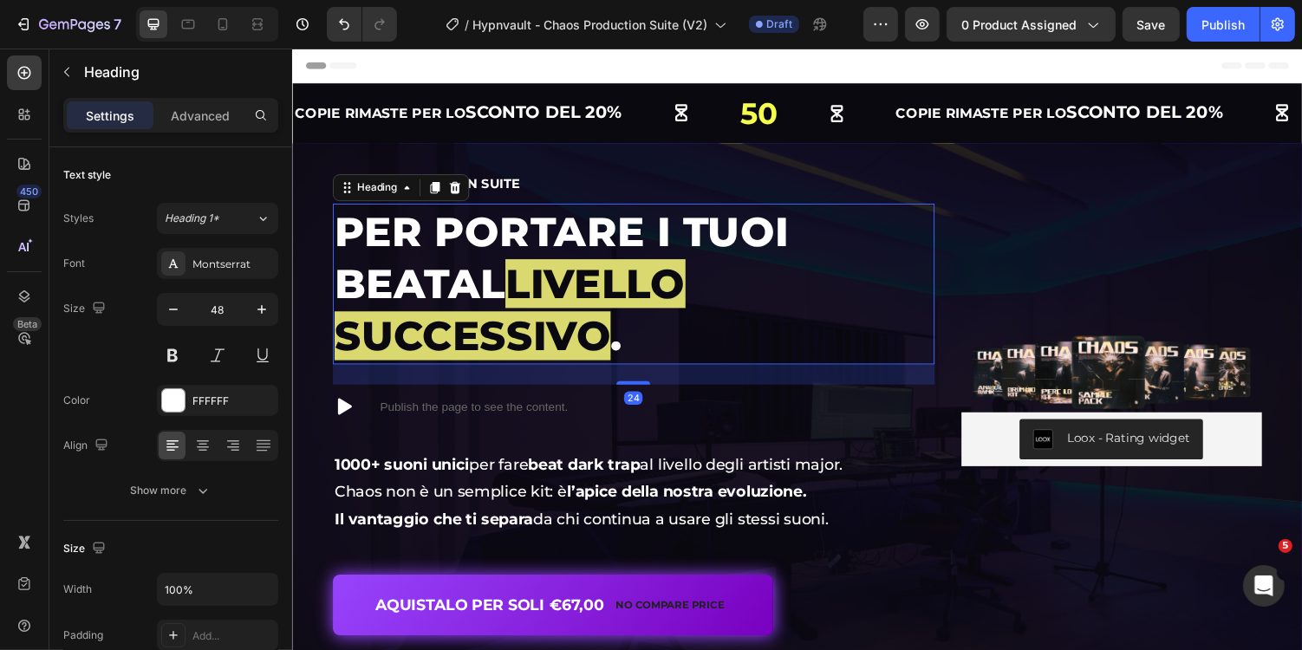
click at [496, 295] on span "livello successivo" at bounding box center [514, 316] width 361 height 104
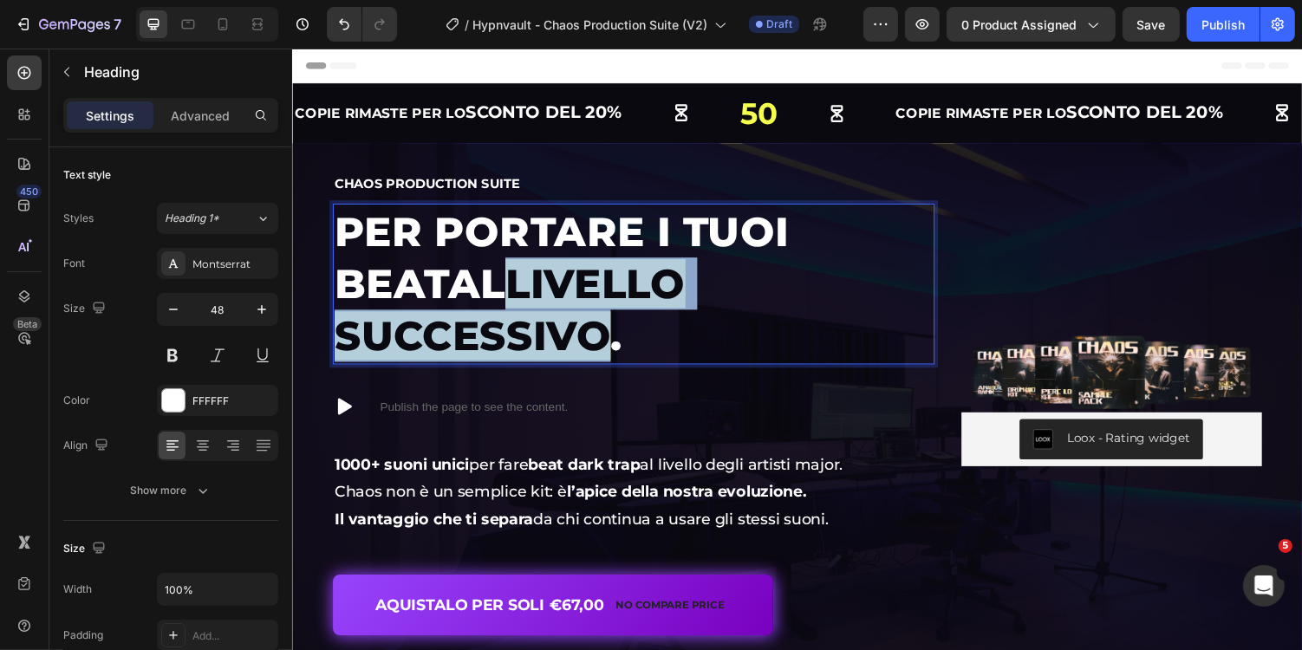
drag, startPoint x: 408, startPoint y: 299, endPoint x: 879, endPoint y: 289, distance: 470.6
click at [696, 289] on span "livello successivo" at bounding box center [514, 316] width 361 height 104
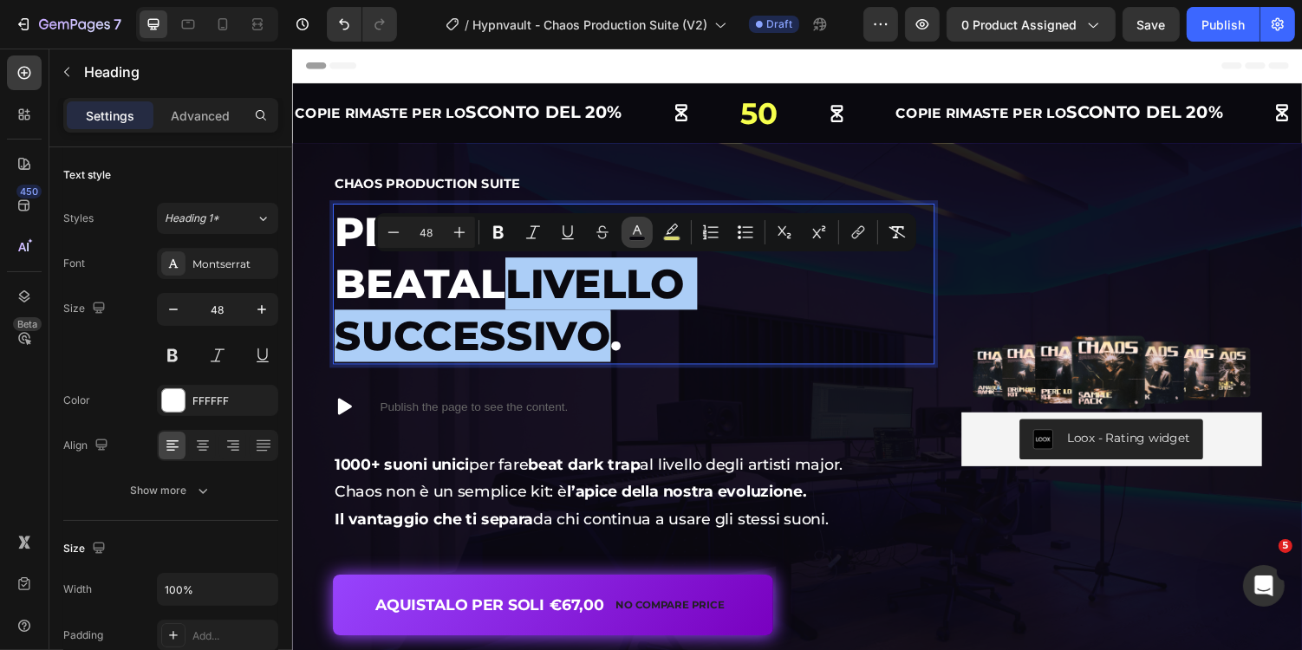
click at [629, 218] on button "color" at bounding box center [636, 232] width 31 height 31
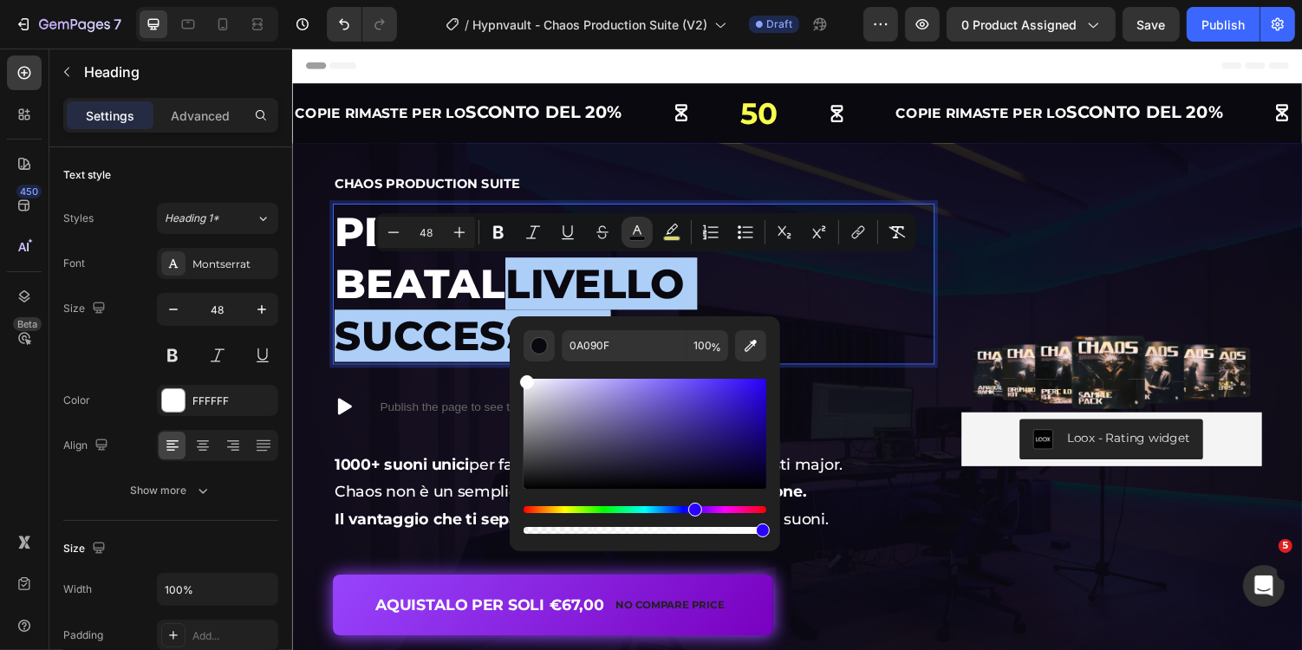
drag, startPoint x: 825, startPoint y: 433, endPoint x: 503, endPoint y: 325, distance: 339.2
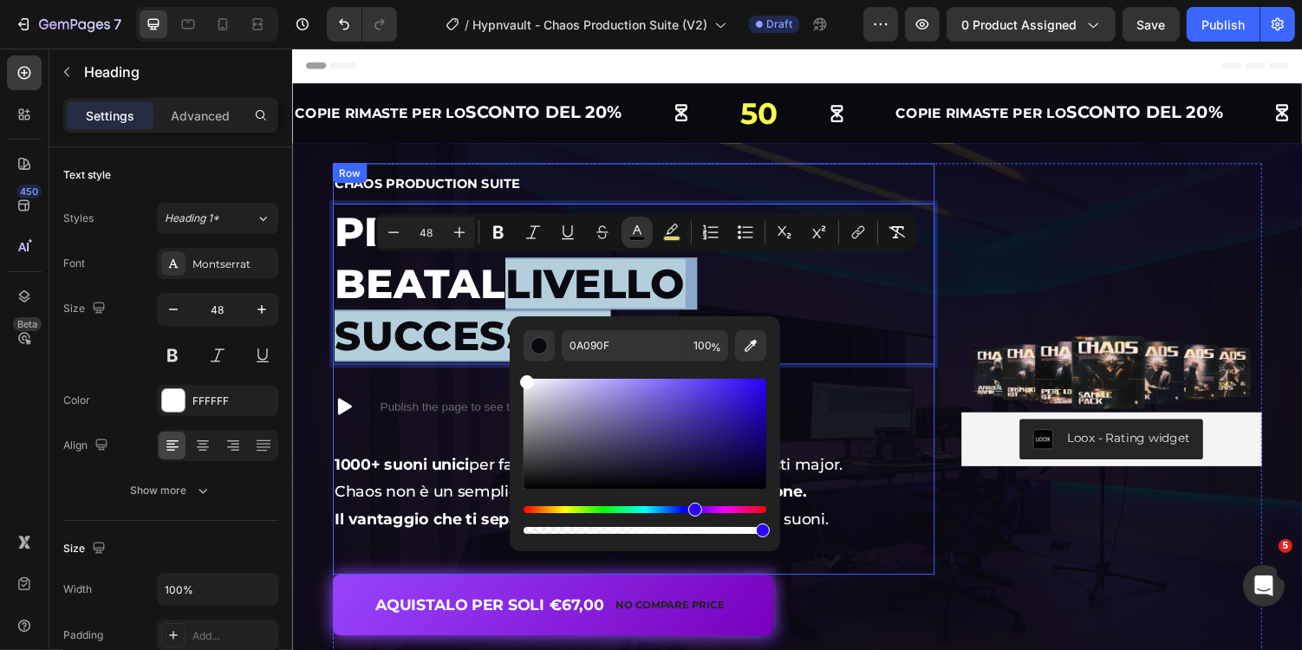
type input "FFFFFF"
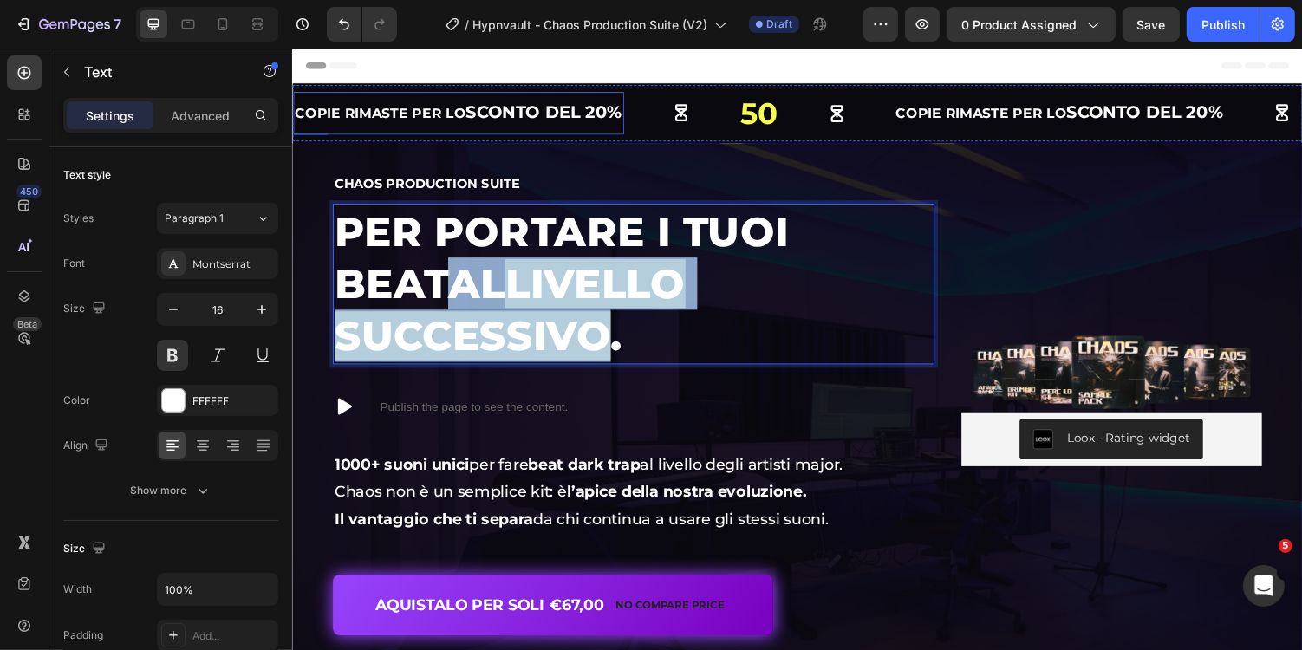
click at [562, 131] on div "COPIE RIMASTE PER LO SCONTO DEL 20% Text" at bounding box center [462, 114] width 341 height 44
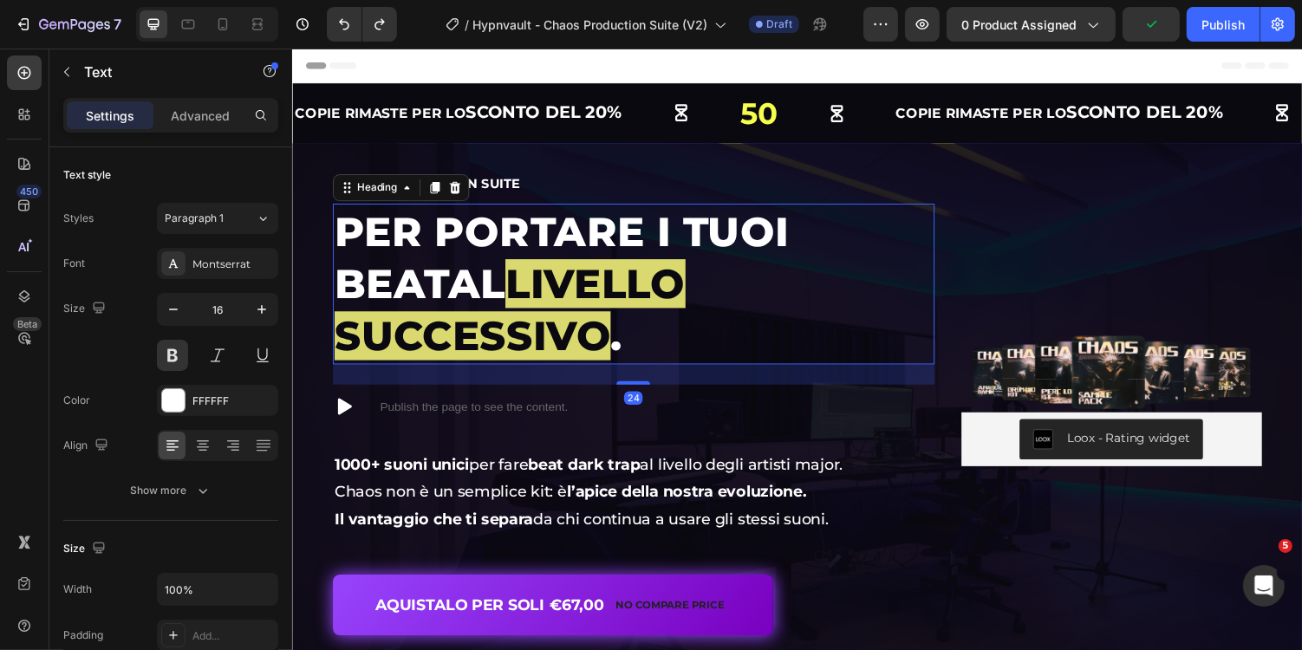
click at [474, 258] on h1 "Per portare i tuoi beat al livello successivo ." at bounding box center [643, 290] width 620 height 166
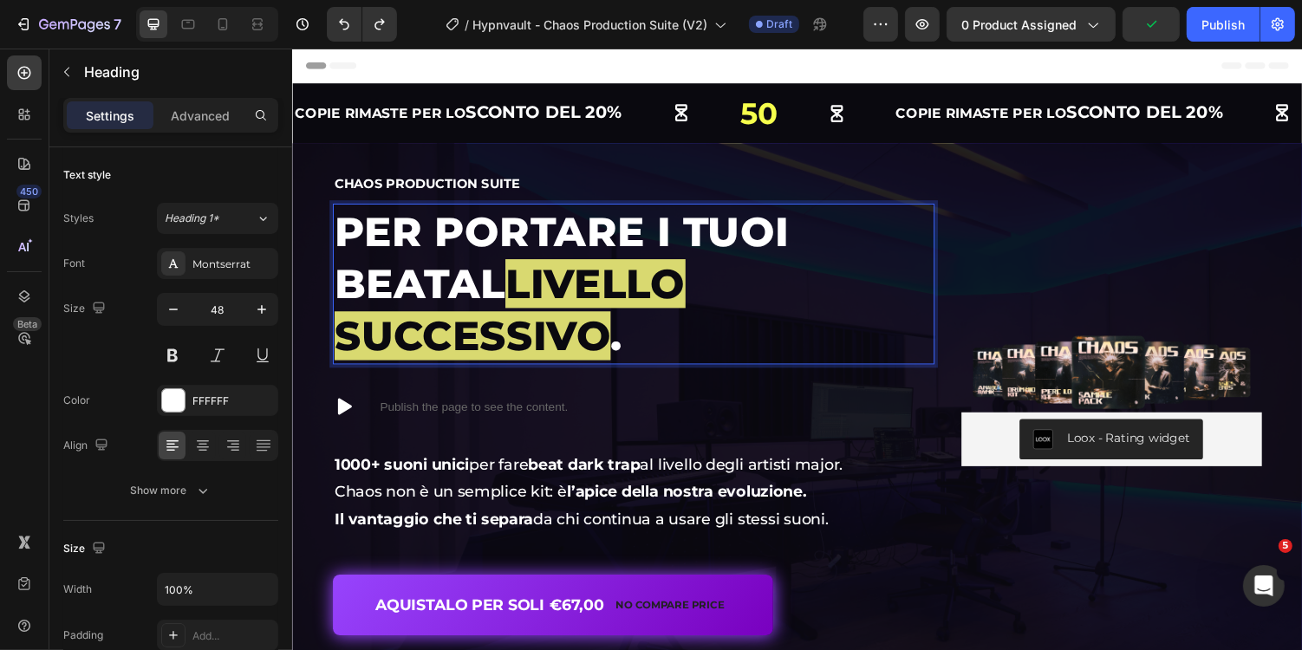
click at [407, 302] on span "livello successivo" at bounding box center [514, 316] width 361 height 104
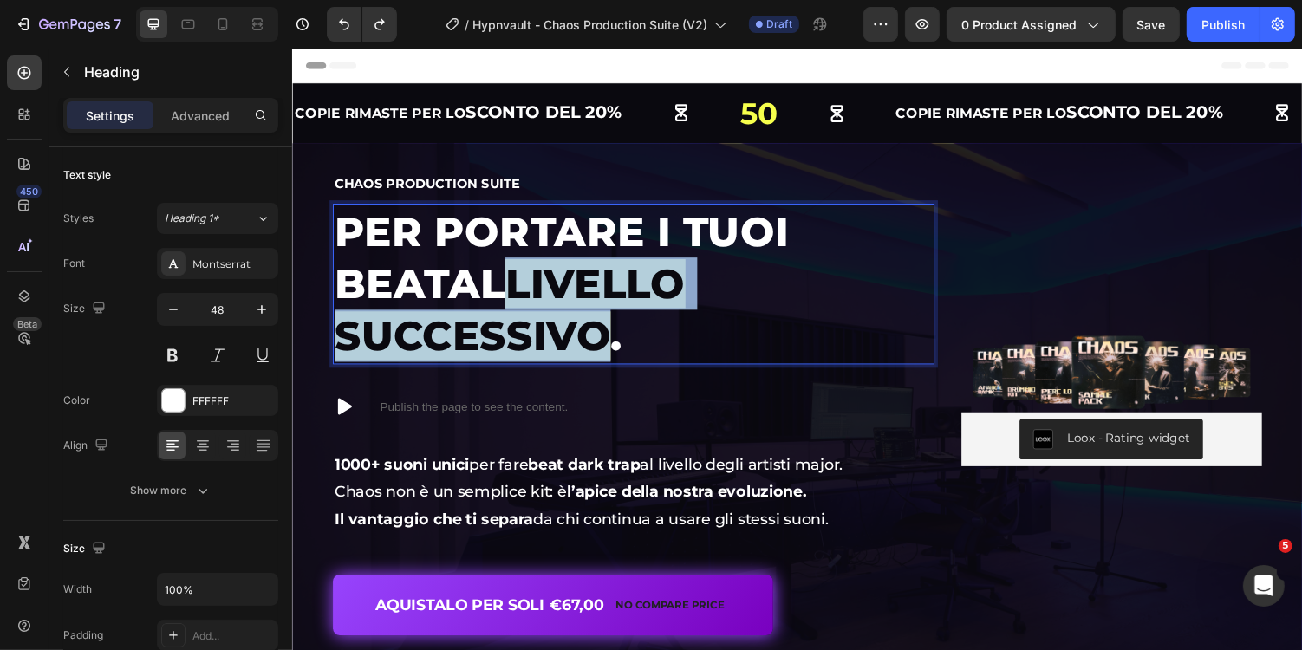
click at [696, 289] on span "livello successivo" at bounding box center [514, 316] width 361 height 104
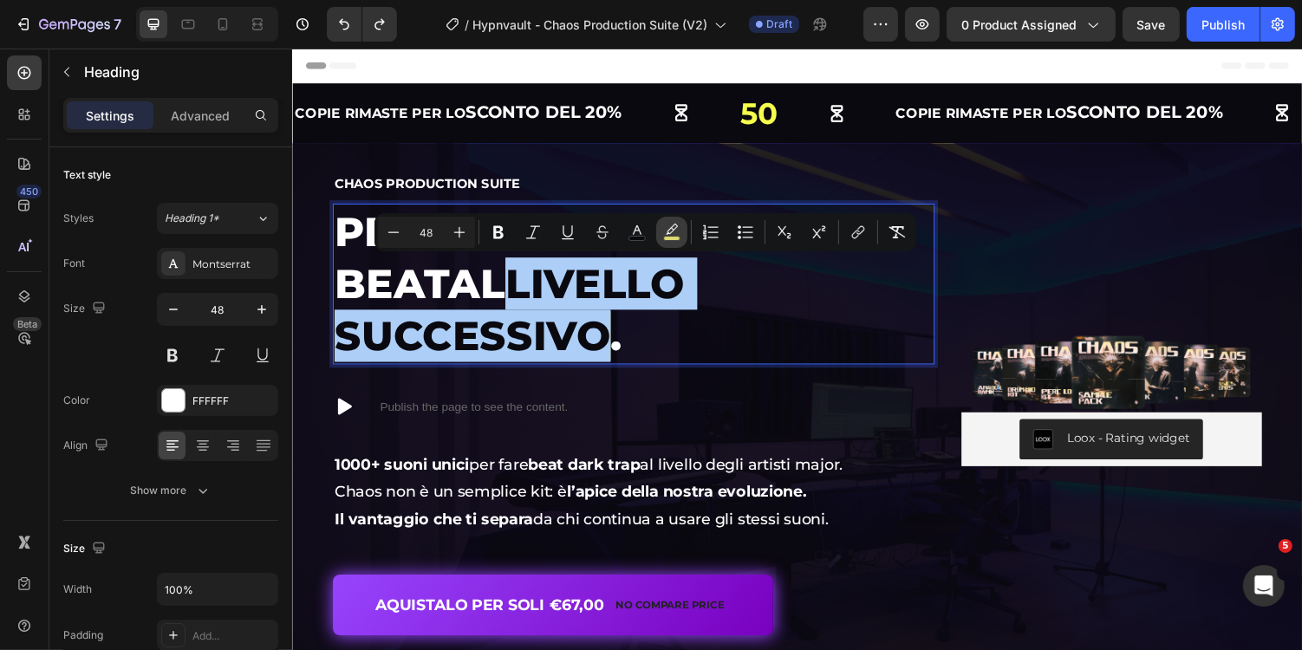
click at [677, 233] on icon "Editor contextual toolbar" at bounding box center [671, 232] width 17 height 17
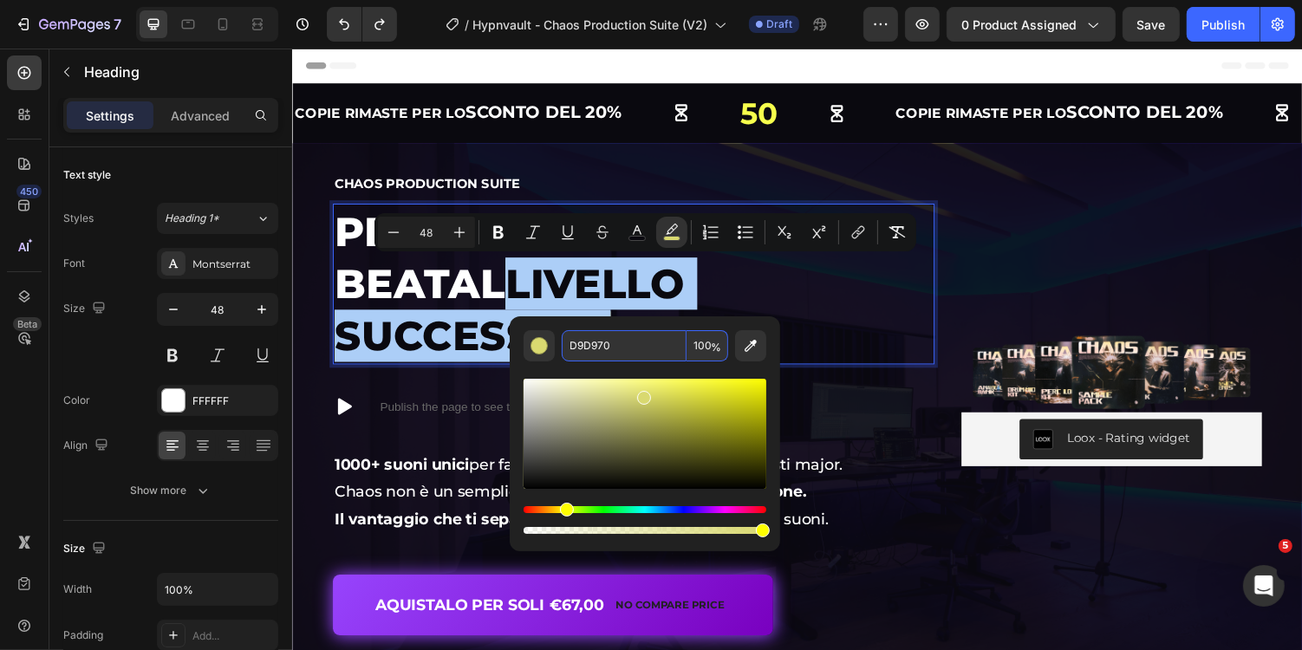
click at [704, 347] on input "100" at bounding box center [707, 345] width 42 height 31
type input "80"
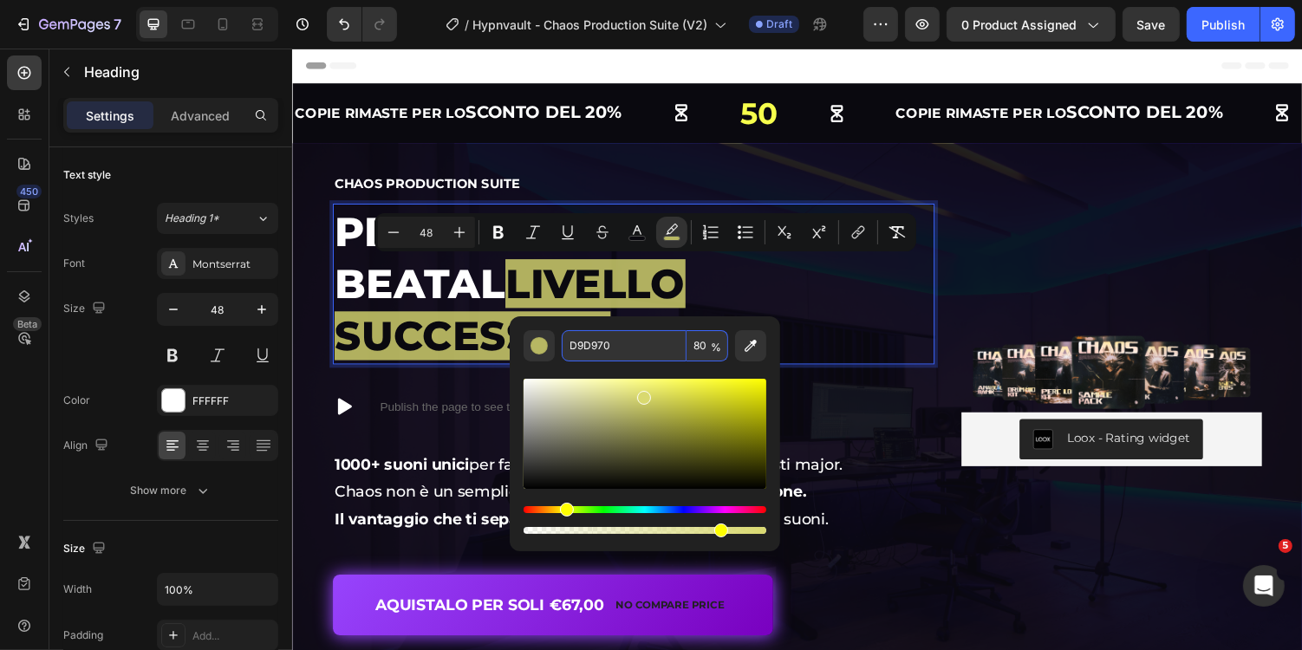
click at [701, 347] on input "80" at bounding box center [707, 345] width 42 height 31
type input "1"
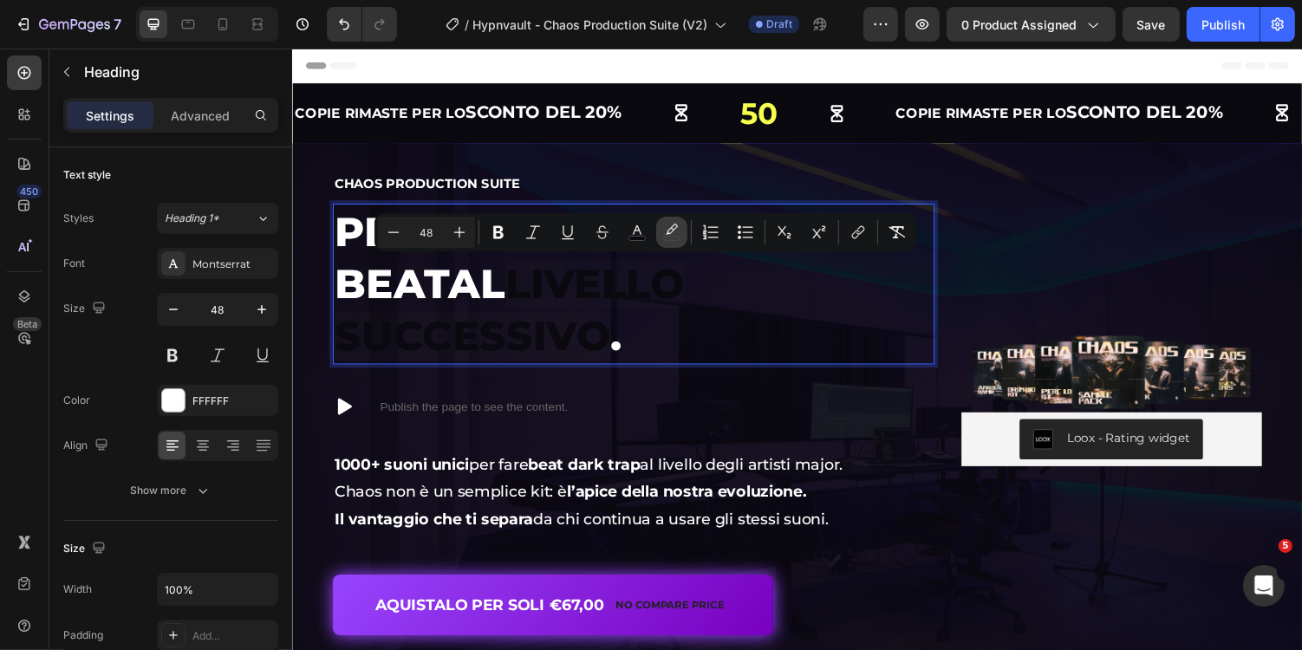
click at [672, 234] on icon "Editor contextual toolbar" at bounding box center [671, 232] width 17 height 17
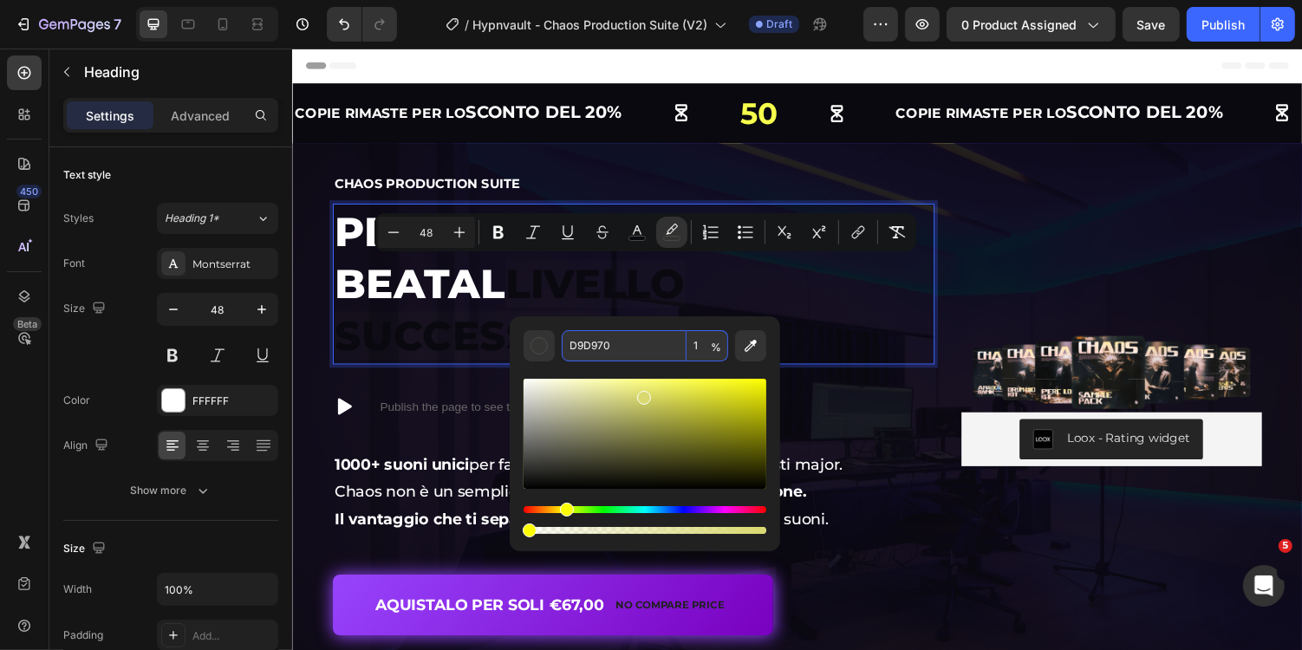
click at [654, 350] on input "D9D970" at bounding box center [624, 345] width 125 height 31
click at [701, 349] on input "1" at bounding box center [707, 345] width 42 height 31
type input "10"
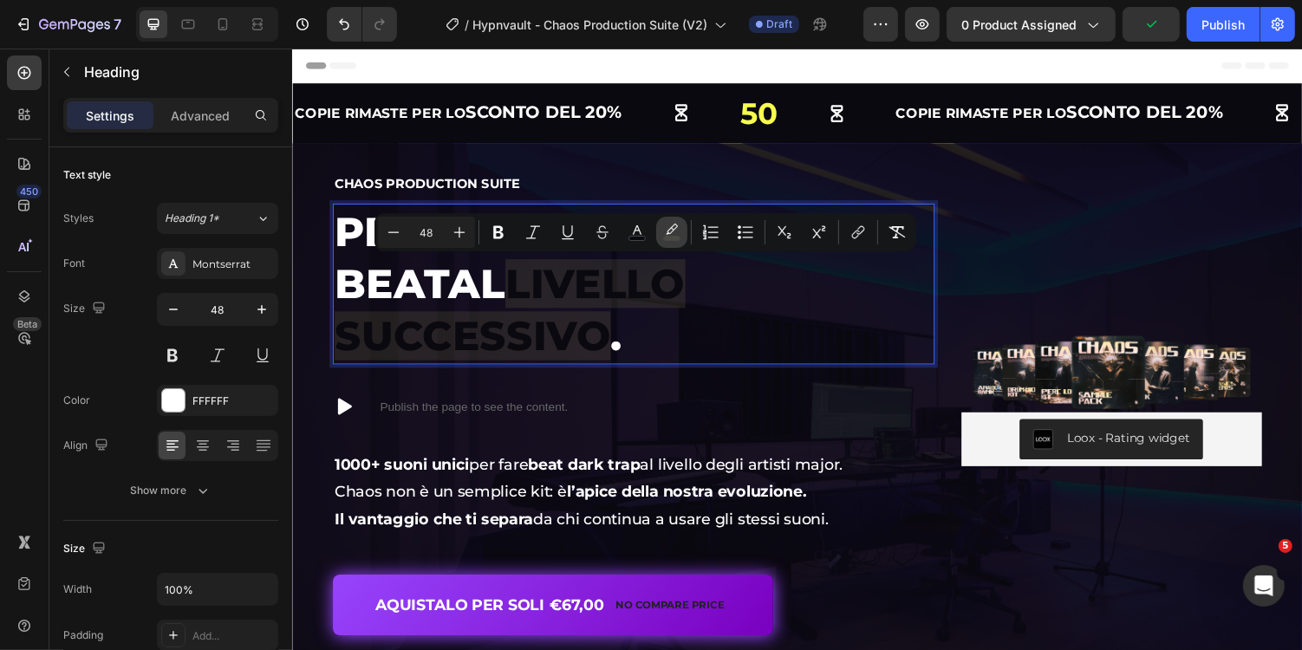
click at [669, 231] on icon "Editor contextual toolbar" at bounding box center [671, 232] width 17 height 17
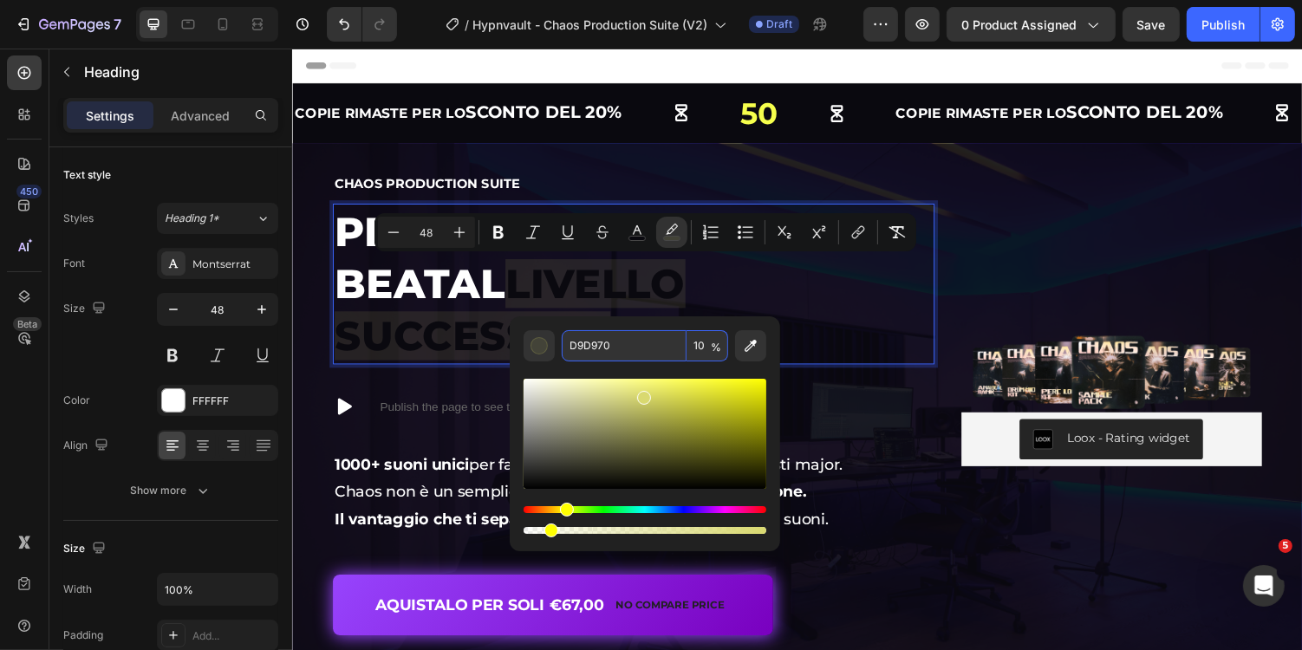
click at [707, 347] on input "10" at bounding box center [707, 345] width 42 height 31
type input "100"
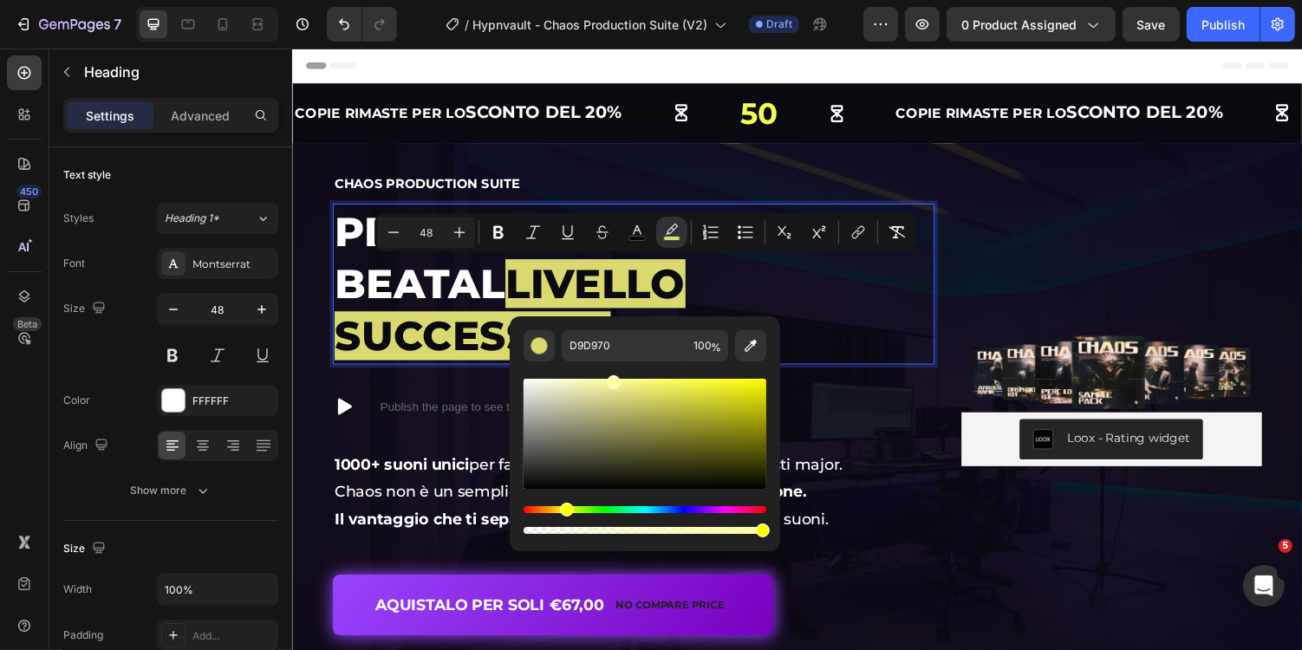
drag, startPoint x: 645, startPoint y: 398, endPoint x: 610, endPoint y: 362, distance: 49.6
click at [610, 362] on div "Editor contextual toolbar" at bounding box center [644, 449] width 243 height 176
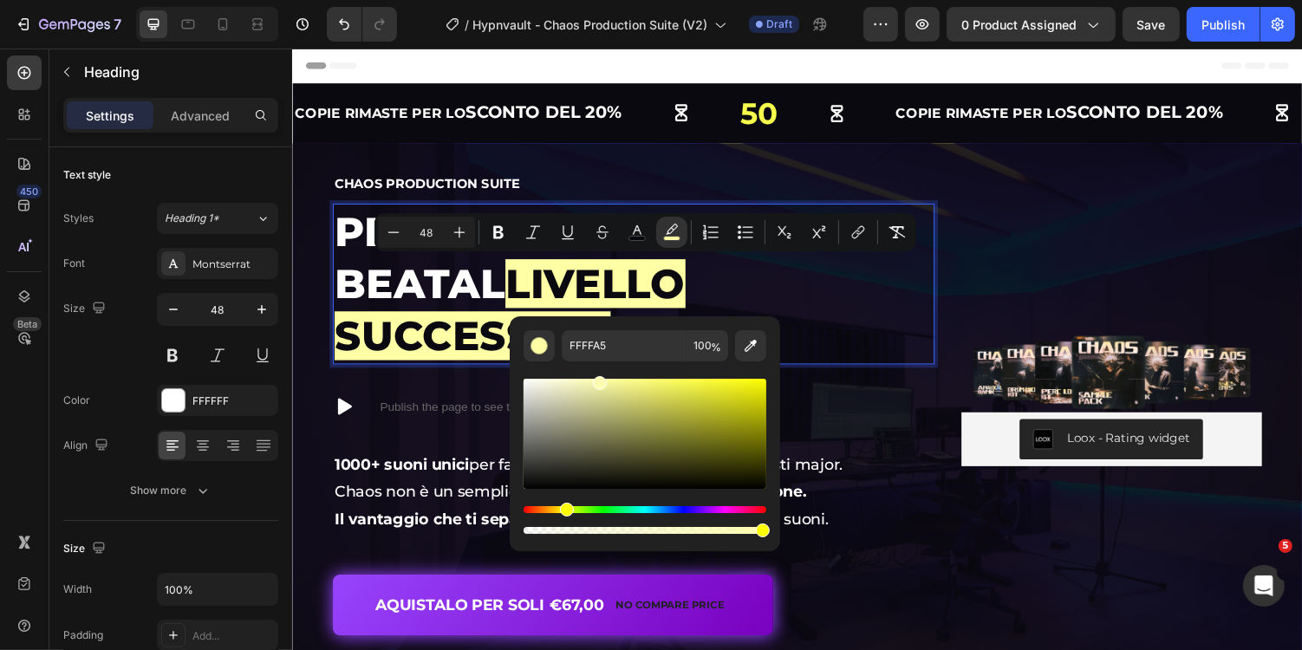
drag, startPoint x: 611, startPoint y: 380, endPoint x: 588, endPoint y: 375, distance: 23.1
click at [593, 376] on div "Editor contextual toolbar" at bounding box center [600, 383] width 14 height 14
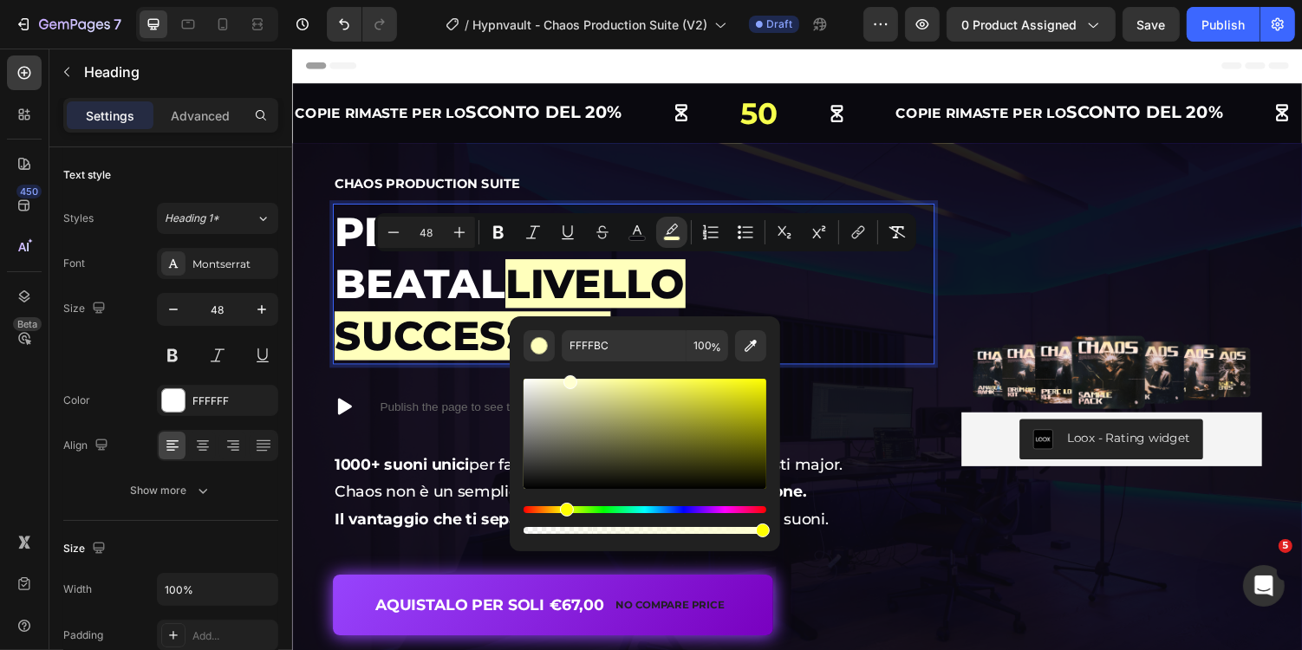
drag, startPoint x: 589, startPoint y: 380, endPoint x: 568, endPoint y: 367, distance: 25.7
click at [568, 367] on div "Editor contextual toolbar" at bounding box center [644, 449] width 243 height 176
type input "FFFFD1"
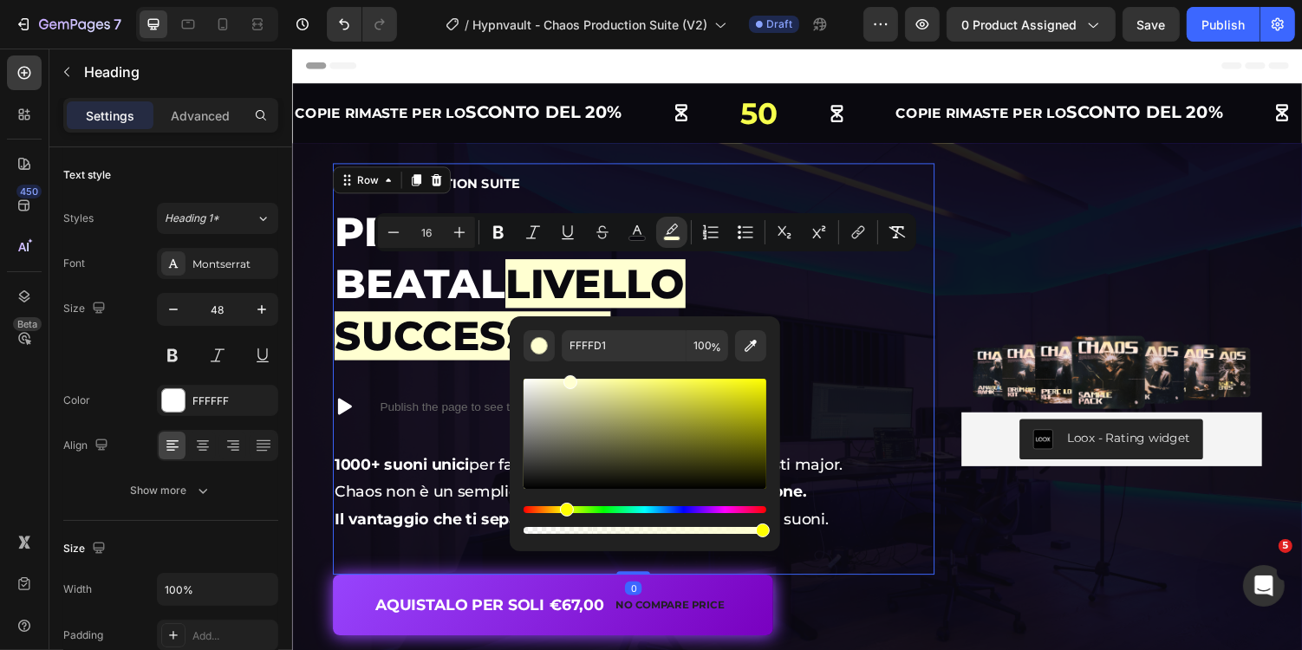
click at [577, 172] on div "Chaos Production Suite Heading Per portare i tuoi beat al livello successivo . …" at bounding box center [643, 378] width 620 height 424
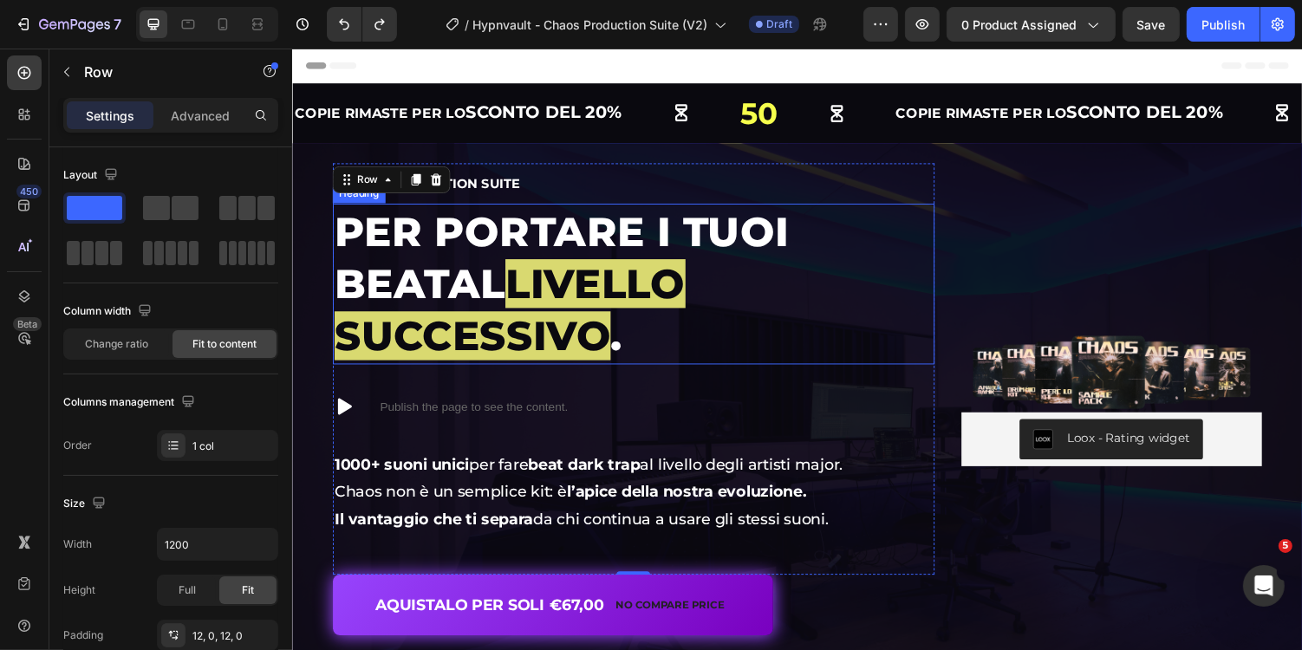
click at [696, 269] on span "livello successivo" at bounding box center [514, 316] width 361 height 104
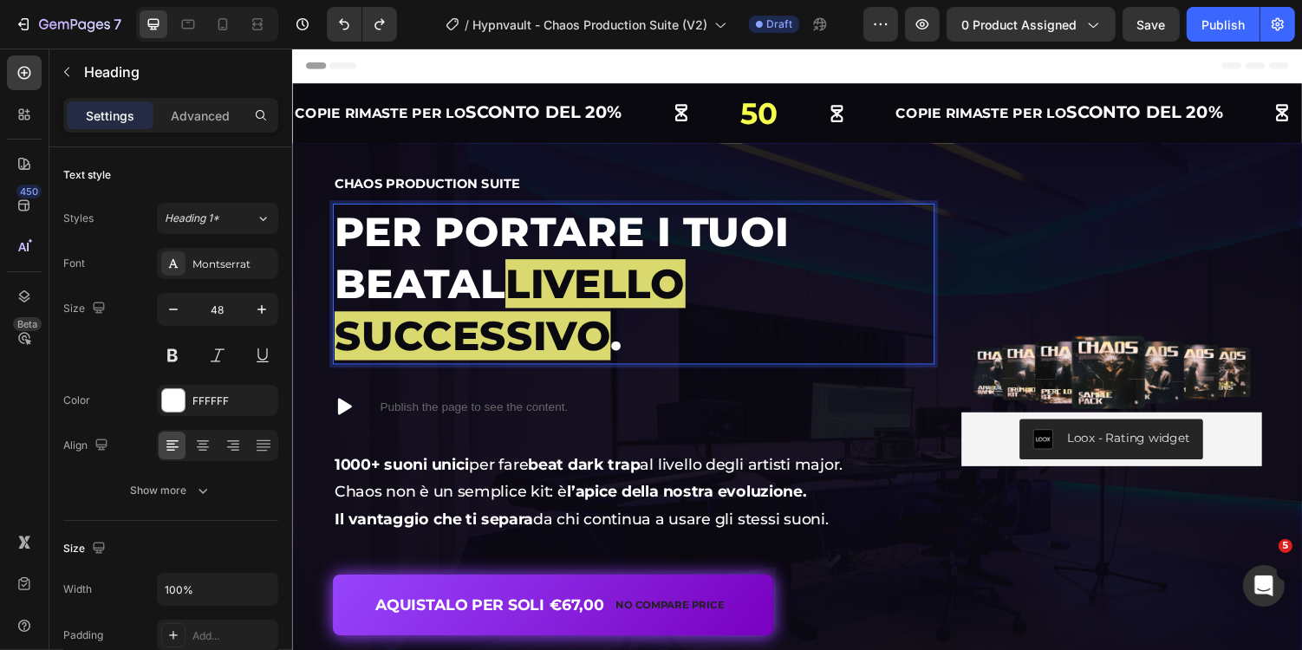
click at [696, 286] on span "livello successivo" at bounding box center [514, 316] width 361 height 104
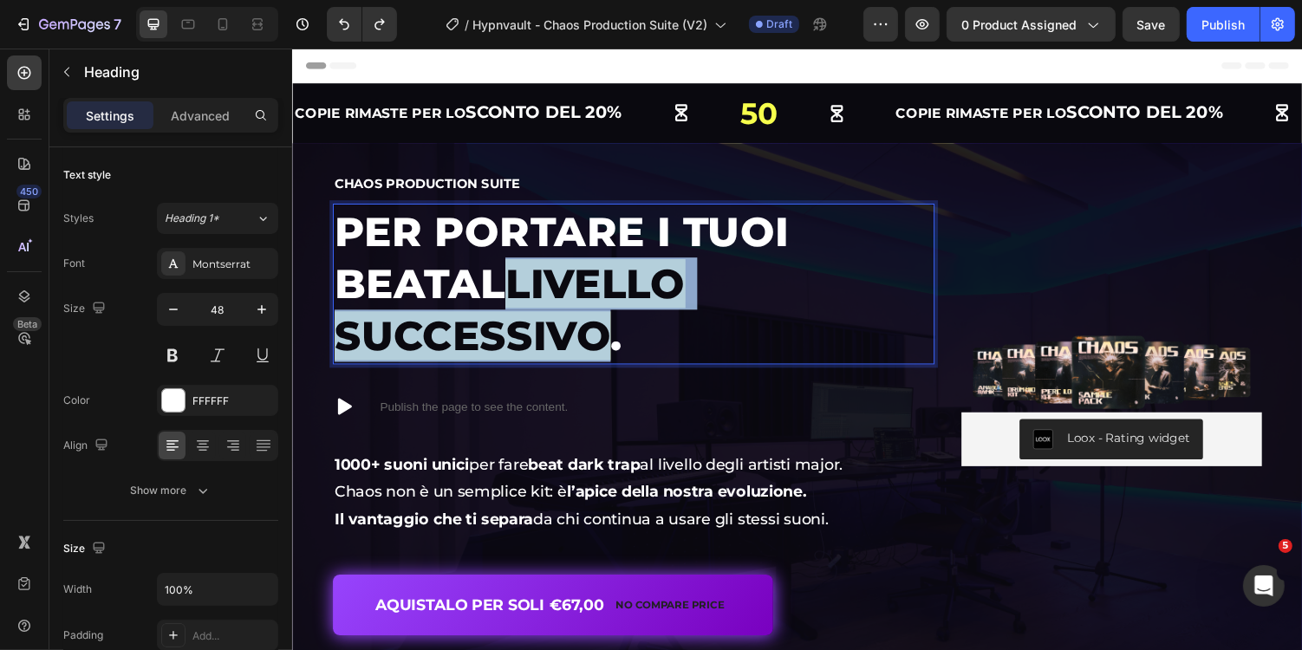
drag, startPoint x: 888, startPoint y: 287, endPoint x: 413, endPoint y: 287, distance: 474.9
click at [413, 287] on span "livello successivo" at bounding box center [514, 316] width 361 height 104
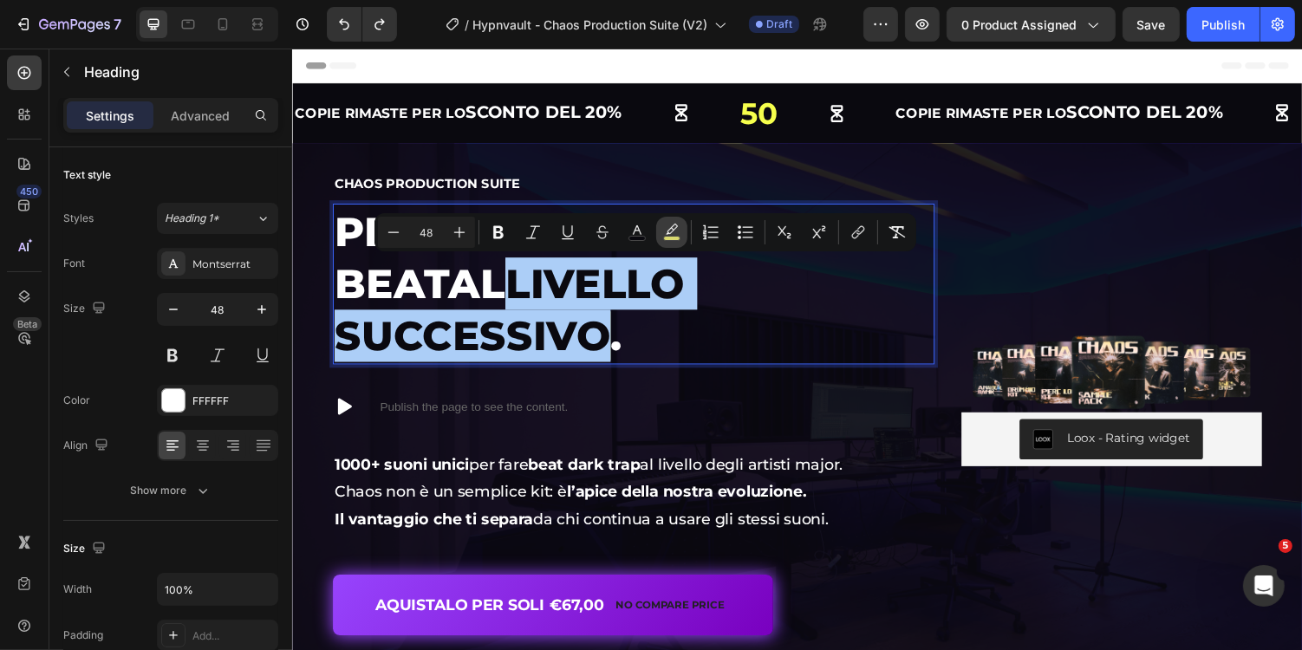
click at [677, 224] on icon "Editor contextual toolbar" at bounding box center [671, 232] width 17 height 17
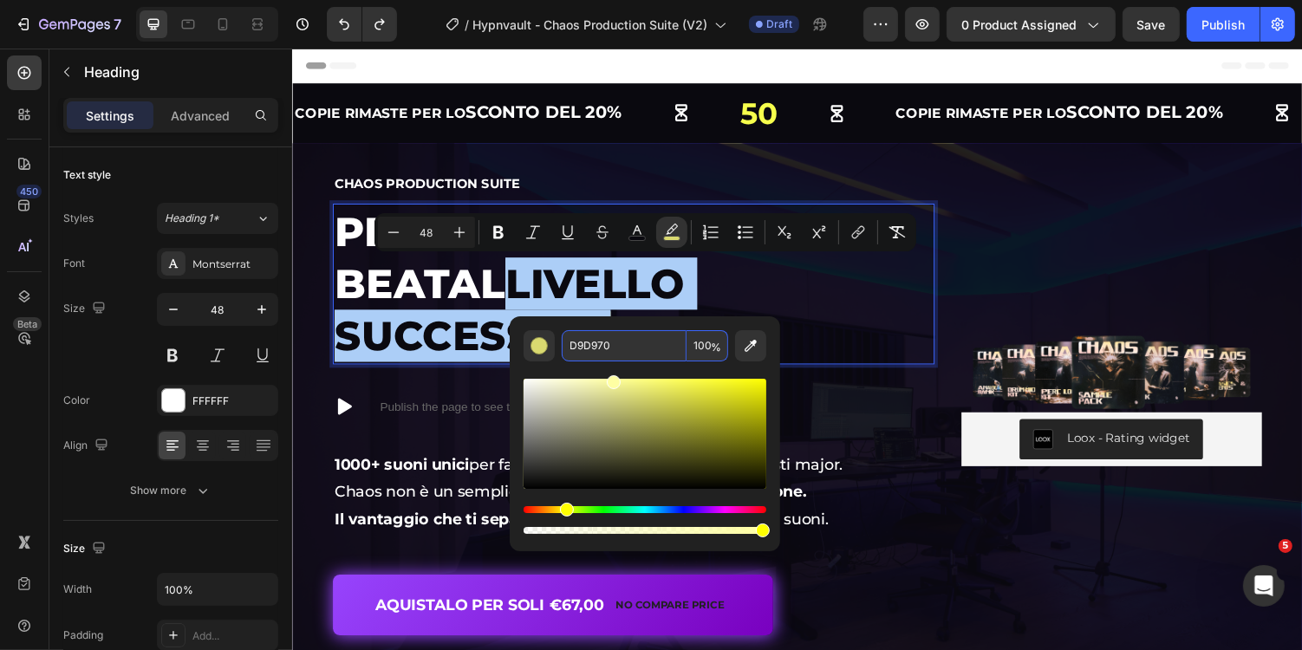
drag, startPoint x: 639, startPoint y: 395, endPoint x: 614, endPoint y: 359, distance: 44.7
click at [614, 359] on div "D9D970 100 %" at bounding box center [644, 433] width 243 height 207
click at [621, 348] on input "FFFFA3" at bounding box center [624, 345] width 125 height 31
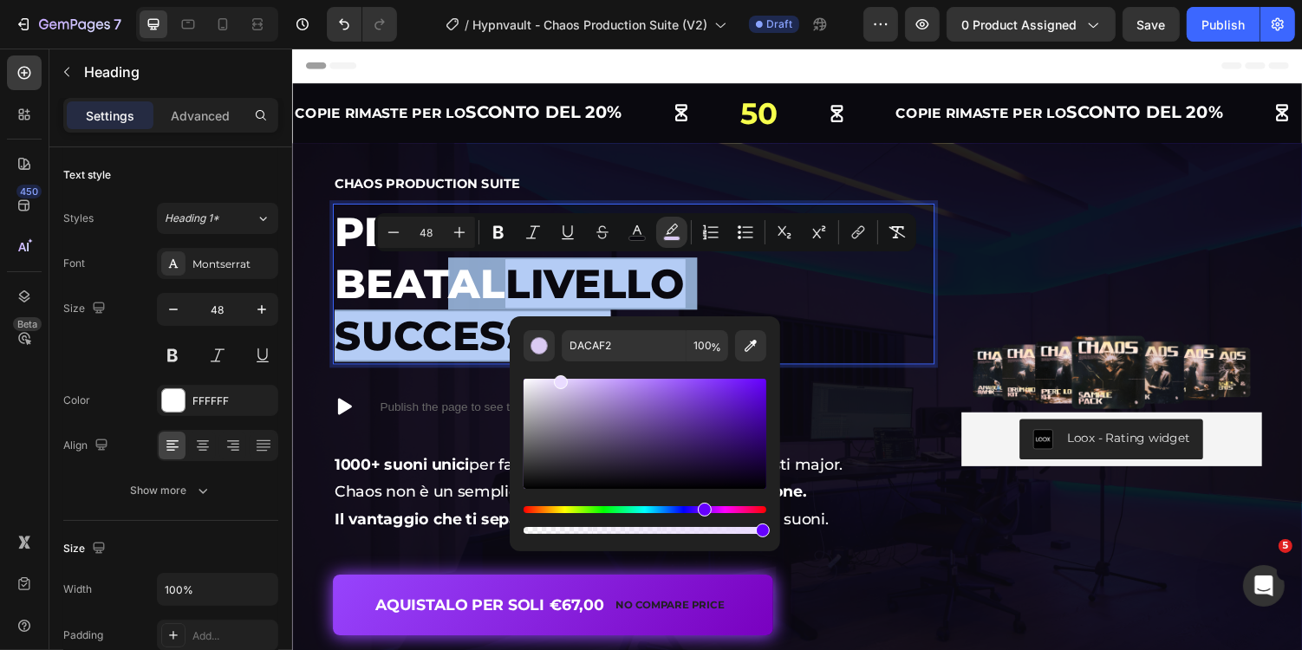
drag, startPoint x: 559, startPoint y: 385, endPoint x: 559, endPoint y: 367, distance: 18.2
click at [559, 367] on div "Editor contextual toolbar" at bounding box center [644, 449] width 243 height 176
type input "E9DBFF"
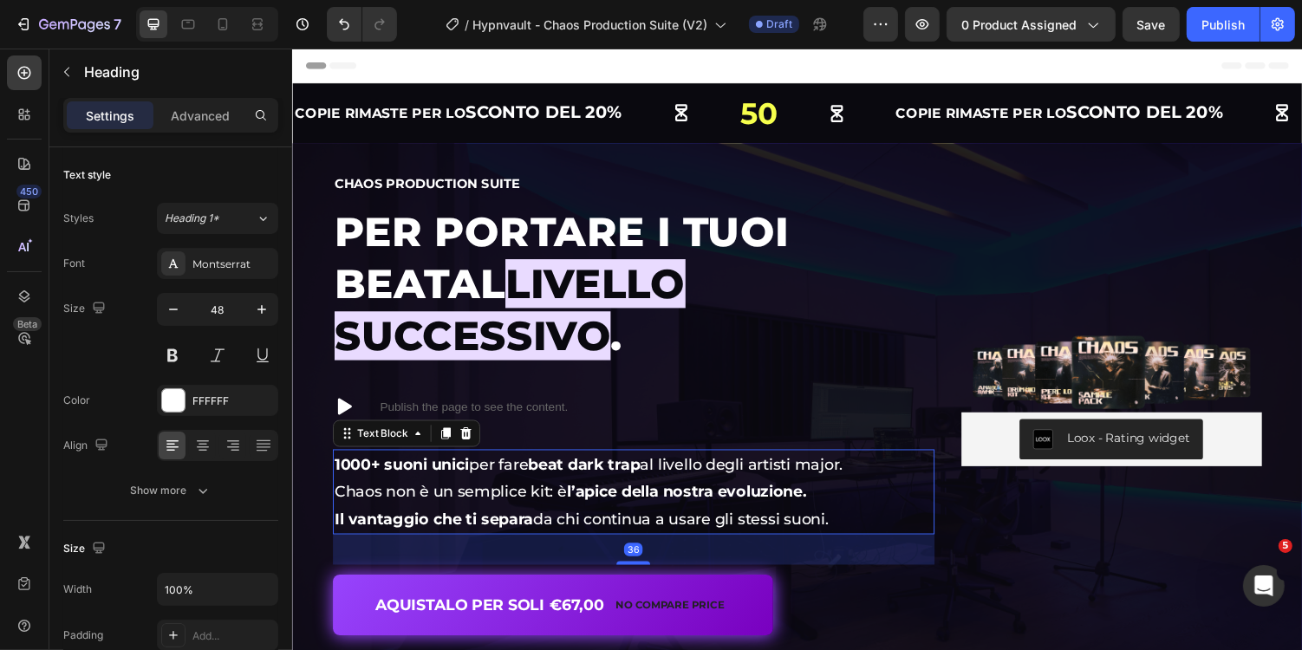
click at [759, 462] on p "1000+ suoni unici per fare beat dark trap al livello degli artisti major." at bounding box center [642, 476] width 616 height 28
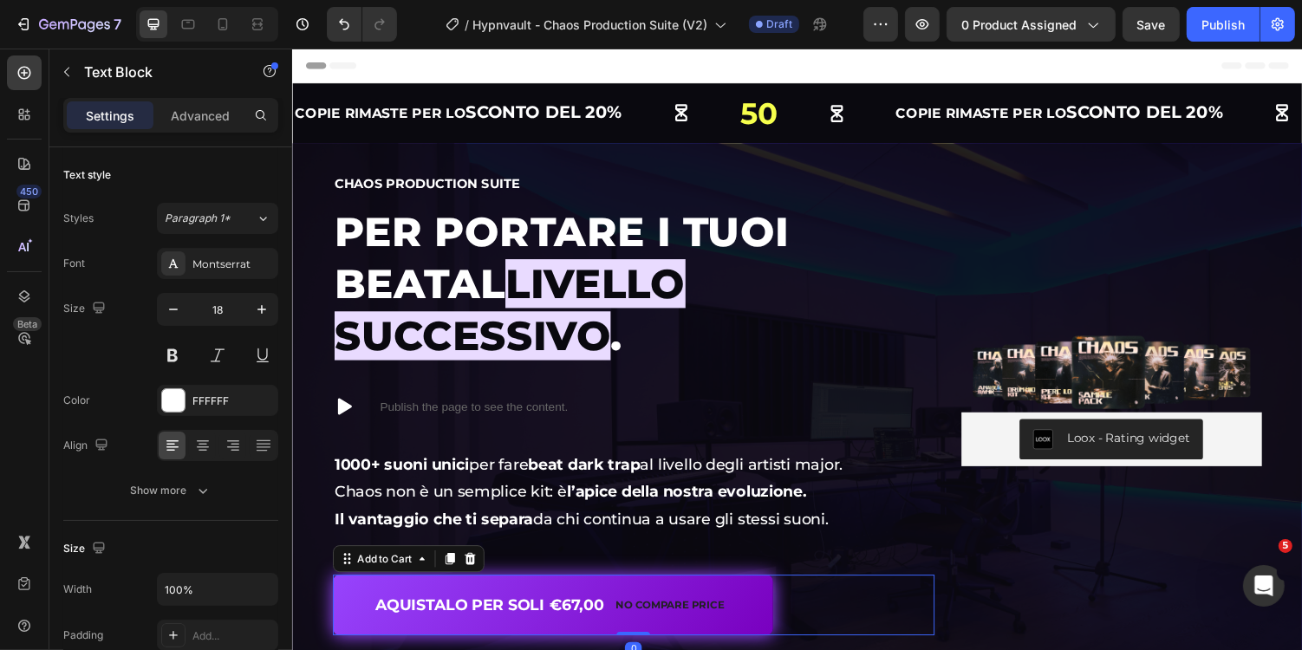
click at [869, 589] on div "AQUISTALO PER SOLI €67,00 No compare price Add to Cart 0" at bounding box center [643, 620] width 620 height 62
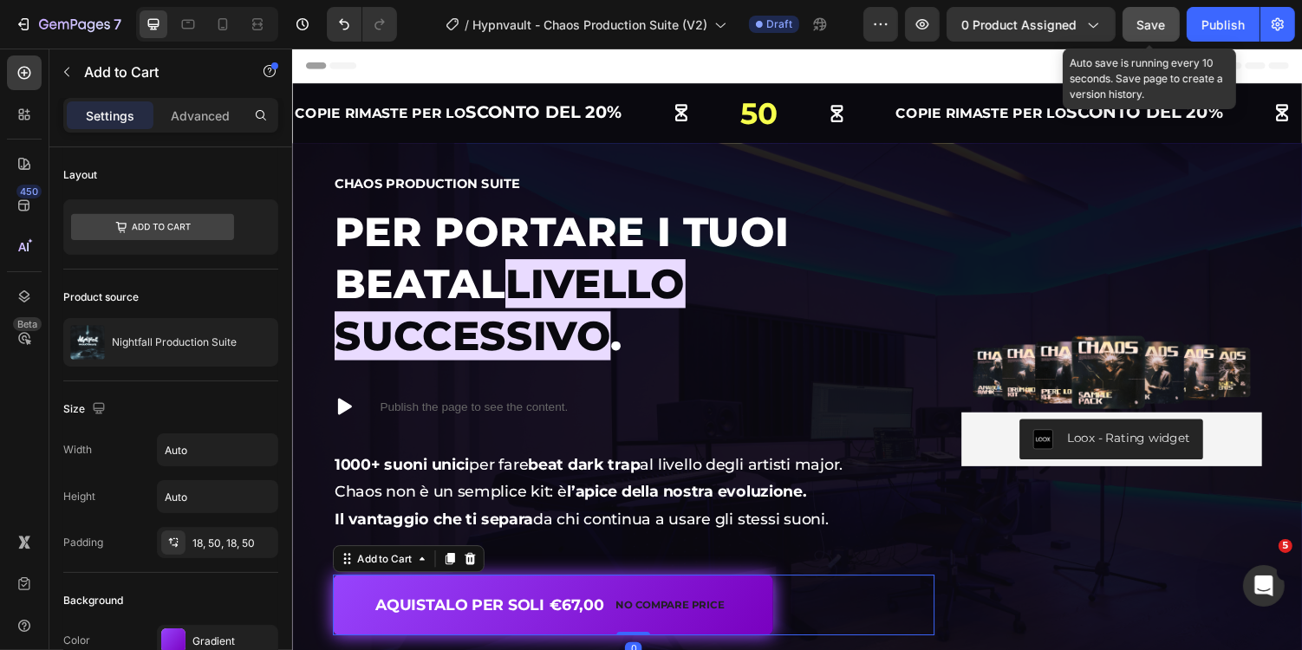
click at [1146, 20] on span "Save" at bounding box center [1151, 24] width 29 height 15
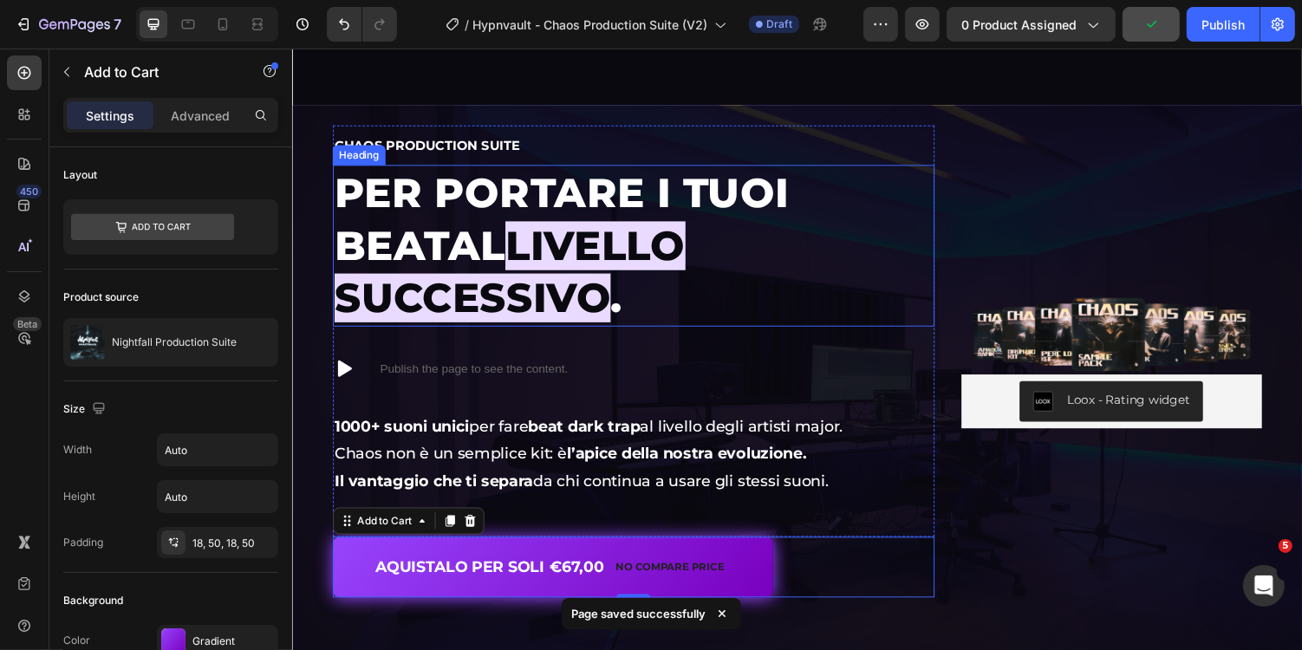
scroll to position [28, 0]
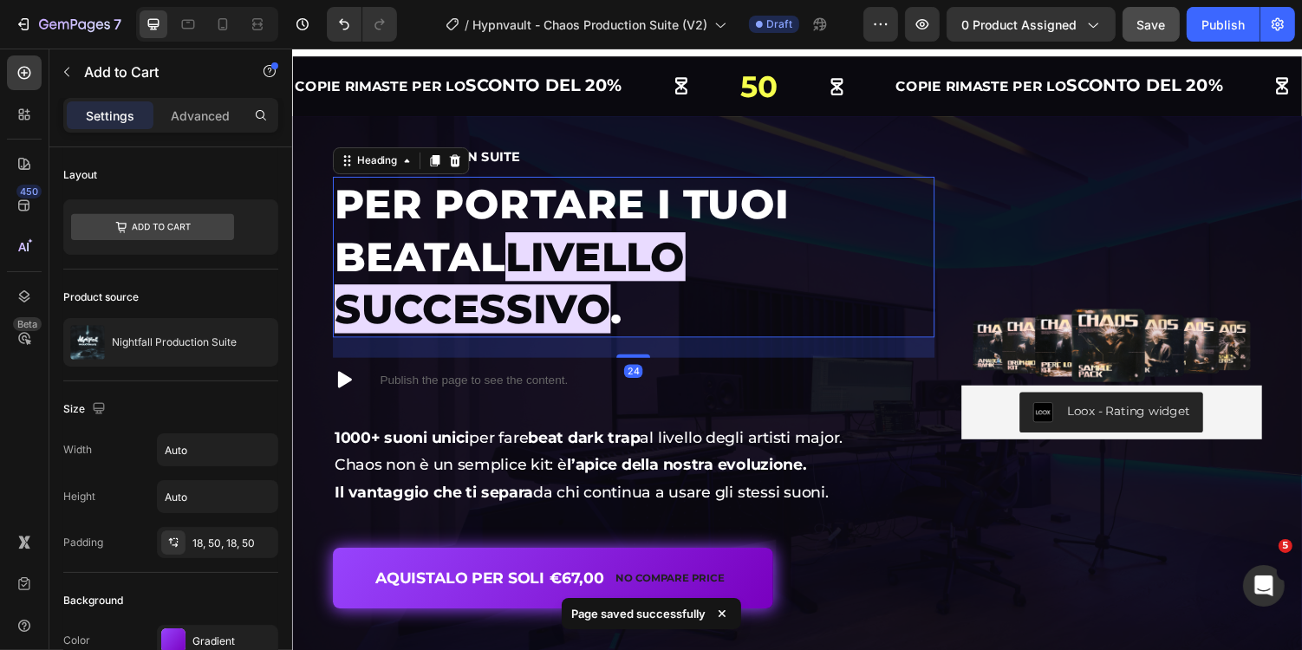
click at [496, 263] on span "livello successivo" at bounding box center [514, 289] width 361 height 104
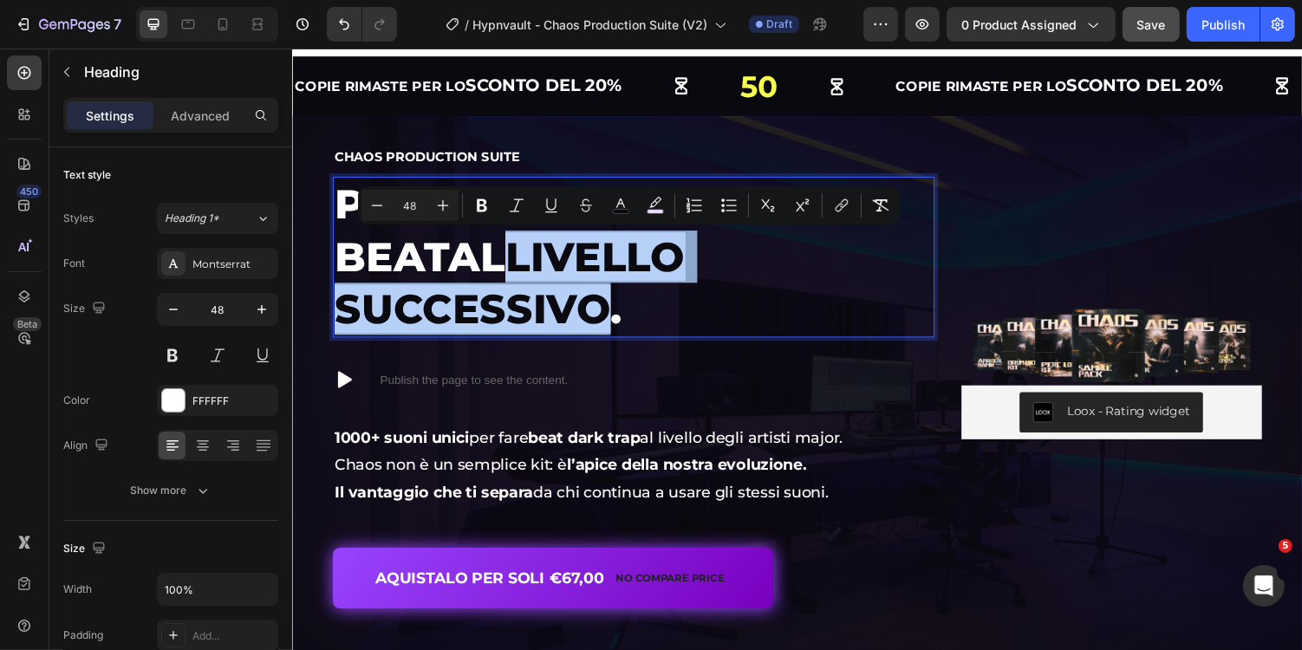
drag, startPoint x: 412, startPoint y: 269, endPoint x: 881, endPoint y: 263, distance: 469.7
click at [696, 263] on span "livello successivo" at bounding box center [514, 289] width 361 height 104
click at [498, 208] on icon "Editor contextual toolbar" at bounding box center [498, 205] width 17 height 17
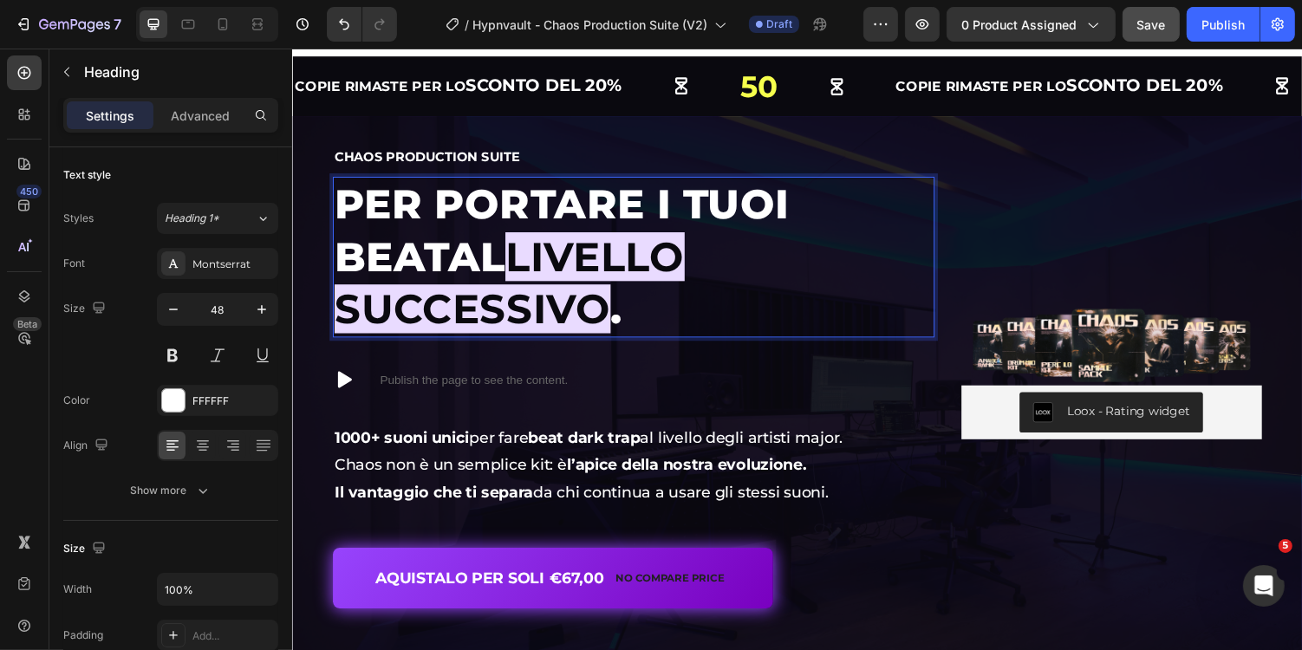
click at [503, 211] on p "Per portare i tuoi beat al livello successivo ." at bounding box center [642, 262] width 616 height 162
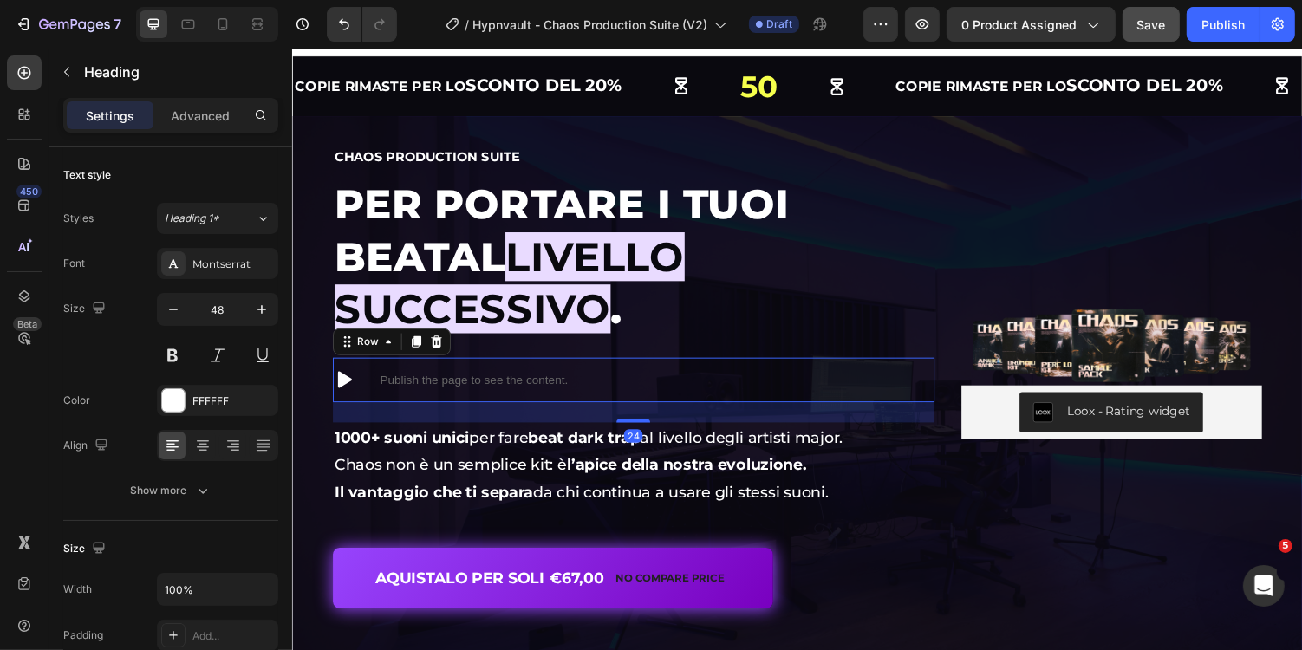
click at [602, 366] on div "Icon Publish the page to see the content. Custom Code Row 24" at bounding box center [643, 389] width 620 height 46
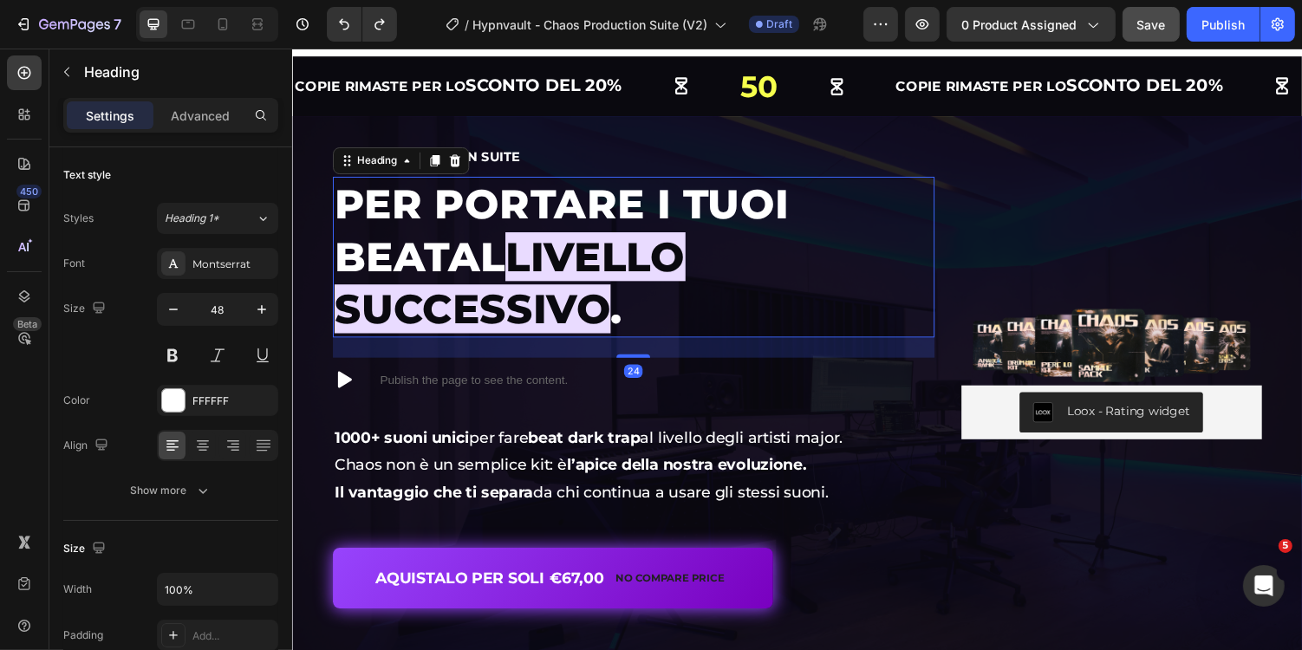
click at [591, 246] on span "livello successivo" at bounding box center [514, 289] width 361 height 104
